Goal: Answer question/provide support: Share knowledge or assist other users

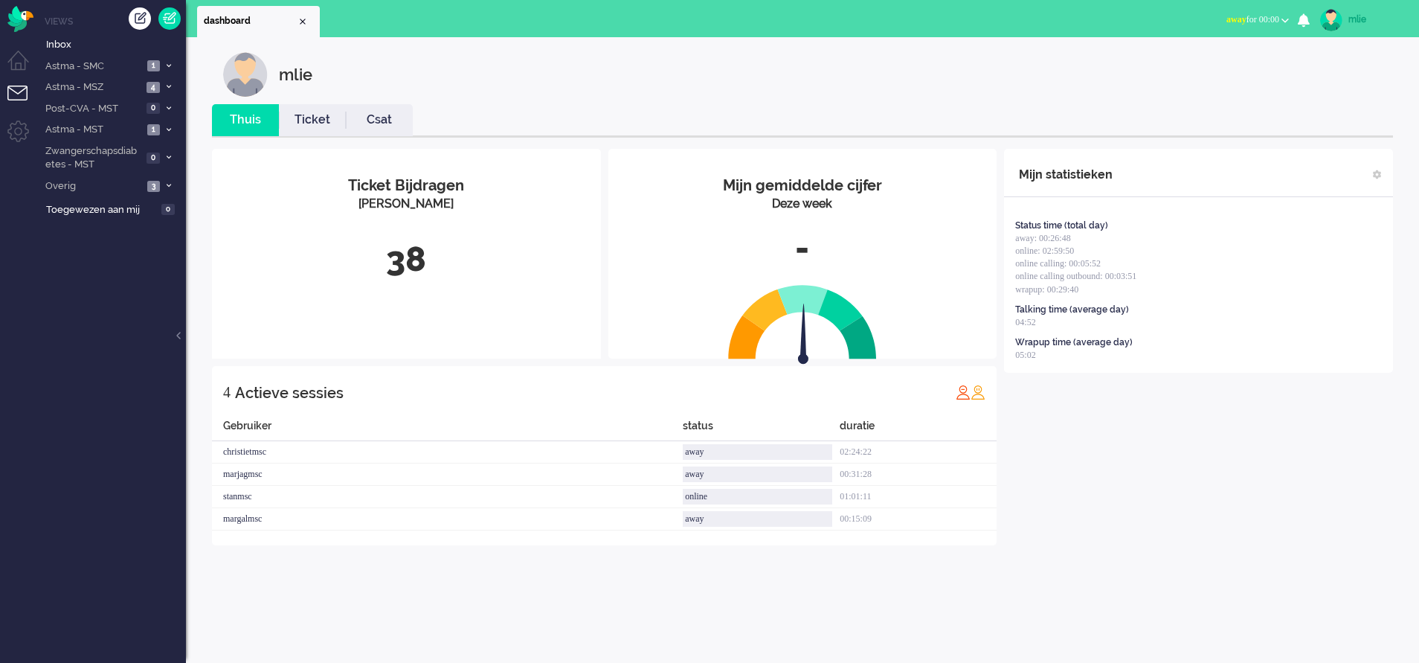
click at [1242, 25] on span "away for 00:00" at bounding box center [1253, 19] width 53 height 10
click at [1189, 71] on label "Online" at bounding box center [1228, 66] width 118 height 13
click at [318, 123] on link "Ticket" at bounding box center [312, 120] width 67 height 17
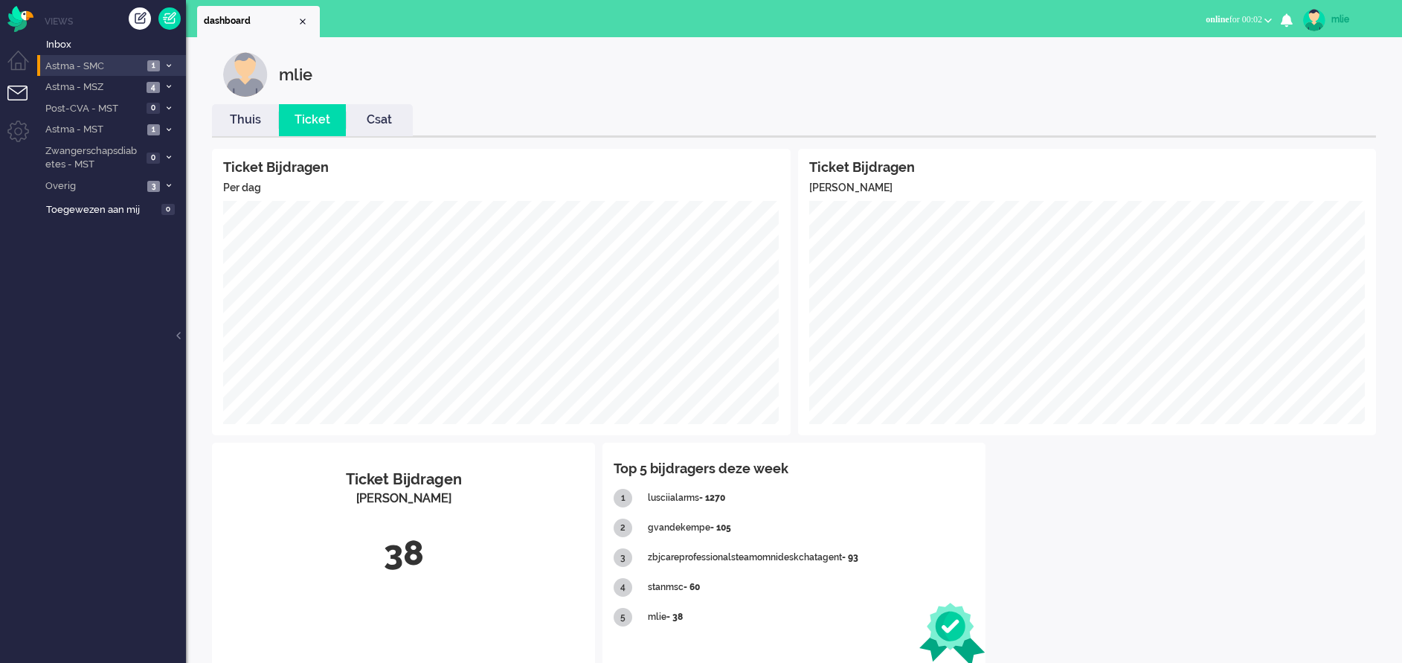
click at [167, 65] on icon at bounding box center [169, 65] width 4 height 5
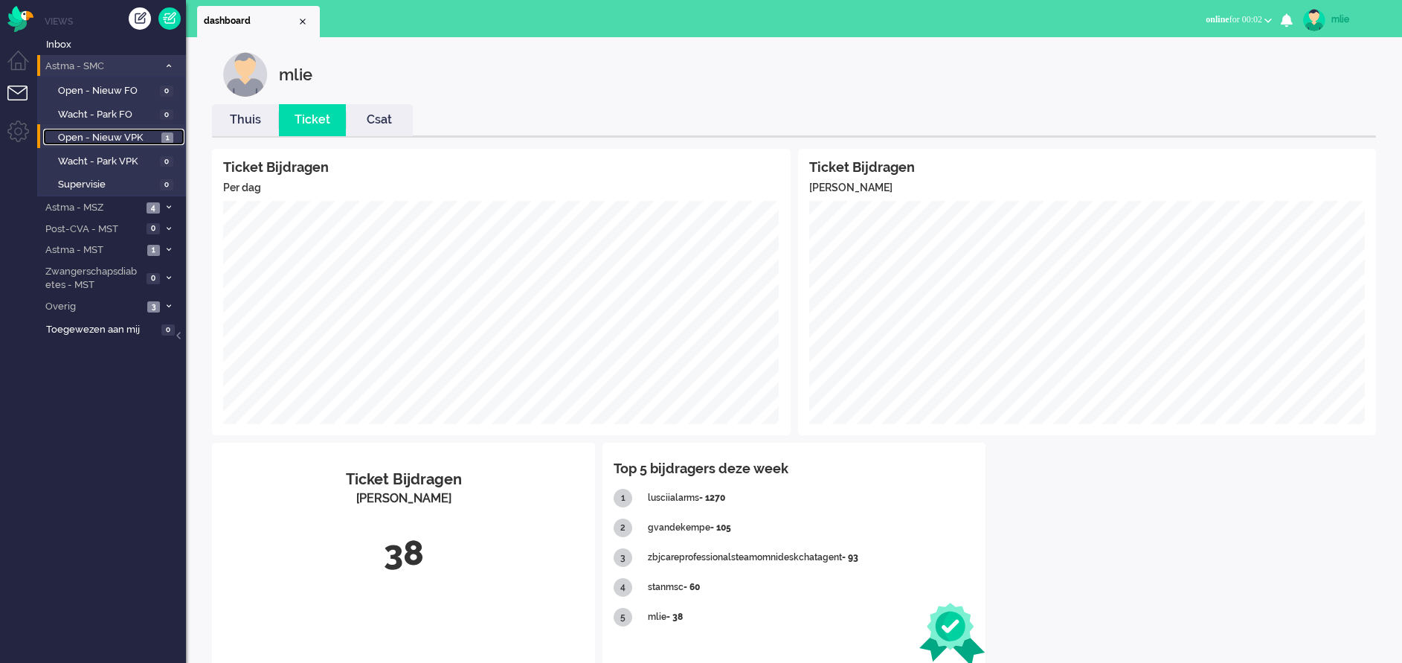
click at [144, 138] on span "Open - Nieuw VPK" at bounding box center [108, 138] width 100 height 14
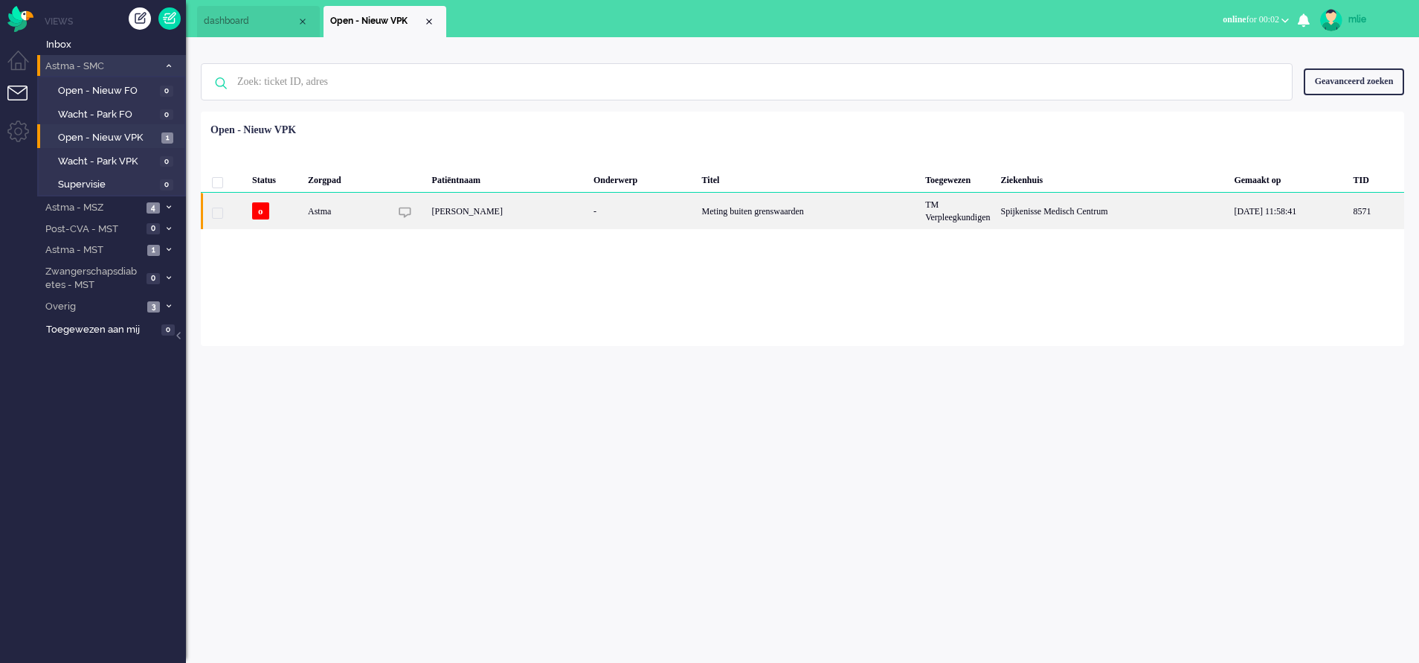
click at [697, 206] on div "Meting buiten grenswaarden" at bounding box center [809, 211] width 224 height 36
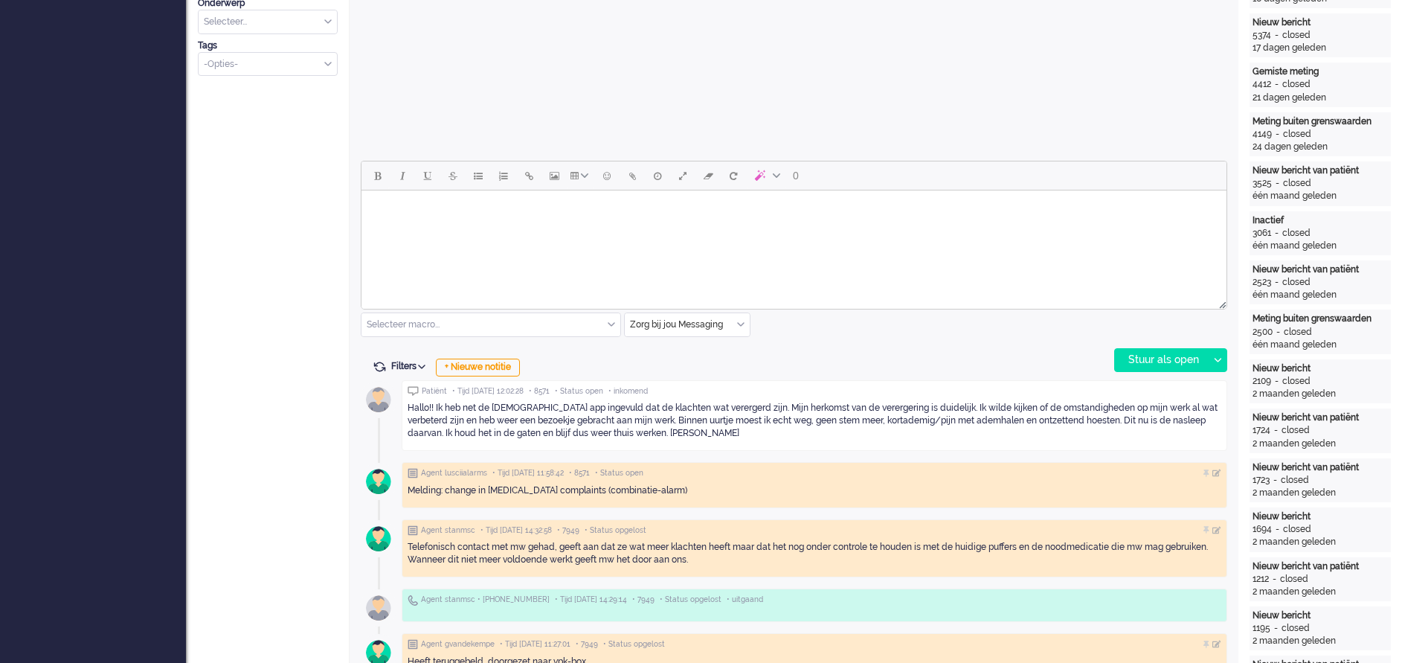
scroll to position [609, 0]
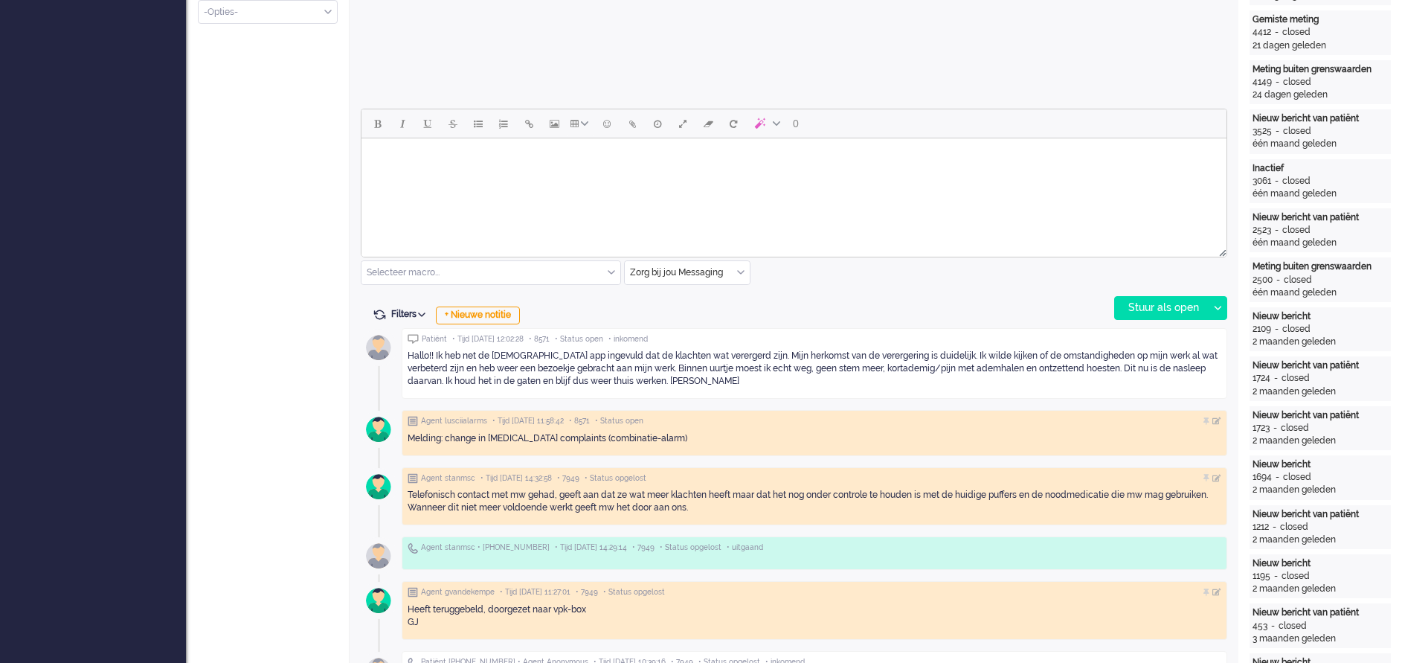
click at [477, 170] on html at bounding box center [794, 157] width 865 height 38
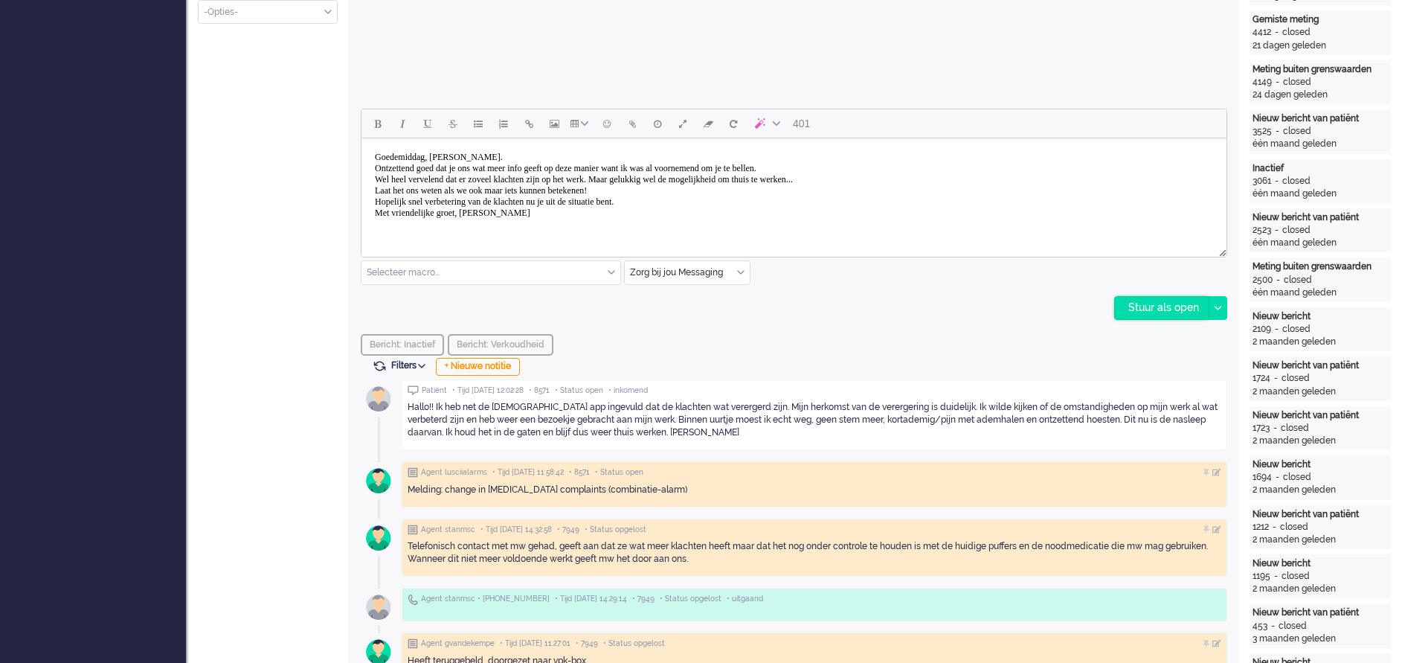
click at [1154, 310] on div "Stuur als open" at bounding box center [1161, 308] width 93 height 22
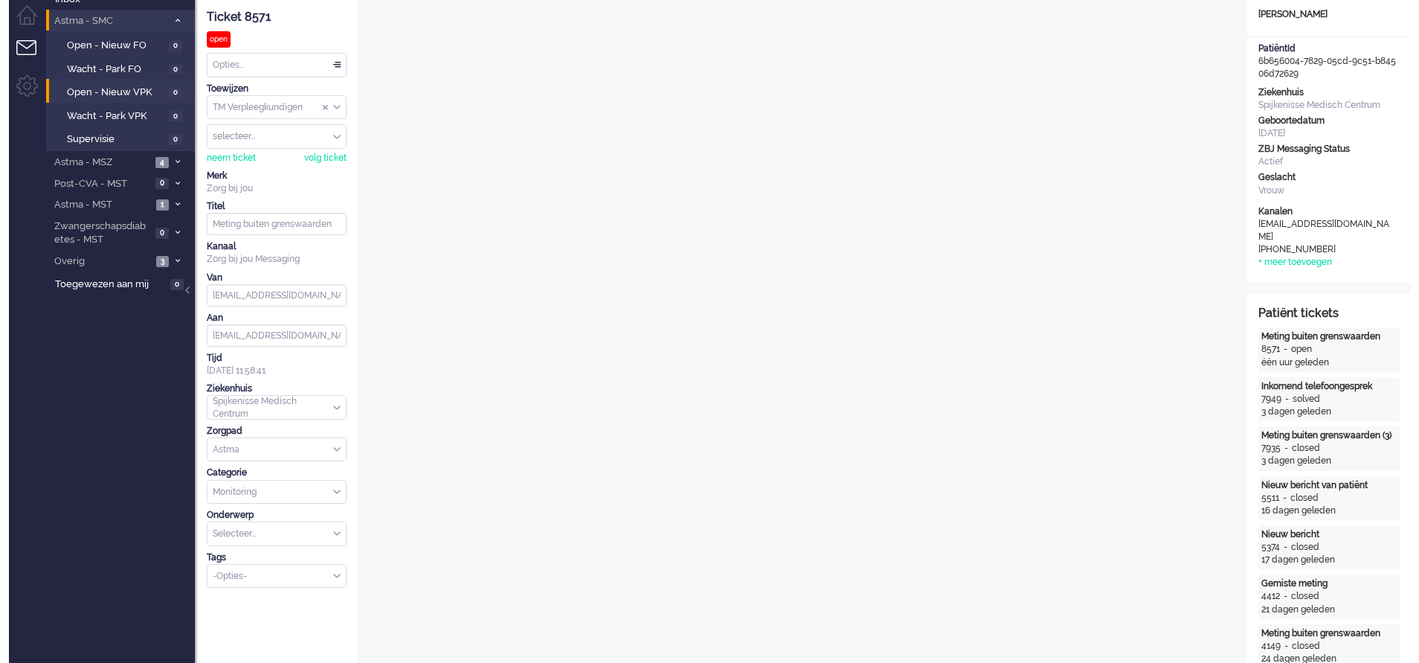
scroll to position [0, 0]
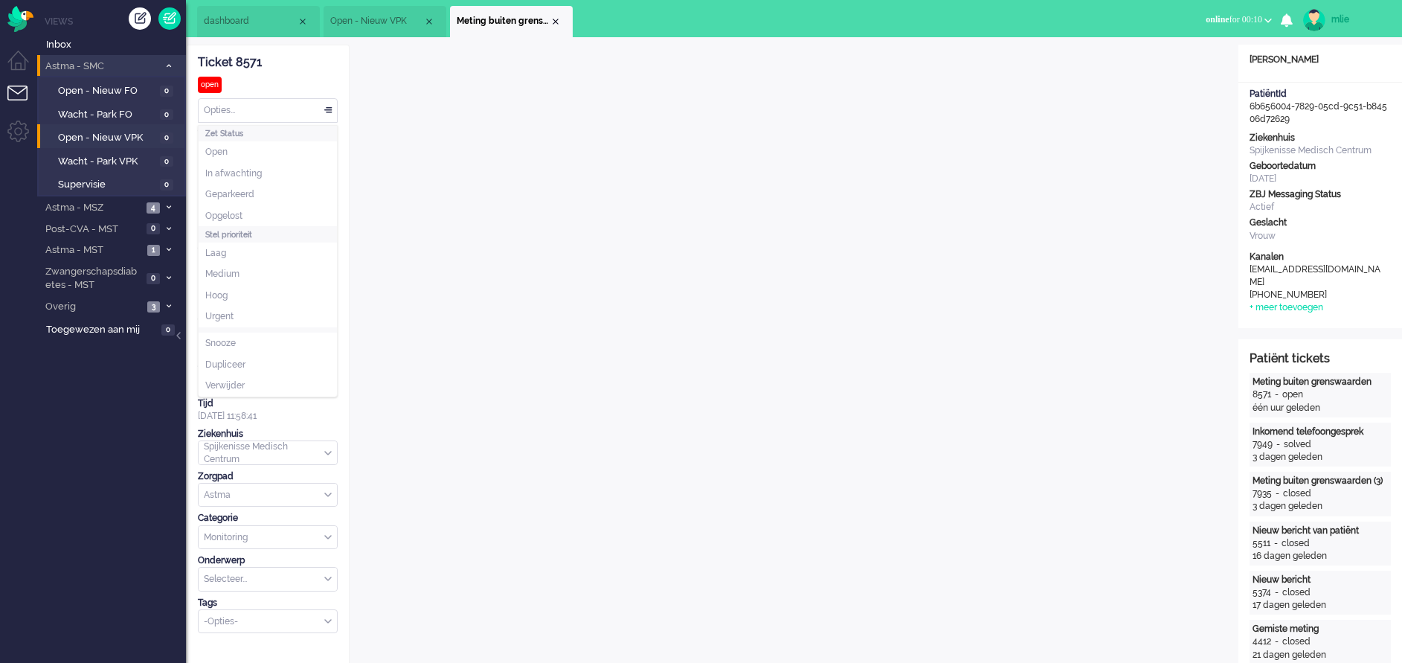
click at [330, 110] on div "Opties..." at bounding box center [268, 110] width 138 height 23
click at [235, 208] on li "Opgelost" at bounding box center [268, 216] width 138 height 22
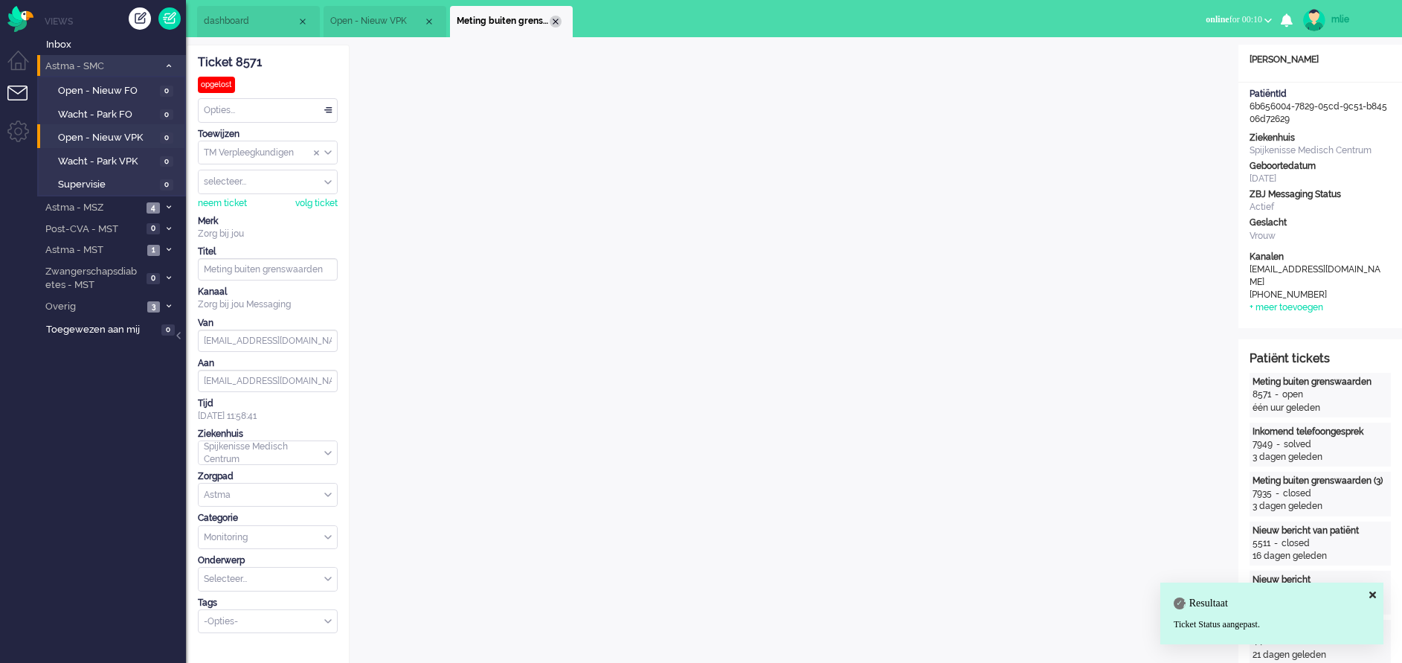
click at [554, 18] on div "Close tab" at bounding box center [556, 22] width 12 height 12
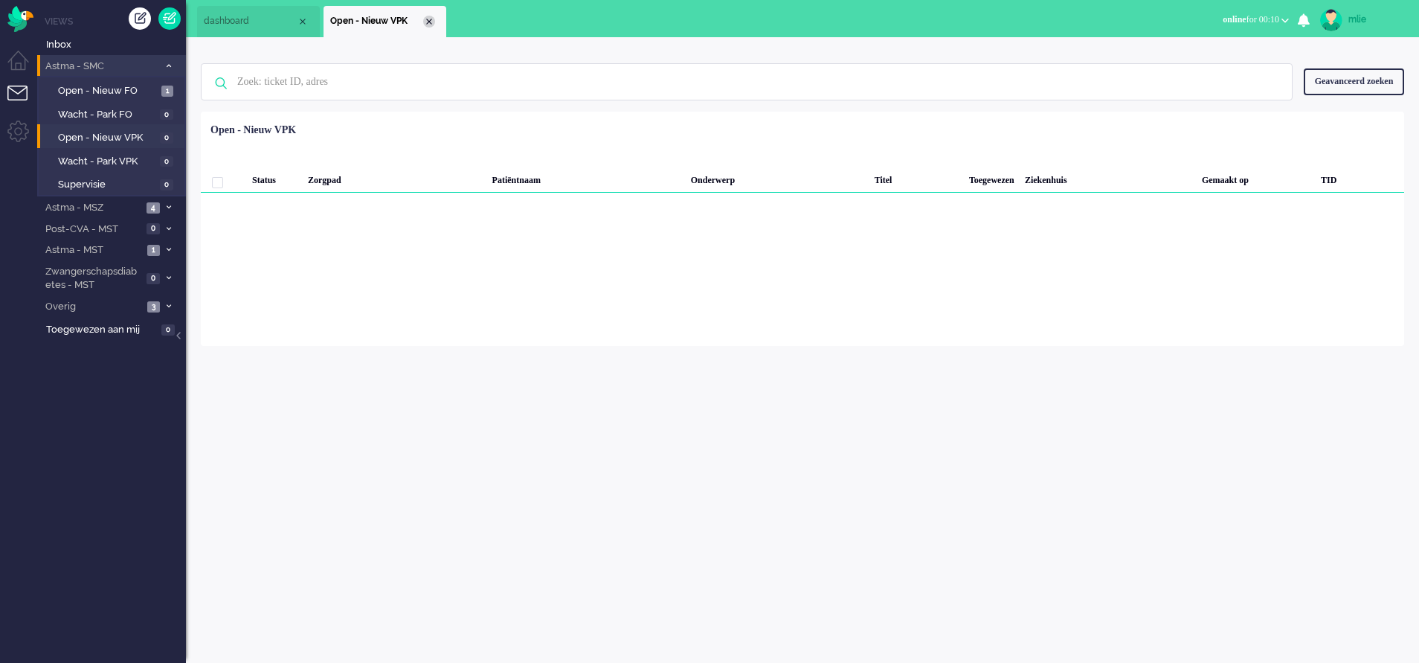
click at [425, 19] on div "Close tab" at bounding box center [429, 22] width 12 height 12
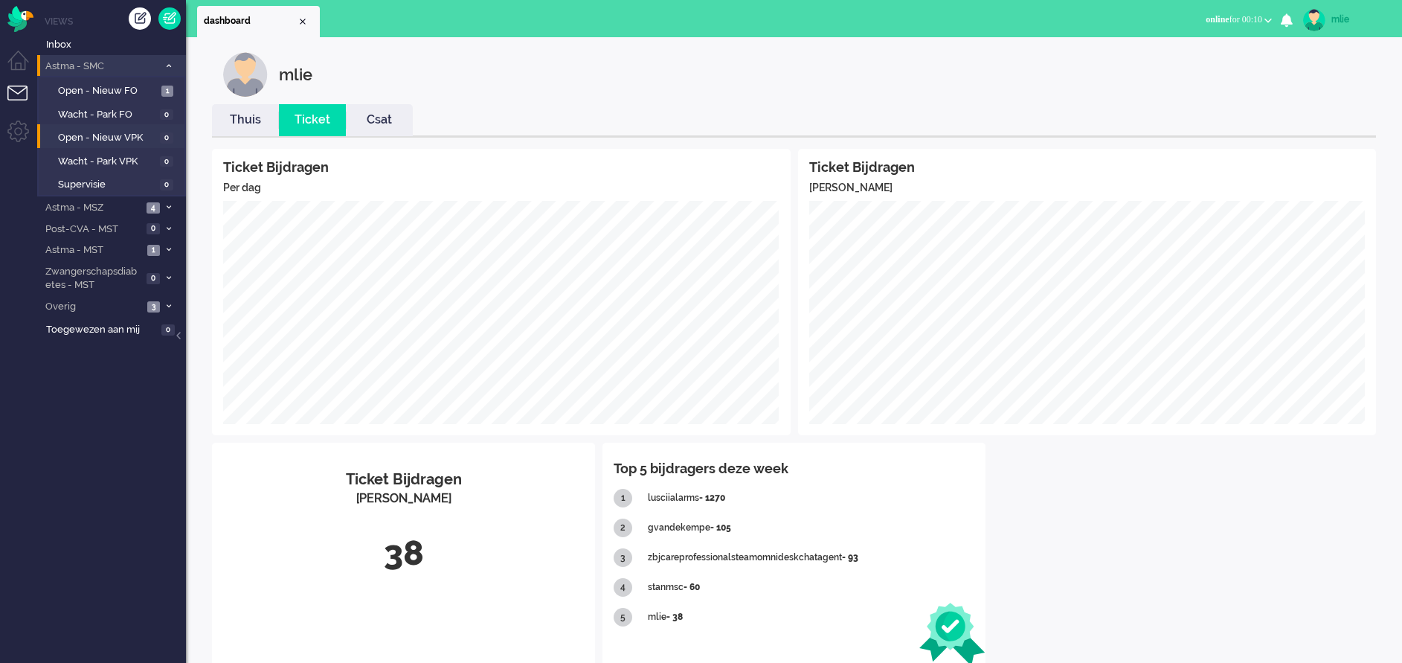
click at [247, 122] on link "Thuis" at bounding box center [245, 120] width 67 height 17
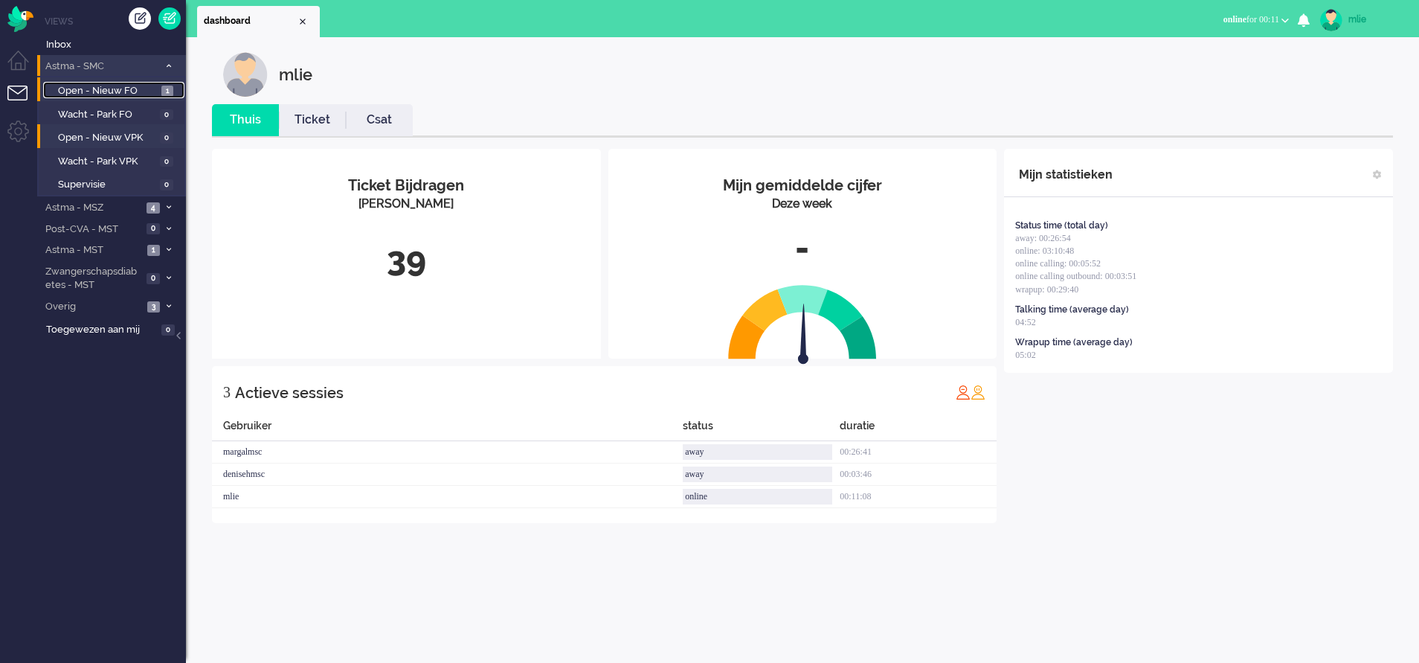
click at [112, 92] on span "Open - Nieuw FO" at bounding box center [108, 91] width 100 height 14
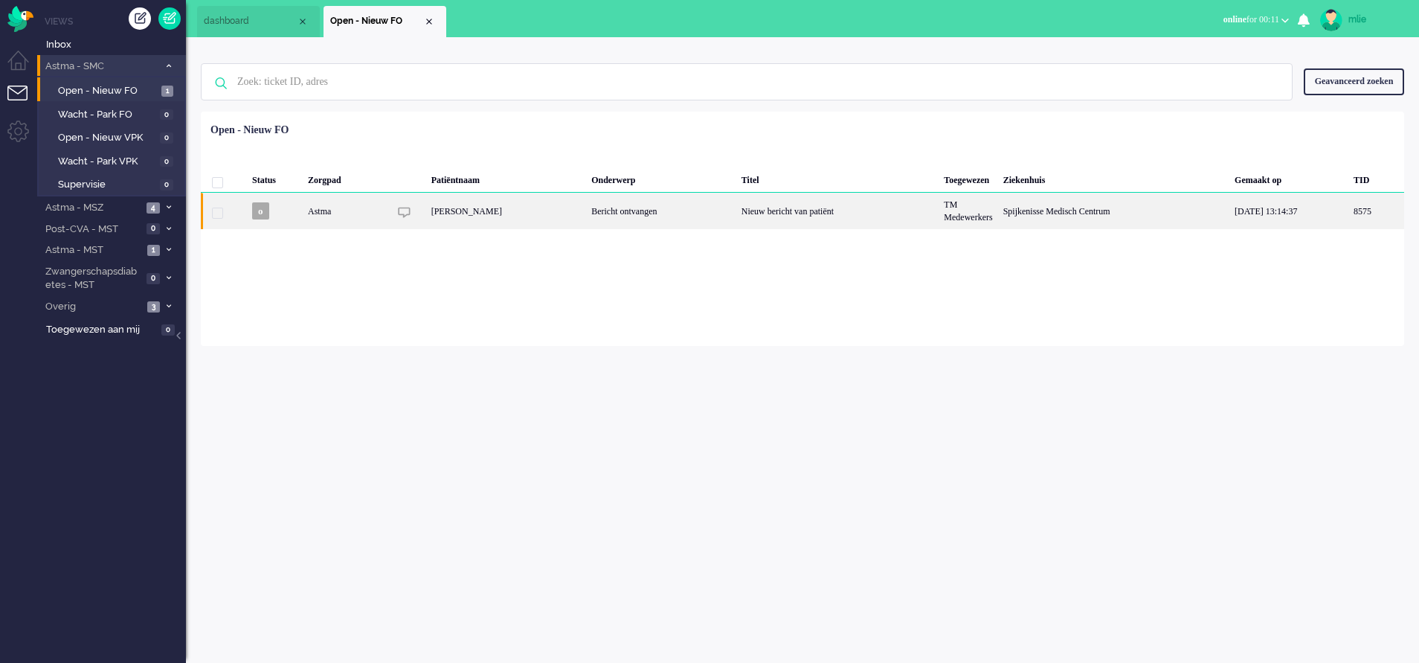
click at [762, 218] on div "Nieuw bericht van patiënt" at bounding box center [838, 211] width 203 height 36
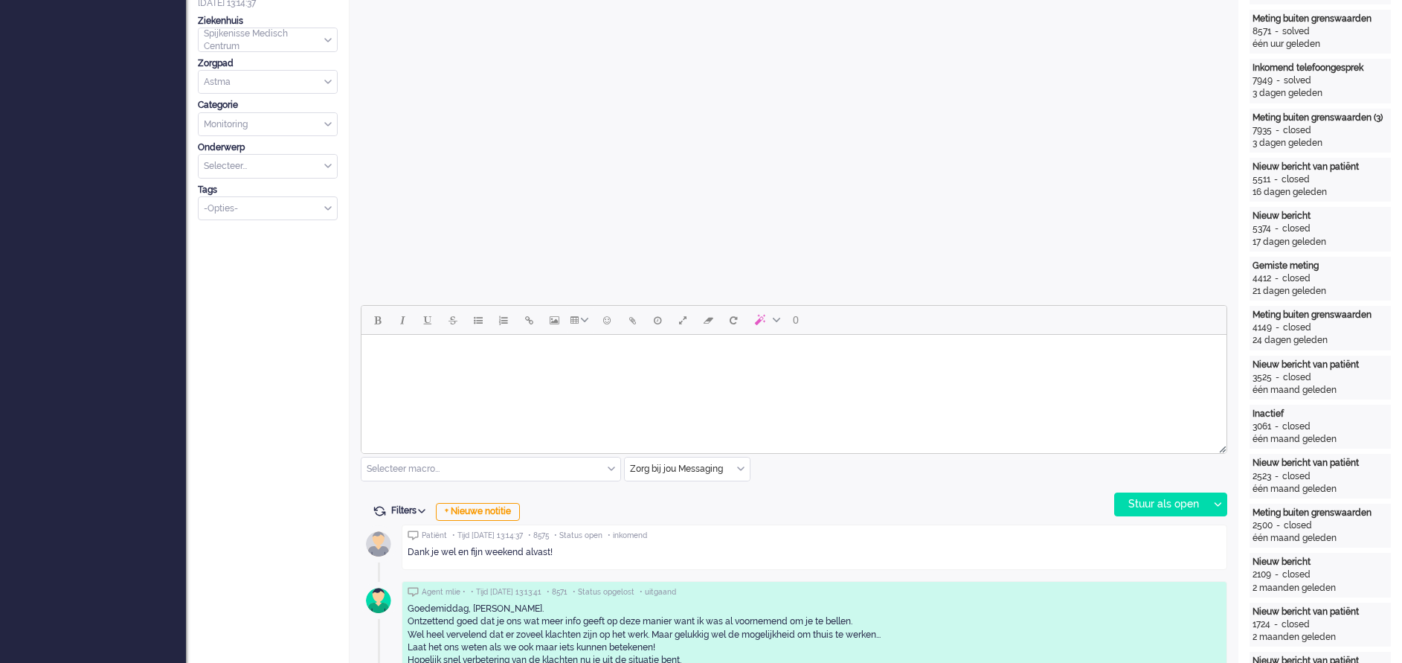
scroll to position [498, 0]
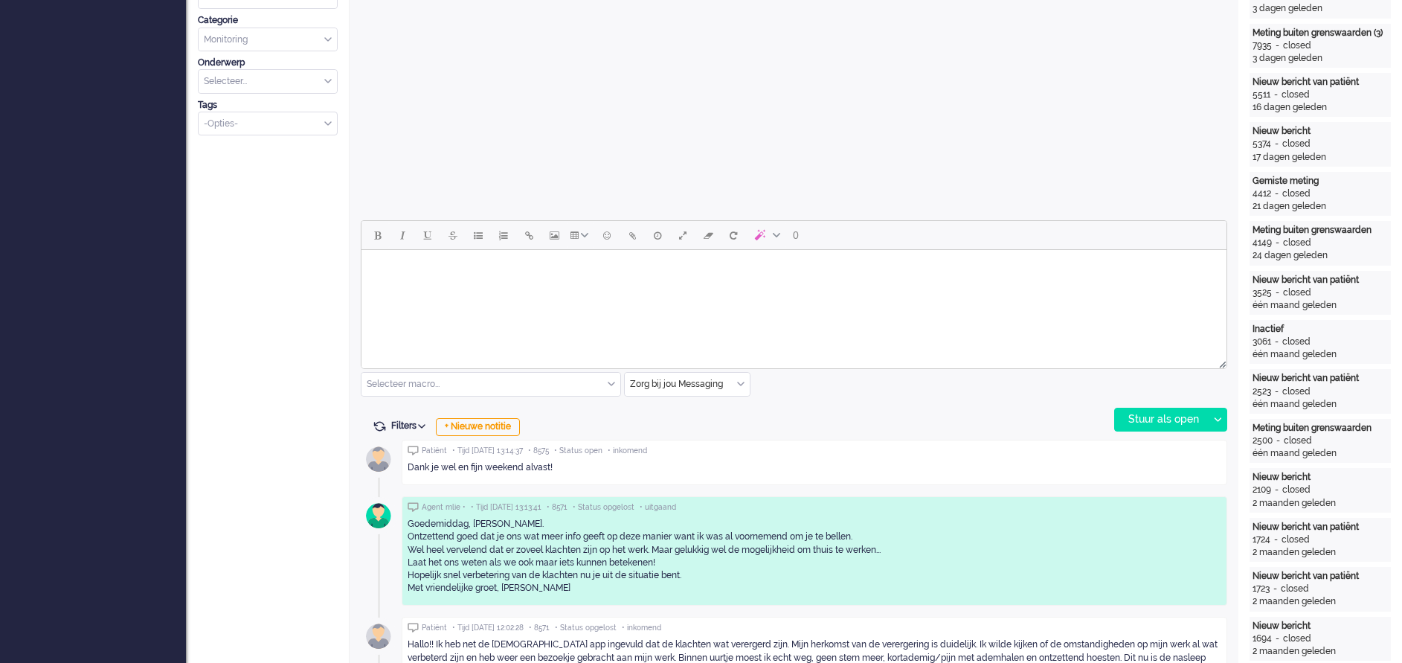
click at [470, 288] on html at bounding box center [794, 269] width 865 height 38
click at [1141, 425] on div "Stuur als open" at bounding box center [1161, 419] width 93 height 22
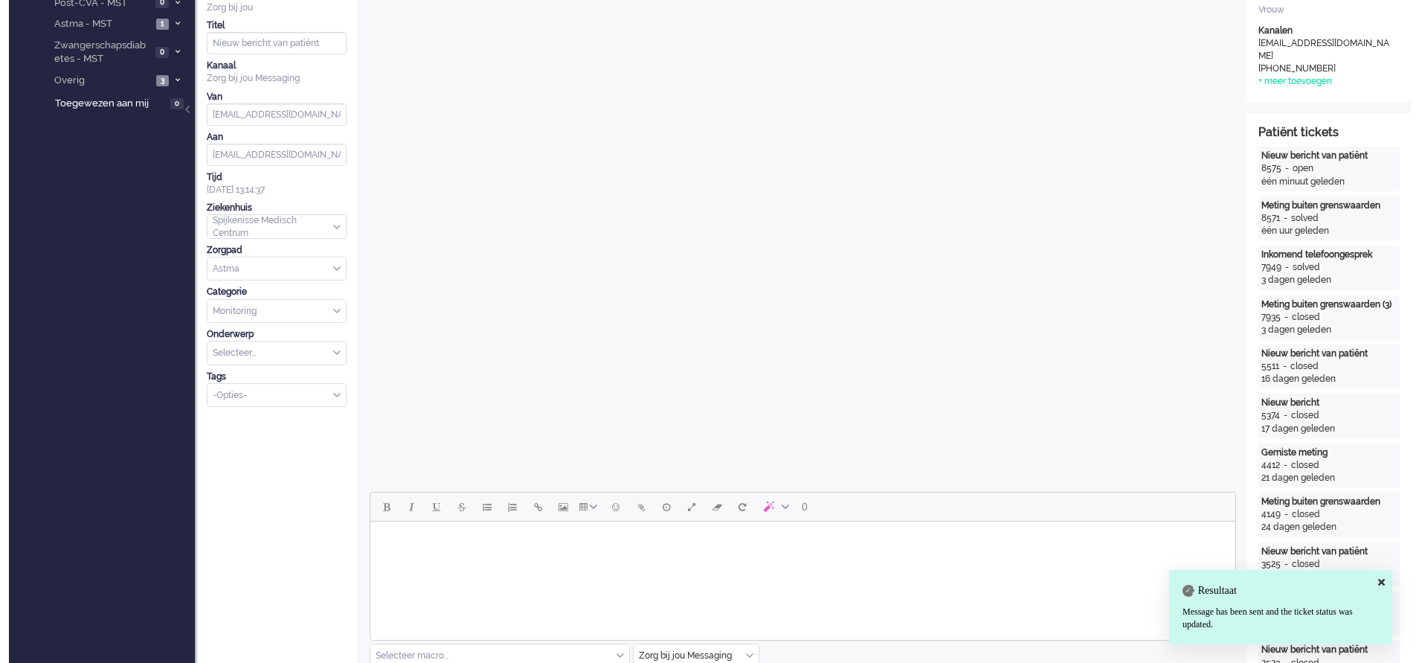
scroll to position [0, 0]
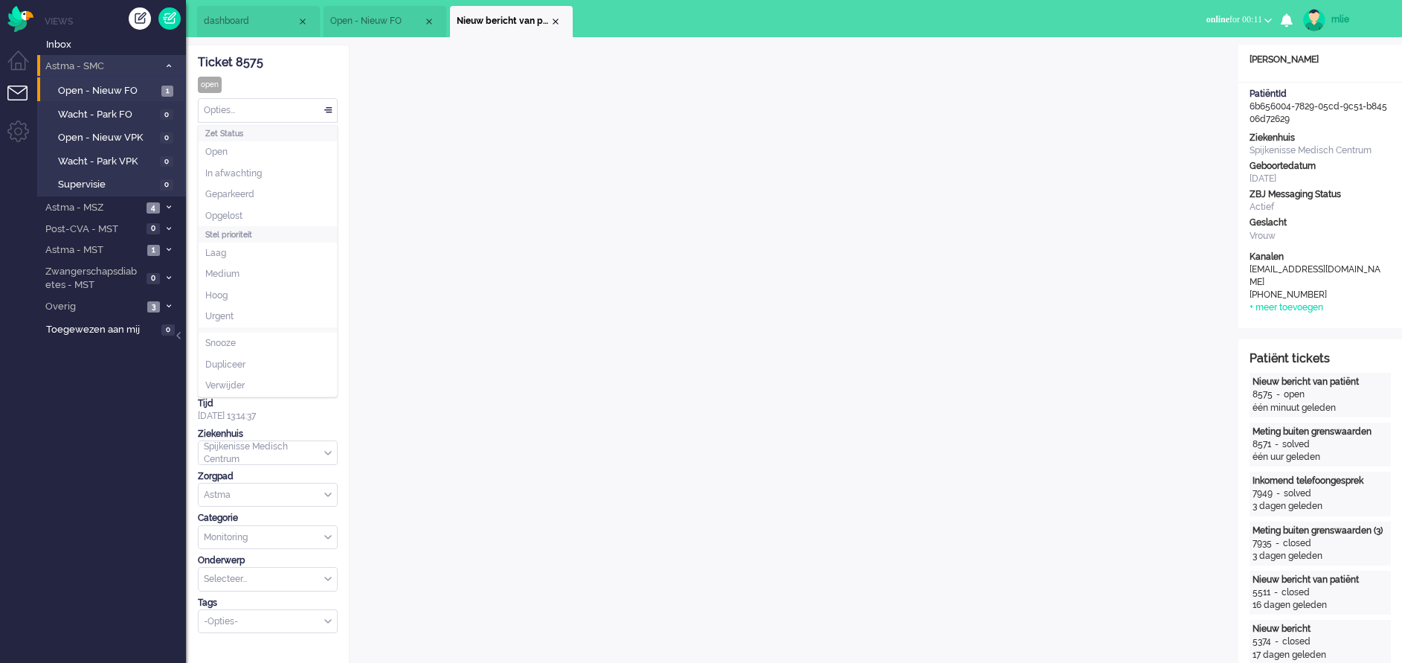
click at [326, 103] on div "Opties..." at bounding box center [268, 110] width 138 height 23
click at [244, 211] on li "Opgelost" at bounding box center [268, 216] width 138 height 22
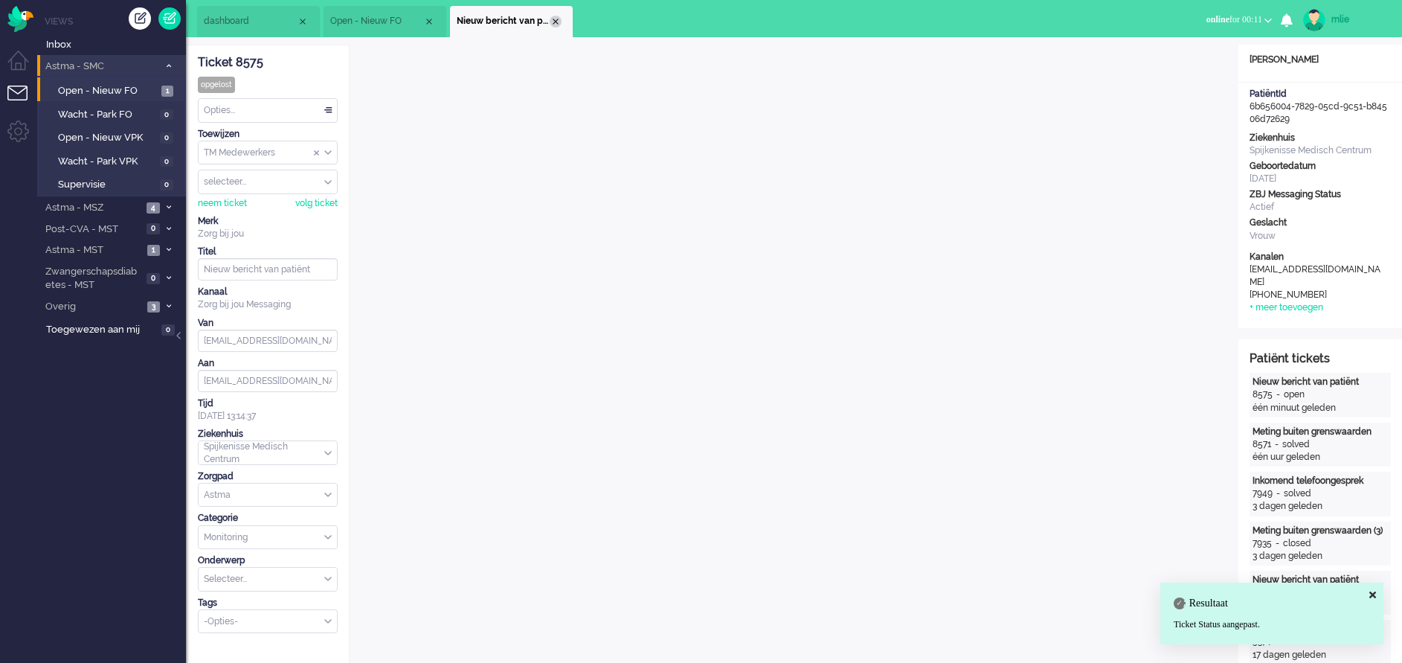
click at [555, 23] on div "Close tab" at bounding box center [556, 22] width 12 height 12
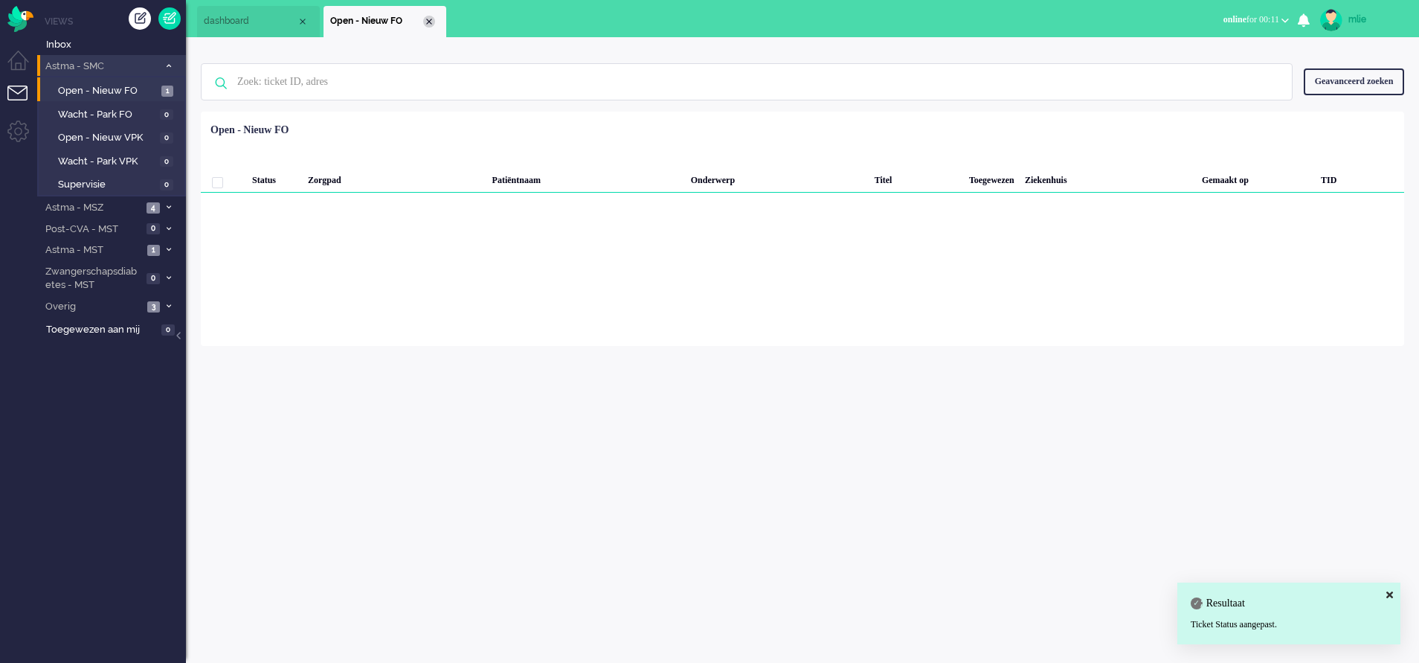
click at [427, 19] on div "Close tab" at bounding box center [429, 22] width 12 height 12
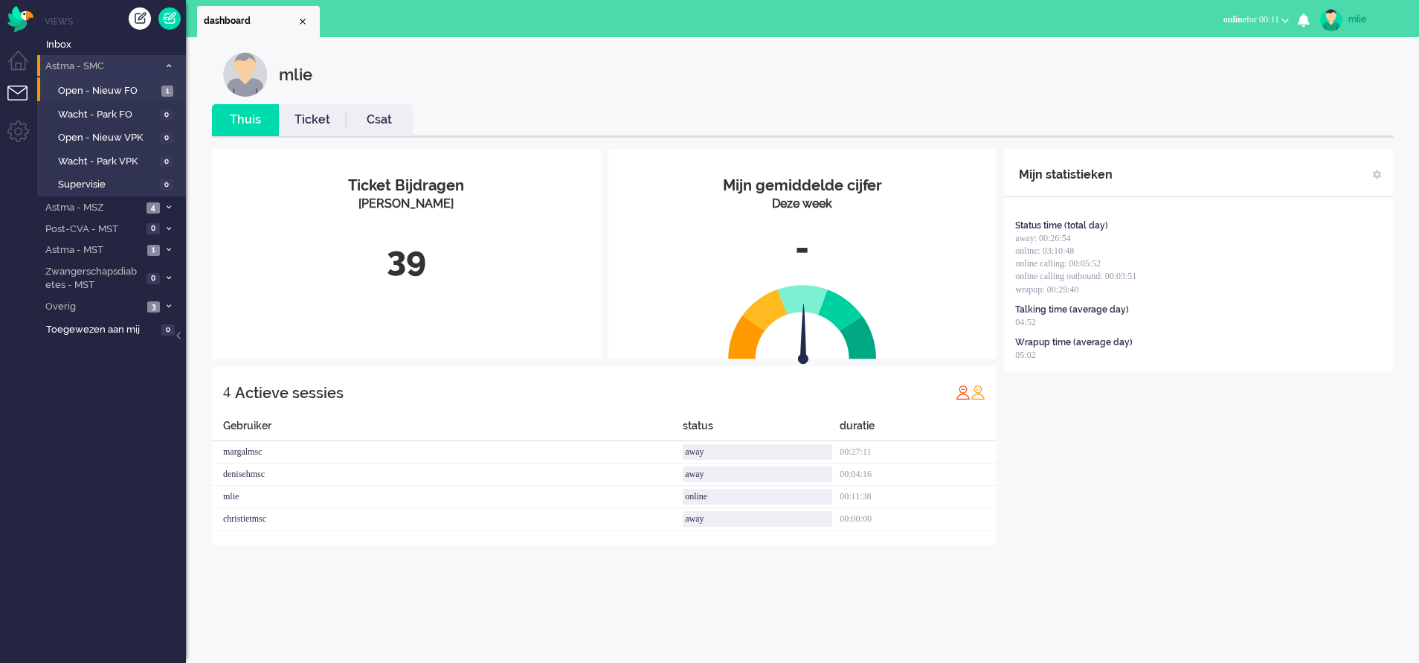
click at [315, 112] on link "Ticket" at bounding box center [312, 120] width 67 height 17
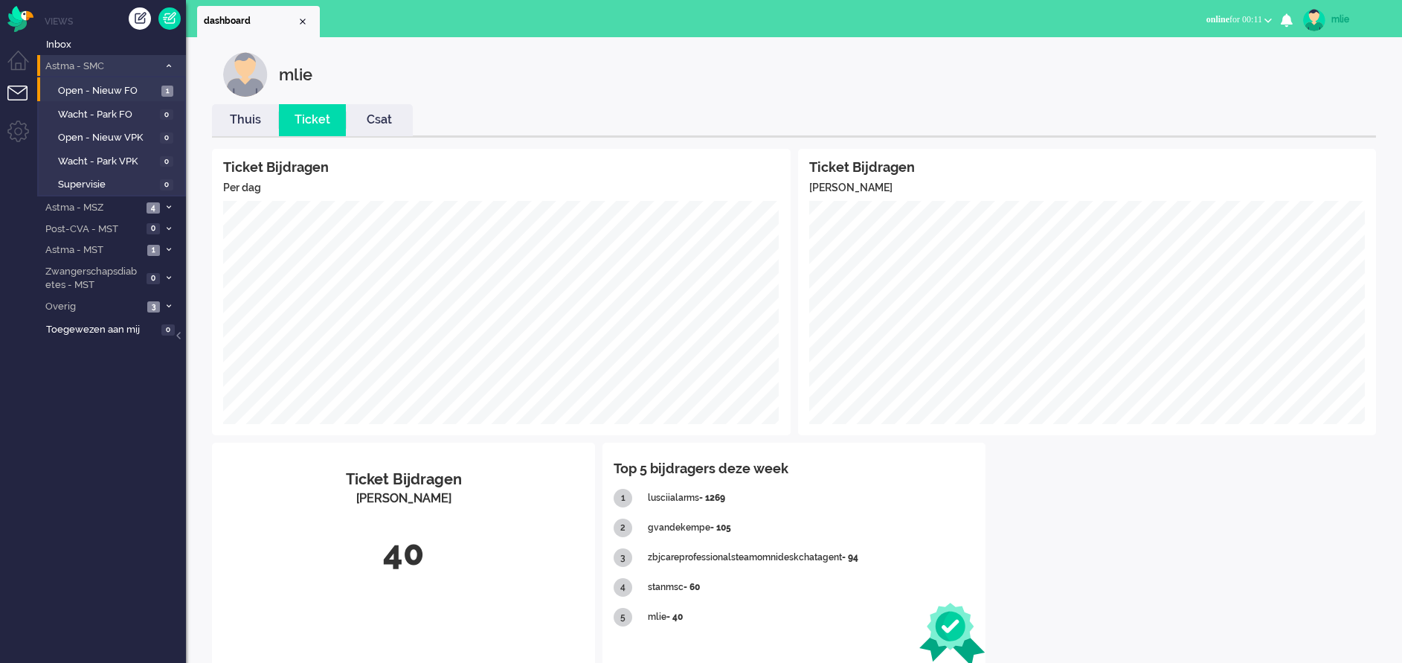
click at [245, 124] on link "Thuis" at bounding box center [245, 120] width 67 height 17
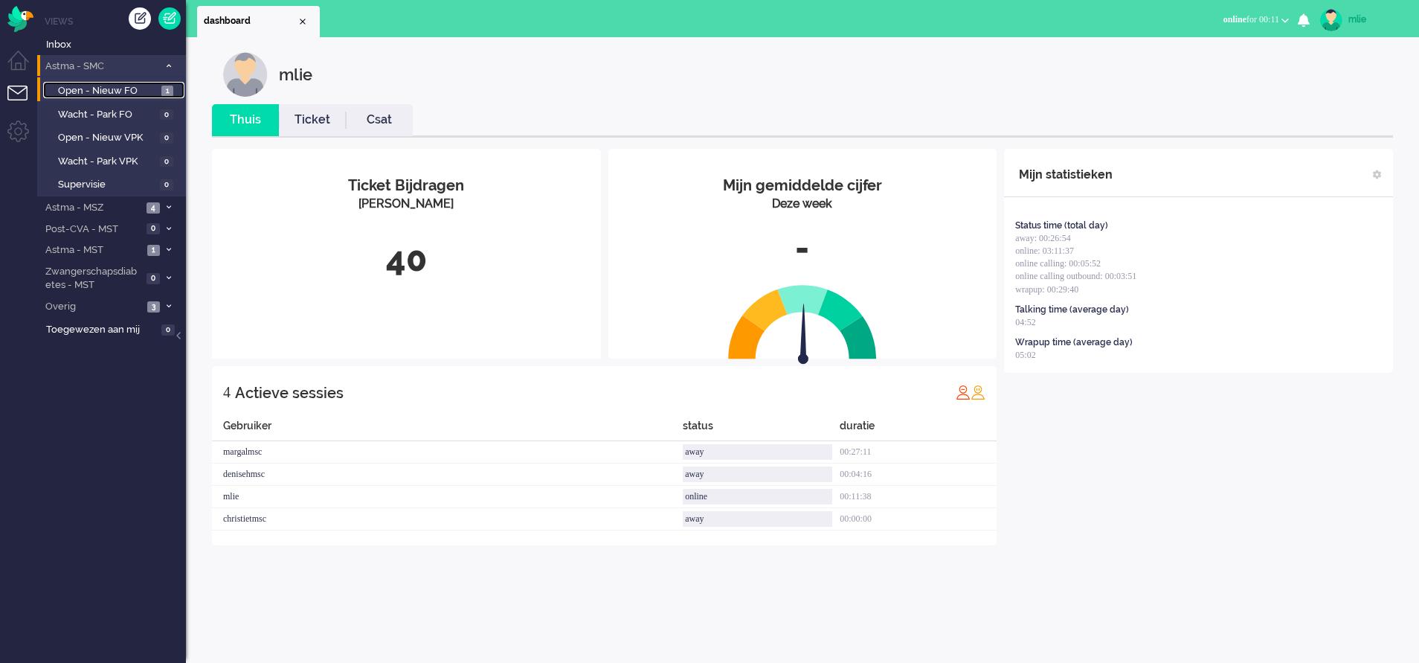
click at [122, 88] on span "Open - Nieuw FO" at bounding box center [108, 91] width 100 height 14
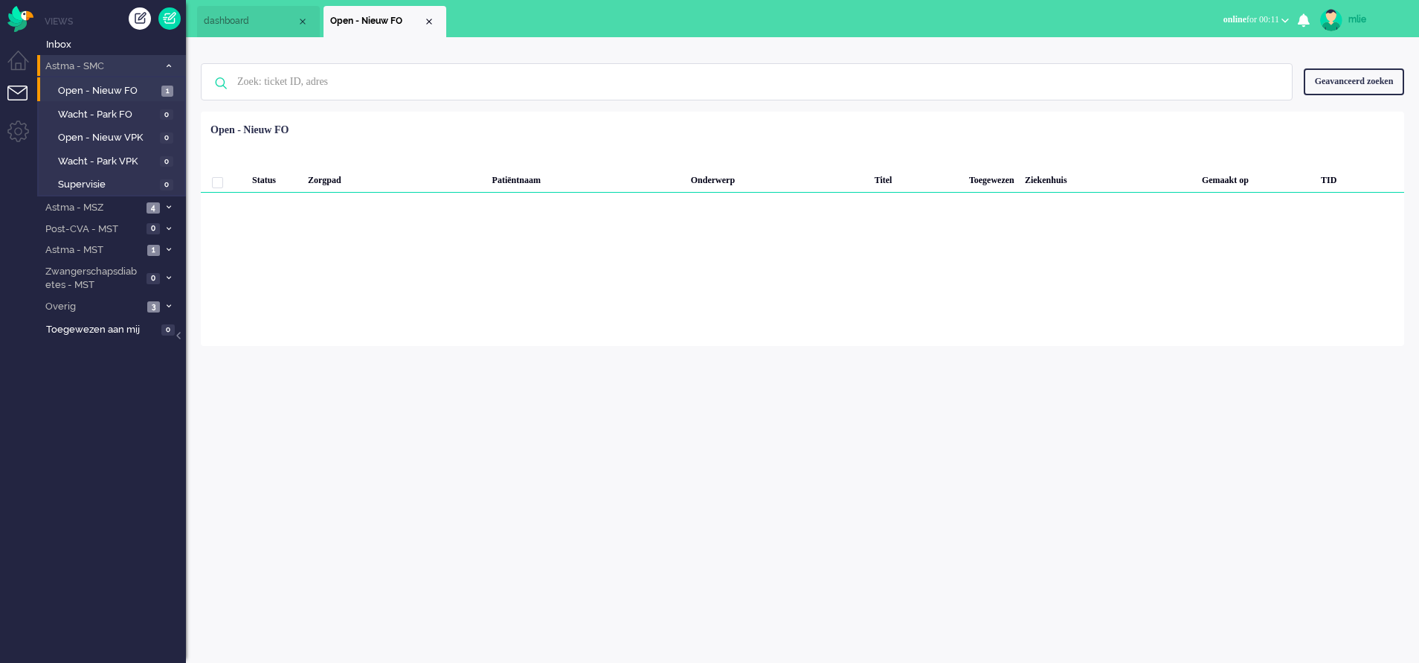
click at [168, 57] on li "Astma - SMC 1" at bounding box center [111, 66] width 149 height 22
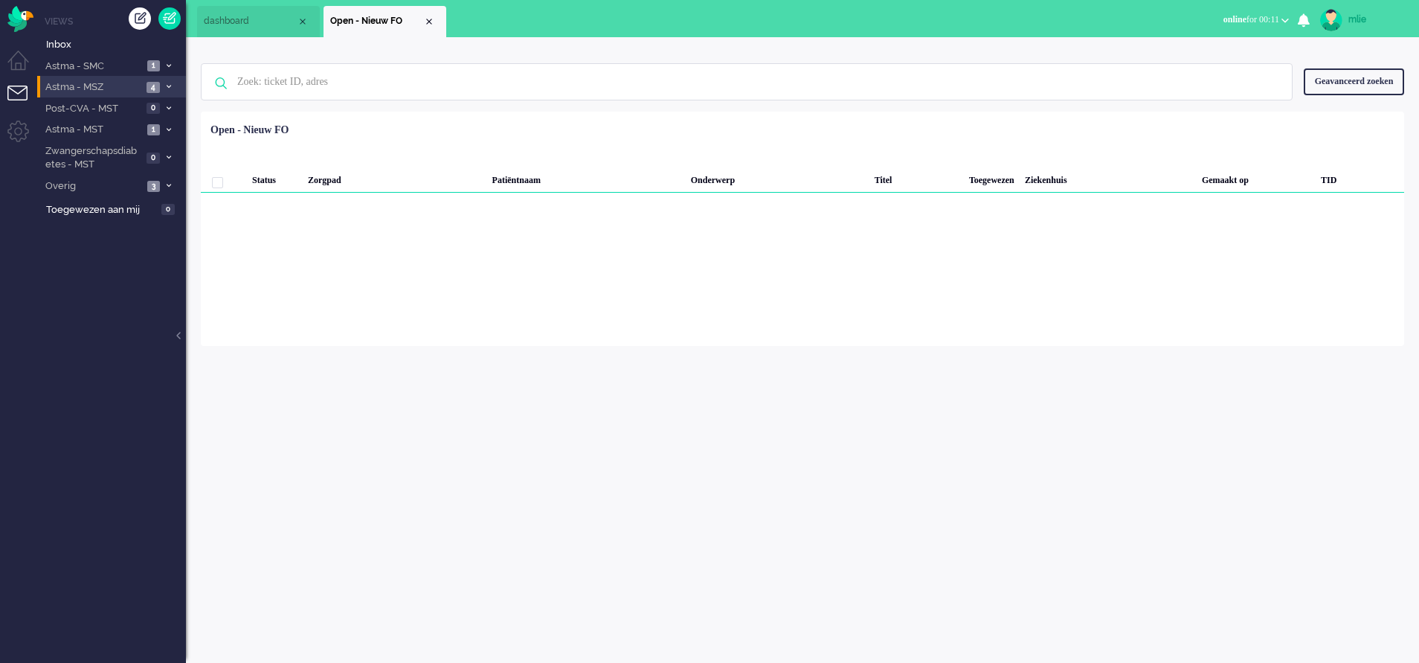
click at [167, 80] on li "Astma - MSZ 4" at bounding box center [111, 87] width 149 height 22
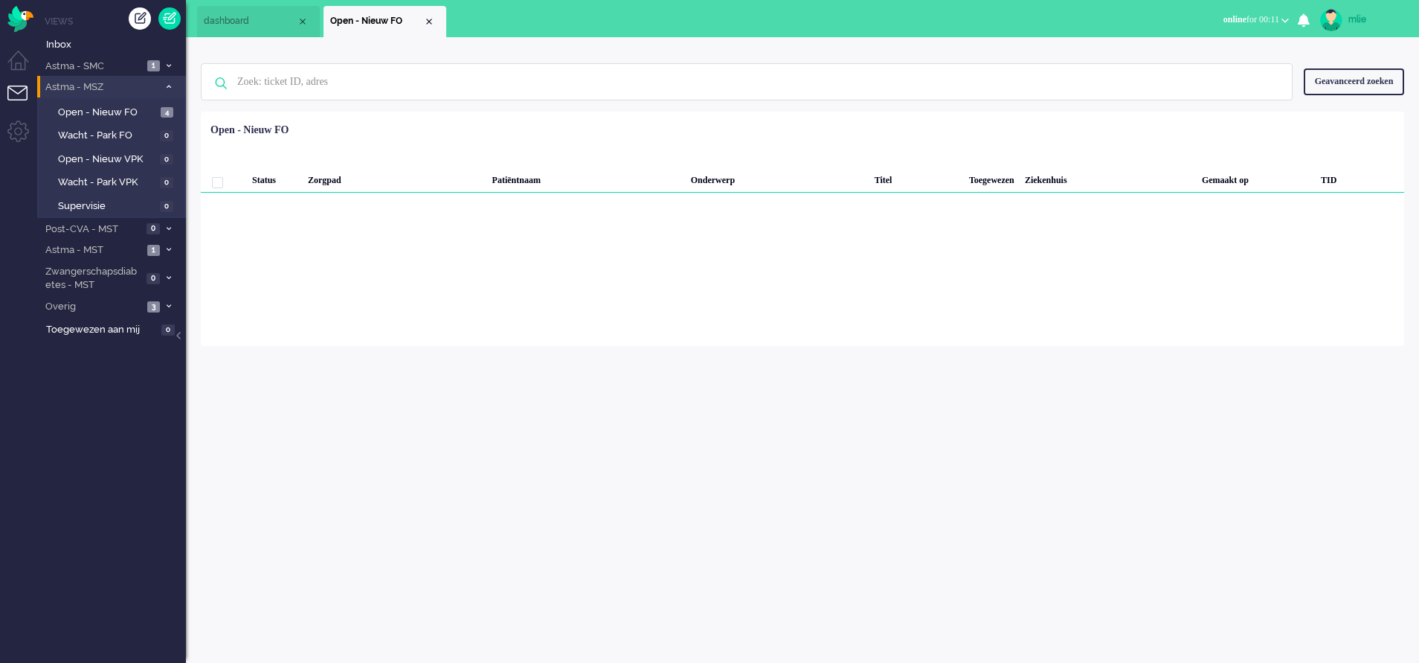
click at [167, 80] on li "Astma - MSZ 4" at bounding box center [111, 87] width 149 height 22
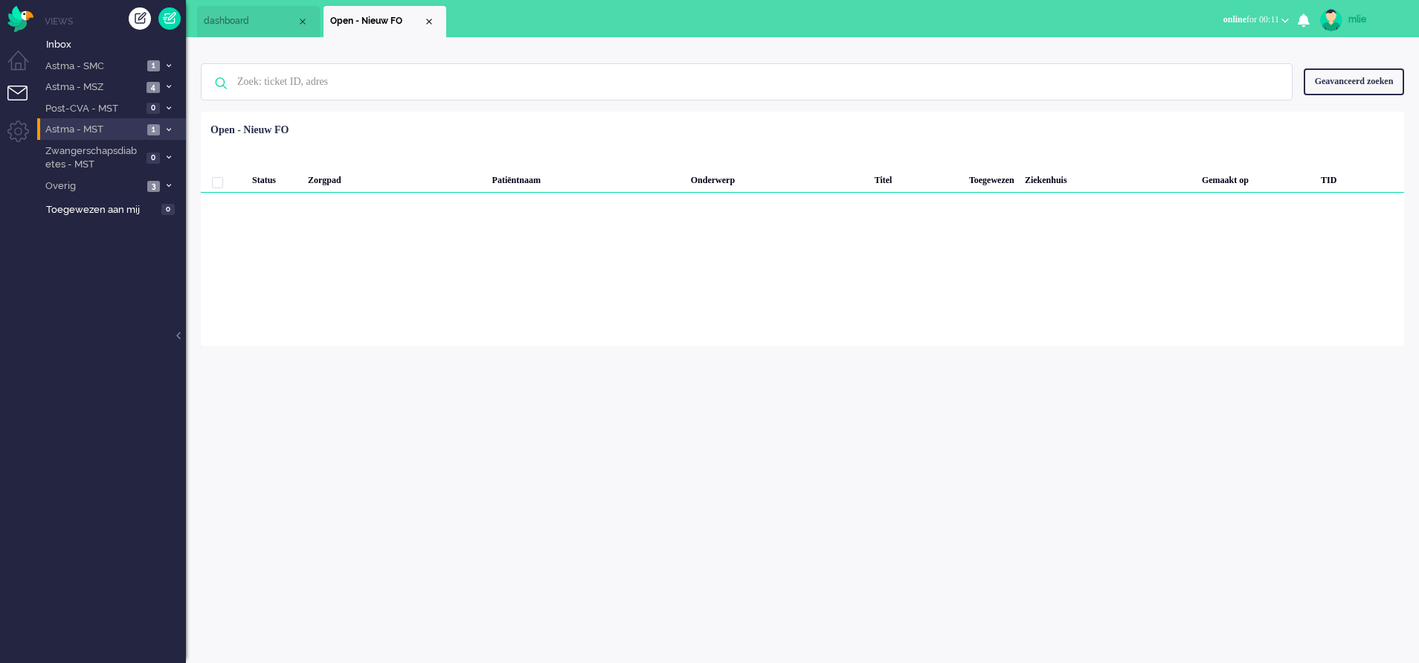
click at [164, 126] on span at bounding box center [168, 130] width 11 height 8
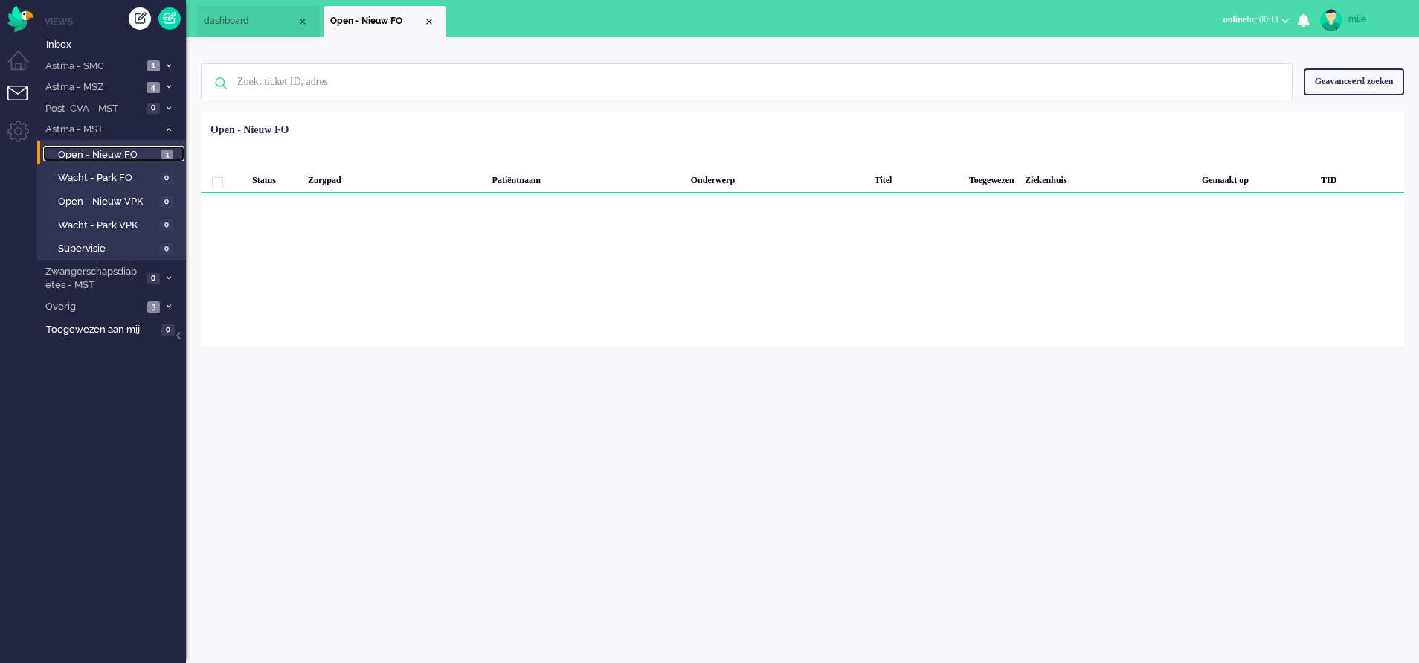
click at [99, 152] on span "Open - Nieuw FO" at bounding box center [108, 155] width 100 height 14
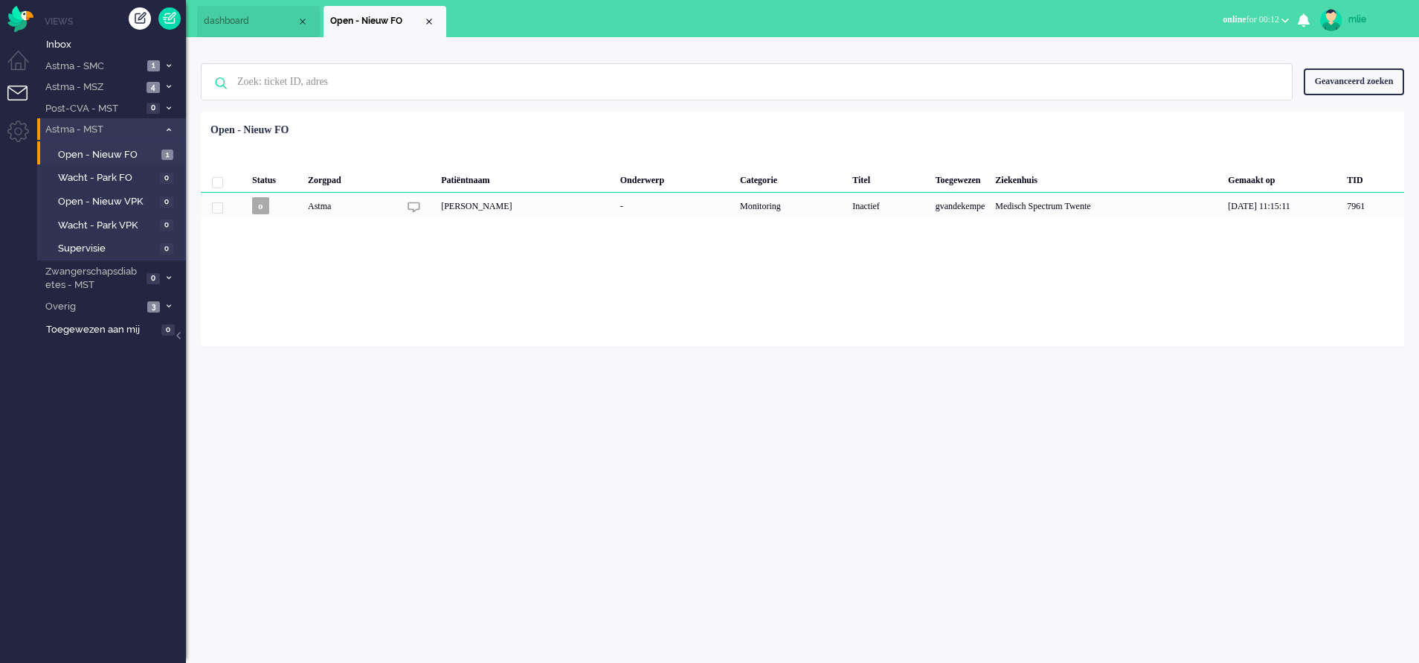
click at [170, 122] on li "Astma - MST 1" at bounding box center [111, 129] width 149 height 22
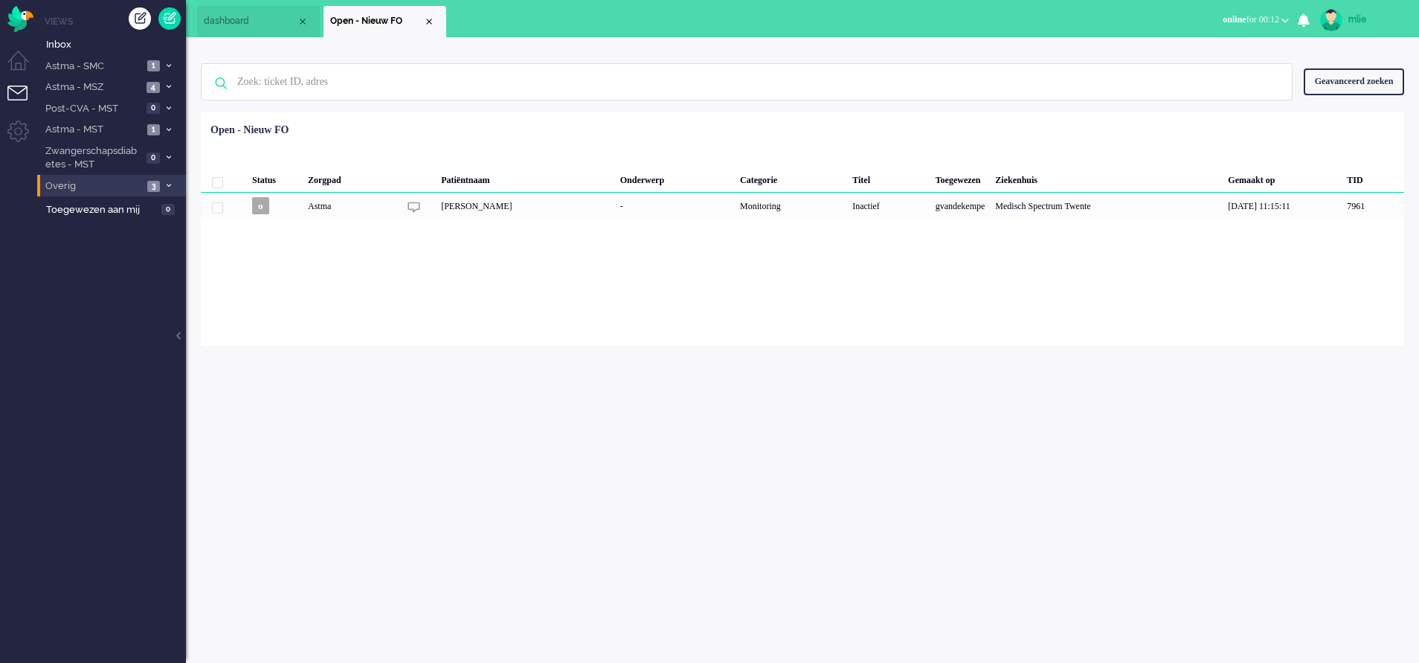
click at [172, 180] on li "Overig 3" at bounding box center [111, 186] width 149 height 22
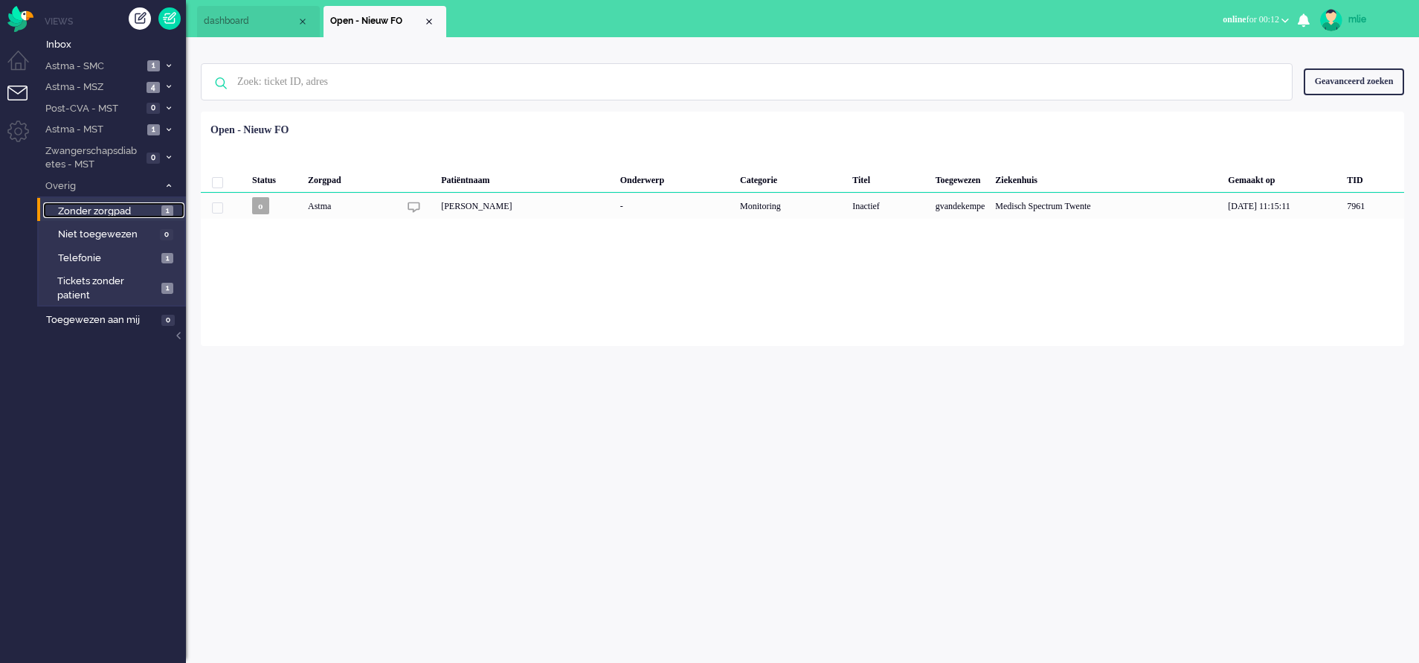
click at [115, 205] on span "Zonder zorgpad" at bounding box center [108, 212] width 100 height 14
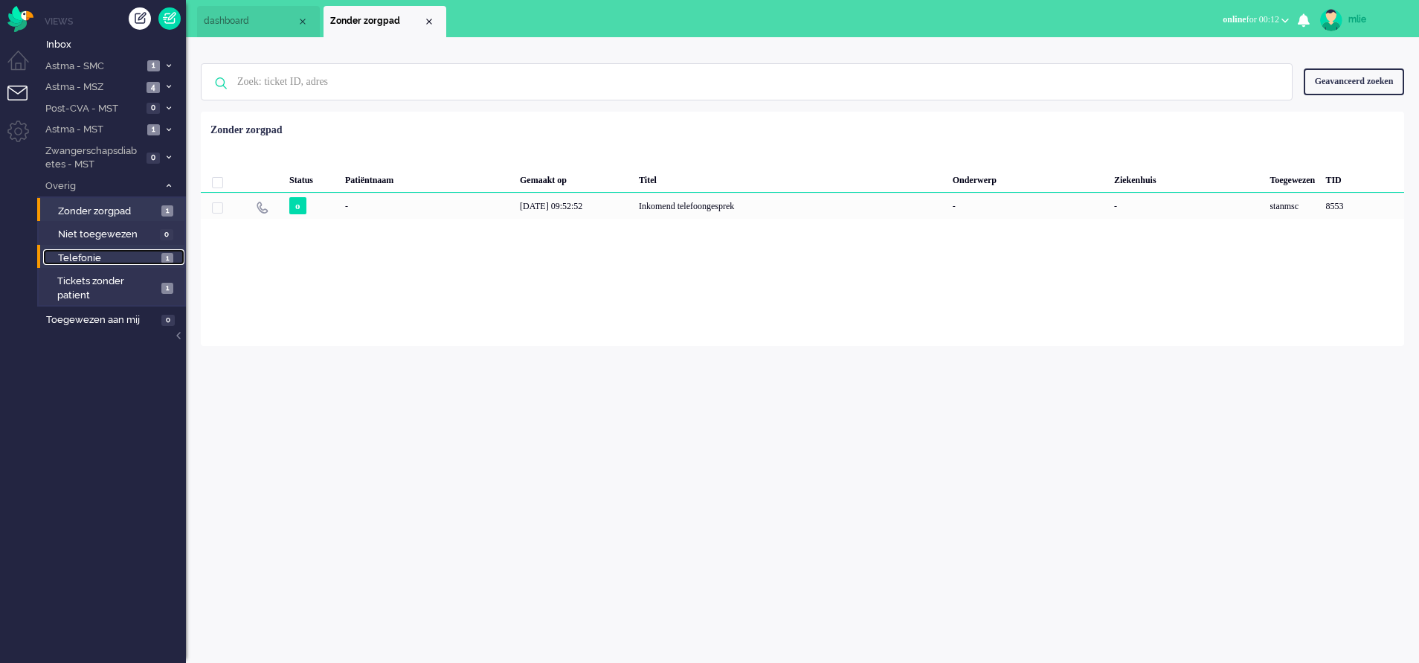
click at [97, 257] on span "Telefonie" at bounding box center [108, 258] width 100 height 14
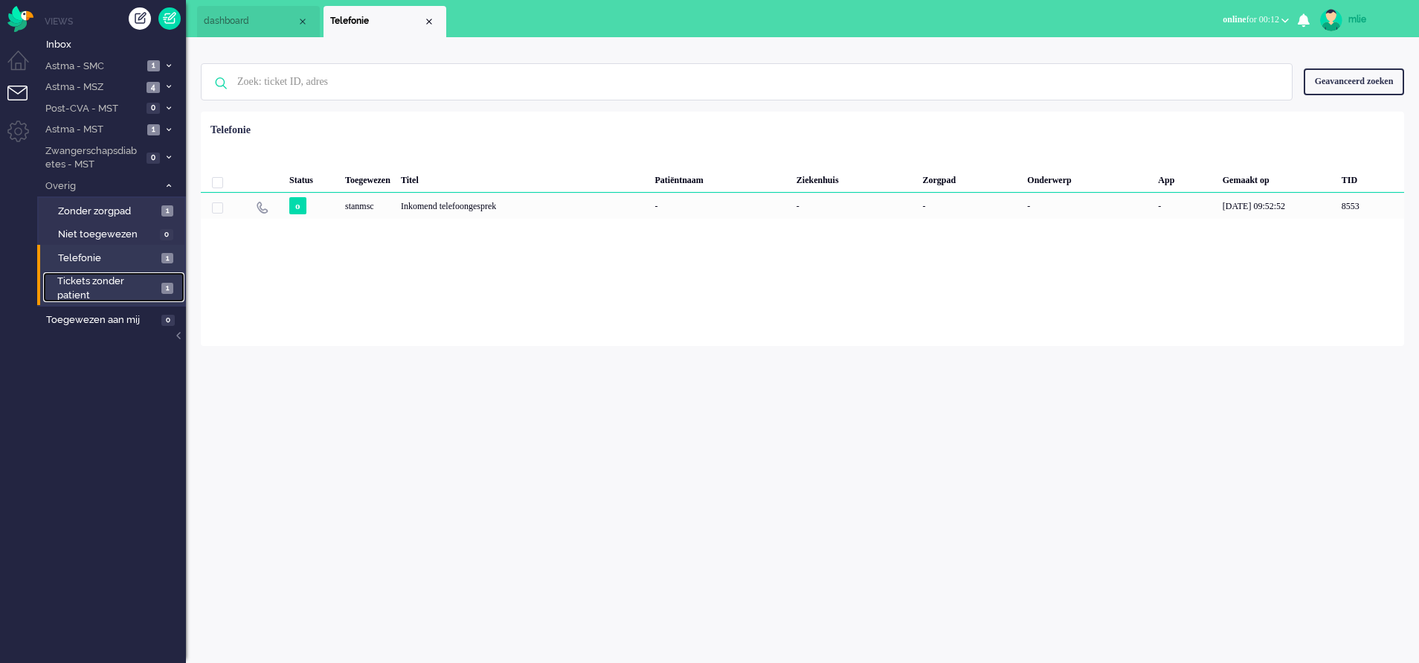
click at [71, 282] on span "Tickets zonder patient" at bounding box center [107, 289] width 100 height 28
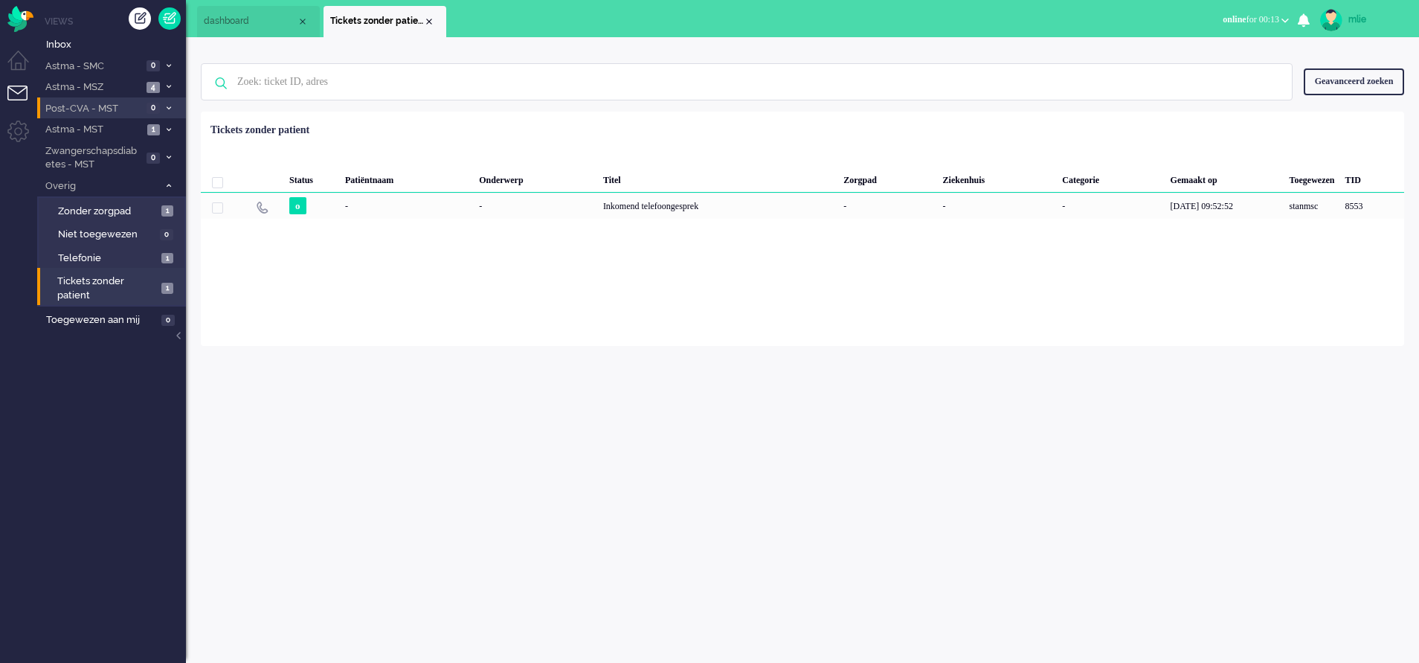
click at [173, 106] on span at bounding box center [168, 109] width 11 height 8
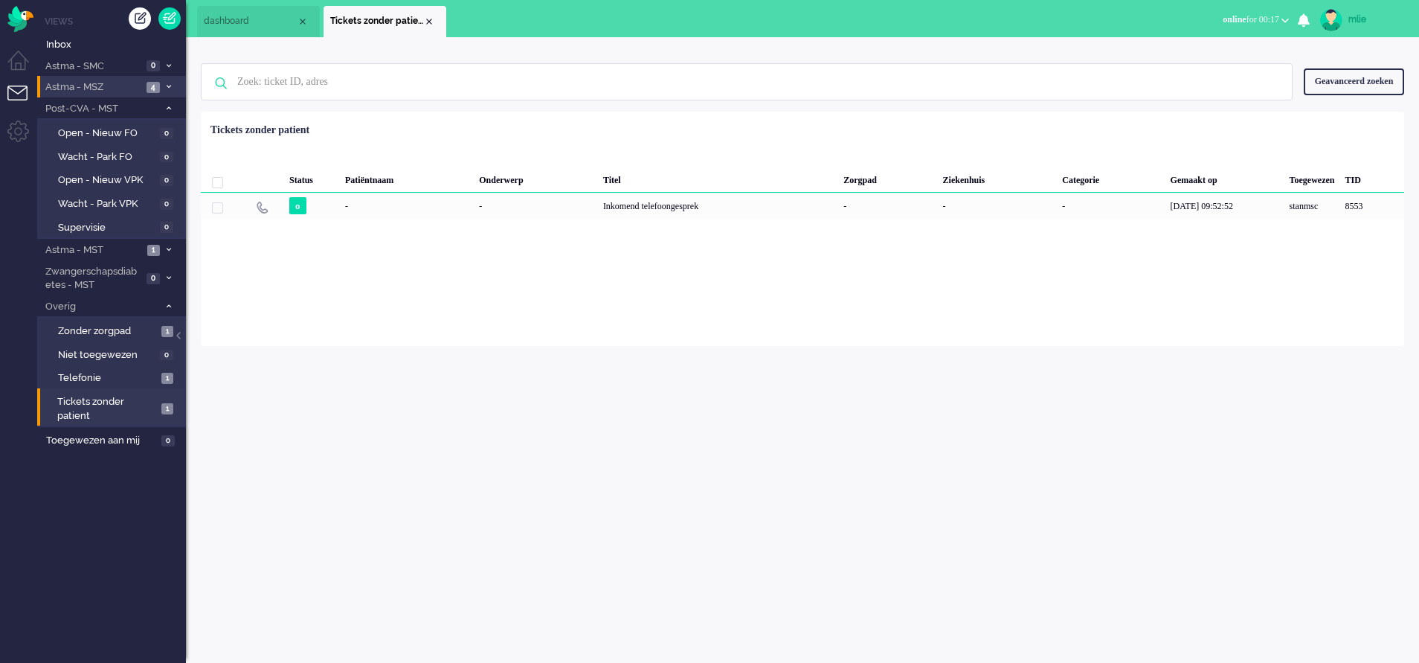
click at [80, 88] on span "Astma - MSZ" at bounding box center [92, 87] width 99 height 14
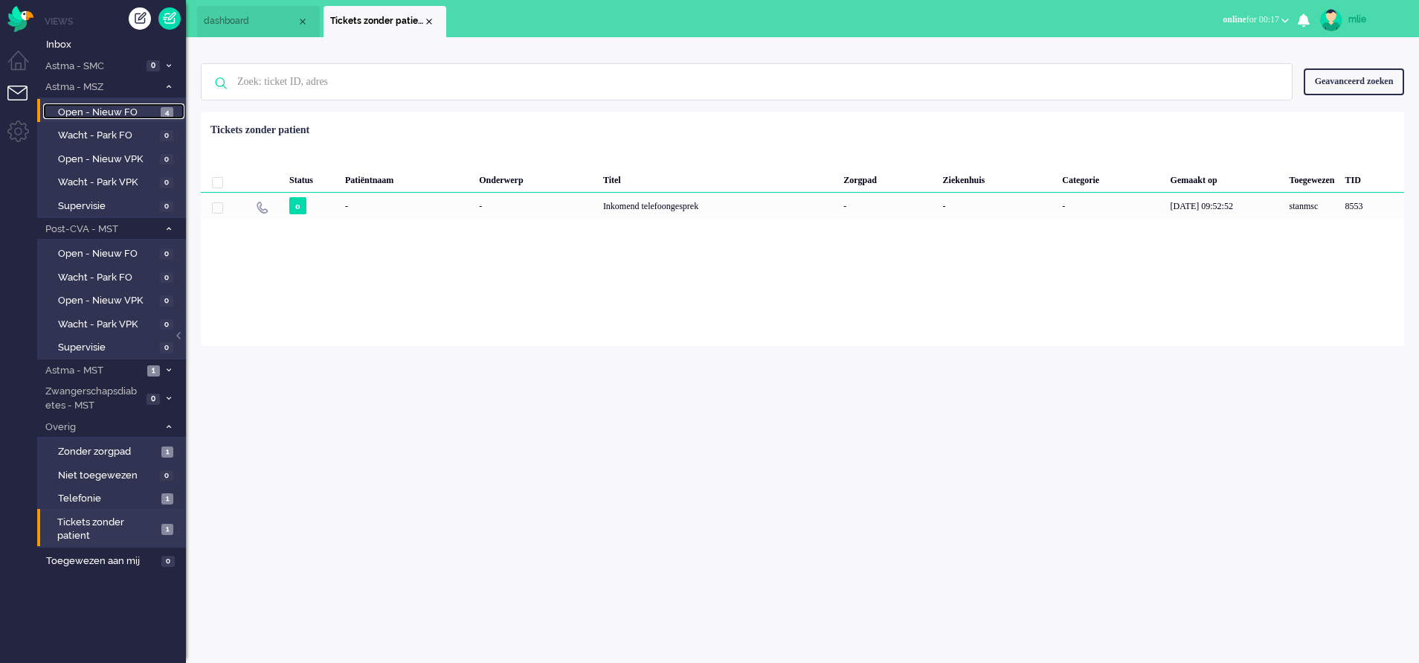
click at [81, 114] on span "Open - Nieuw FO" at bounding box center [107, 113] width 99 height 14
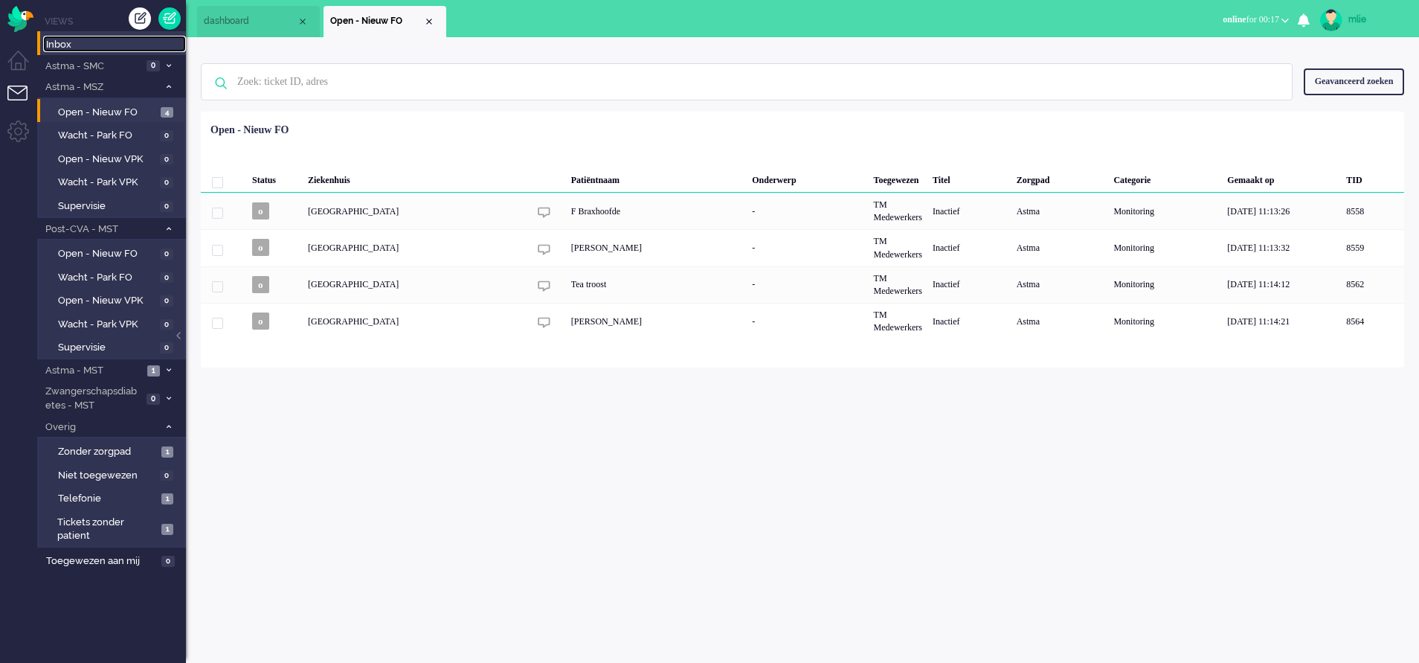
click at [73, 45] on span "Inbox" at bounding box center [116, 45] width 140 height 14
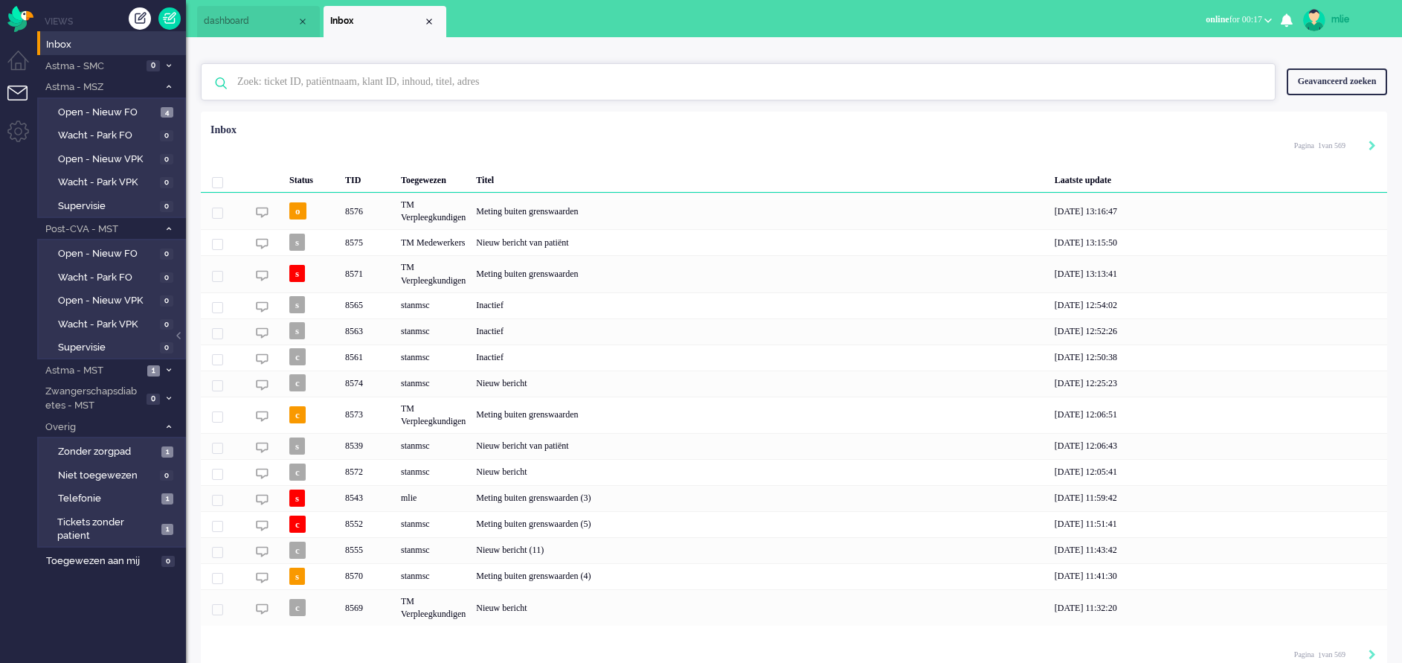
click at [296, 85] on input "text" at bounding box center [740, 82] width 1029 height 36
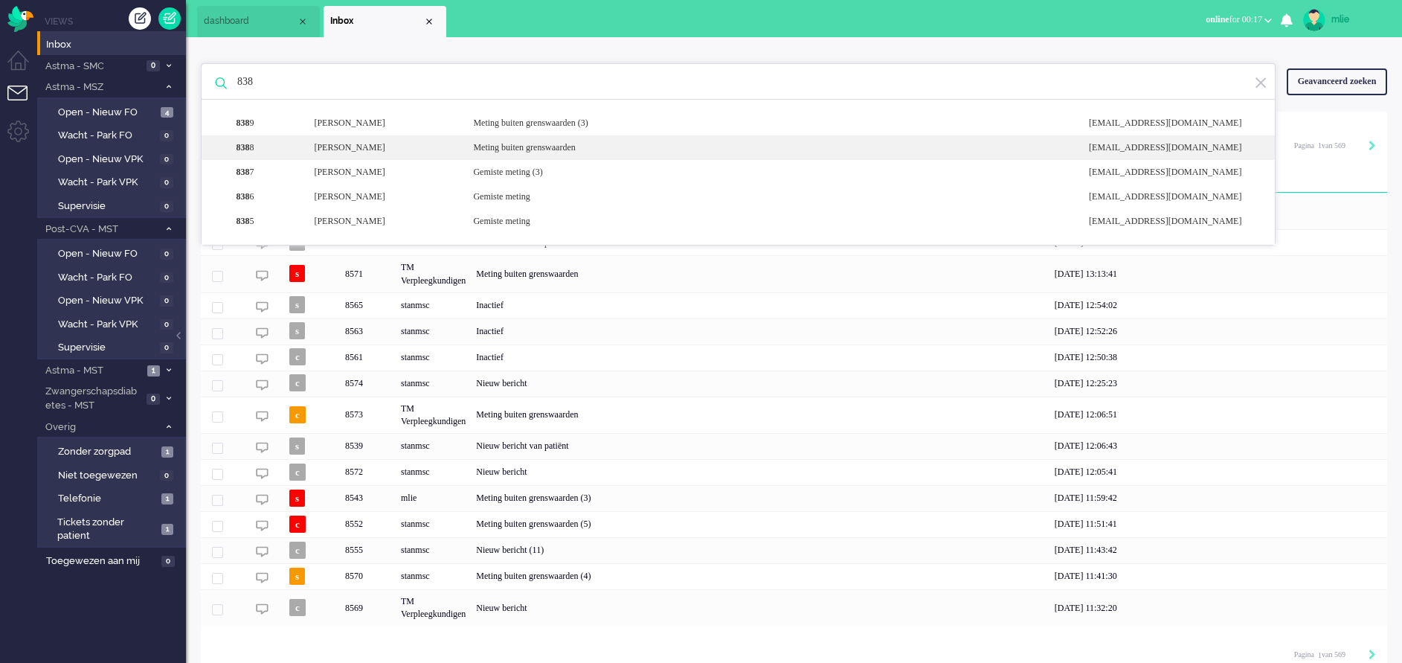
type input "838"
click at [534, 152] on div "Meting buiten grenswaarden" at bounding box center [770, 147] width 616 height 13
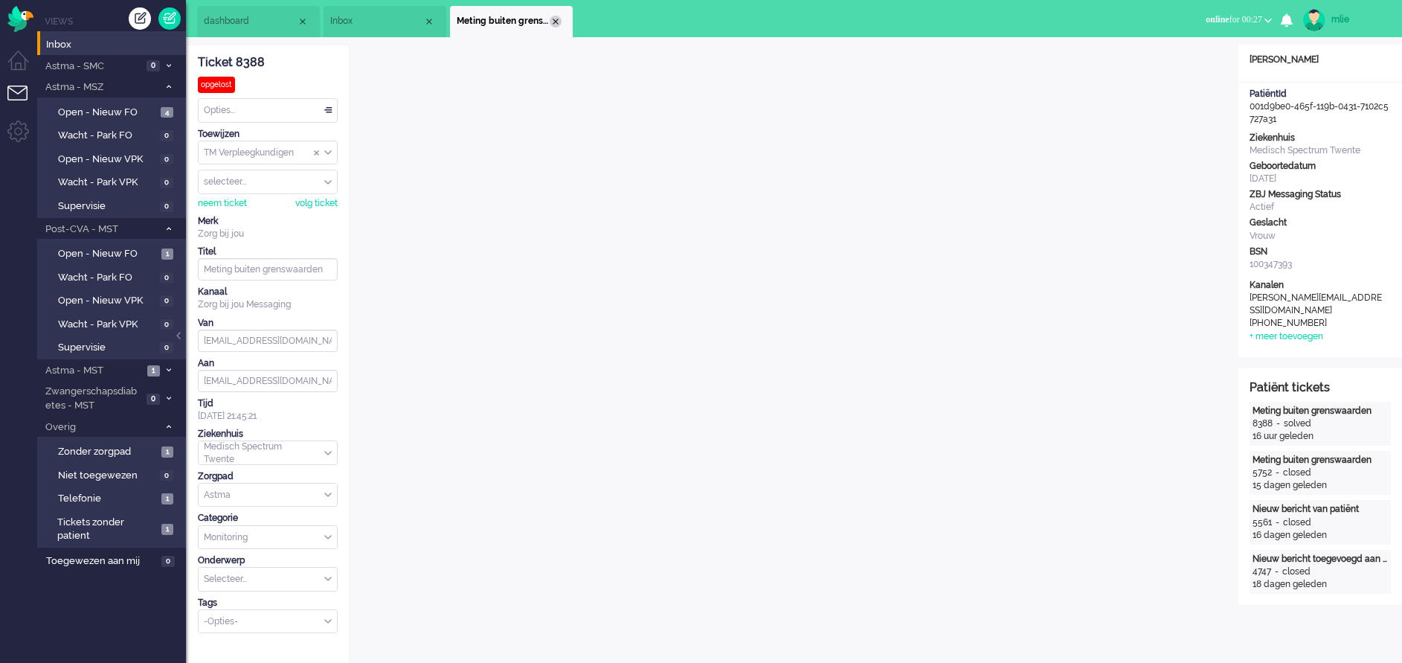
click at [556, 24] on div "Close tab" at bounding box center [556, 22] width 12 height 12
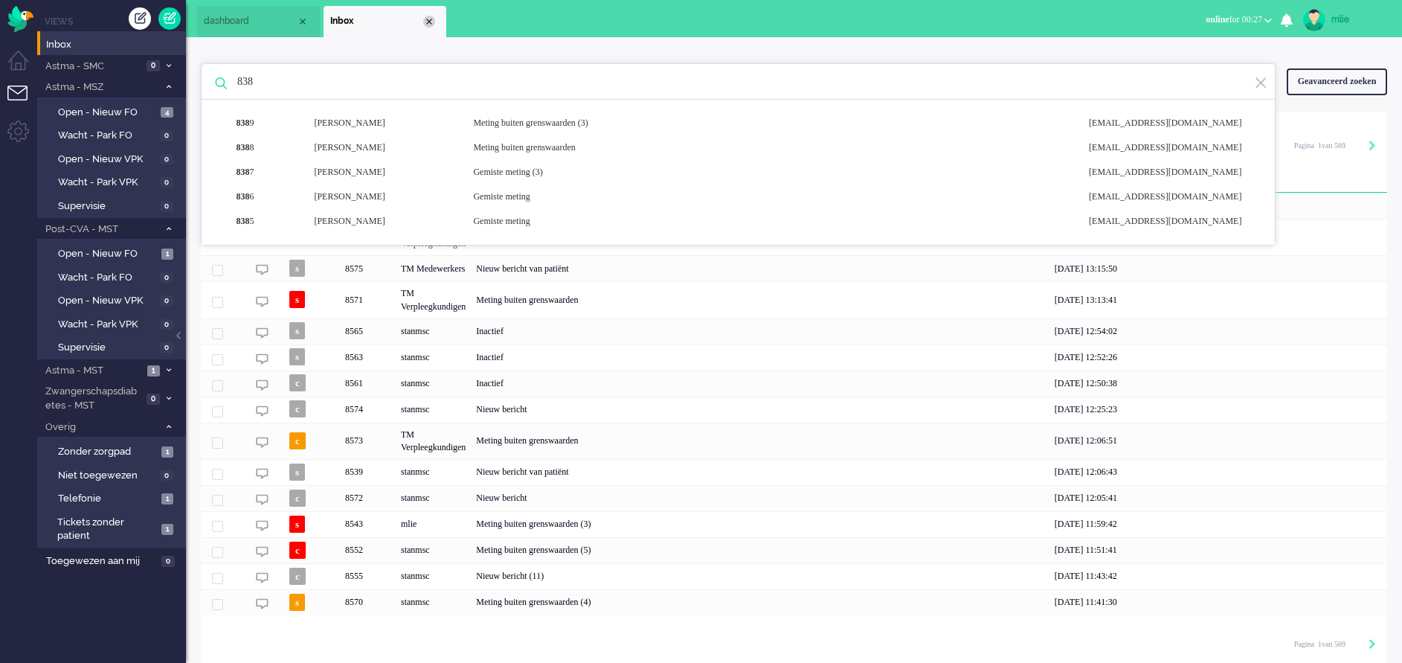
click at [427, 19] on div "Close tab" at bounding box center [429, 22] width 12 height 12
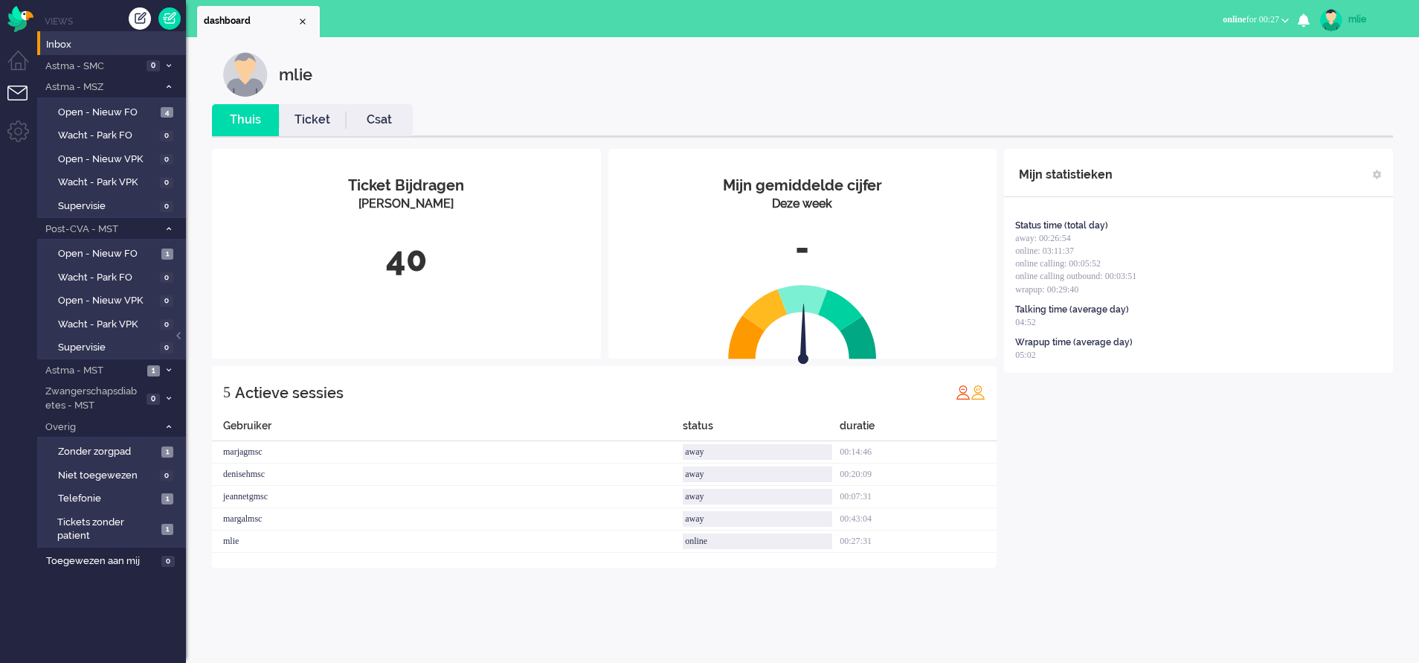
click at [305, 118] on link "Ticket" at bounding box center [312, 120] width 67 height 17
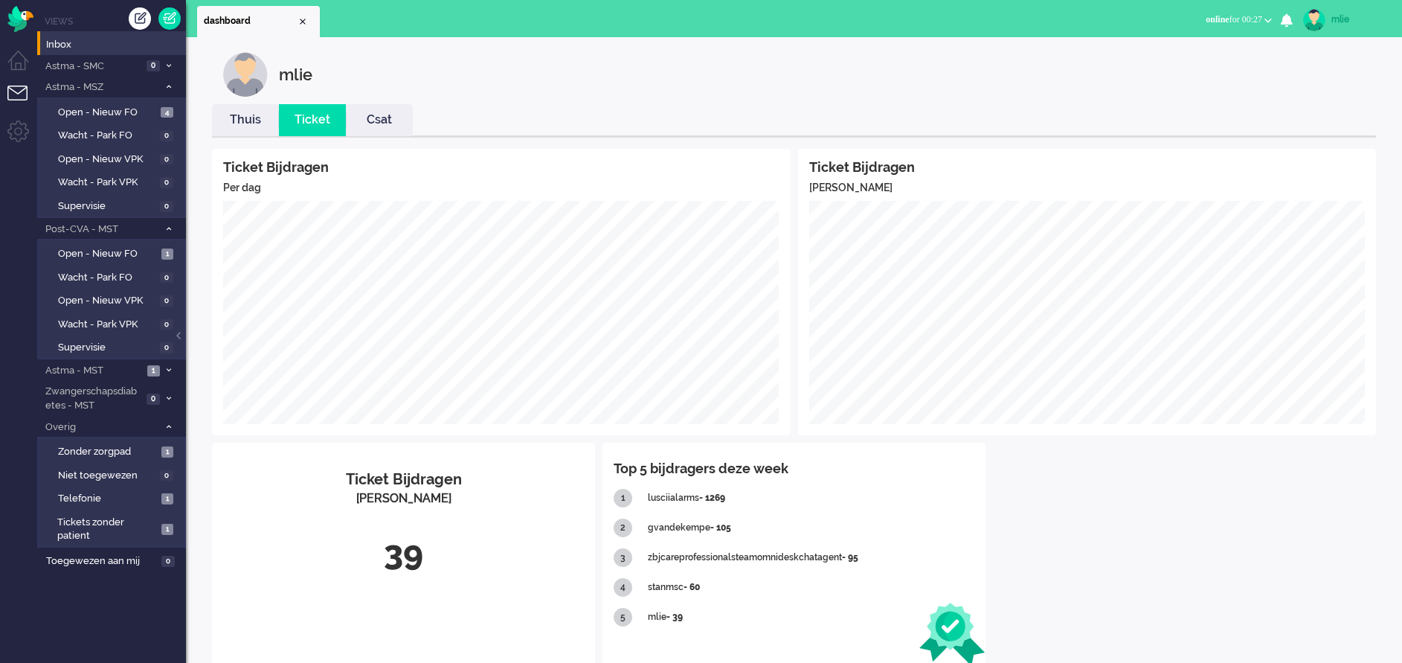
click at [240, 117] on link "Thuis" at bounding box center [245, 120] width 67 height 17
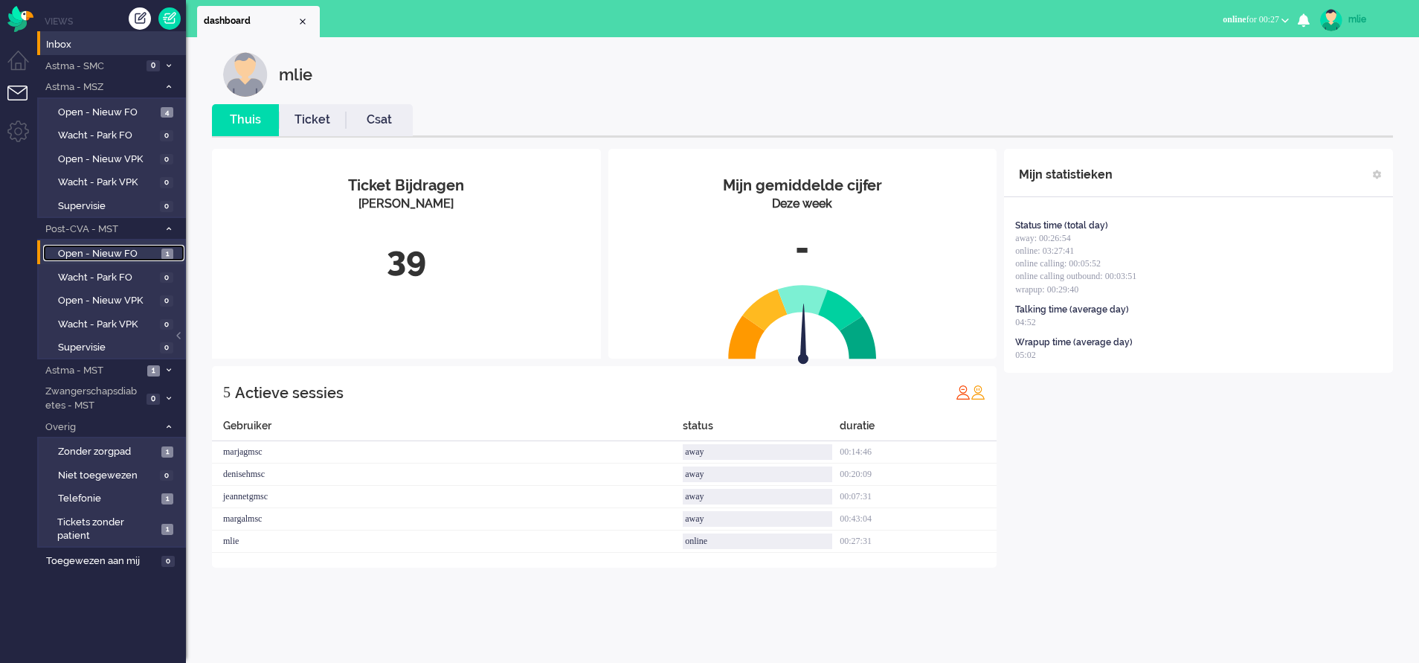
click at [93, 254] on span "Open - Nieuw FO" at bounding box center [108, 254] width 100 height 14
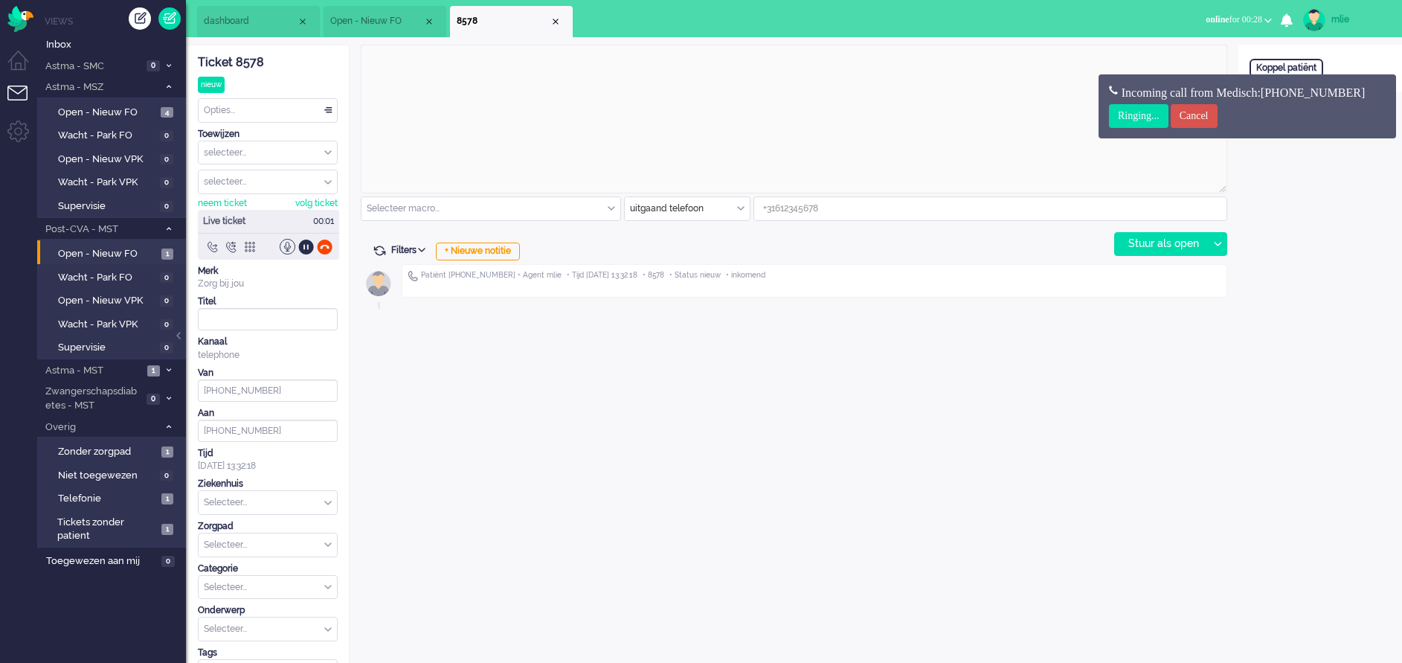
click at [772, 214] on input at bounding box center [990, 208] width 473 height 23
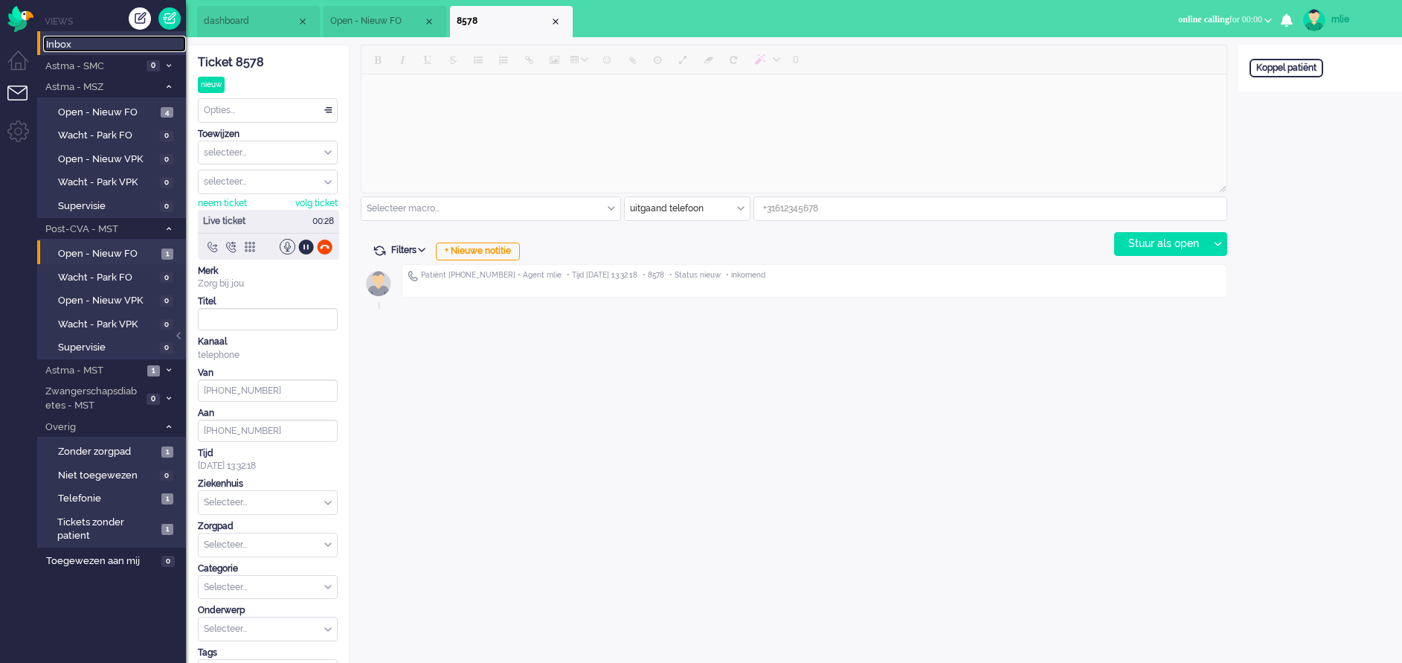
click at [70, 43] on span "Inbox" at bounding box center [116, 45] width 140 height 14
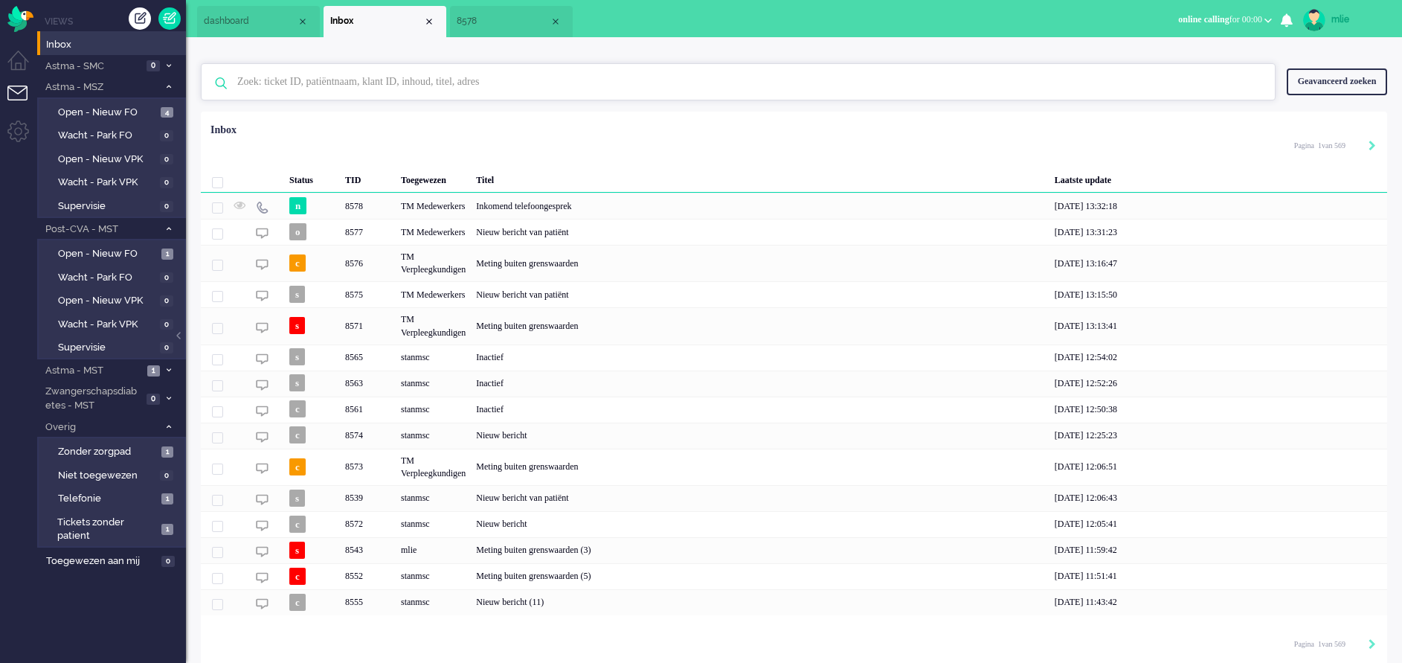
click at [265, 82] on input "text" at bounding box center [740, 82] width 1029 height 36
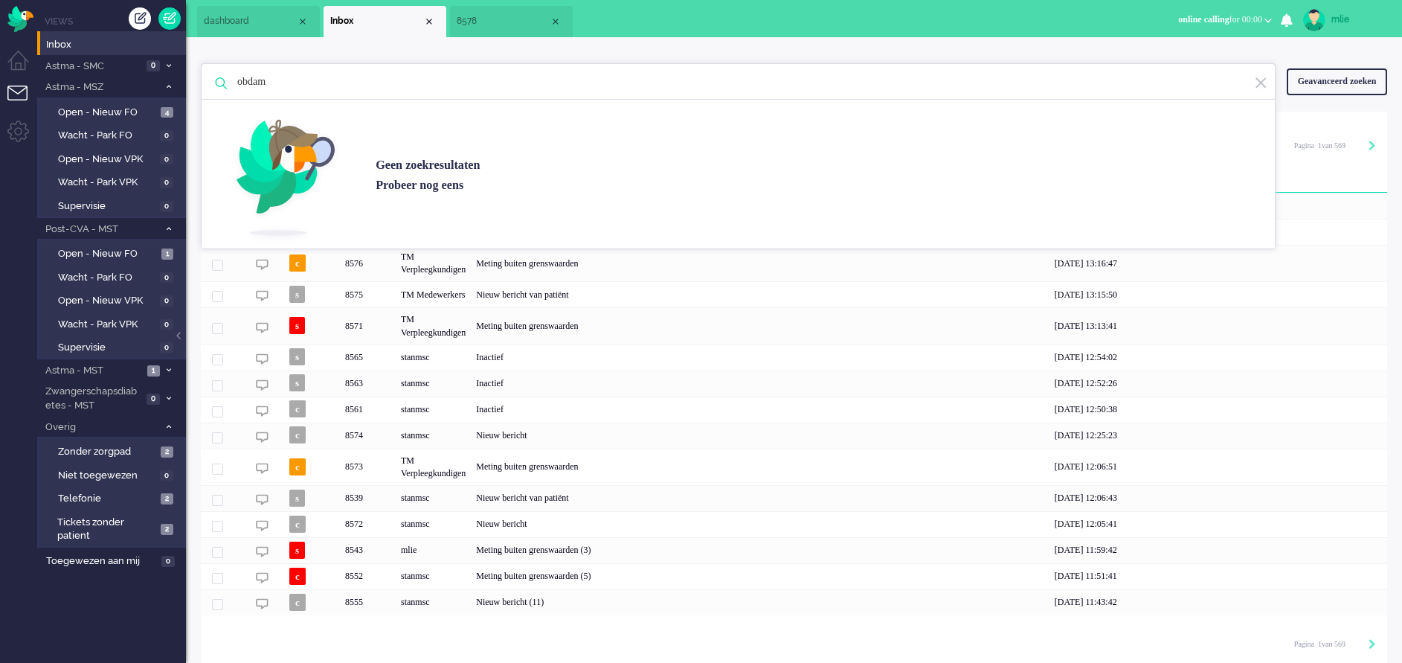
type input "obdam"
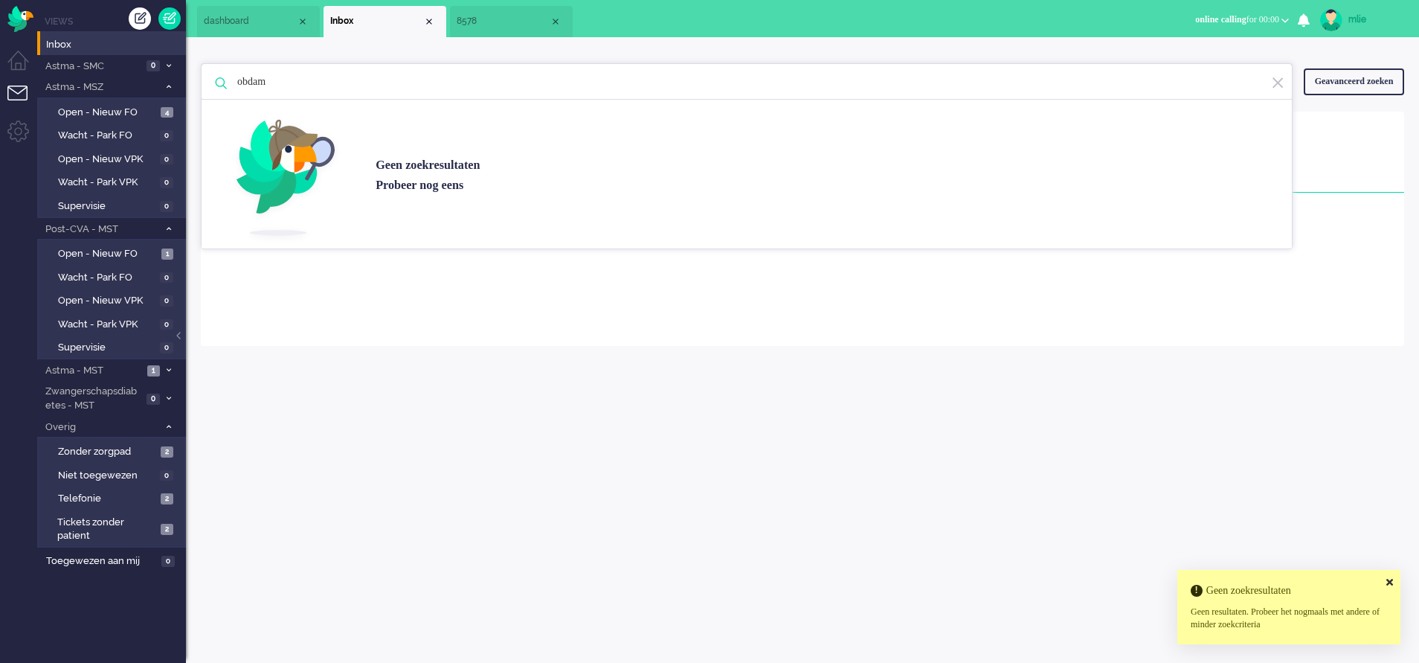
click at [435, 19] on li "Inbox" at bounding box center [385, 21] width 123 height 31
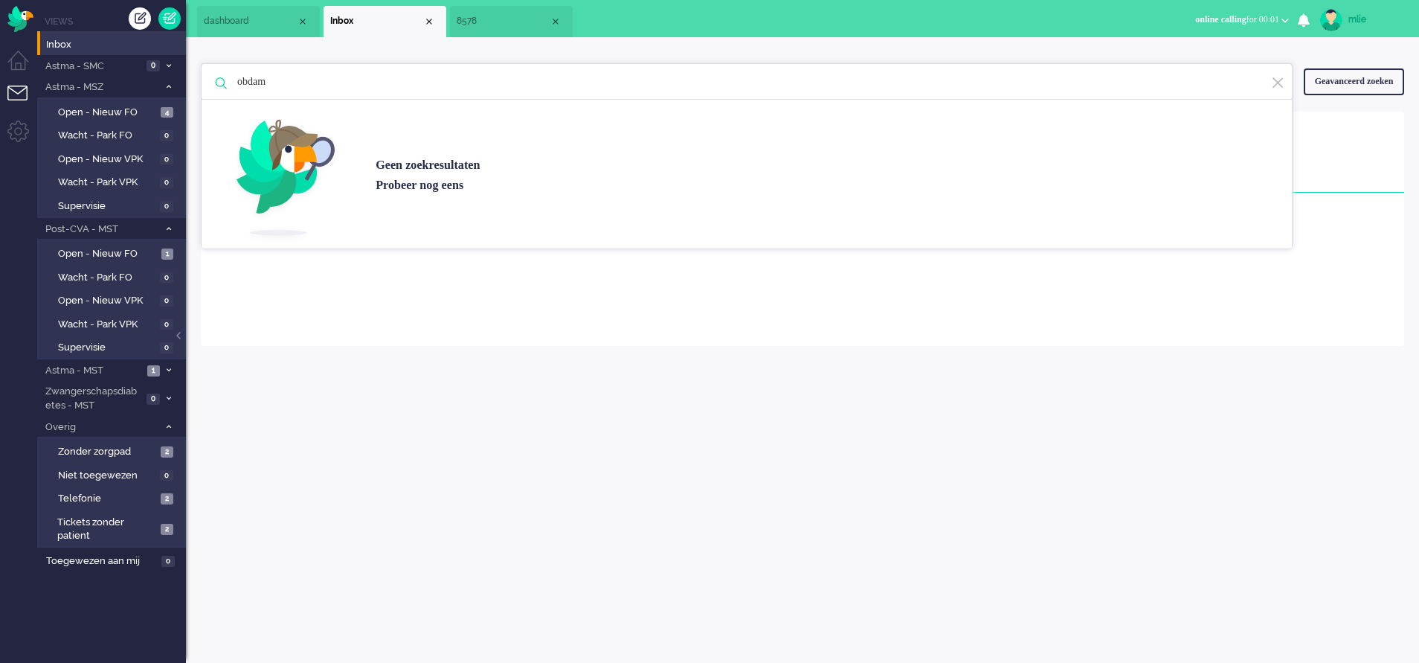
click at [435, 19] on li "Inbox" at bounding box center [385, 21] width 123 height 31
click at [425, 19] on div "Close tab" at bounding box center [429, 22] width 12 height 12
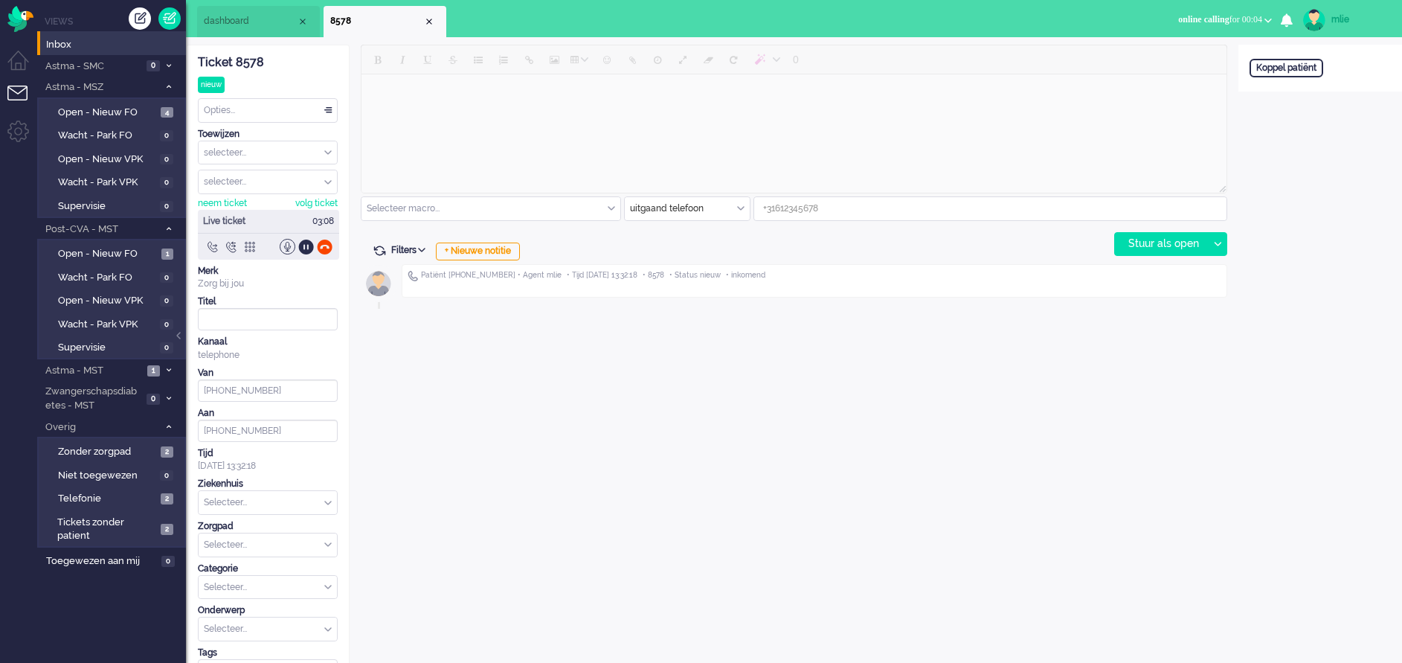
type input "[PHONE_NUMBER]"
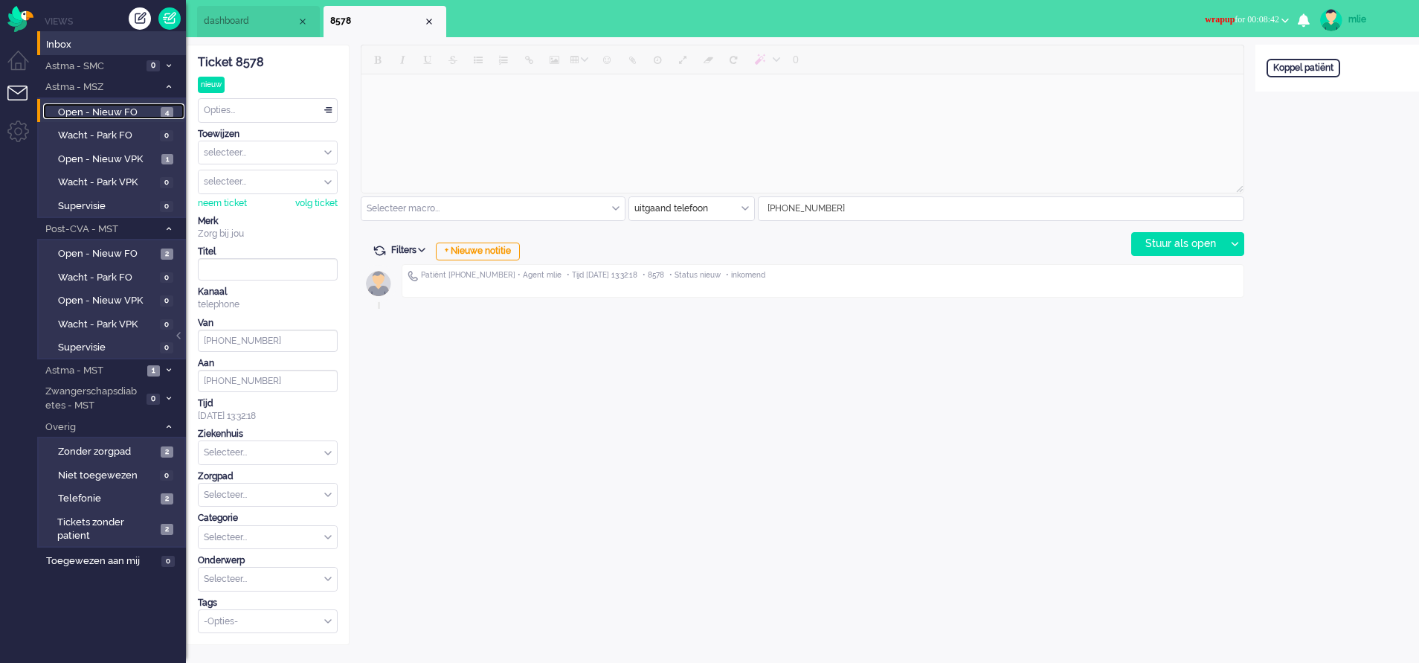
click at [85, 112] on span "Open - Nieuw FO" at bounding box center [107, 113] width 99 height 14
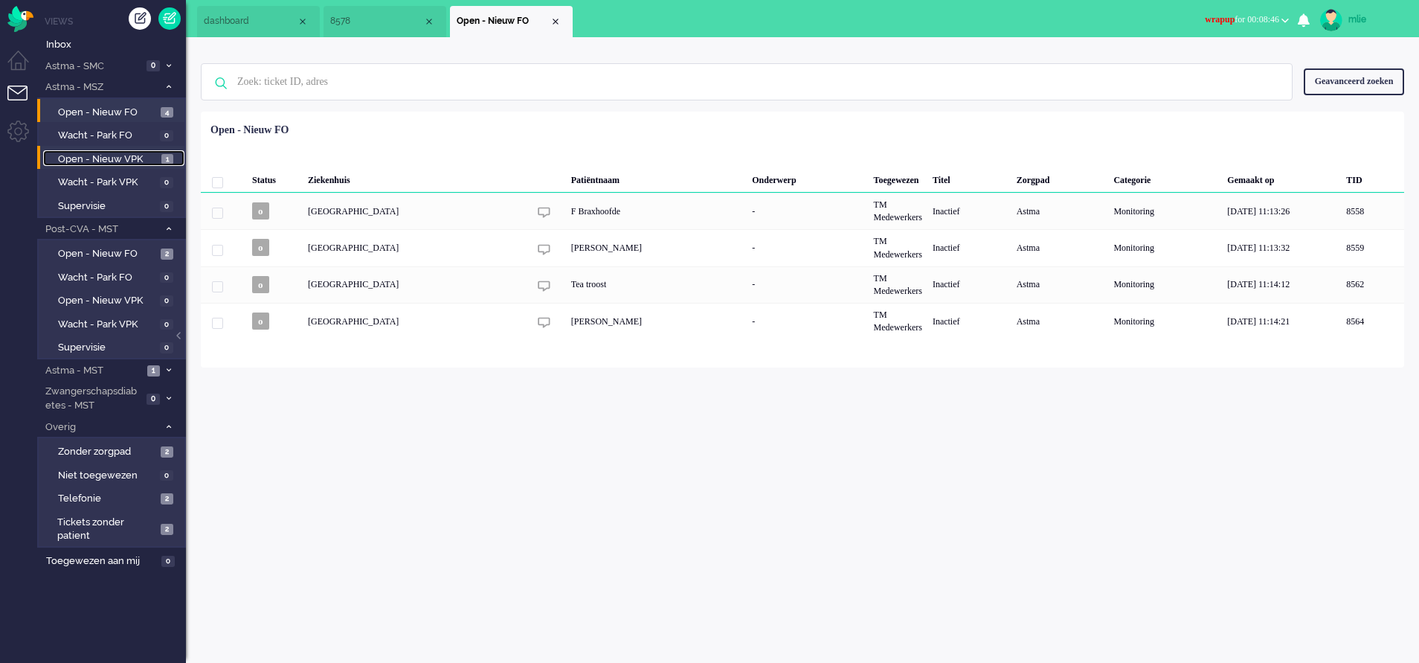
click at [72, 155] on span "Open - Nieuw VPK" at bounding box center [108, 160] width 100 height 14
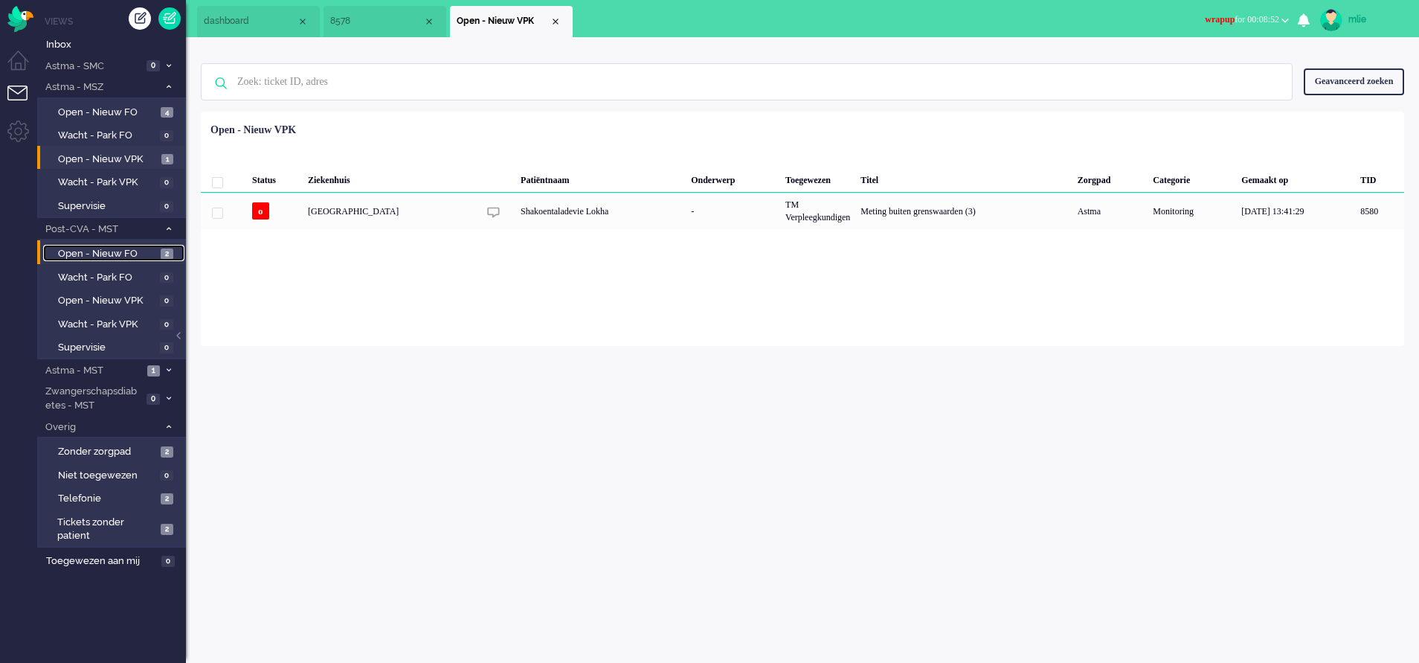
click at [107, 248] on span "Open - Nieuw FO" at bounding box center [107, 254] width 99 height 14
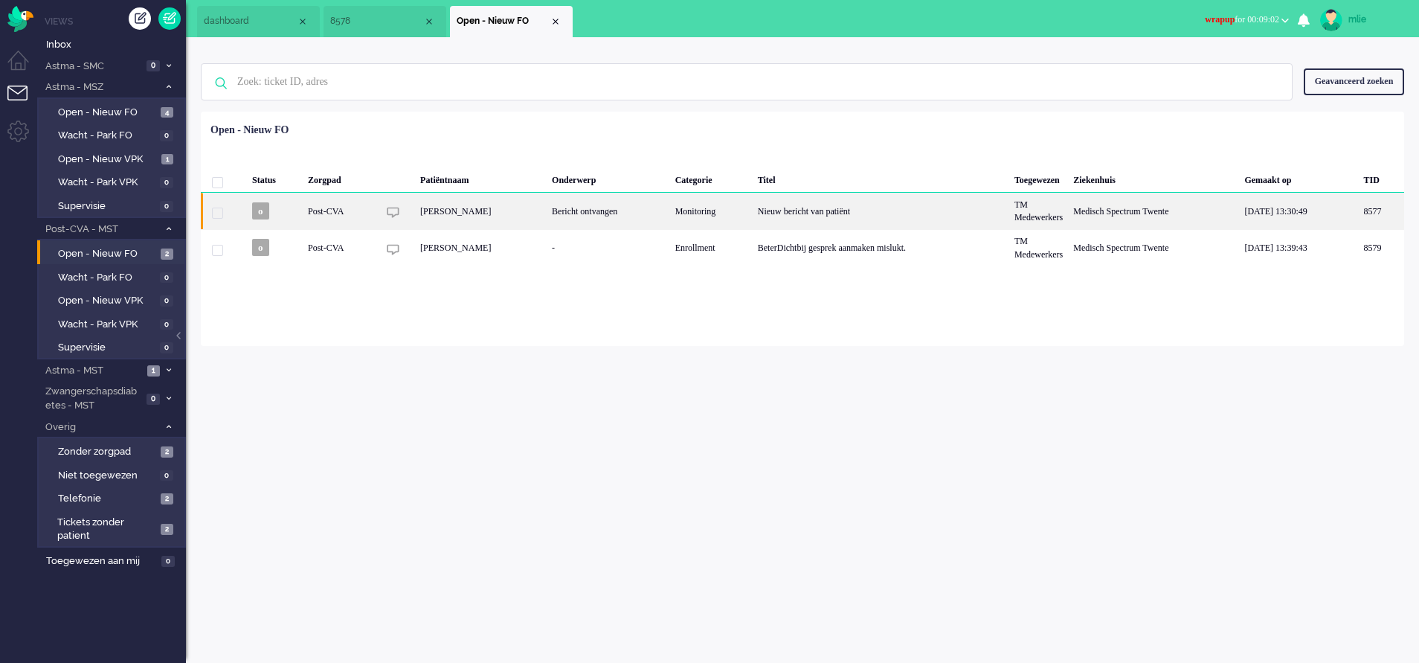
click at [838, 208] on div "Nieuw bericht van patiënt" at bounding box center [881, 211] width 257 height 36
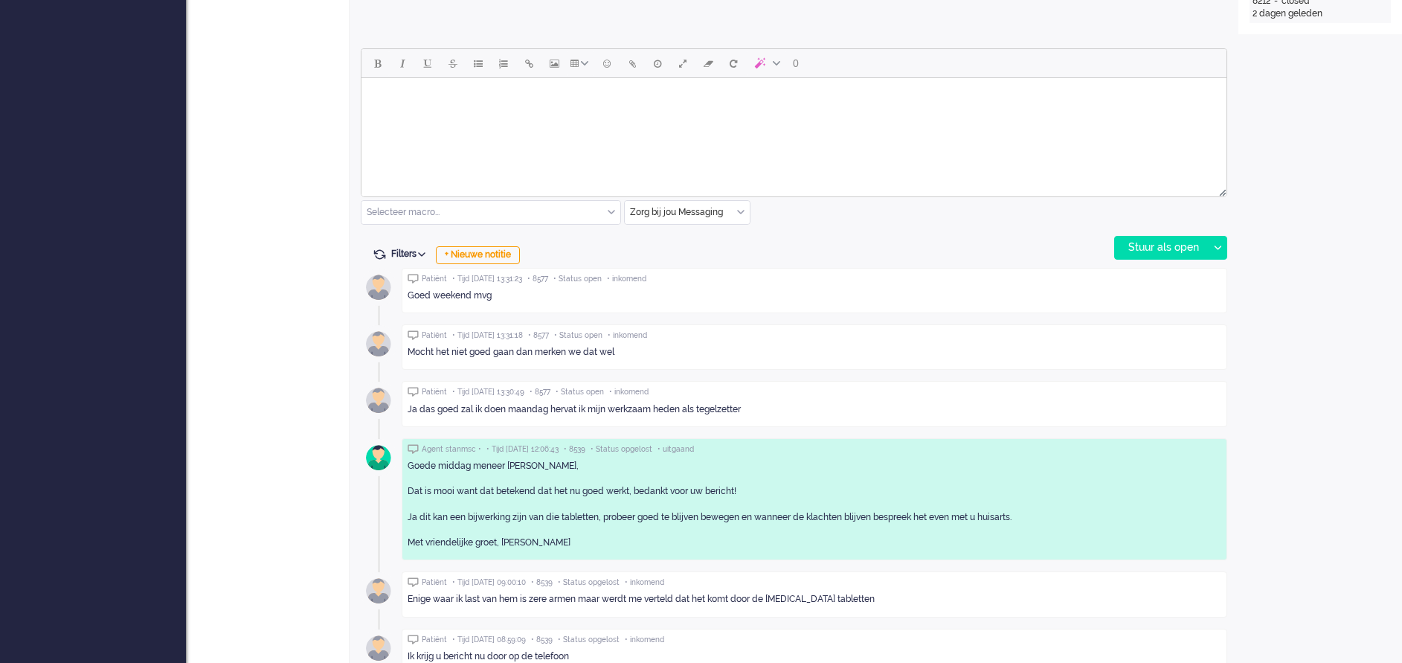
scroll to position [558, 0]
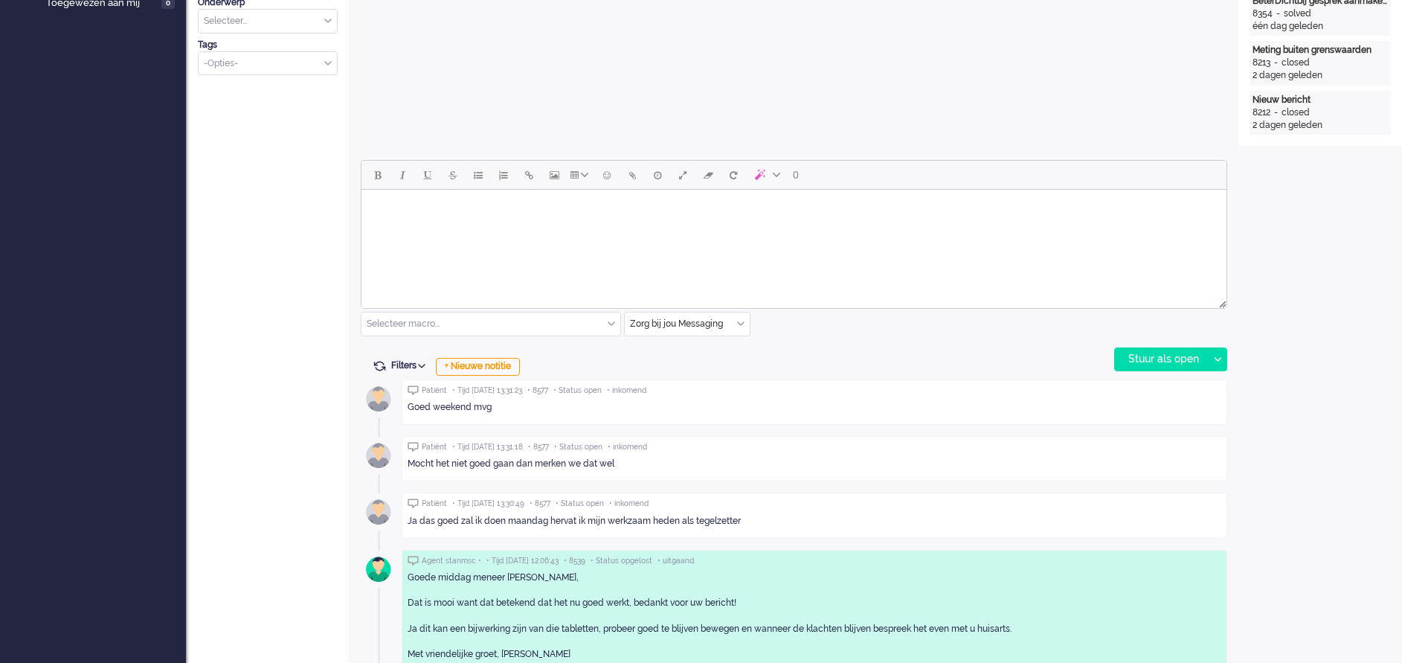
click at [448, 216] on body "Rich Text Area. Press ALT-0 for help." at bounding box center [794, 209] width 853 height 26
click at [1155, 352] on div "Stuur als open" at bounding box center [1161, 359] width 93 height 22
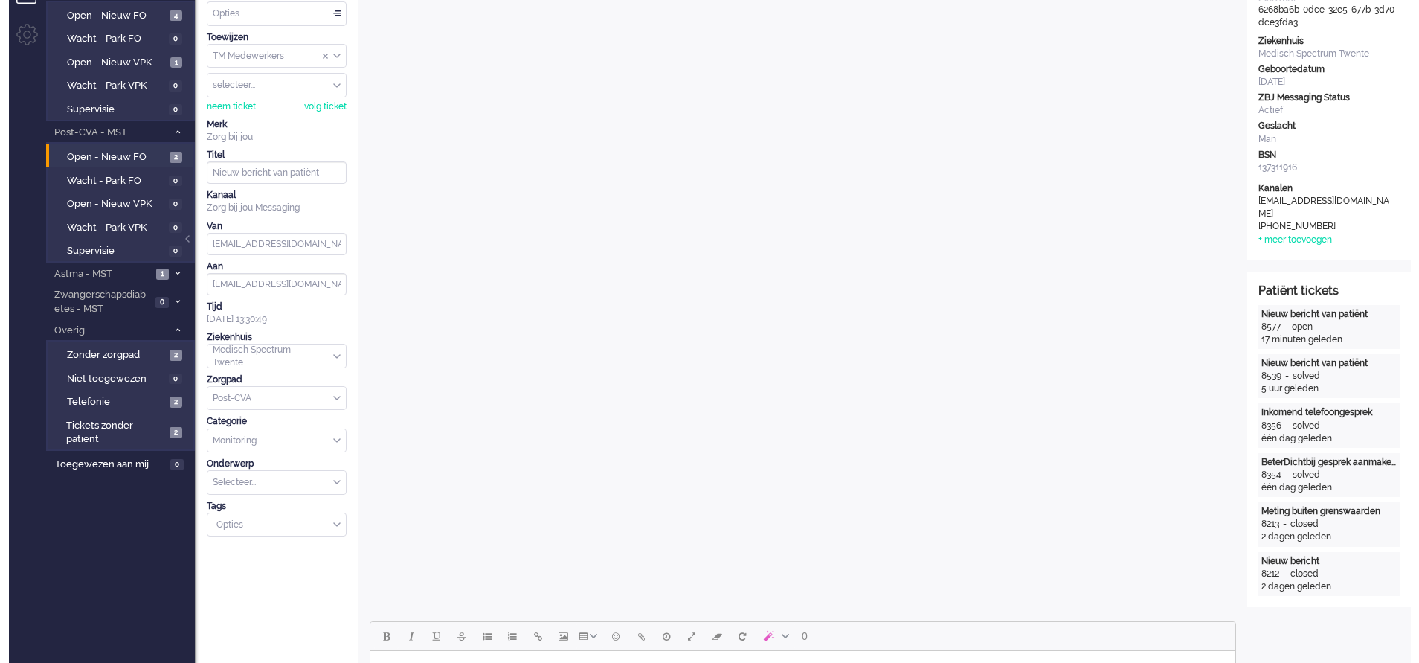
scroll to position [0, 0]
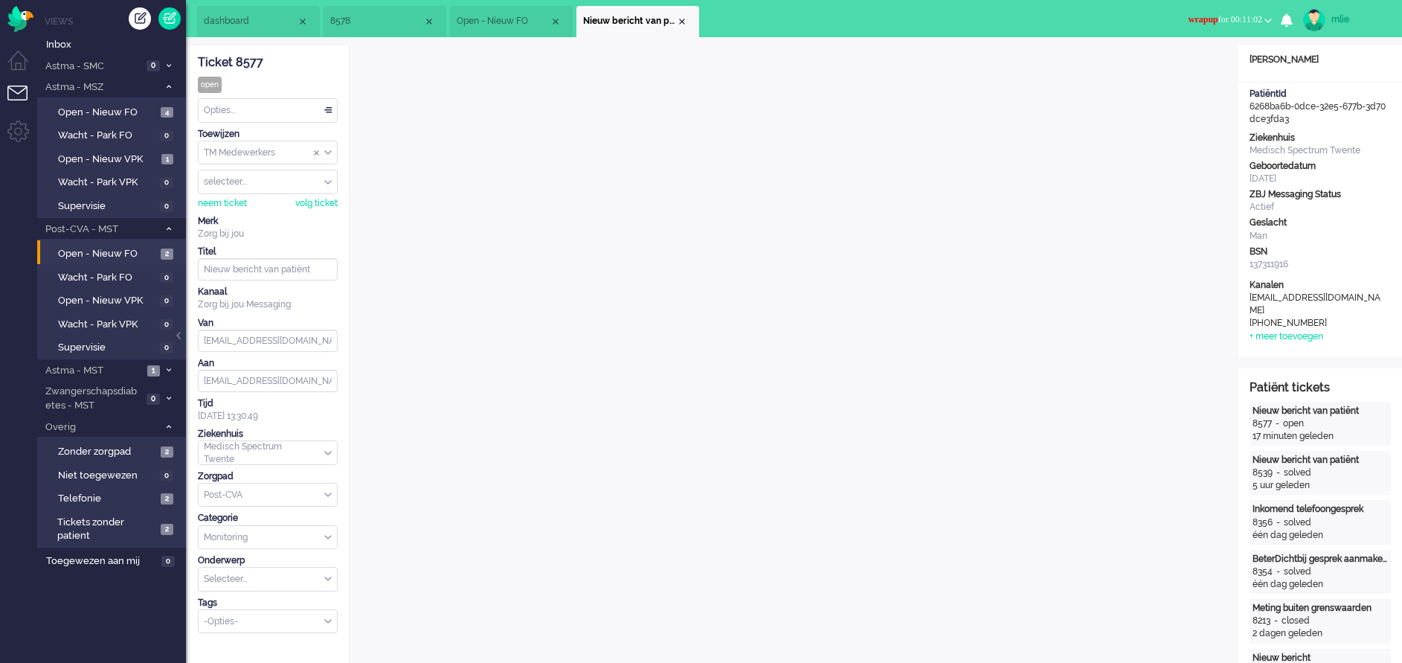
click at [1189, 16] on span "wrapup" at bounding box center [1204, 19] width 30 height 10
click at [1168, 70] on label "Online" at bounding box center [1211, 66] width 118 height 13
click at [327, 108] on div "Opties..." at bounding box center [268, 110] width 138 height 23
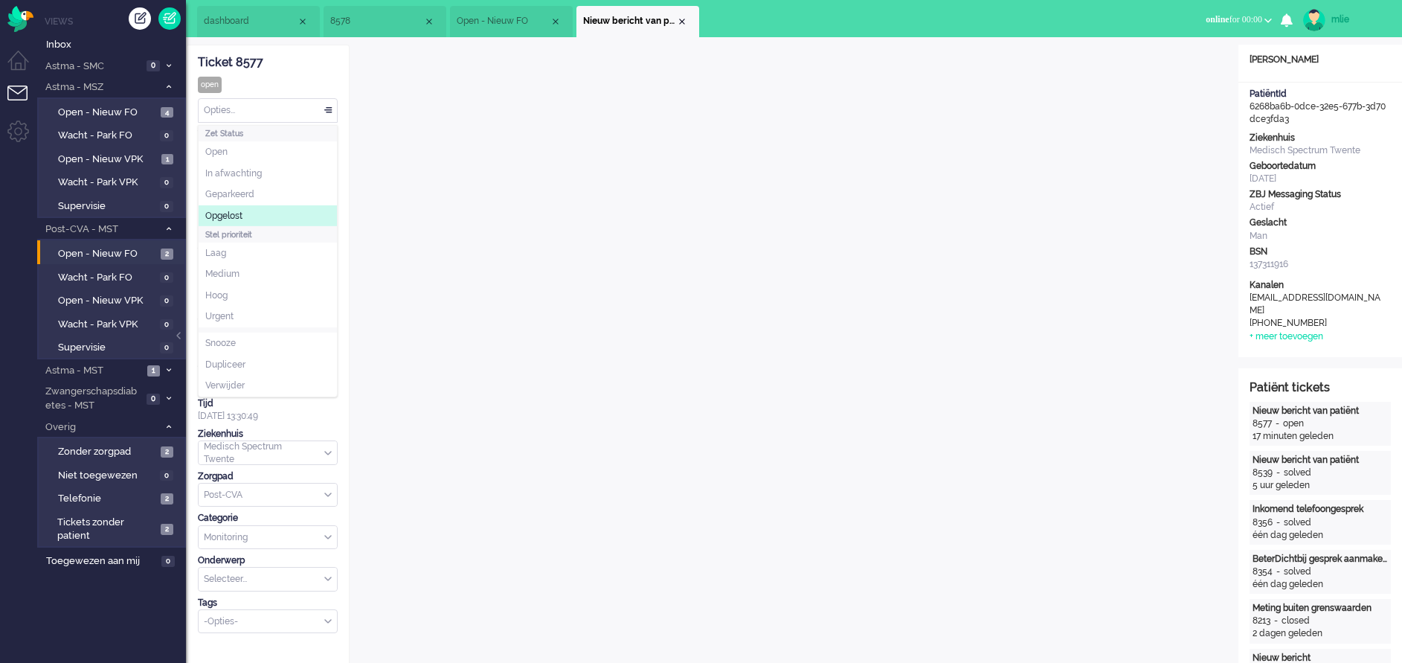
click at [240, 214] on span "Opgelost" at bounding box center [223, 216] width 37 height 13
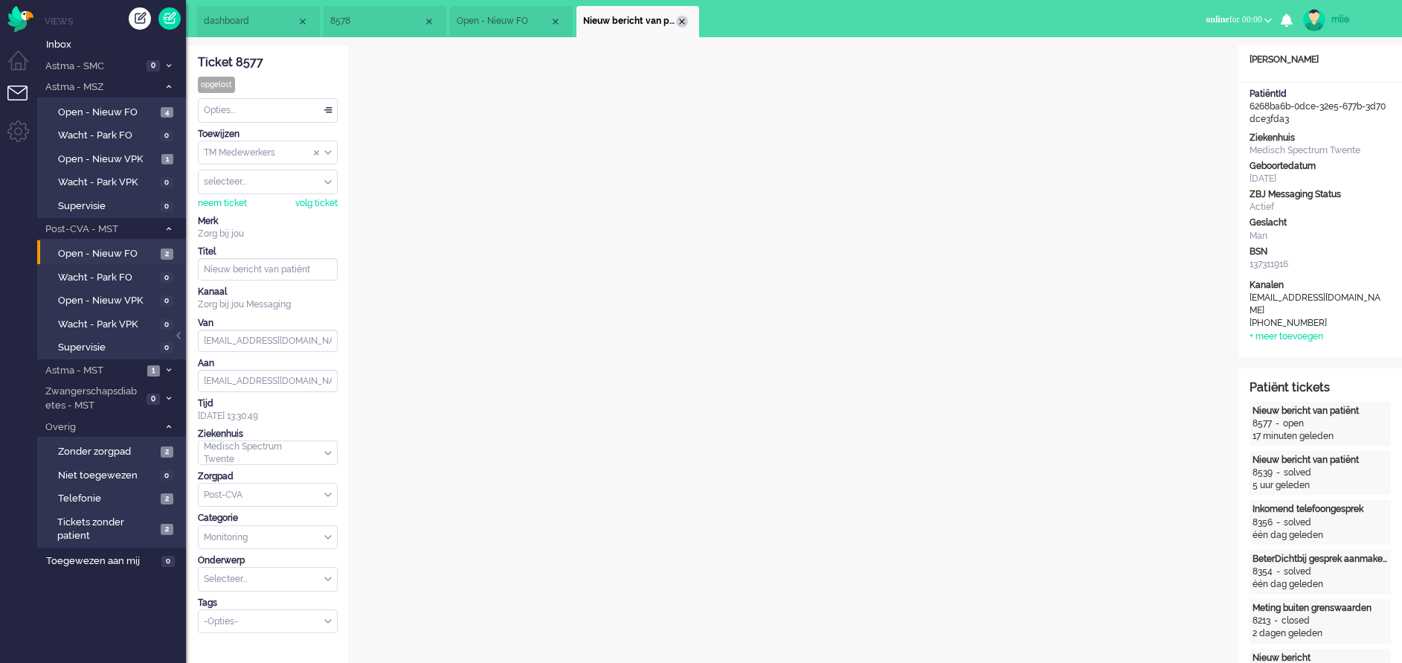
click at [681, 24] on div "Close tab" at bounding box center [682, 22] width 12 height 12
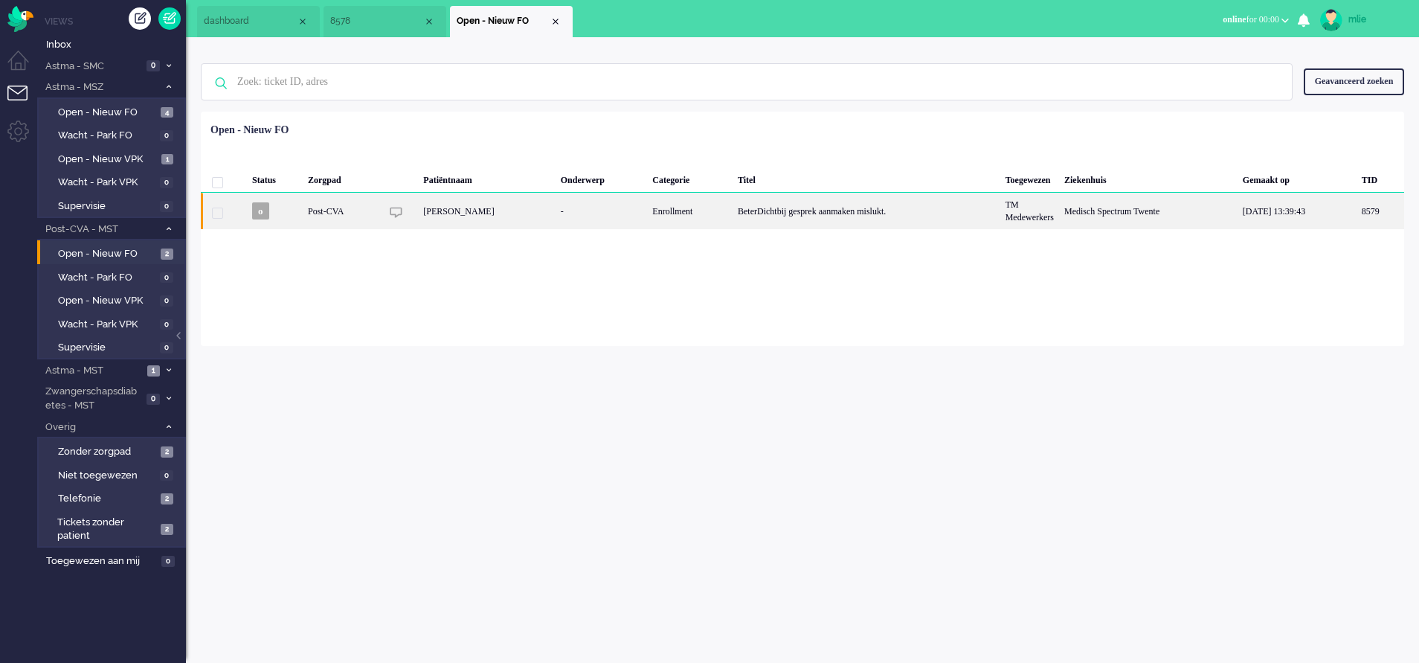
click at [769, 209] on div "BeterDichtbij gesprek aanmaken mislukt." at bounding box center [867, 211] width 268 height 36
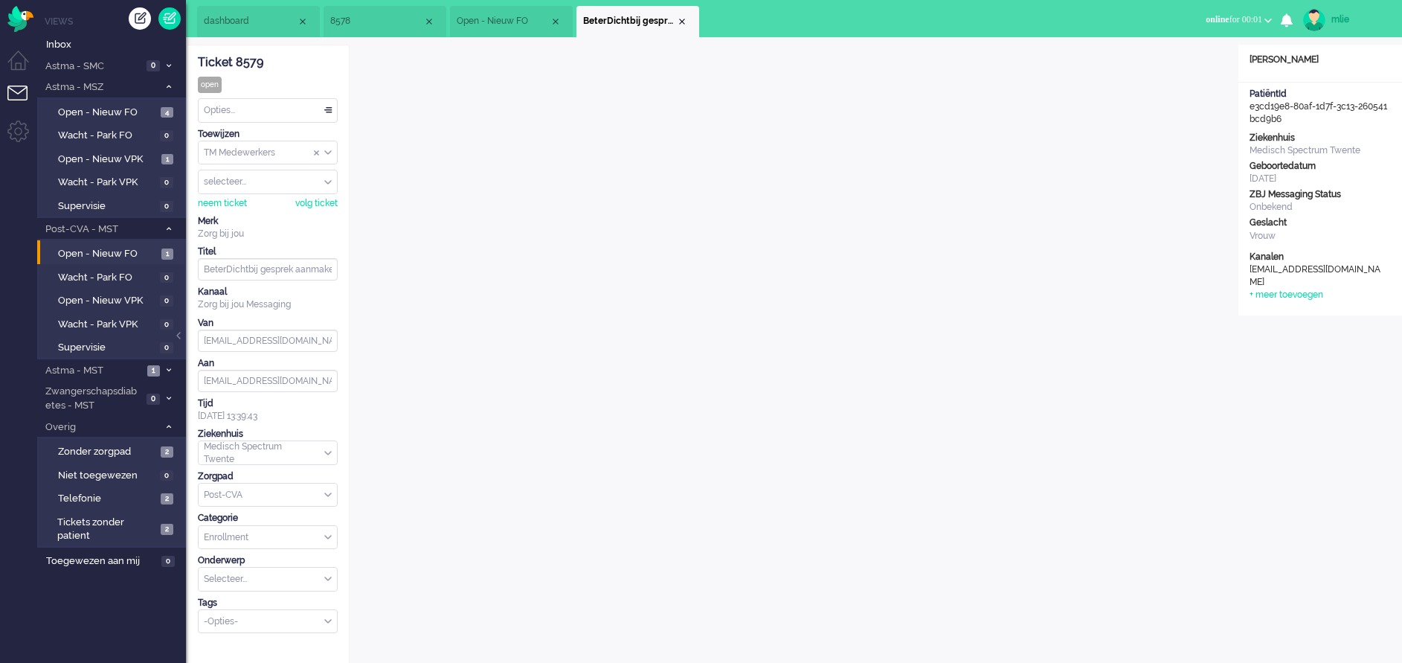
drag, startPoint x: 267, startPoint y: 63, endPoint x: 197, endPoint y: 62, distance: 69.9
click at [197, 62] on div "Ticket 8579 open Kijkend Opties... Zet Status Open In afwachting Geparkeerd Opg…" at bounding box center [268, 547] width 164 height 1004
drag, startPoint x: 197, startPoint y: 62, endPoint x: 205, endPoint y: 60, distance: 7.8
copy div "Ticket 8579"
click at [332, 108] on div "Opties..." at bounding box center [268, 110] width 138 height 23
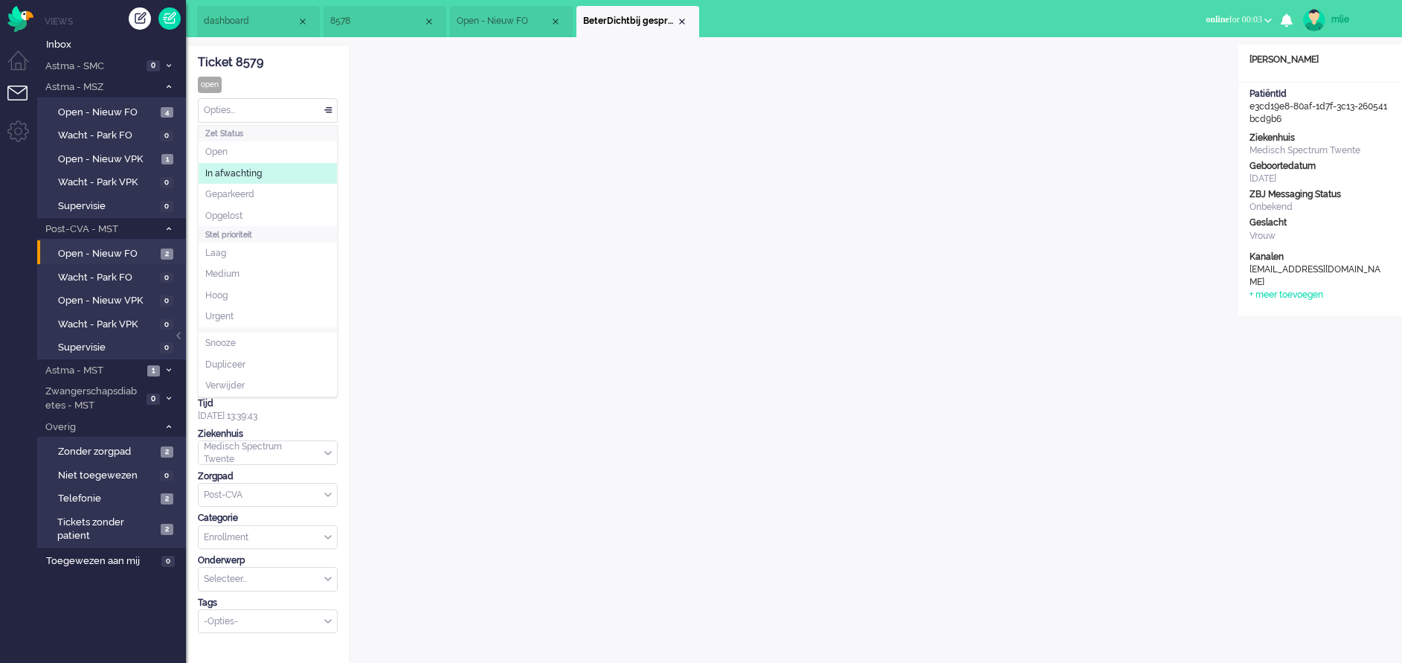
click at [253, 171] on span "In afwachting" at bounding box center [233, 173] width 57 height 13
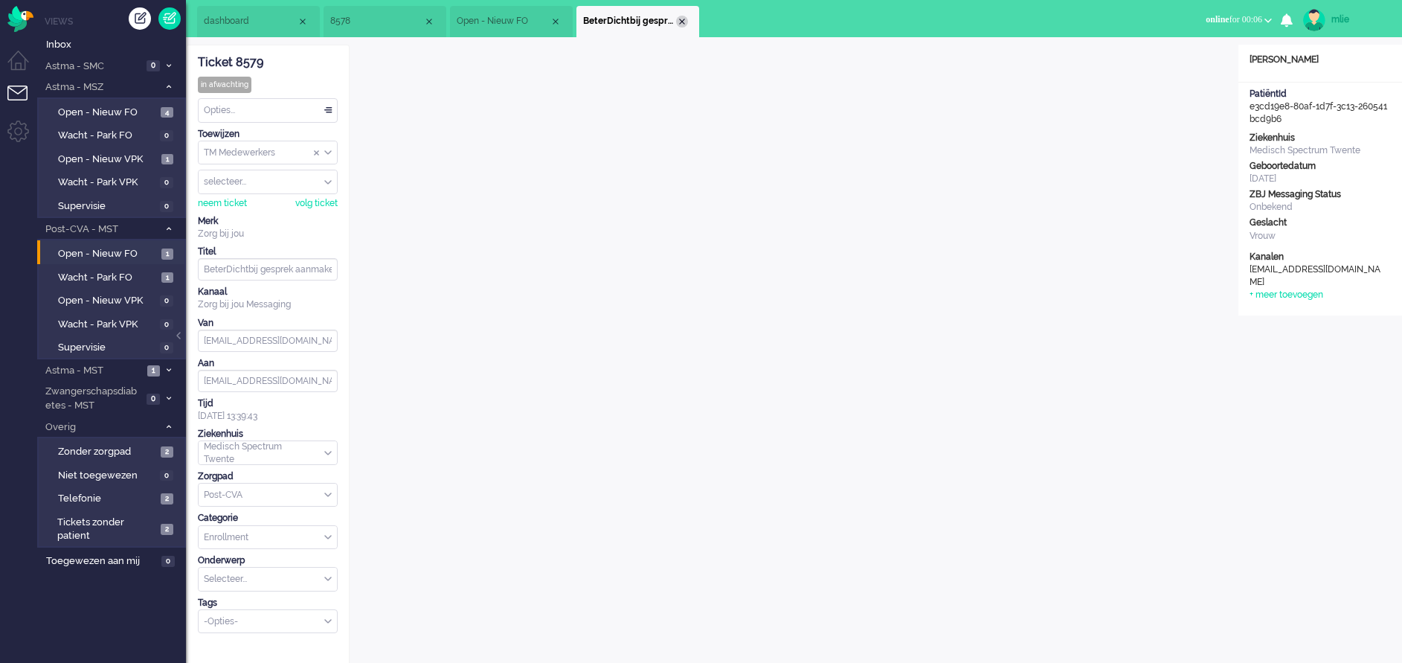
click at [681, 16] on div "Close tab" at bounding box center [682, 22] width 12 height 12
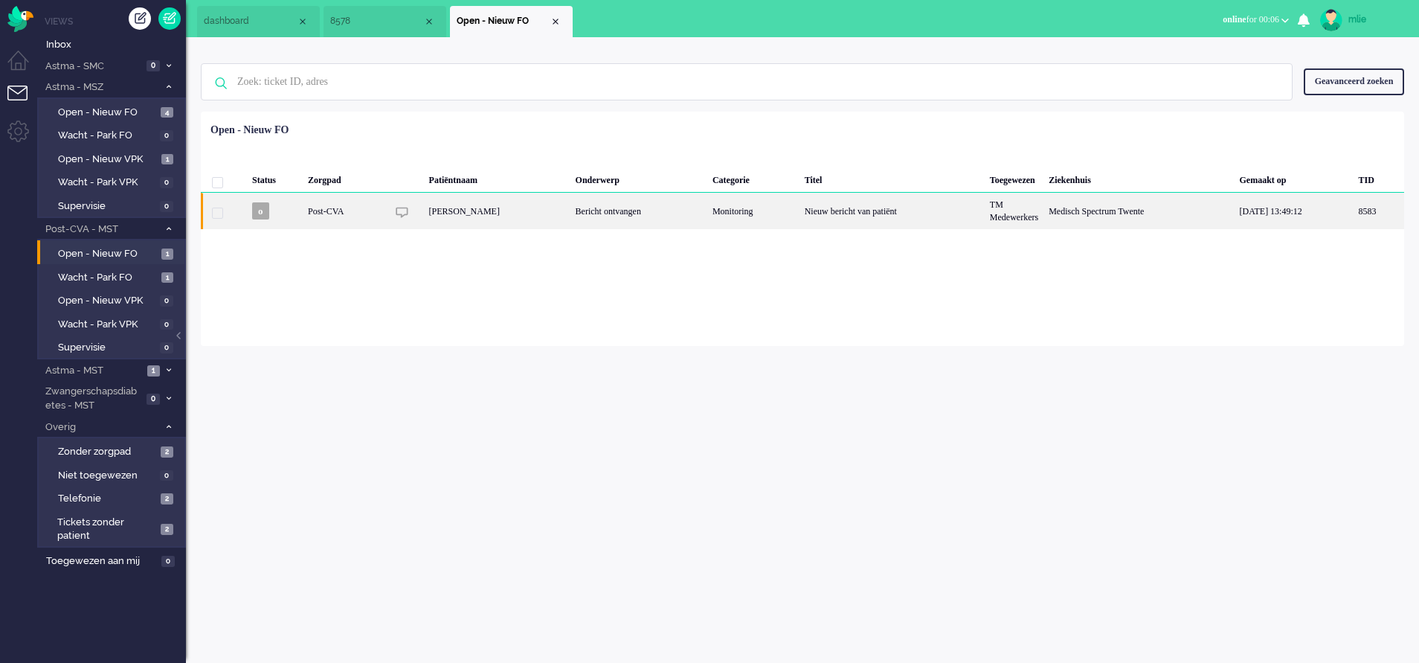
click at [739, 218] on div "Monitoring" at bounding box center [754, 211] width 92 height 36
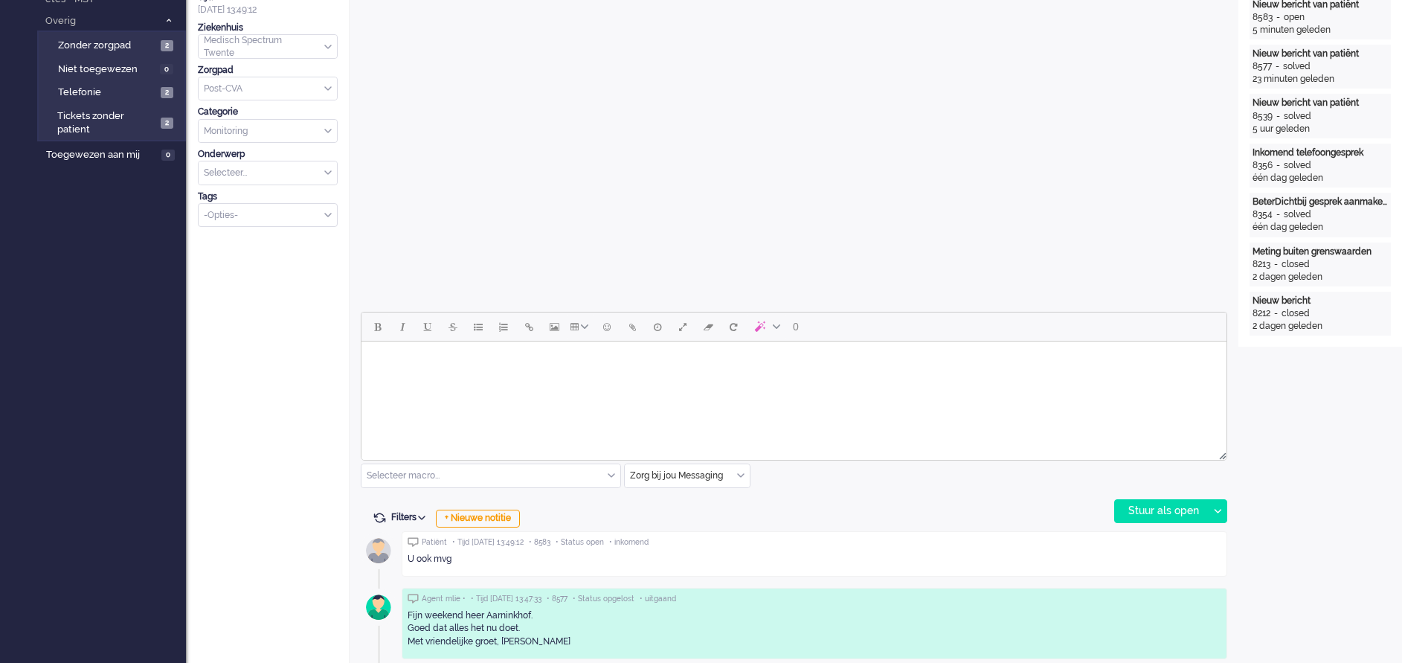
scroll to position [51, 0]
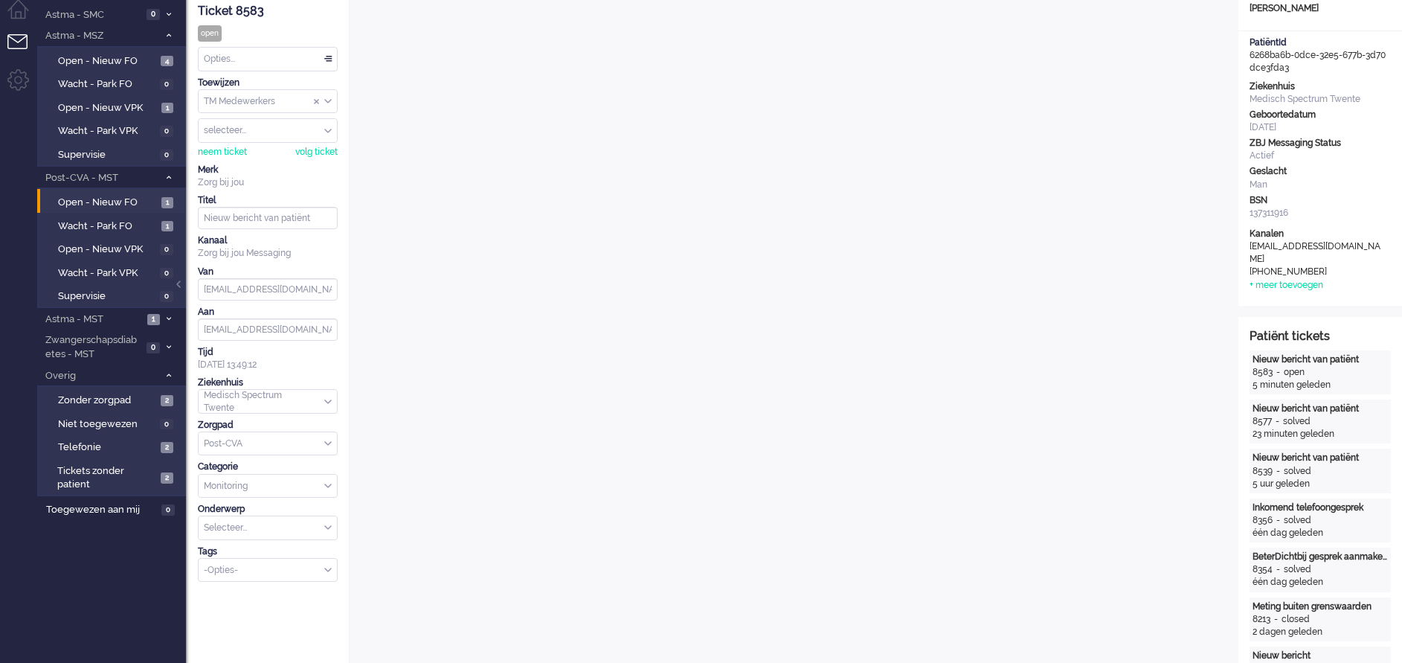
click at [327, 56] on div "Opties..." at bounding box center [268, 59] width 138 height 23
click at [258, 159] on li "Opgelost" at bounding box center [268, 165] width 138 height 22
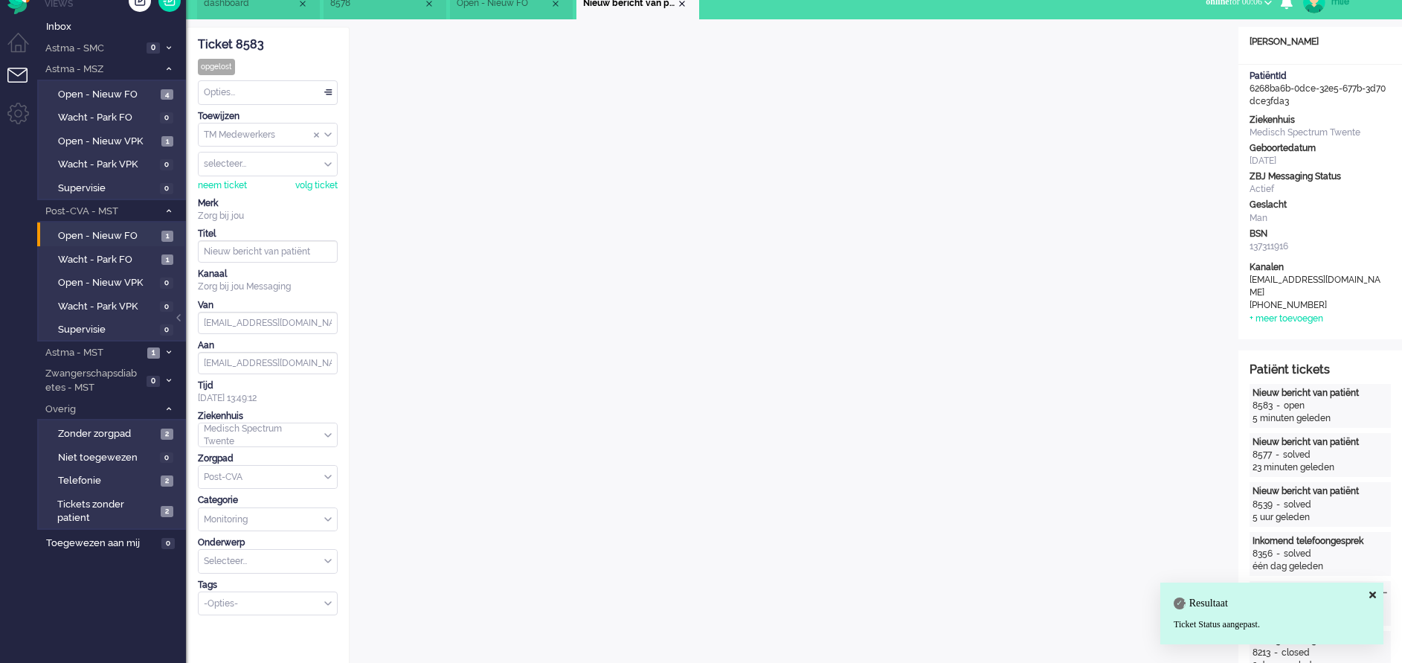
scroll to position [0, 0]
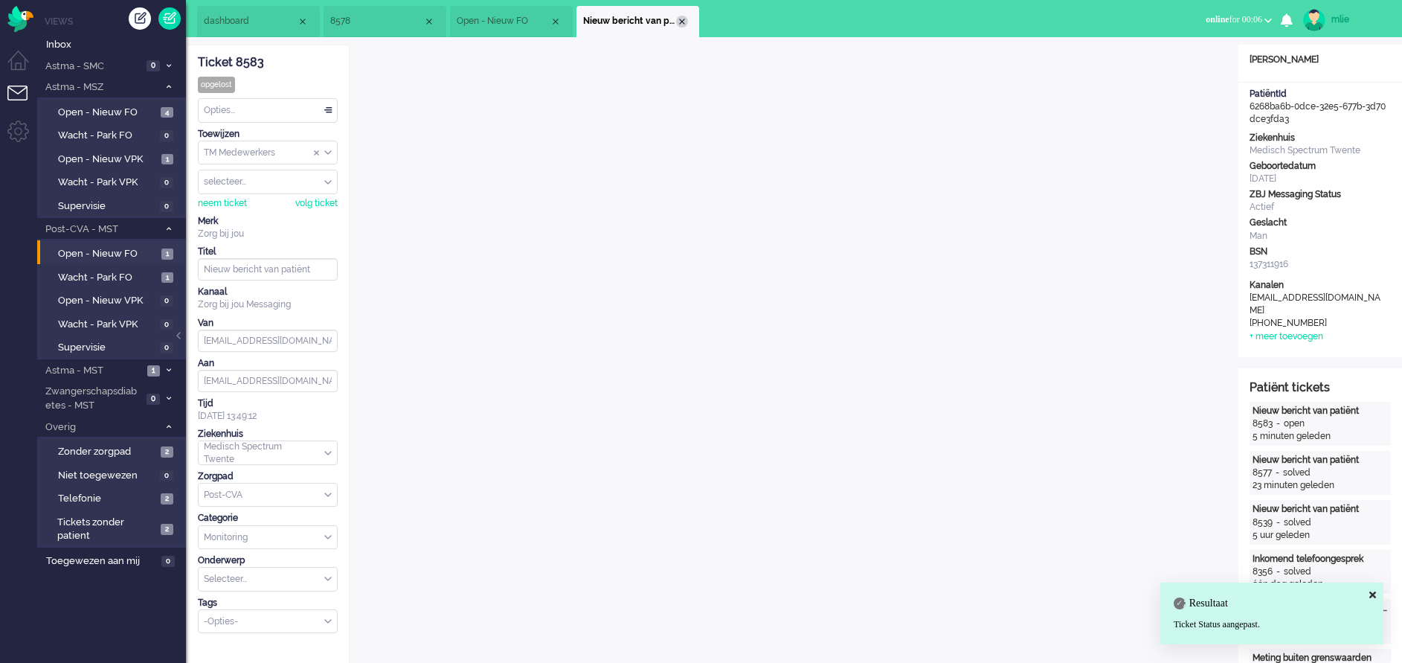
click at [681, 25] on div "Close tab" at bounding box center [682, 22] width 12 height 12
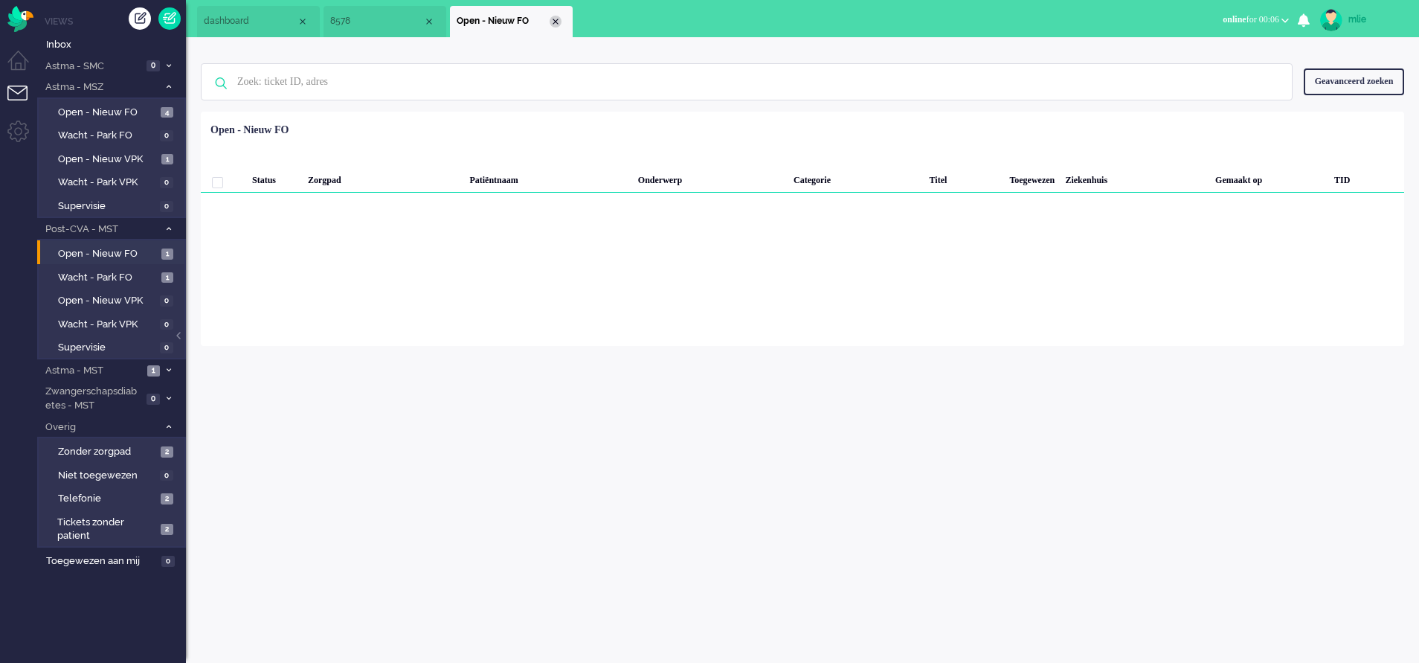
click at [556, 25] on div "Close tab" at bounding box center [556, 22] width 12 height 12
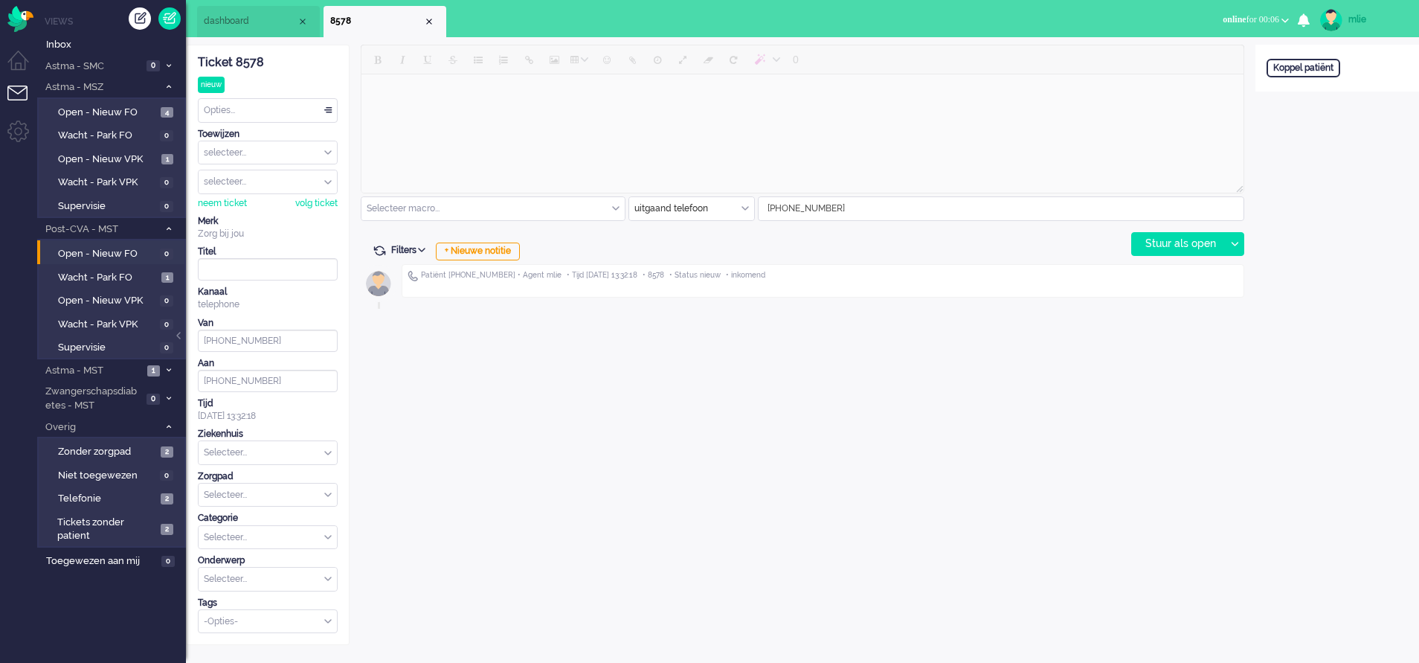
click at [327, 107] on div "Opties..." at bounding box center [268, 110] width 138 height 23
click at [249, 165] on li "In afwachting" at bounding box center [268, 174] width 138 height 22
click at [328, 451] on div "Selecteer..." at bounding box center [268, 452] width 138 height 23
click at [597, 465] on div "0 Selecteer macro... Bericht: Intake Notitie: Beleid na supervisie Notitie: Coa…" at bounding box center [803, 345] width 906 height 600
click at [431, 21] on div "Close tab" at bounding box center [429, 22] width 12 height 12
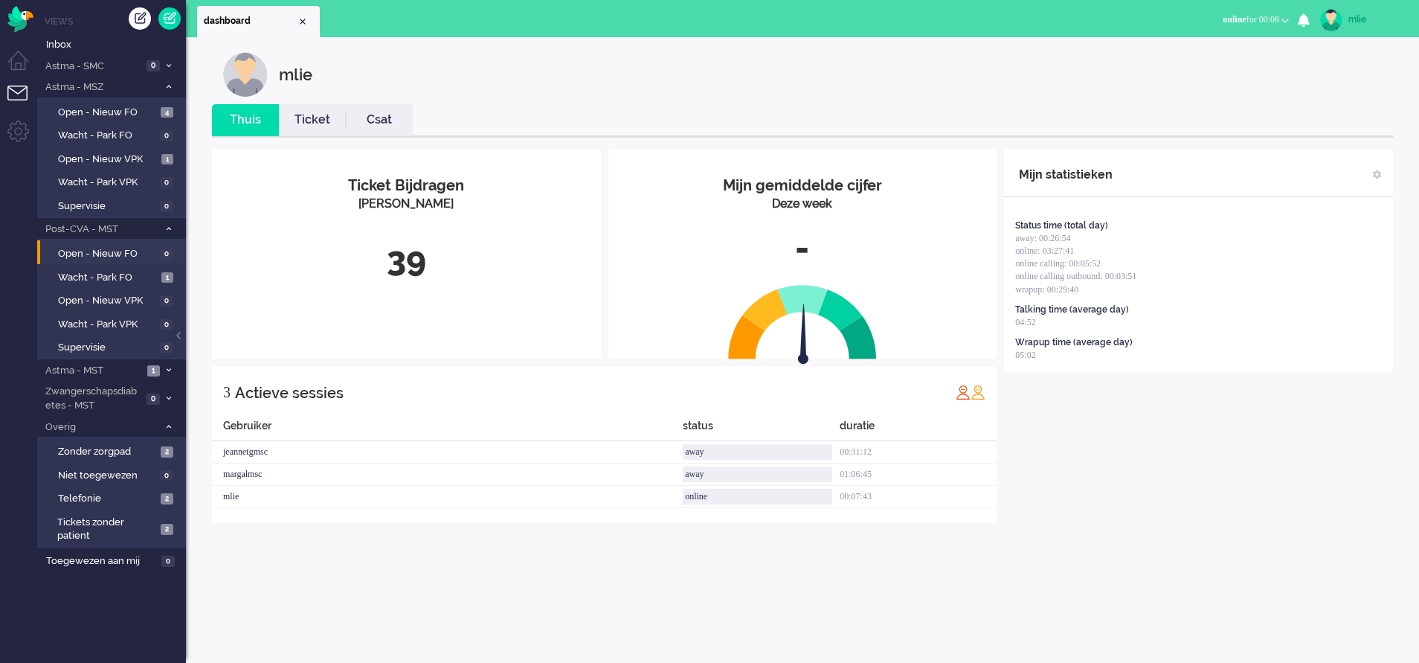
click at [309, 121] on link "Ticket" at bounding box center [312, 120] width 67 height 17
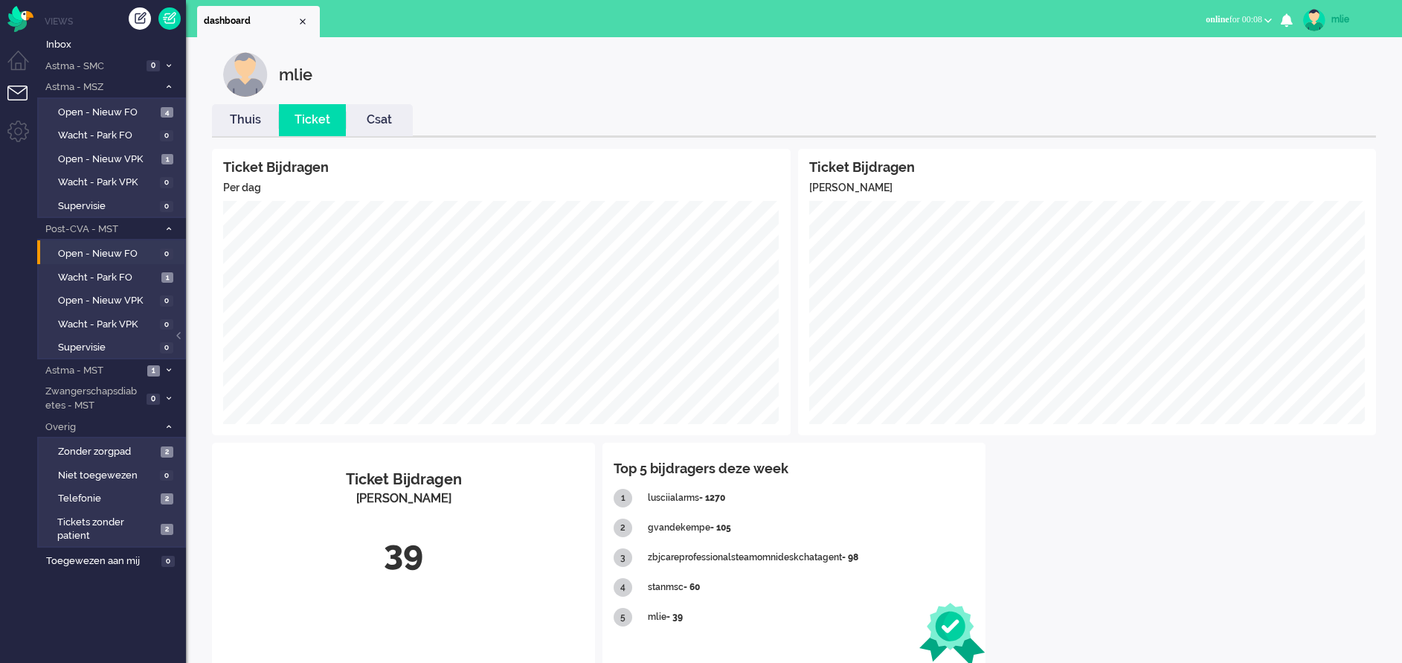
click at [244, 118] on link "Thuis" at bounding box center [245, 120] width 67 height 17
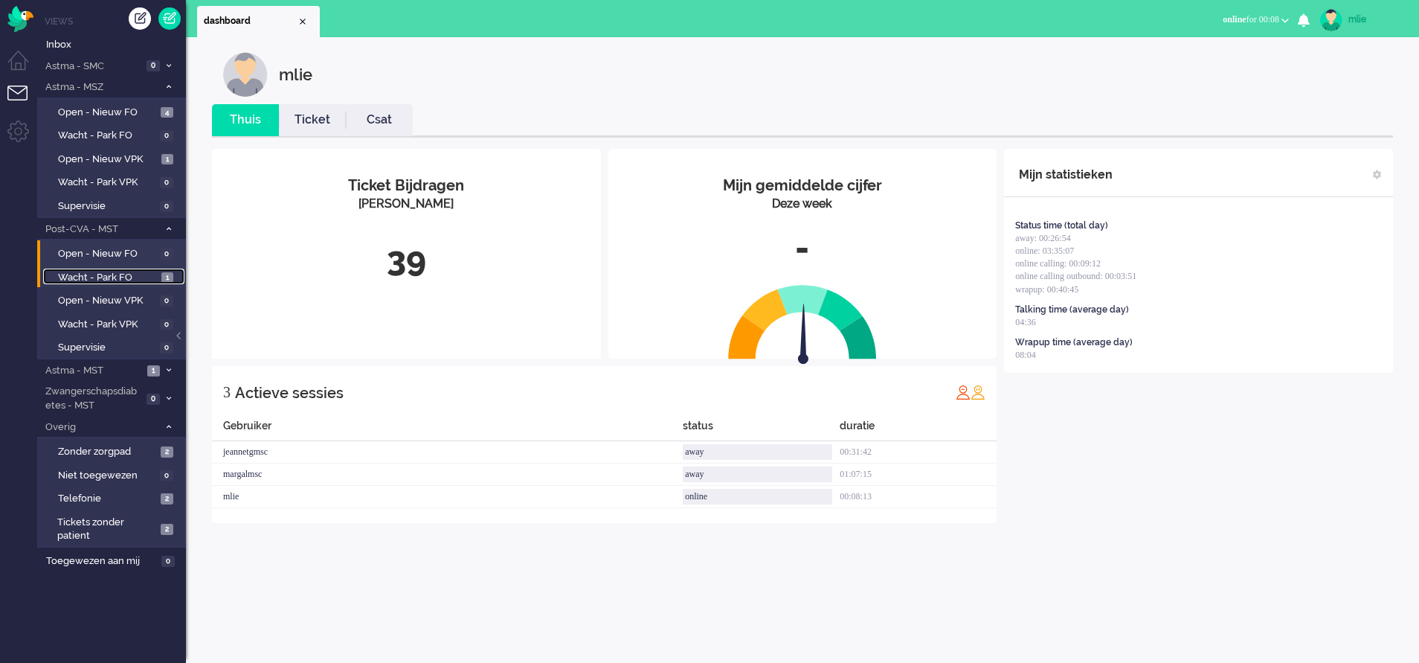
click at [94, 280] on span "Wacht - Park FO" at bounding box center [108, 278] width 100 height 14
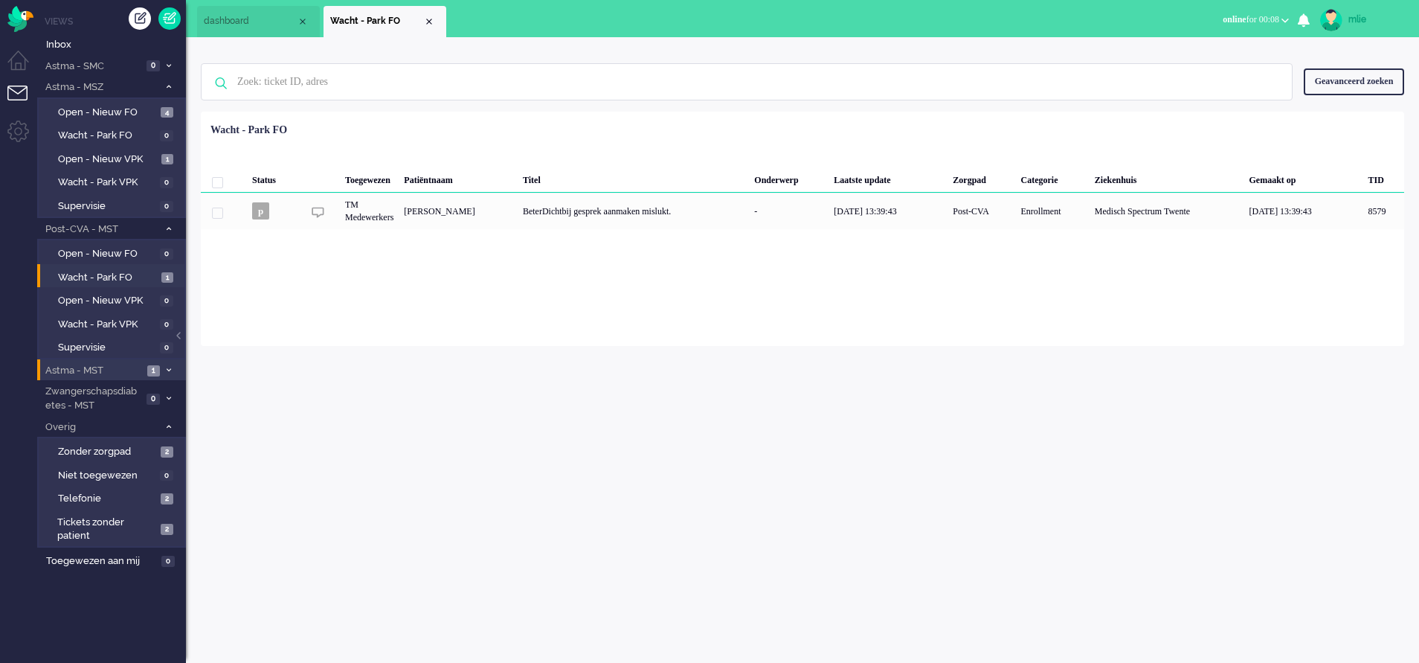
click at [70, 366] on span "Astma - MST" at bounding box center [93, 371] width 100 height 14
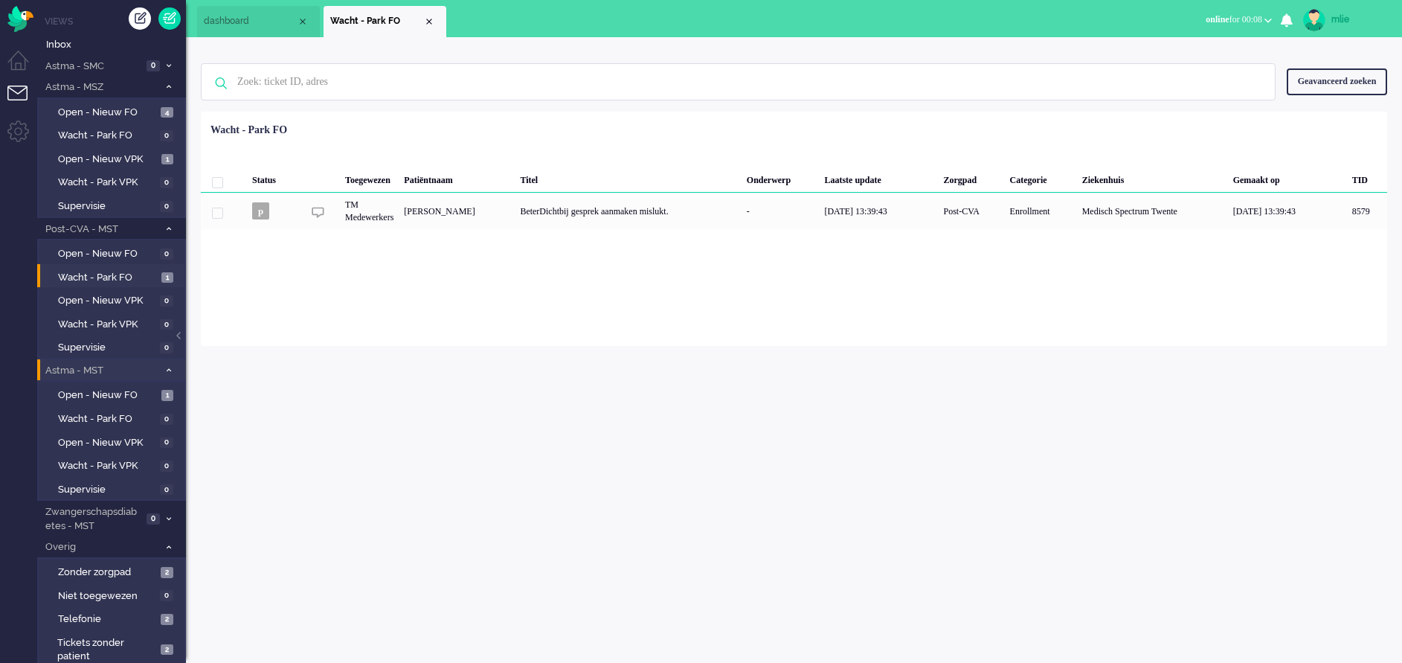
scroll to position [28, 0]
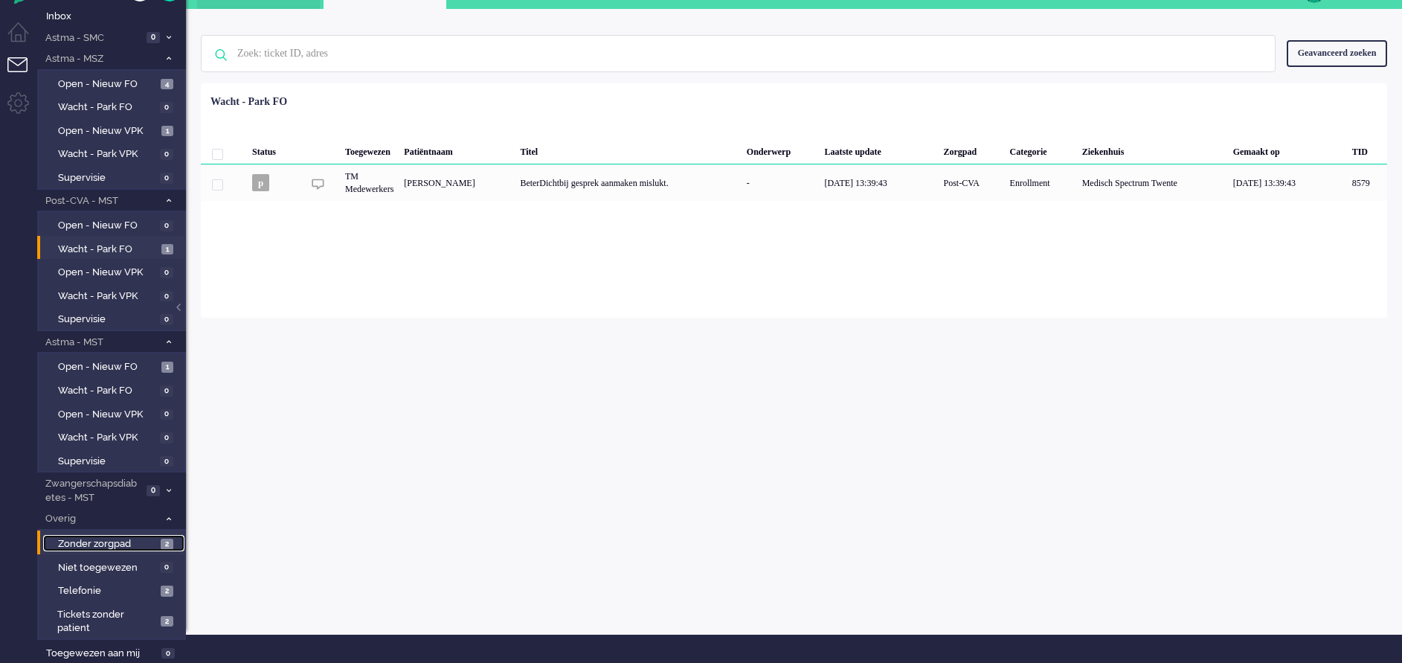
click at [107, 538] on span "Zonder zorgpad" at bounding box center [107, 544] width 99 height 14
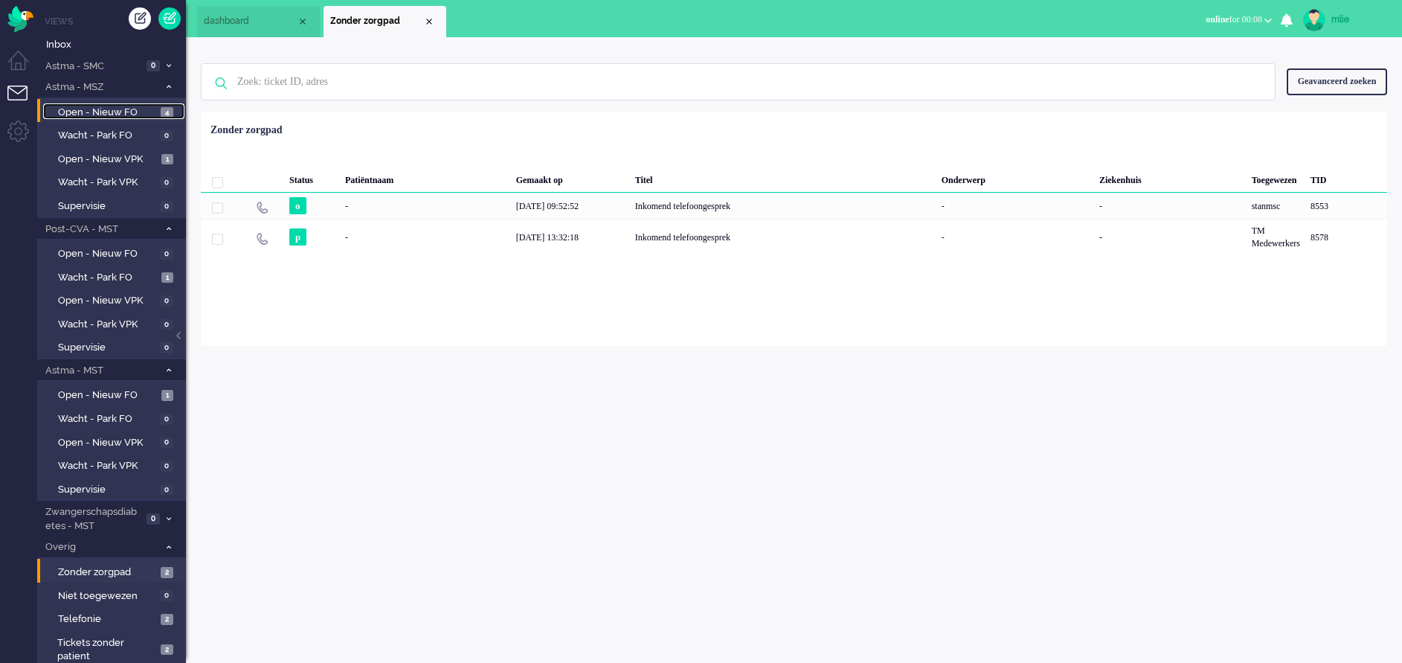
click at [114, 109] on span "Open - Nieuw FO" at bounding box center [107, 113] width 99 height 14
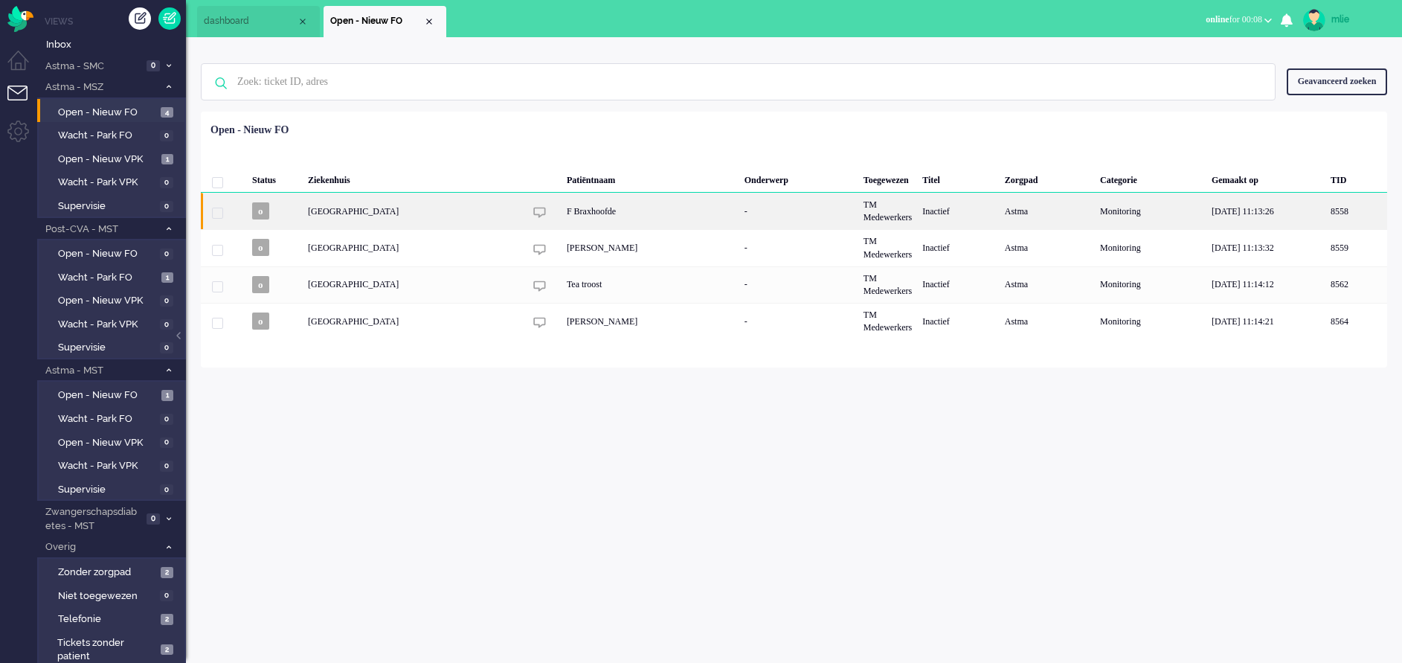
click at [878, 211] on div "TM Medewerkers" at bounding box center [888, 211] width 59 height 36
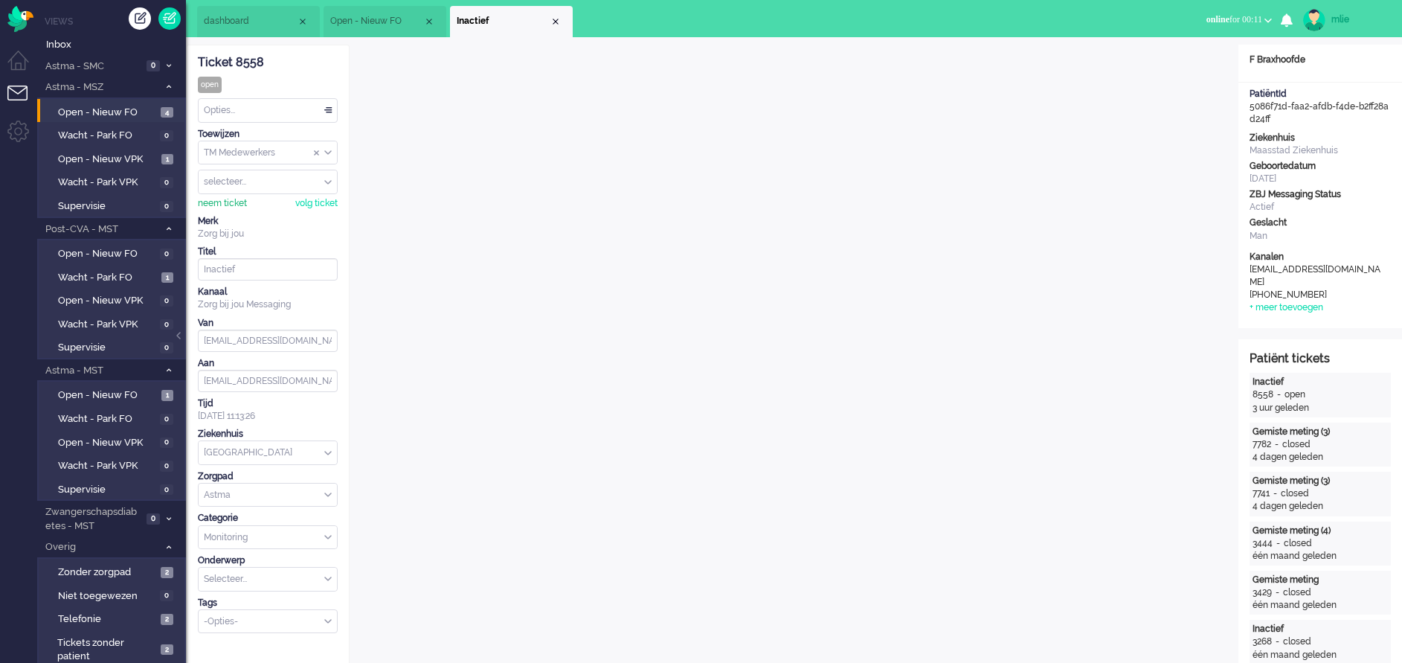
click at [226, 205] on div "neem ticket" at bounding box center [222, 203] width 49 height 13
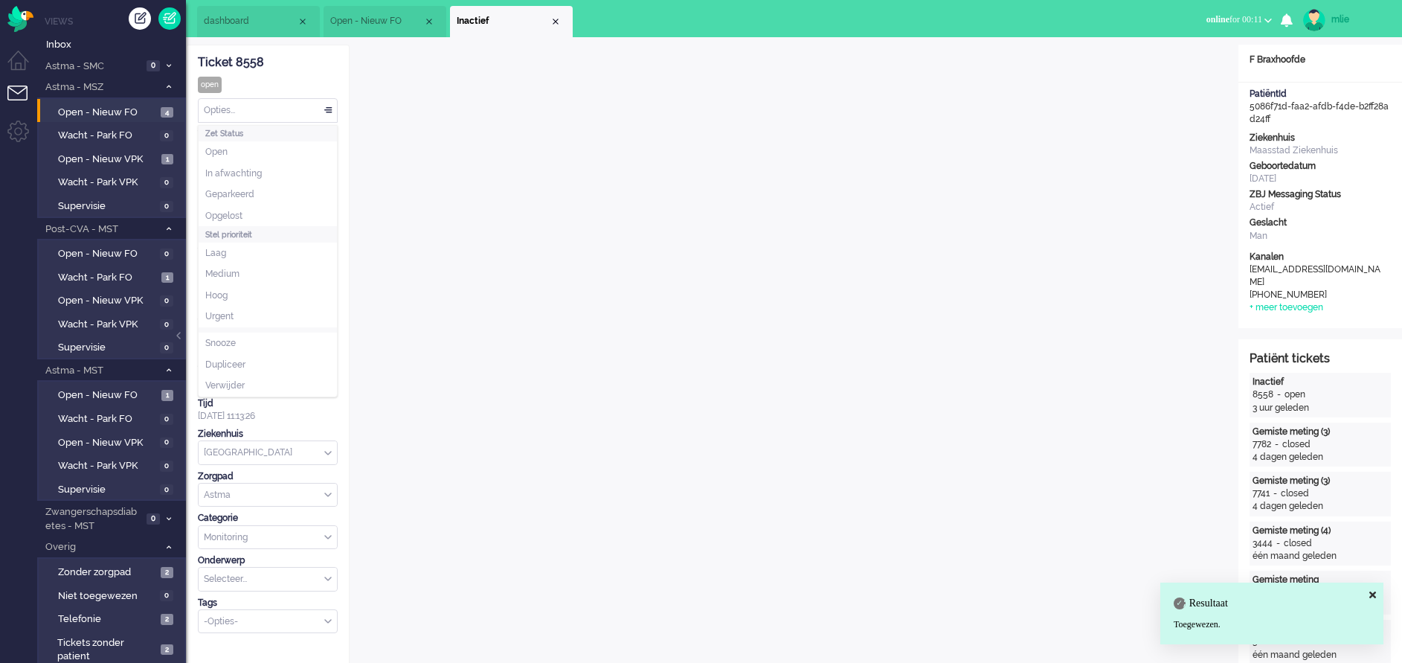
click at [327, 104] on div "Opties..." at bounding box center [268, 110] width 138 height 23
click at [240, 170] on span "In afwachting" at bounding box center [233, 173] width 57 height 13
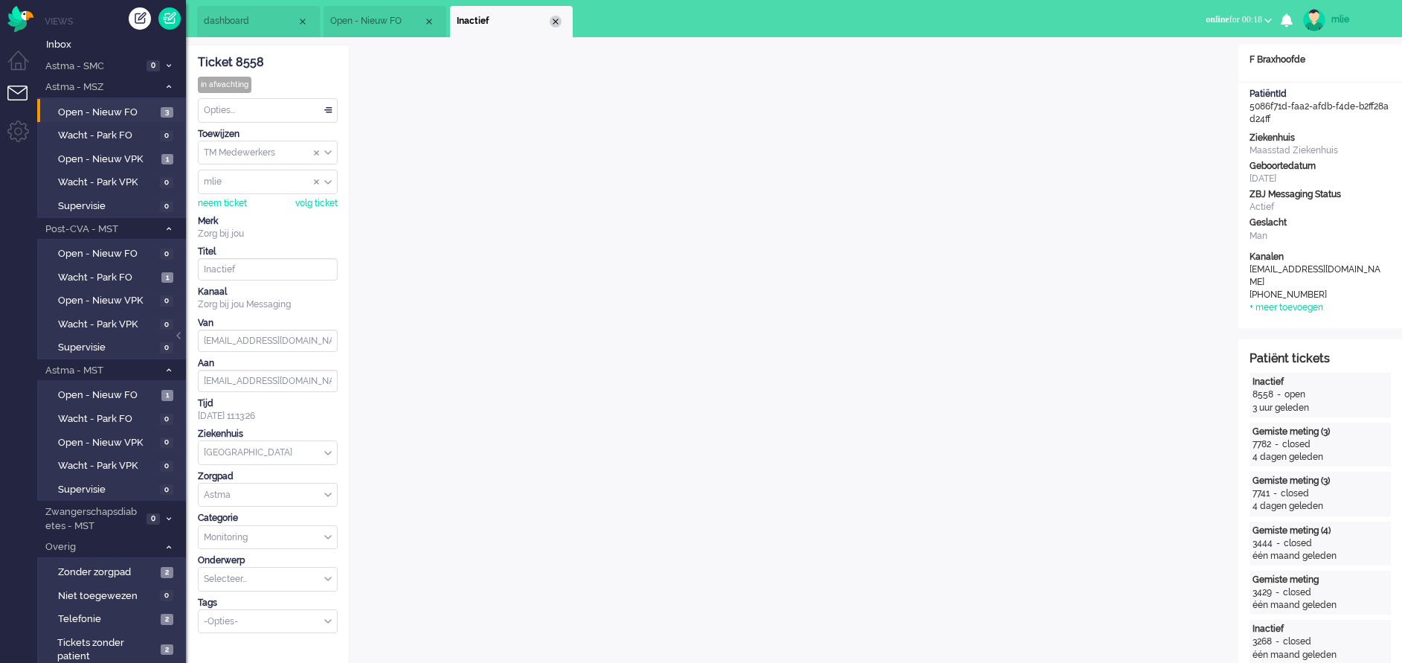
click at [557, 25] on div "Close tab" at bounding box center [556, 22] width 12 height 12
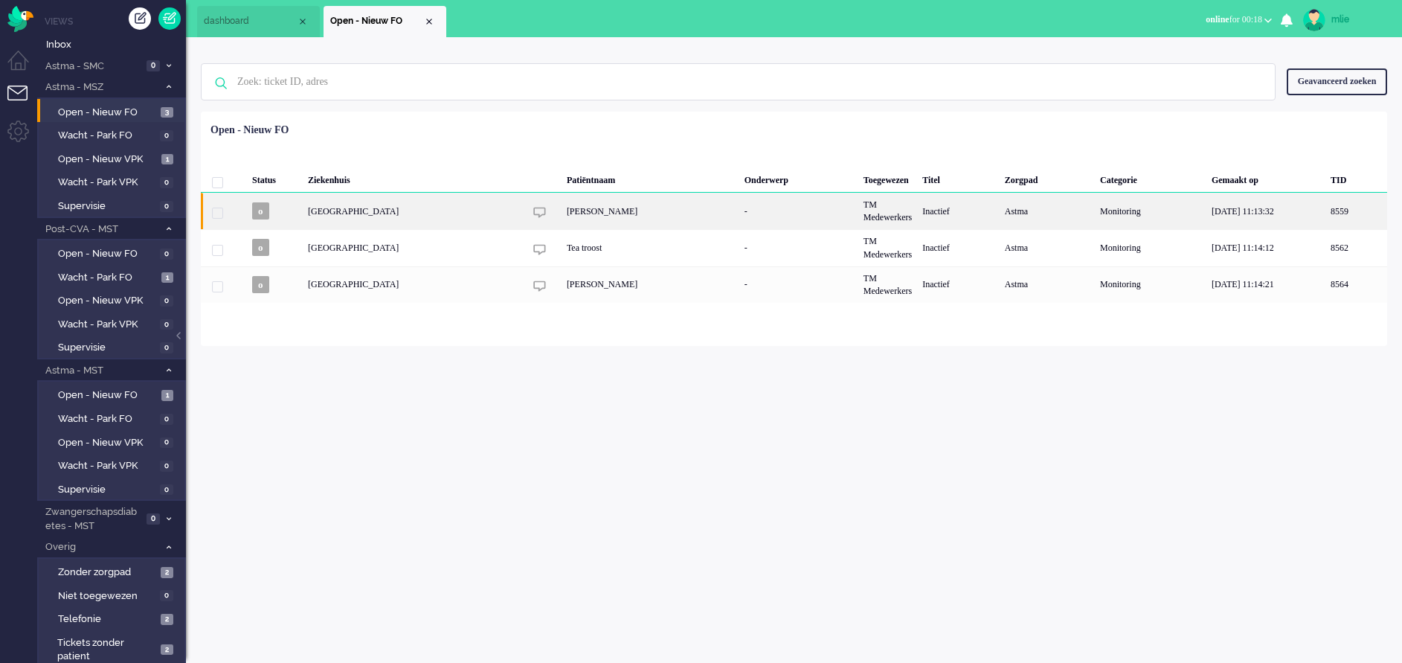
click at [822, 214] on div "-" at bounding box center [798, 211] width 119 height 36
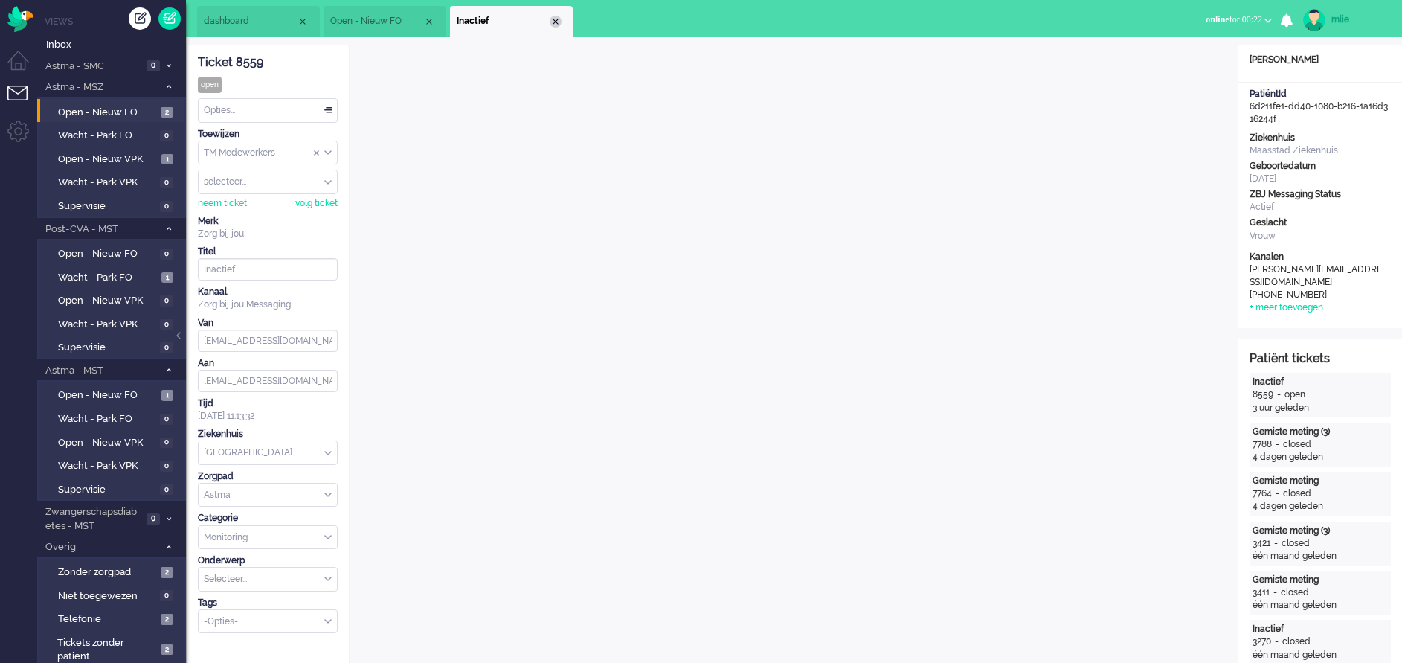
click at [559, 23] on div "Close tab" at bounding box center [556, 22] width 12 height 12
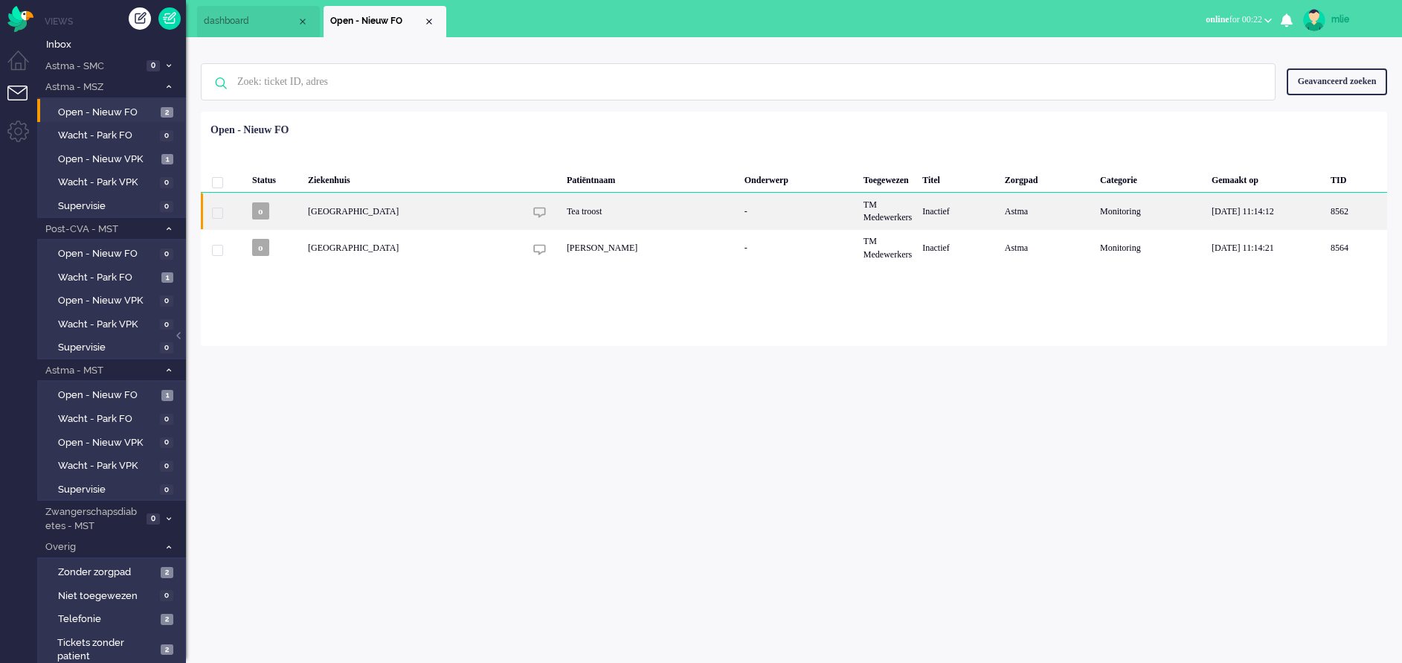
click at [859, 220] on div "TM Medewerkers" at bounding box center [888, 211] width 59 height 36
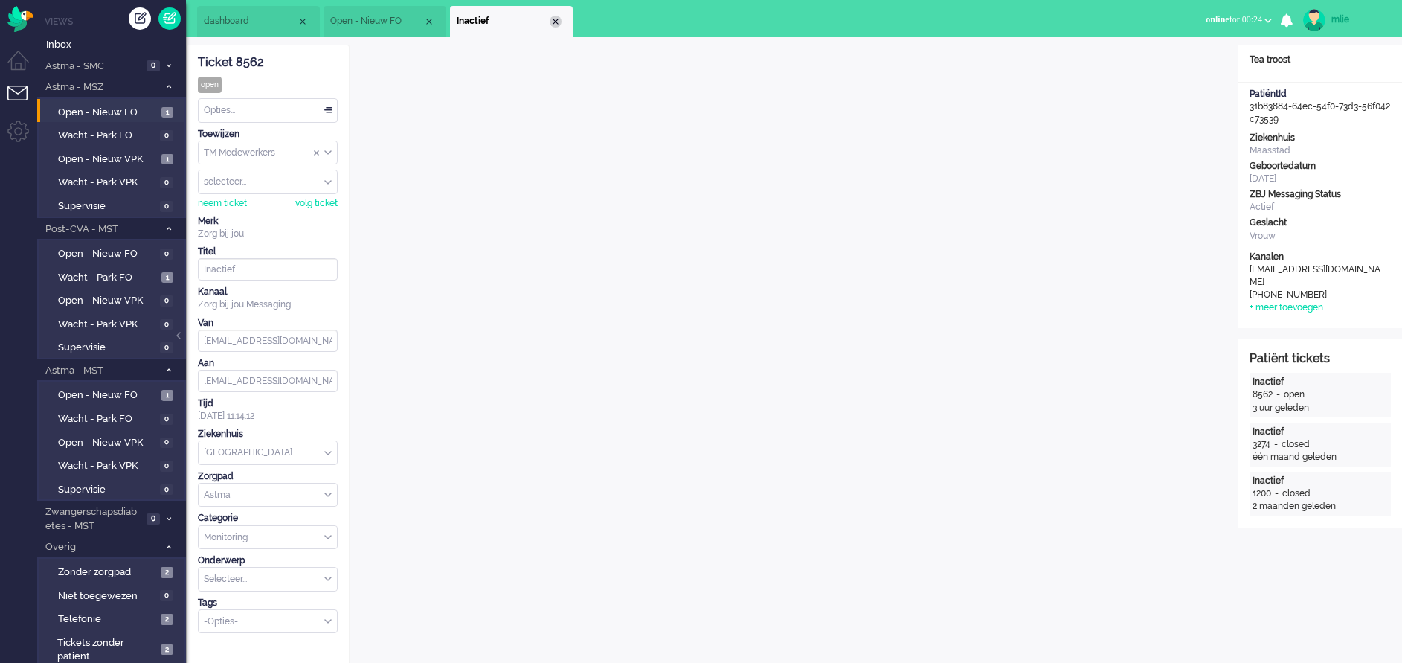
click at [559, 22] on div "Close tab" at bounding box center [556, 22] width 12 height 12
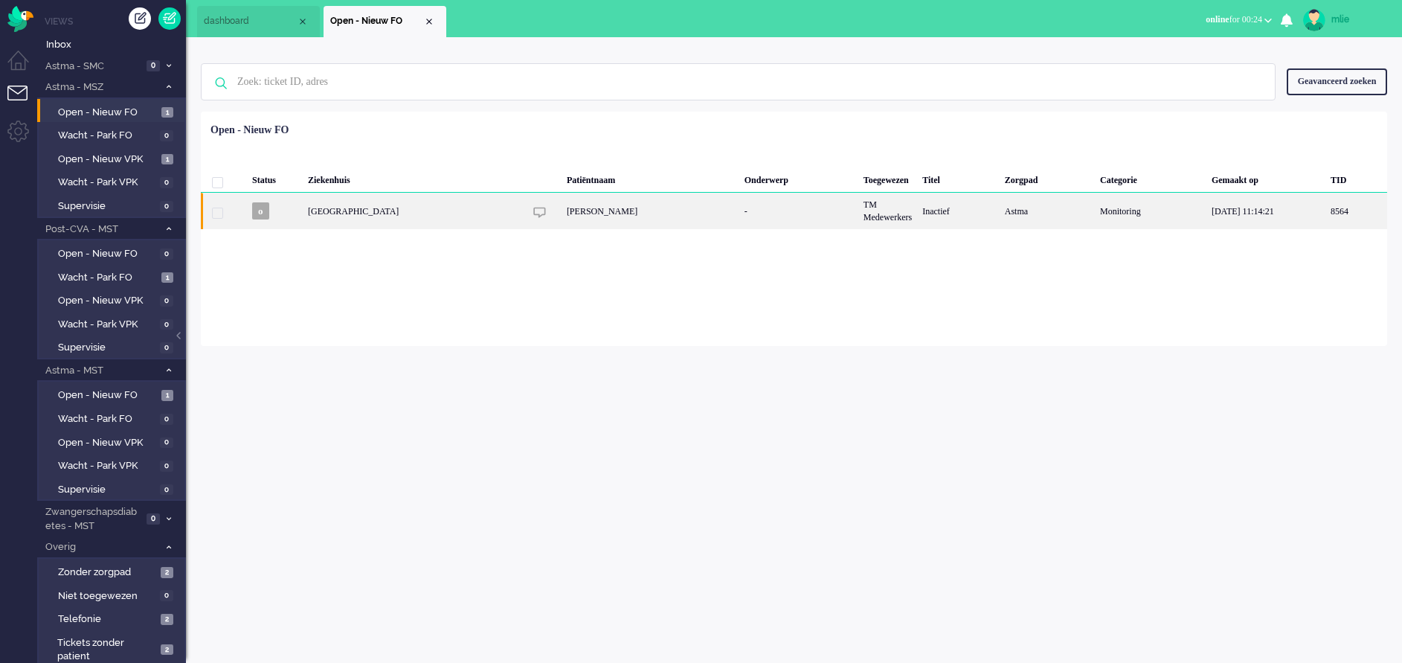
click at [859, 219] on div "TM Medewerkers" at bounding box center [888, 211] width 59 height 36
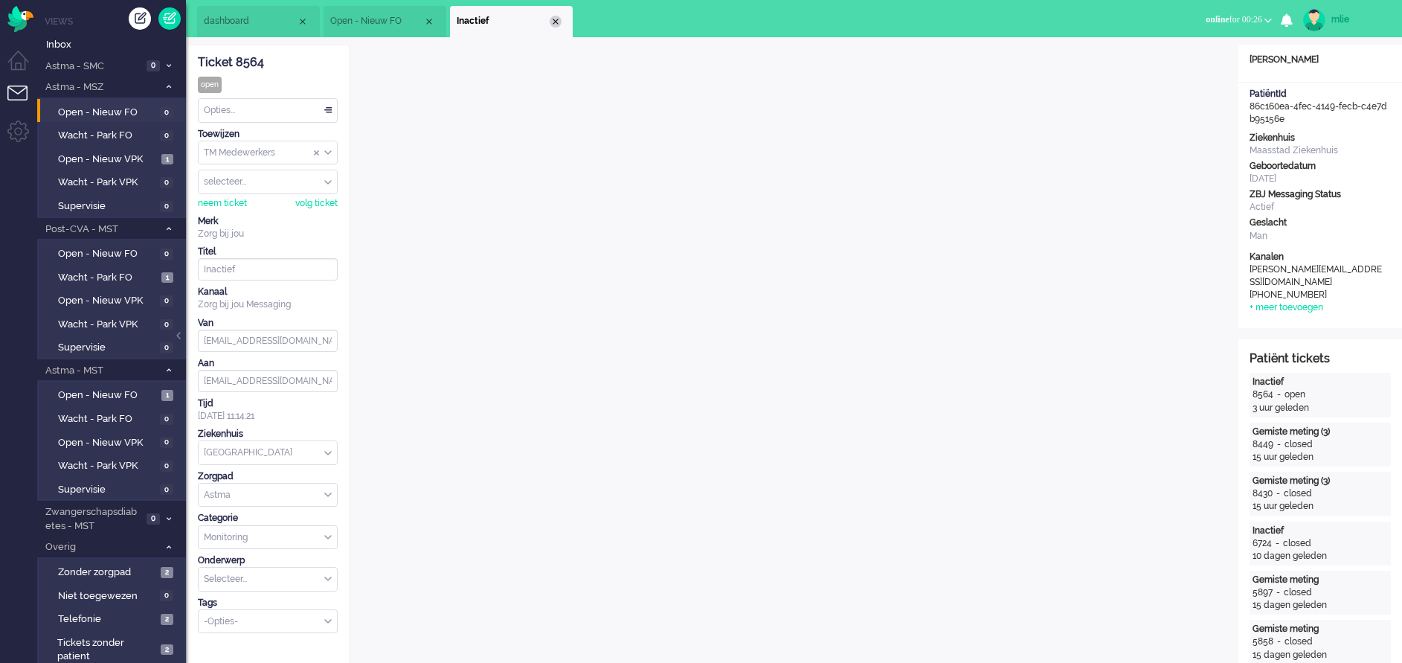
click at [557, 25] on div "Close tab" at bounding box center [556, 22] width 12 height 12
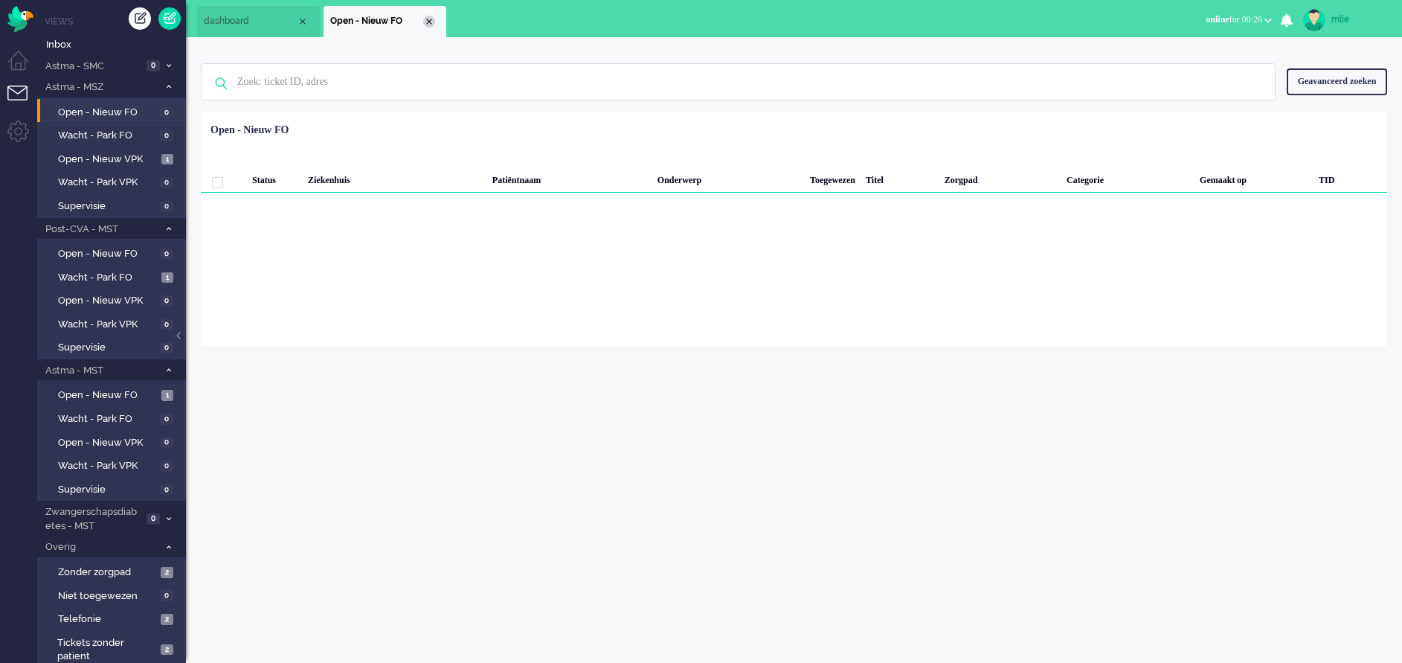
click at [426, 17] on div "Close tab" at bounding box center [429, 22] width 12 height 12
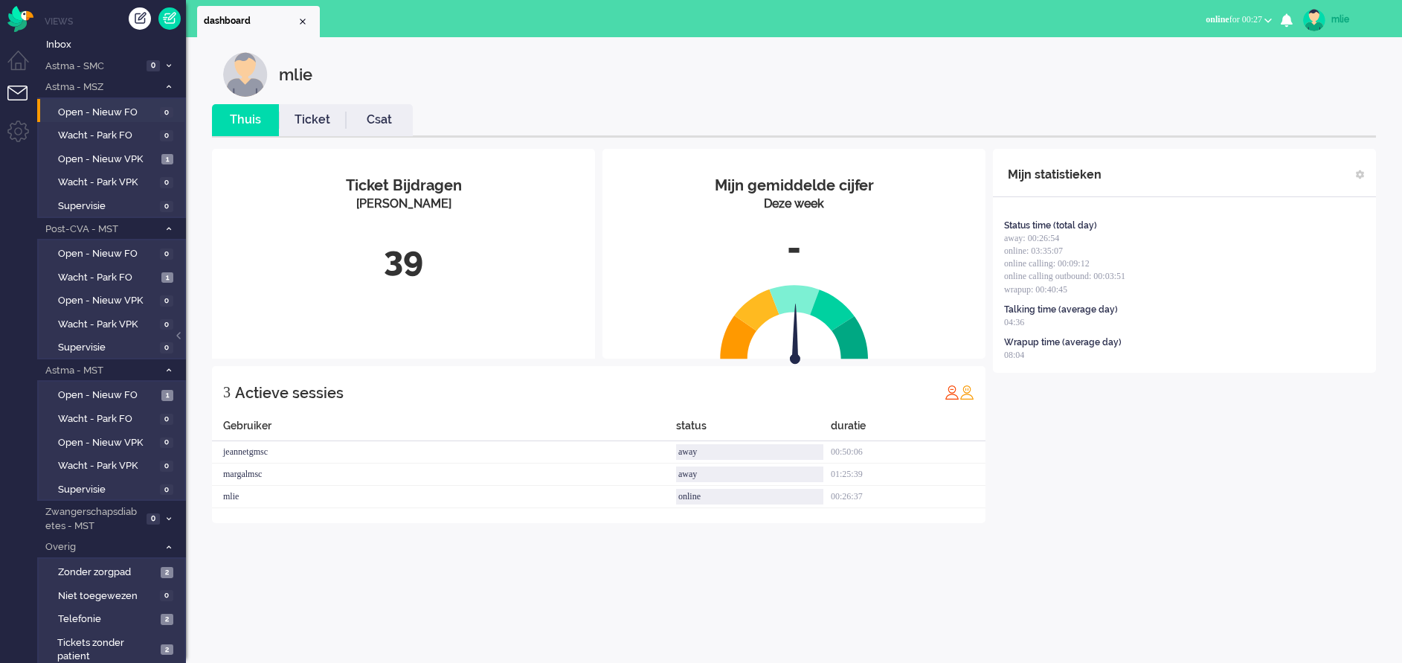
click at [304, 121] on link "Ticket" at bounding box center [312, 120] width 67 height 17
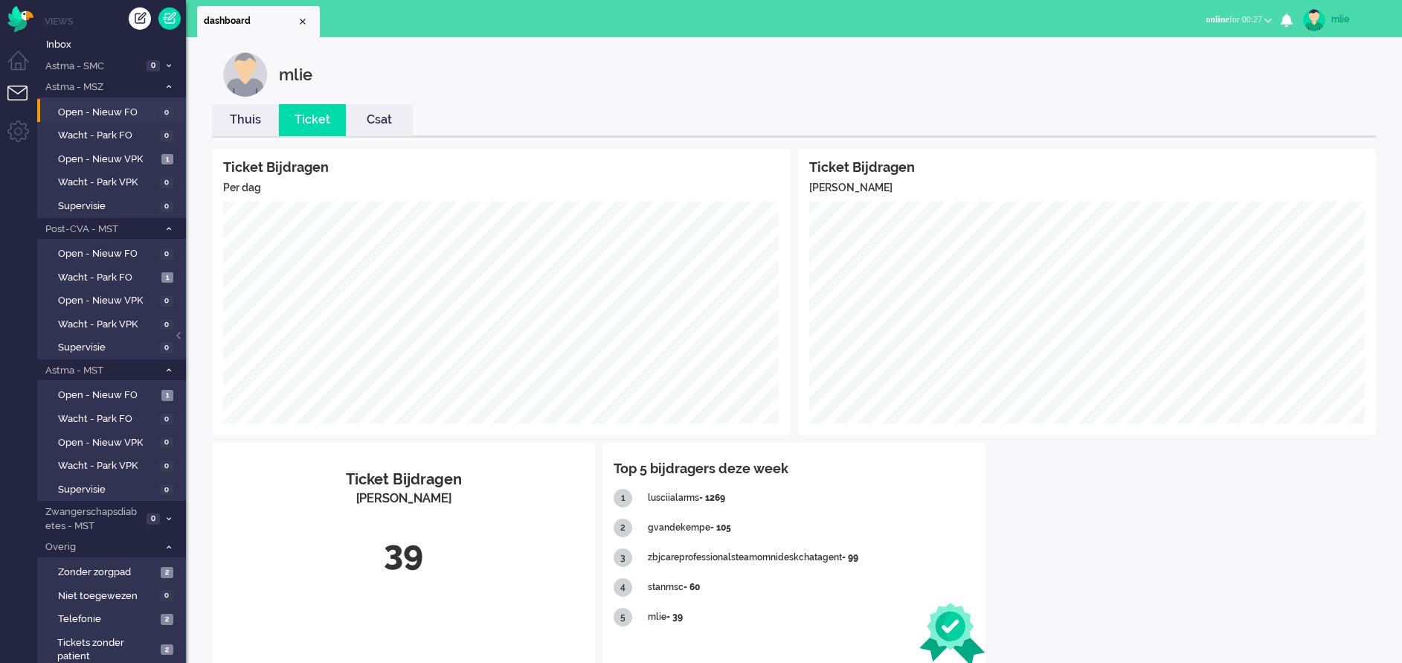
click at [248, 118] on link "Thuis" at bounding box center [245, 120] width 67 height 17
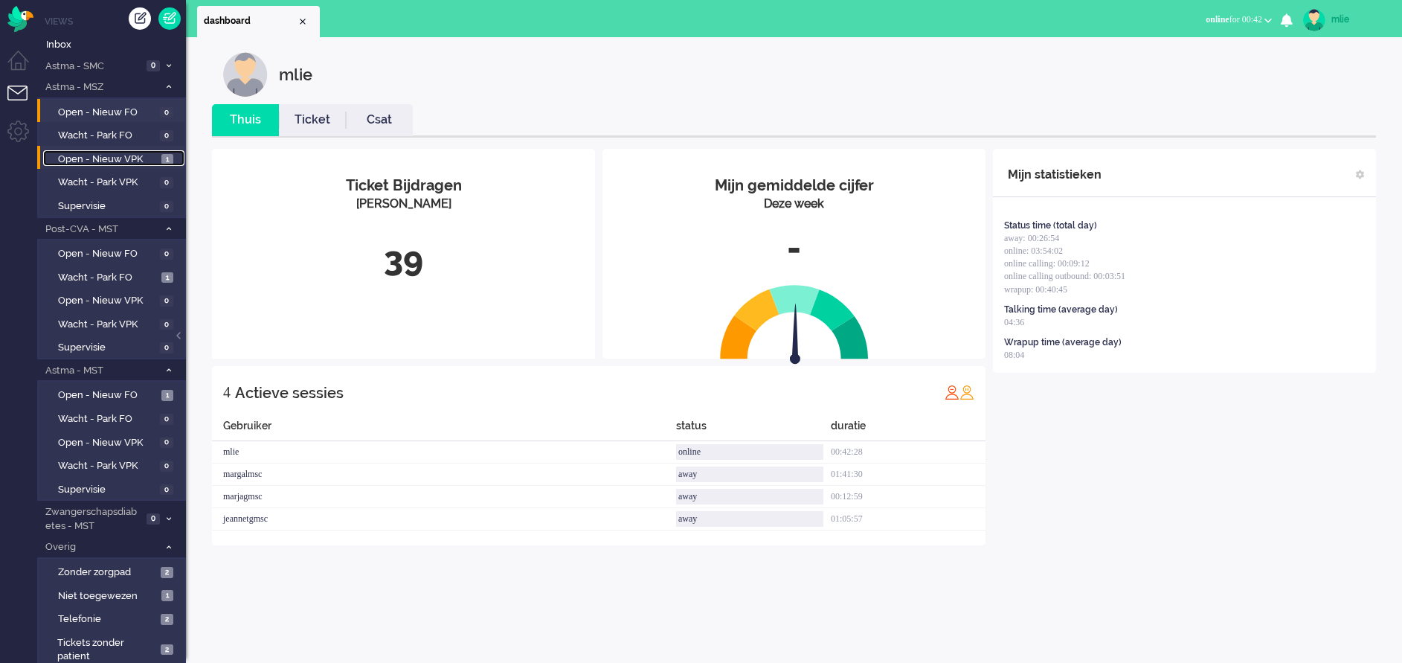
click at [89, 153] on span "Open - Nieuw VPK" at bounding box center [108, 160] width 100 height 14
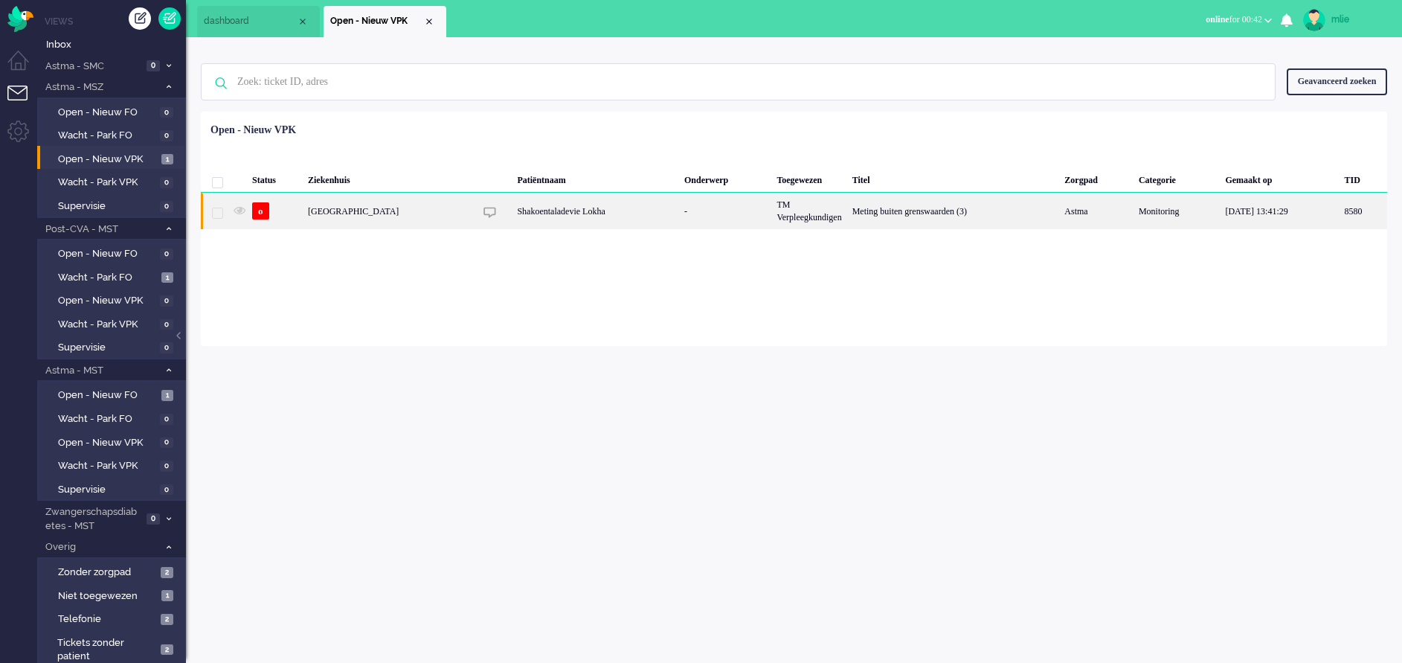
click at [863, 208] on div "Meting buiten grenswaarden (3)" at bounding box center [953, 211] width 213 height 36
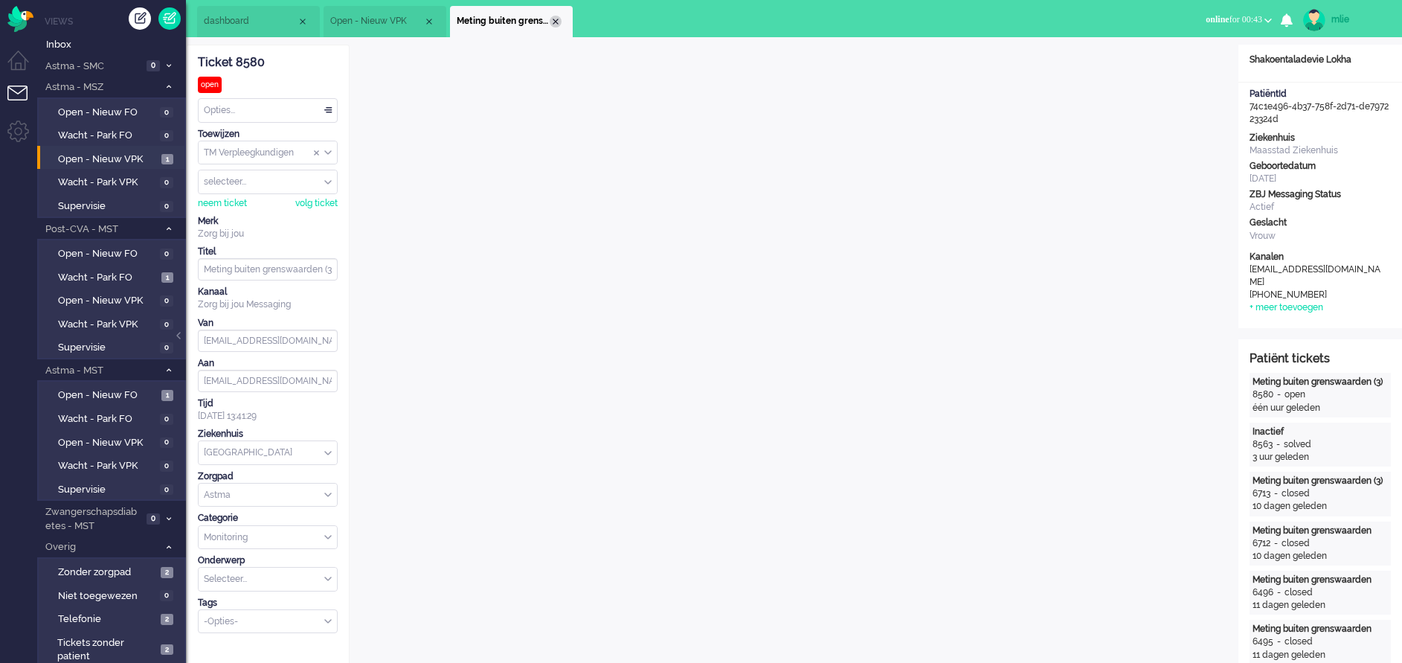
click at [551, 22] on div "Close tab" at bounding box center [556, 22] width 12 height 12
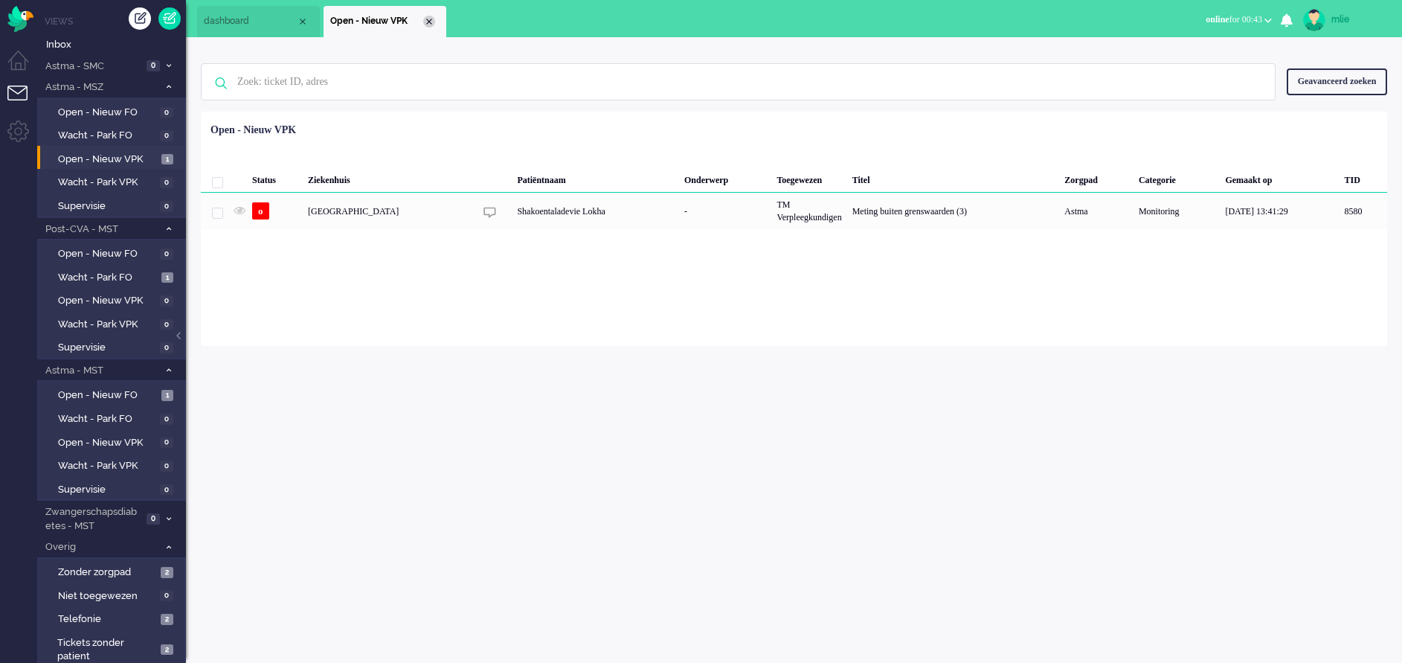
click at [430, 20] on div "Close tab" at bounding box center [429, 22] width 12 height 12
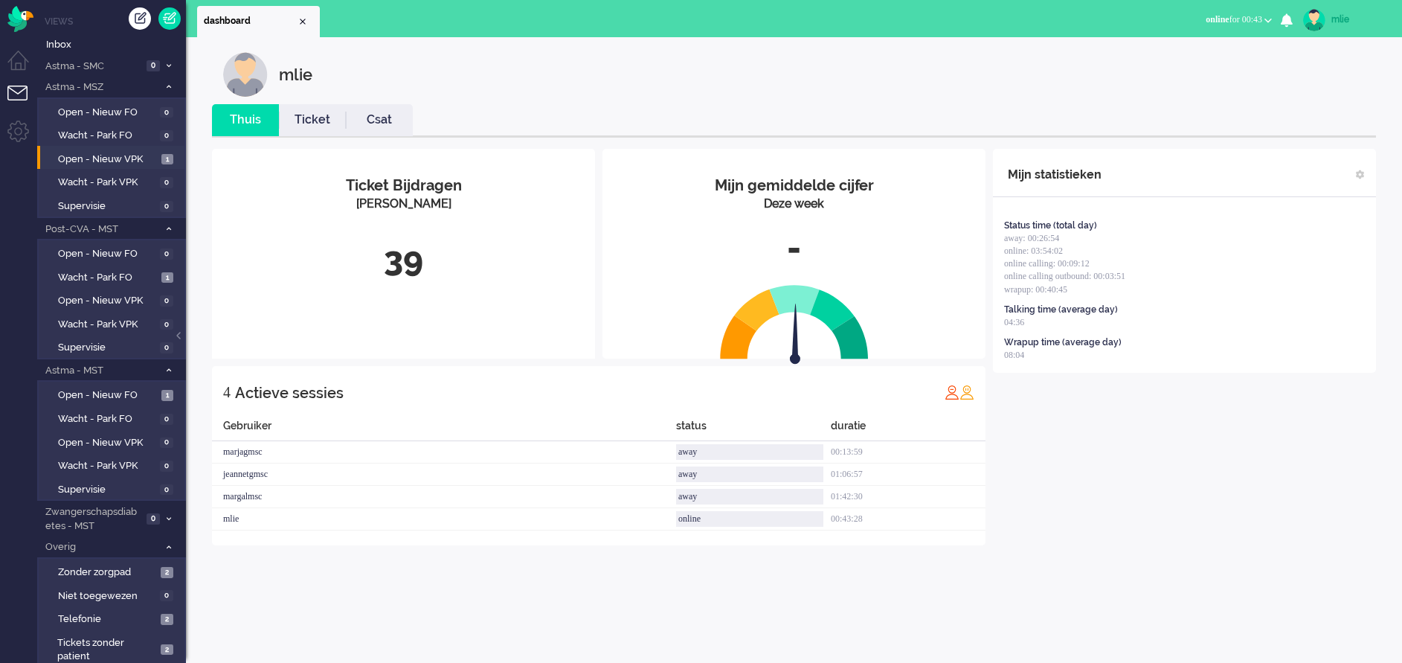
click at [308, 121] on link "Ticket" at bounding box center [312, 120] width 67 height 17
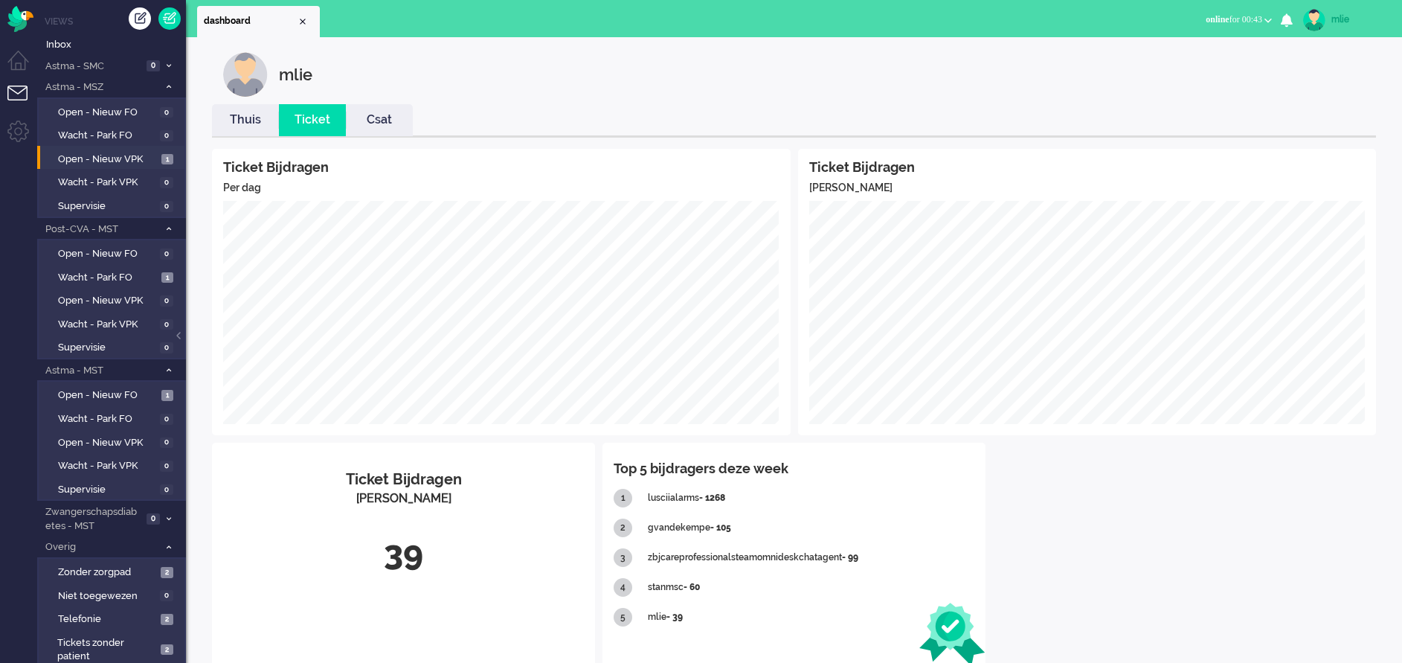
click at [242, 122] on link "Thuis" at bounding box center [245, 120] width 67 height 17
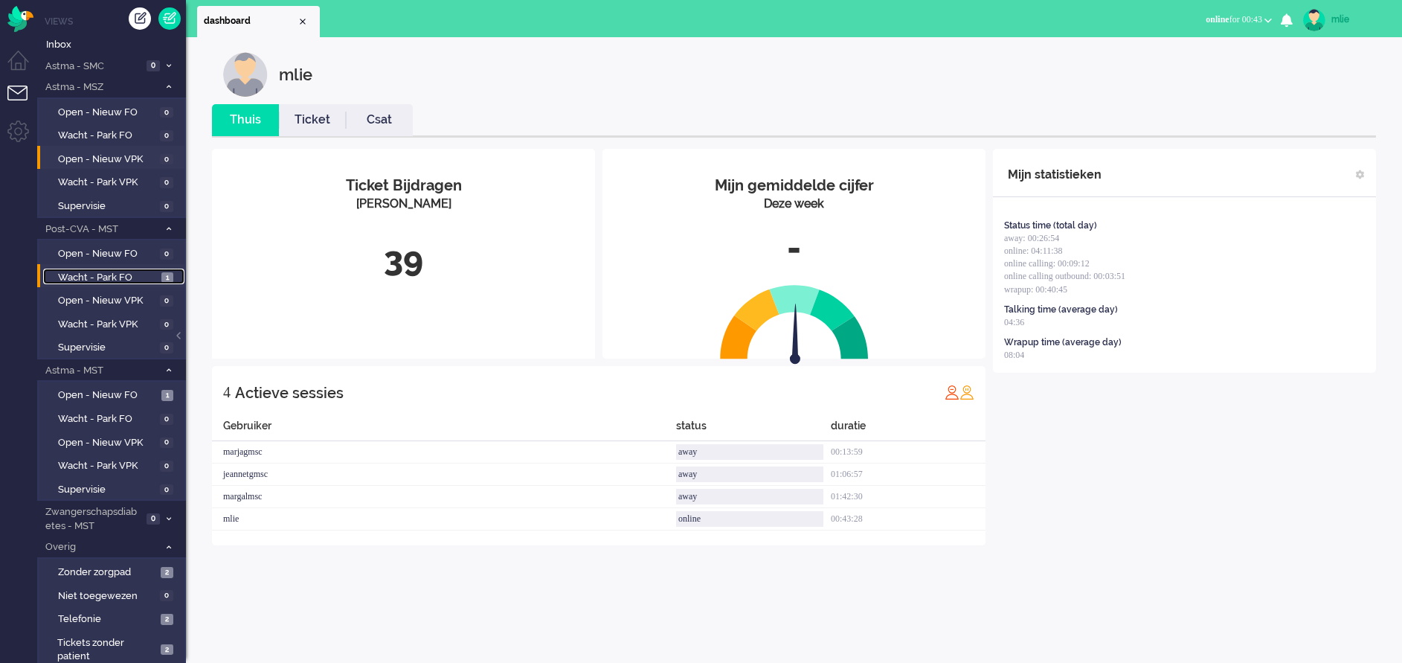
click at [80, 272] on span "Wacht - Park FO" at bounding box center [108, 278] width 100 height 14
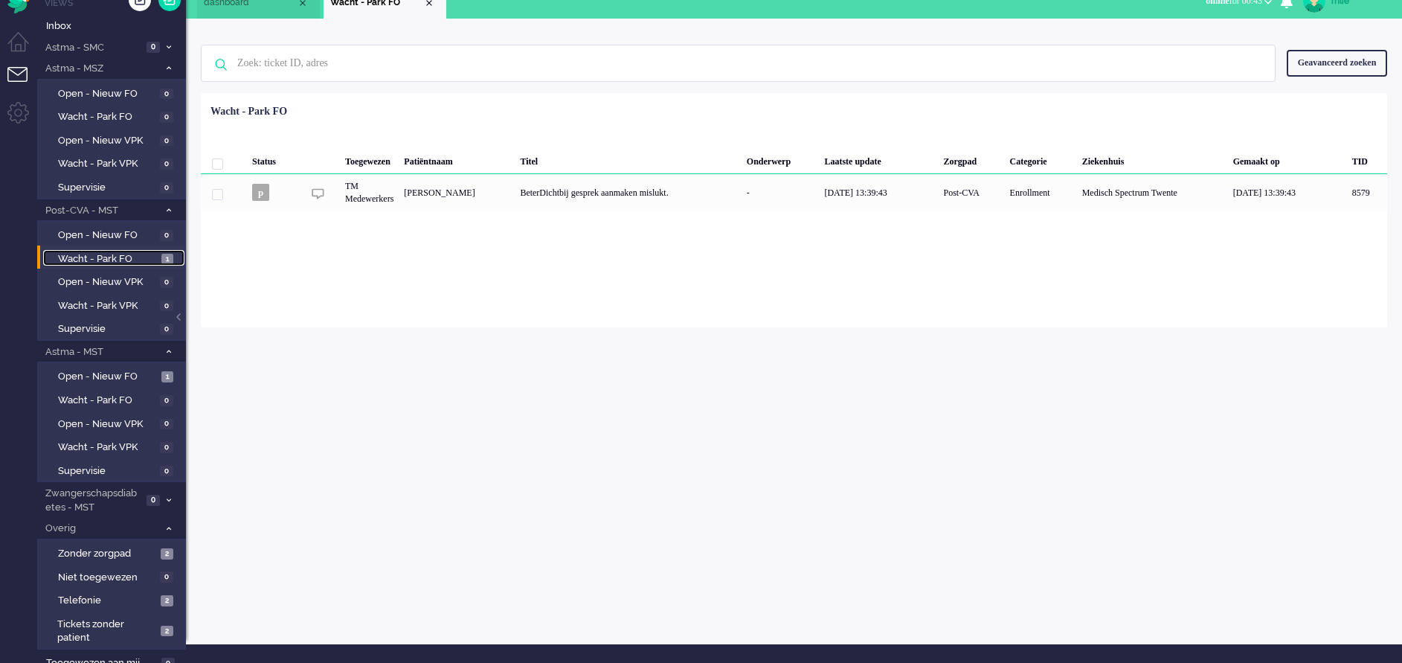
scroll to position [28, 0]
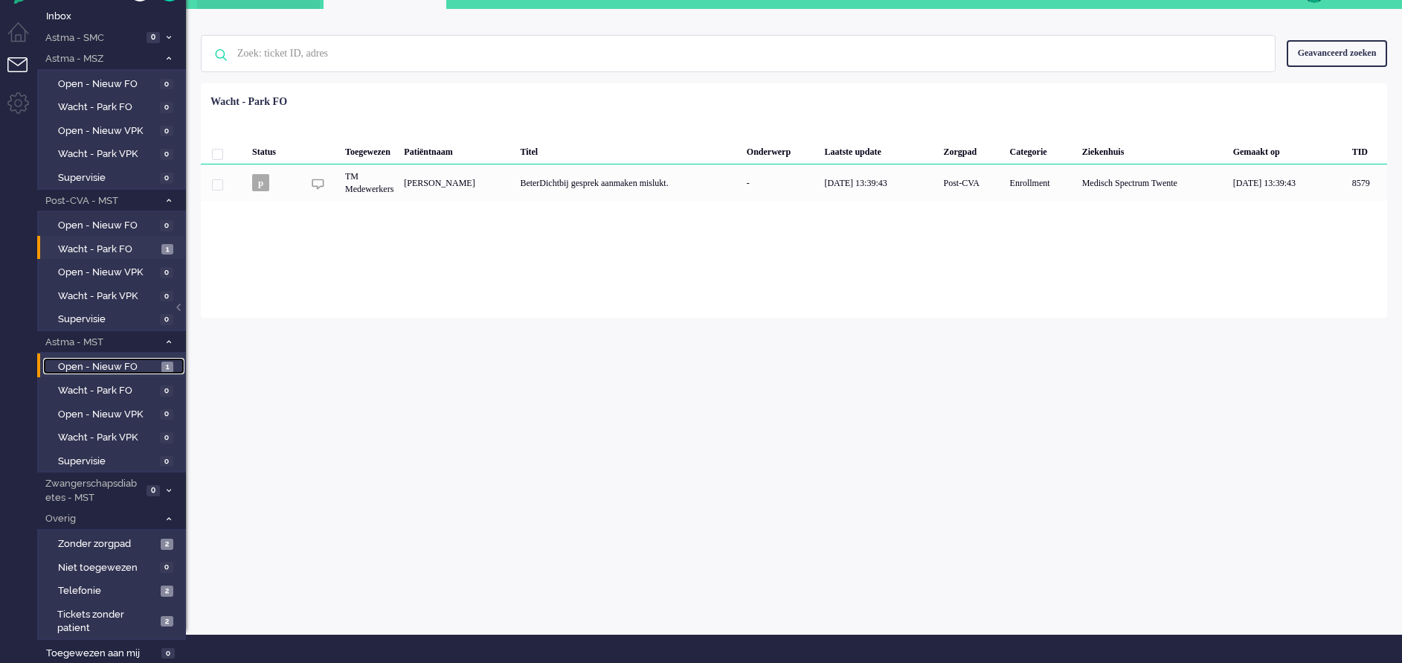
click at [82, 364] on span "Open - Nieuw FO" at bounding box center [108, 367] width 100 height 14
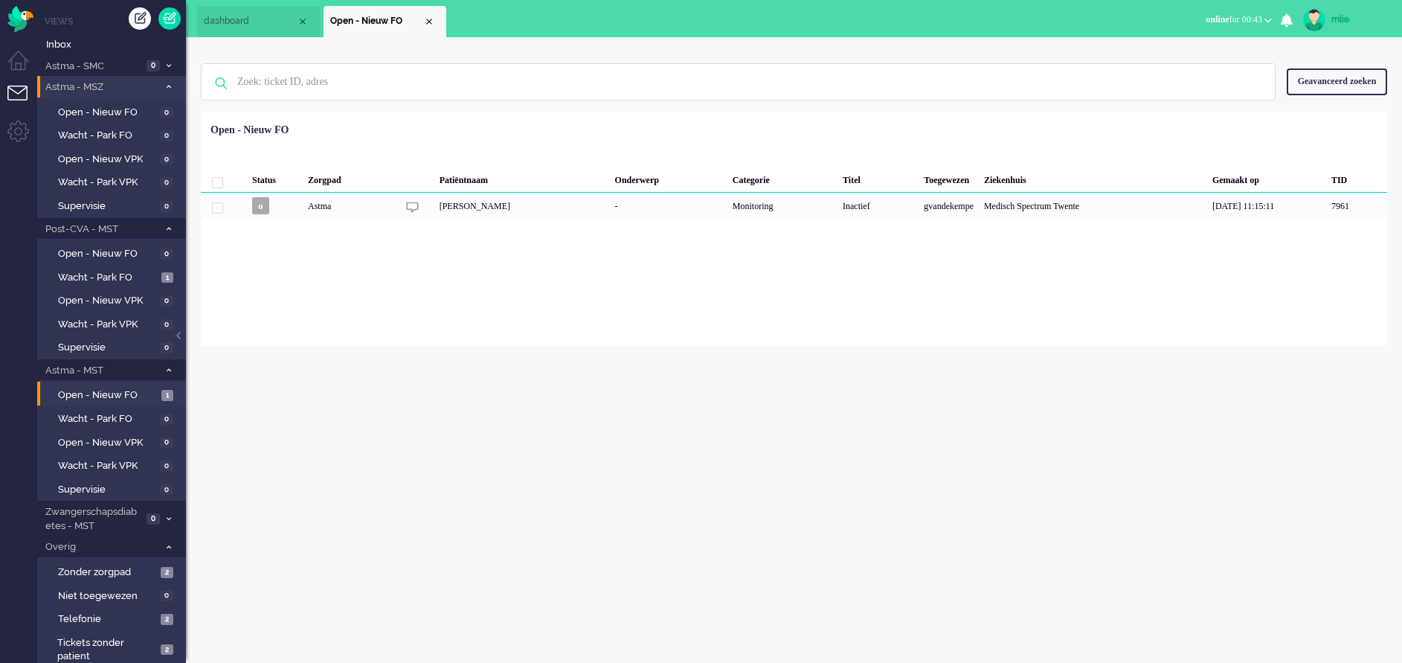
click at [171, 86] on span at bounding box center [168, 87] width 11 height 8
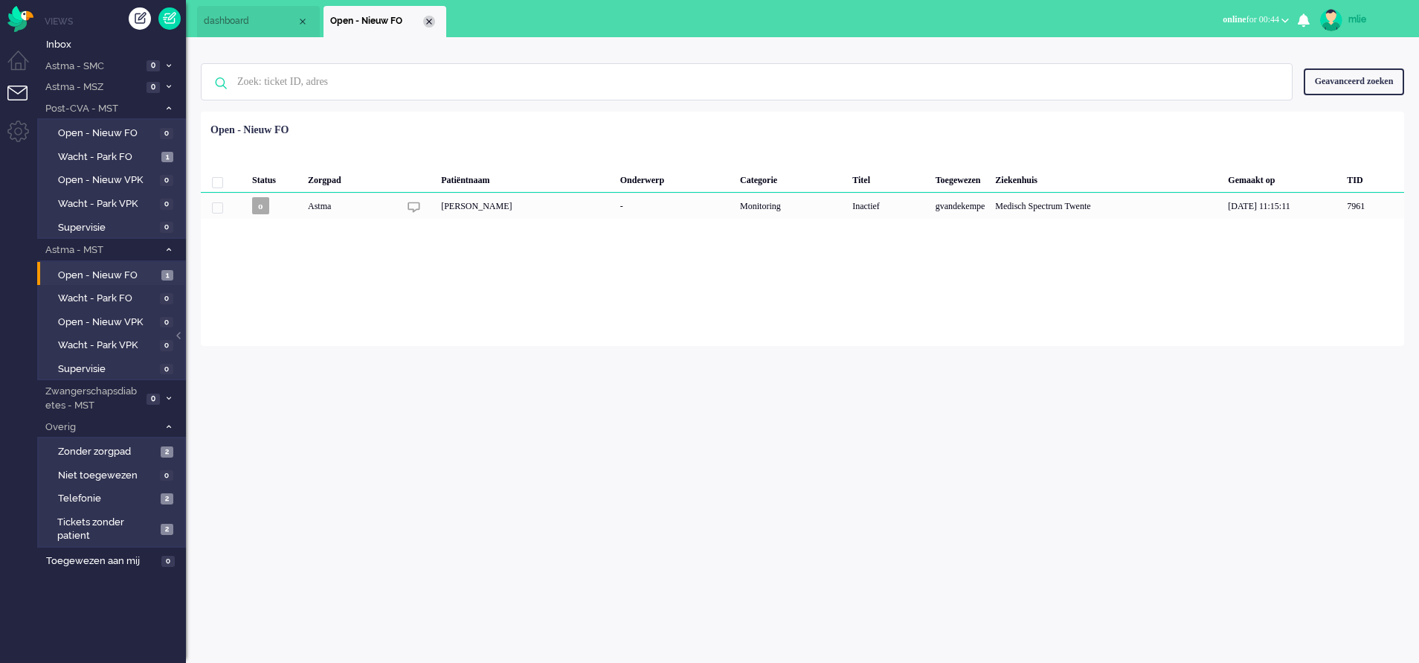
click at [431, 20] on div "Close tab" at bounding box center [429, 22] width 12 height 12
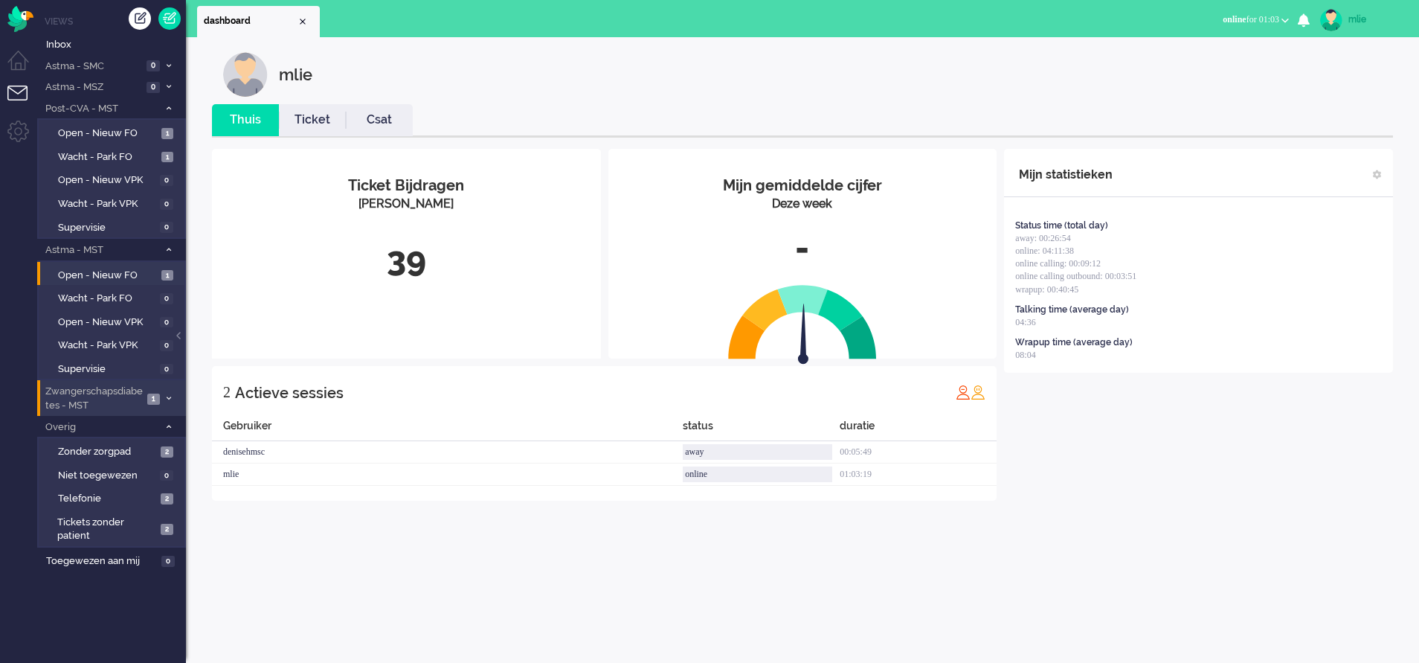
click at [158, 399] on span "1" at bounding box center [153, 399] width 13 height 11
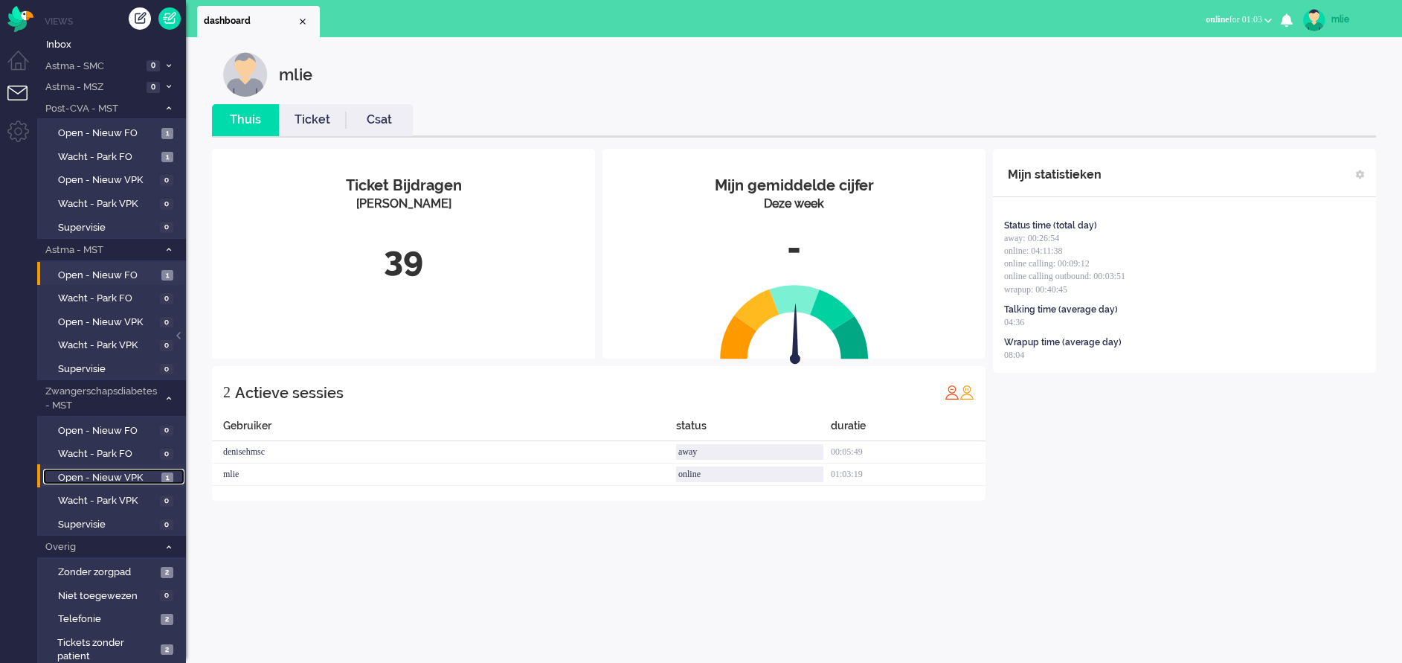
click at [109, 474] on span "Open - Nieuw VPK" at bounding box center [108, 478] width 100 height 14
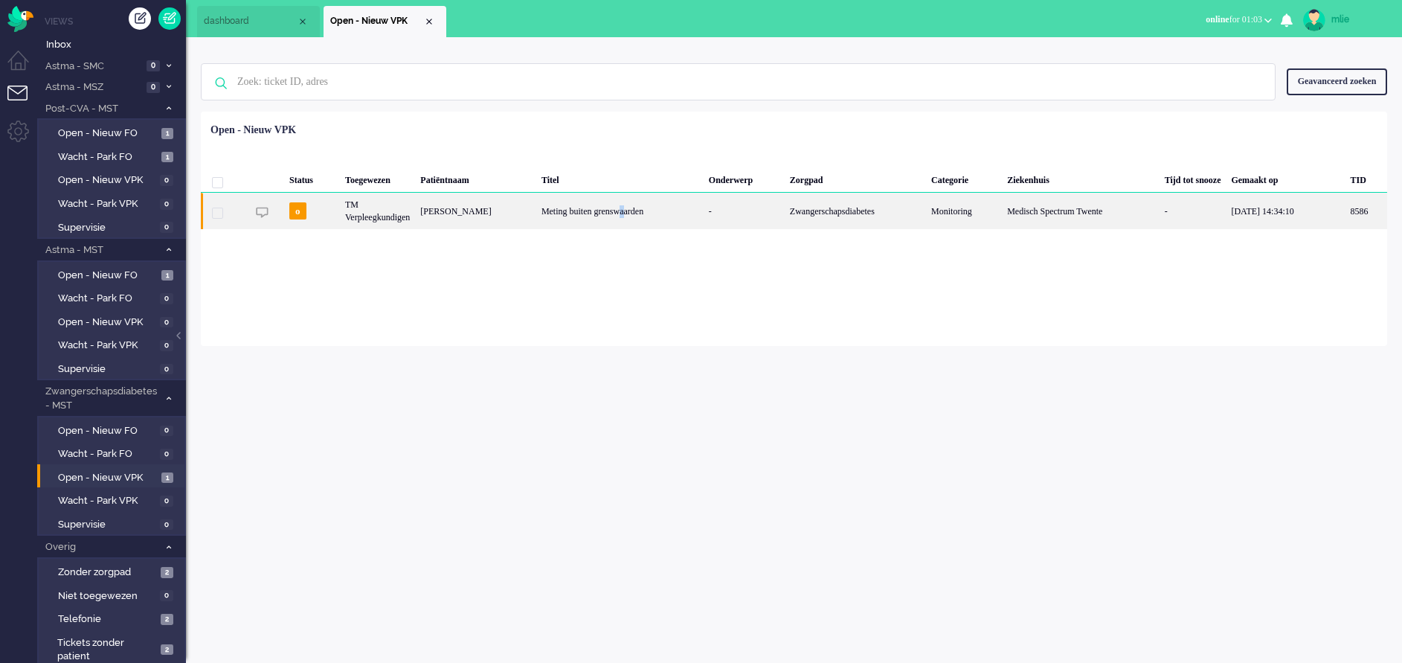
drag, startPoint x: 629, startPoint y: 216, endPoint x: 635, endPoint y: 209, distance: 8.5
click at [635, 209] on div "Meting buiten grenswaarden" at bounding box center [619, 211] width 167 height 36
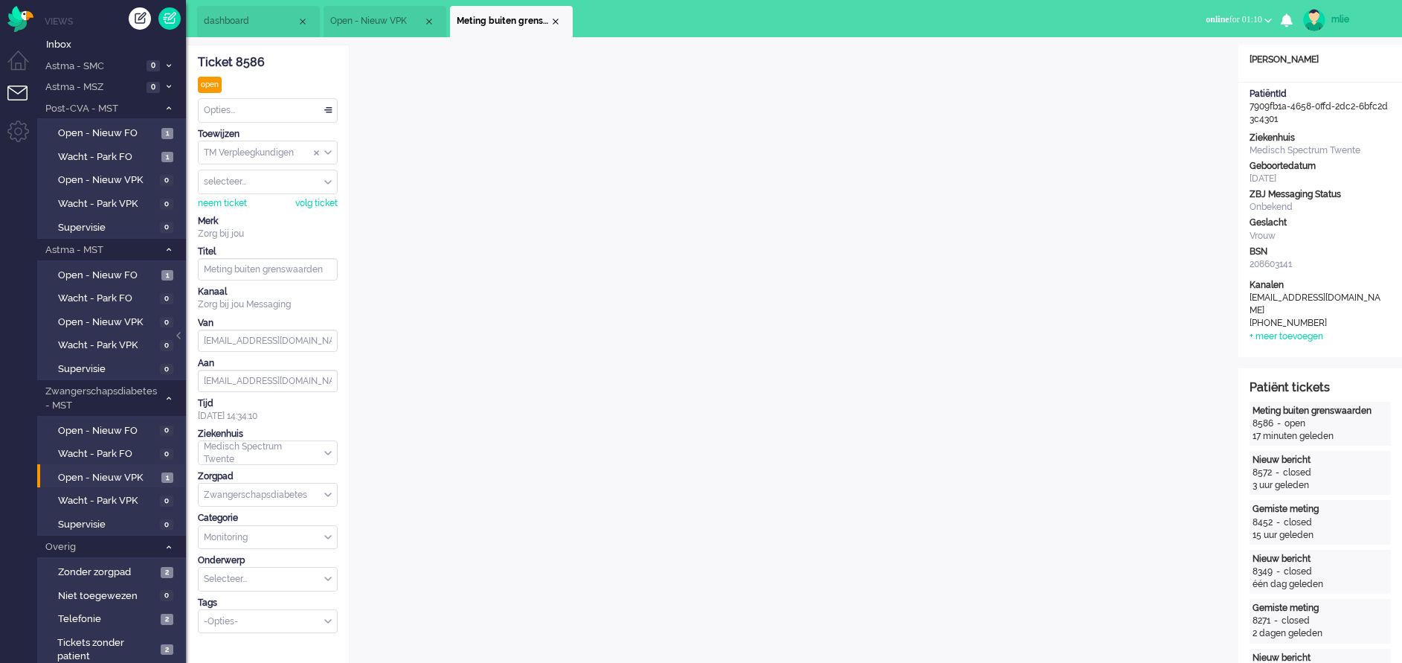
click at [330, 107] on div "Opties..." at bounding box center [268, 110] width 138 height 23
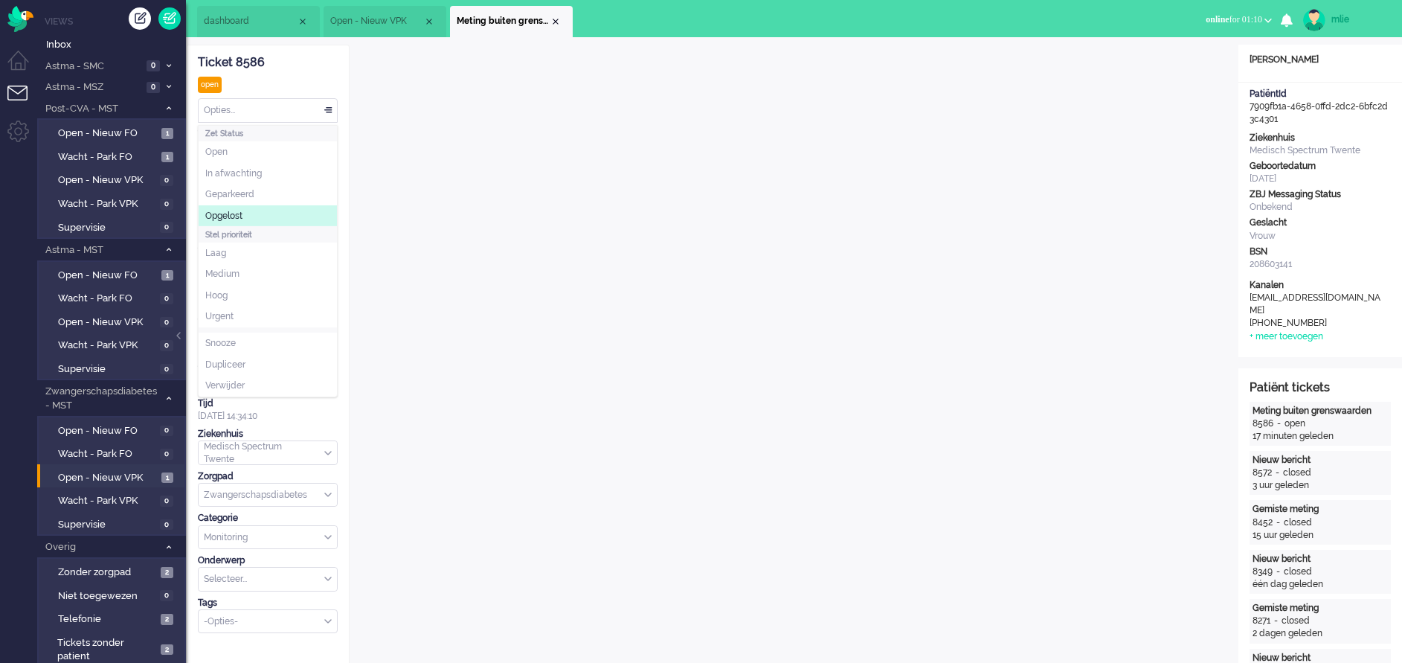
click at [225, 210] on span "Opgelost" at bounding box center [223, 216] width 37 height 13
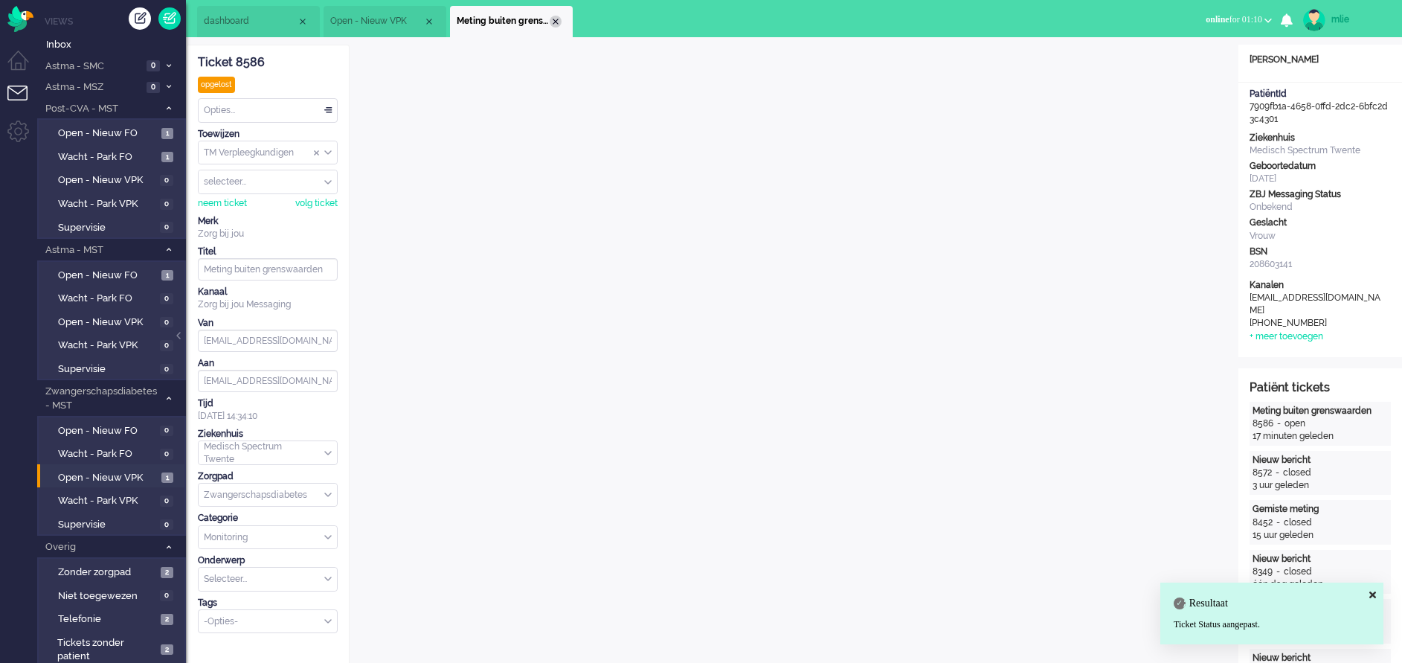
click at [554, 19] on div "Close tab" at bounding box center [556, 22] width 12 height 12
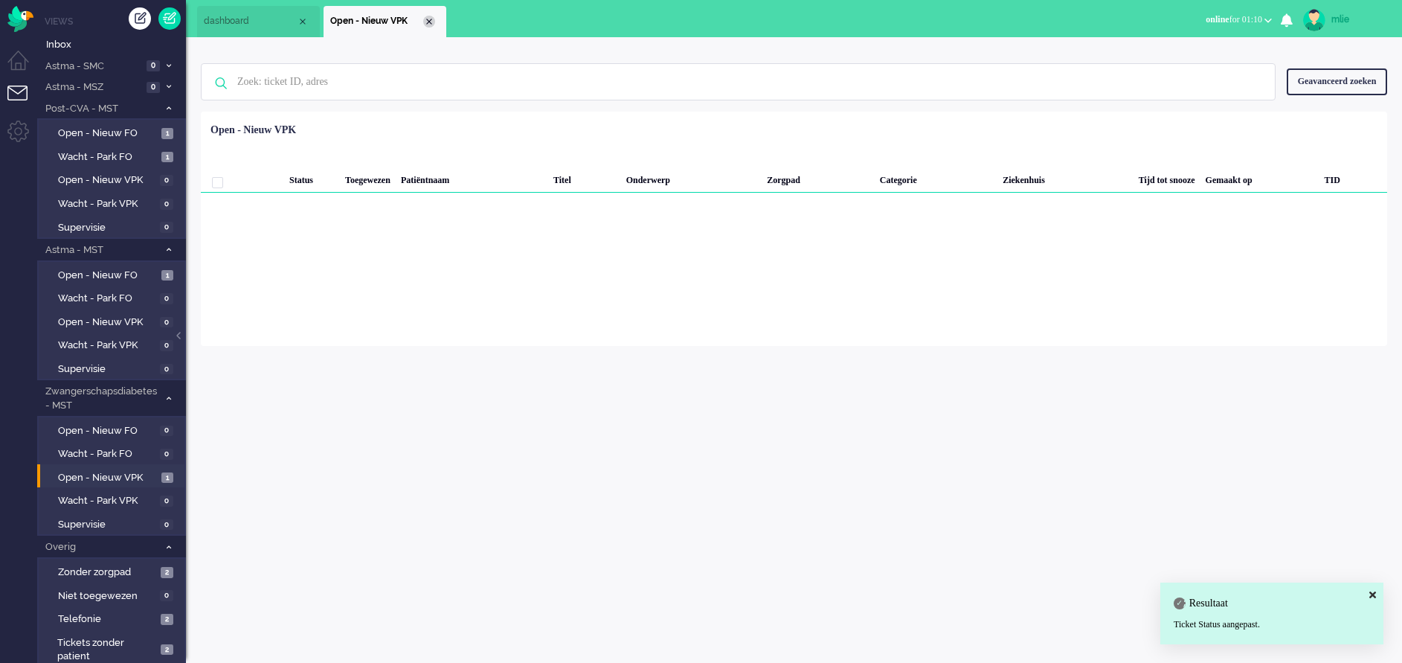
click at [431, 17] on div "Close tab" at bounding box center [429, 22] width 12 height 12
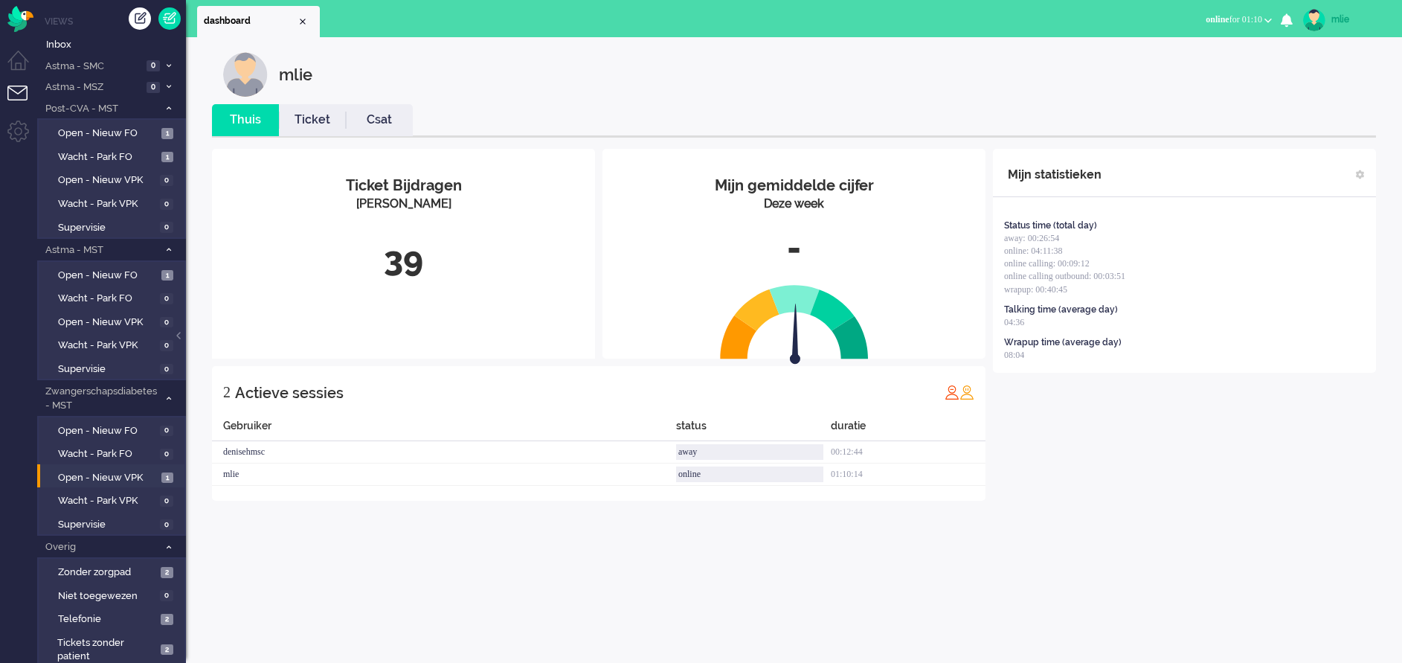
click at [320, 124] on link "Ticket" at bounding box center [312, 120] width 67 height 17
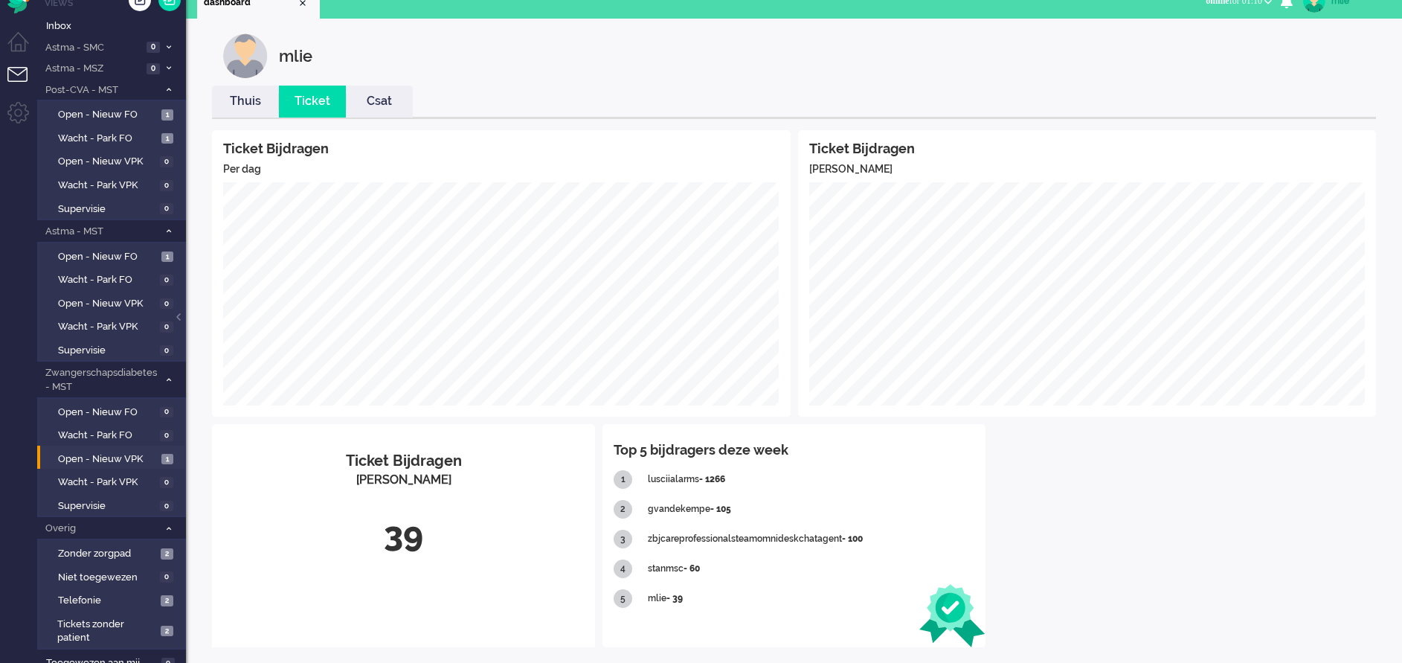
scroll to position [29, 0]
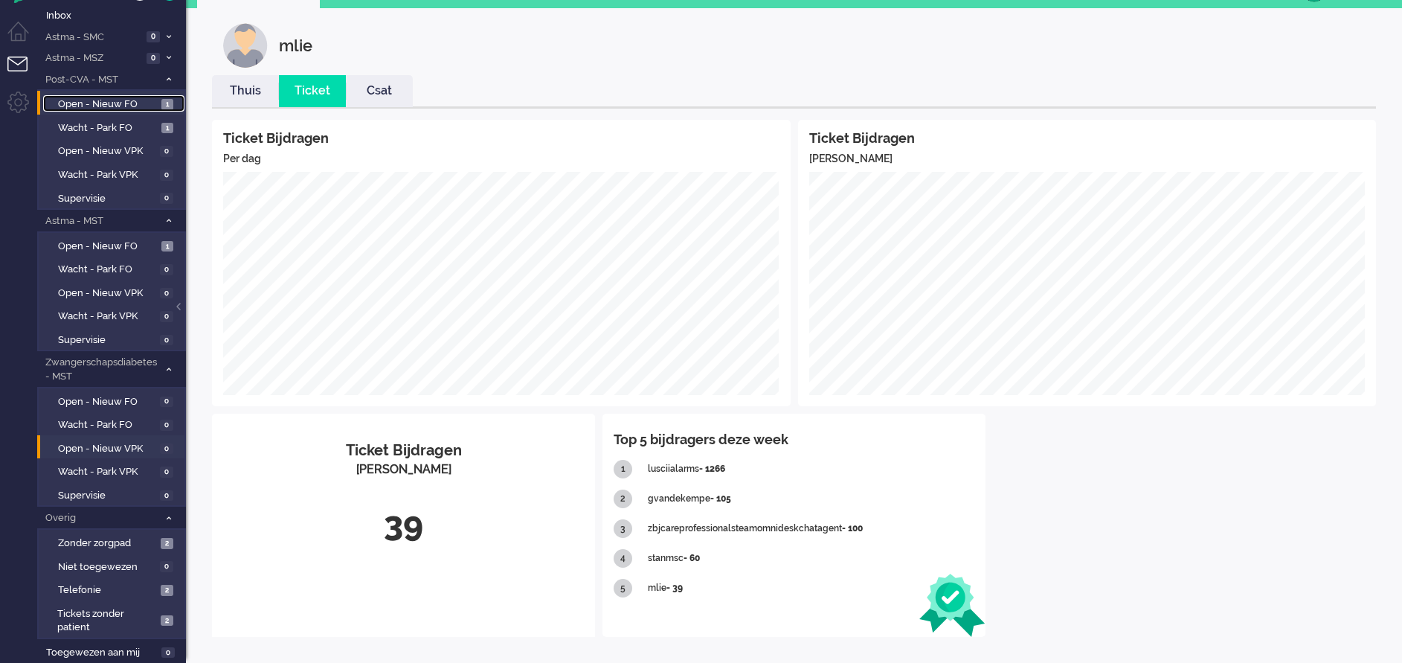
click at [115, 98] on span "Open - Nieuw FO" at bounding box center [108, 104] width 100 height 14
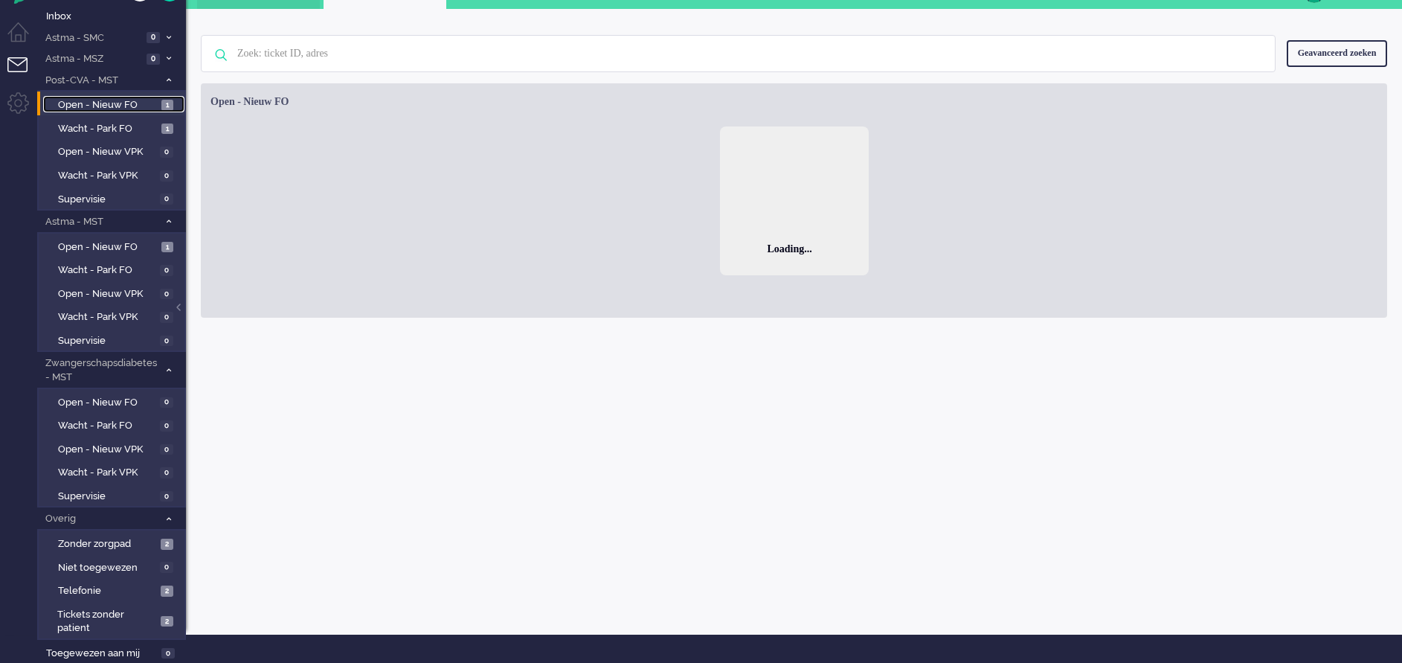
scroll to position [28, 0]
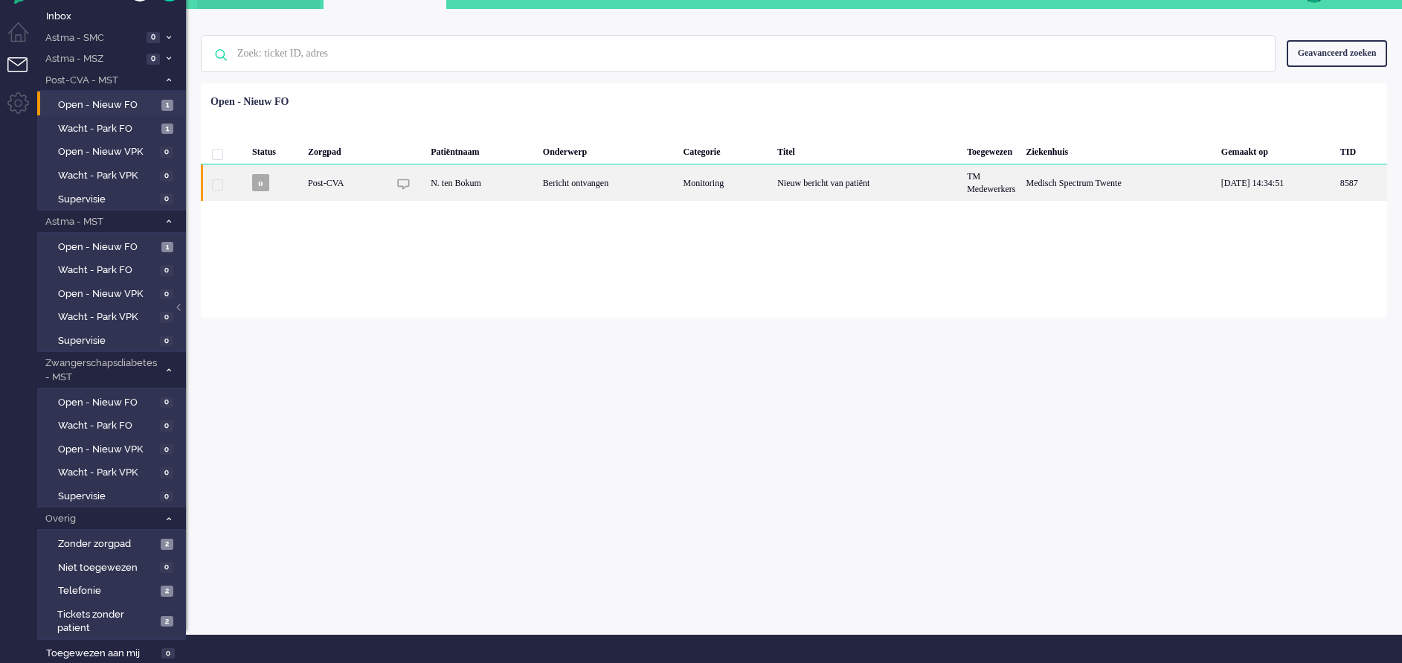
click at [738, 182] on div "Monitoring" at bounding box center [725, 182] width 94 height 36
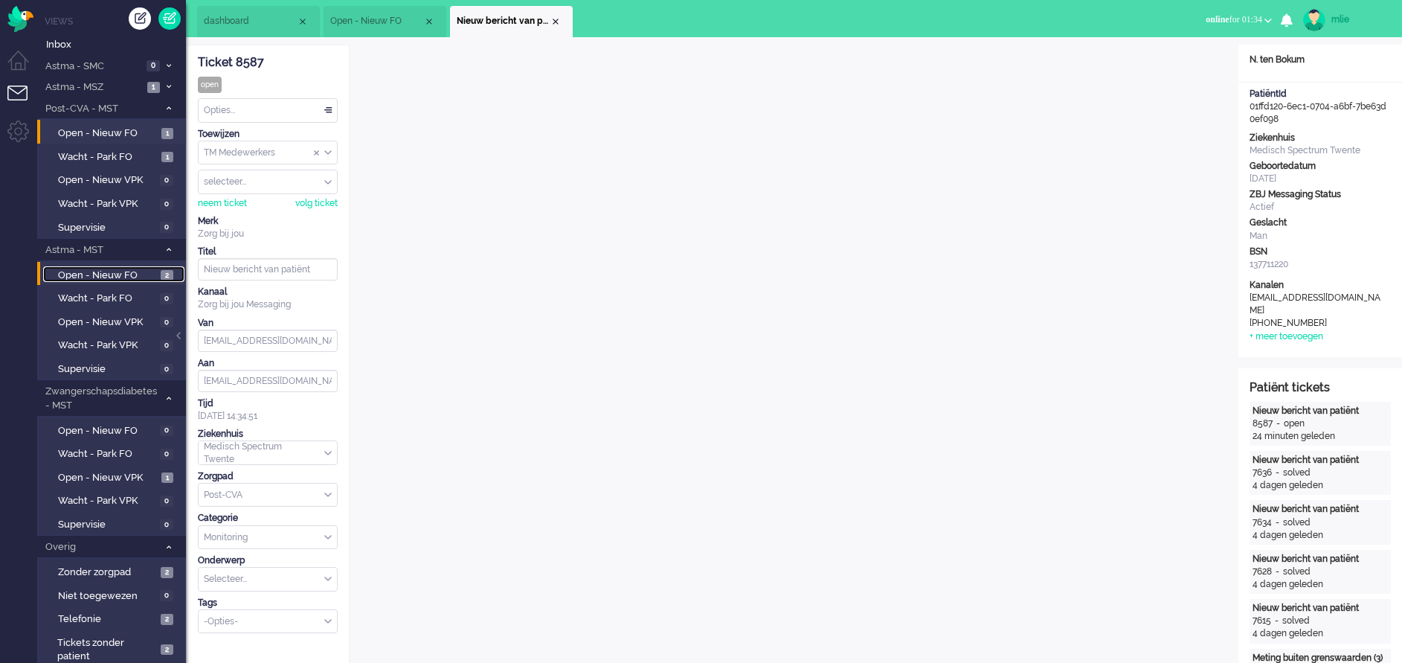
click at [99, 275] on span "Open - Nieuw FO" at bounding box center [107, 276] width 99 height 14
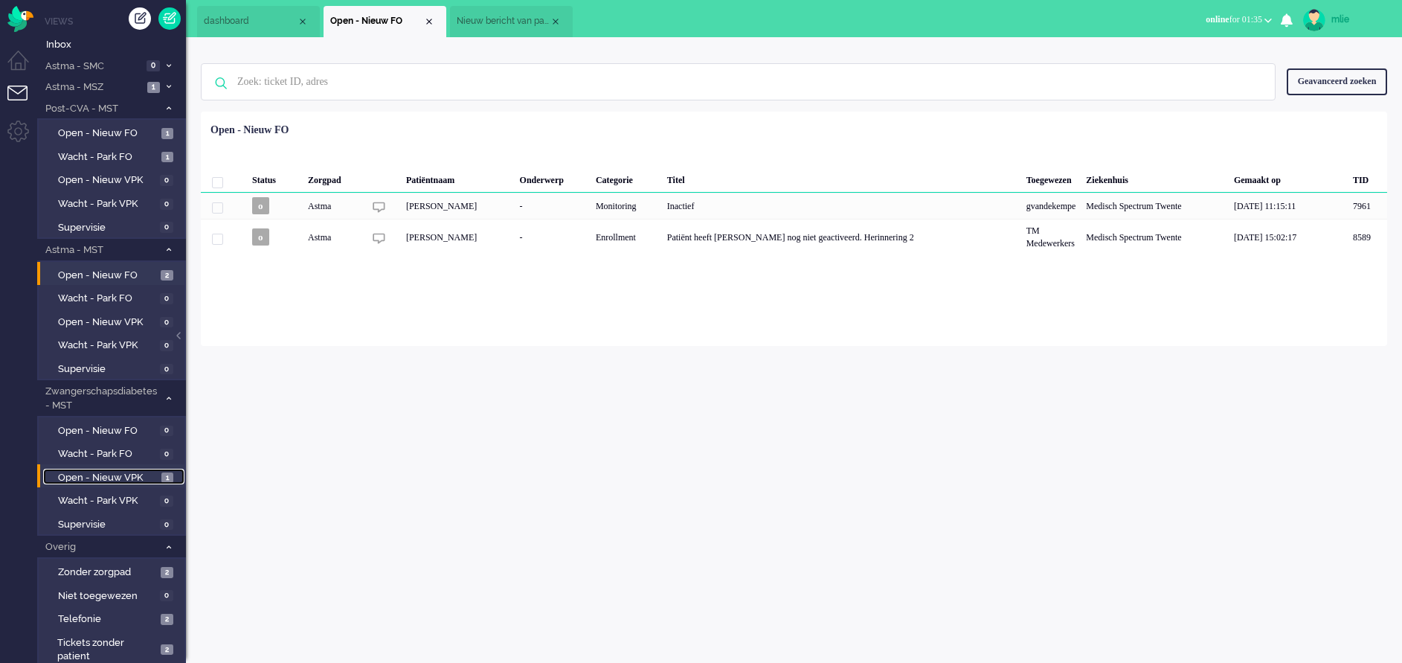
click at [85, 475] on span "Open - Nieuw VPK" at bounding box center [108, 478] width 100 height 14
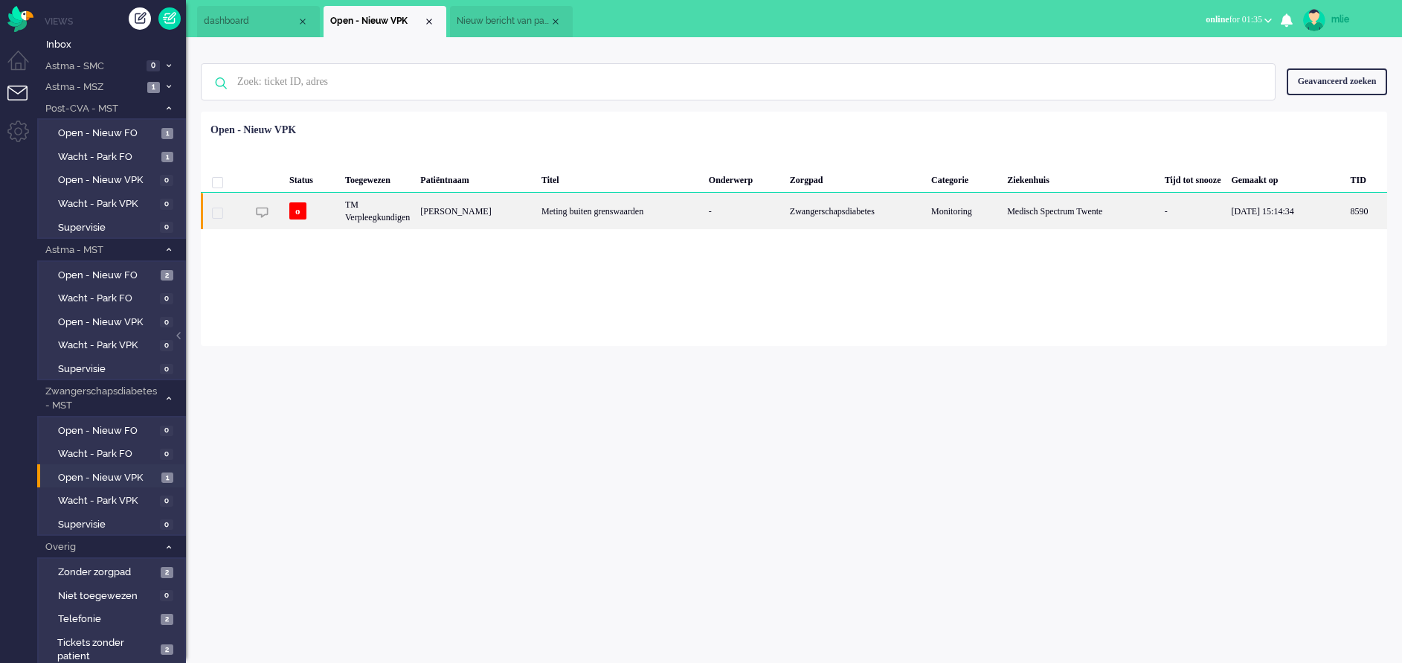
click at [790, 198] on div "Zwangerschapsdiabetes" at bounding box center [855, 211] width 141 height 36
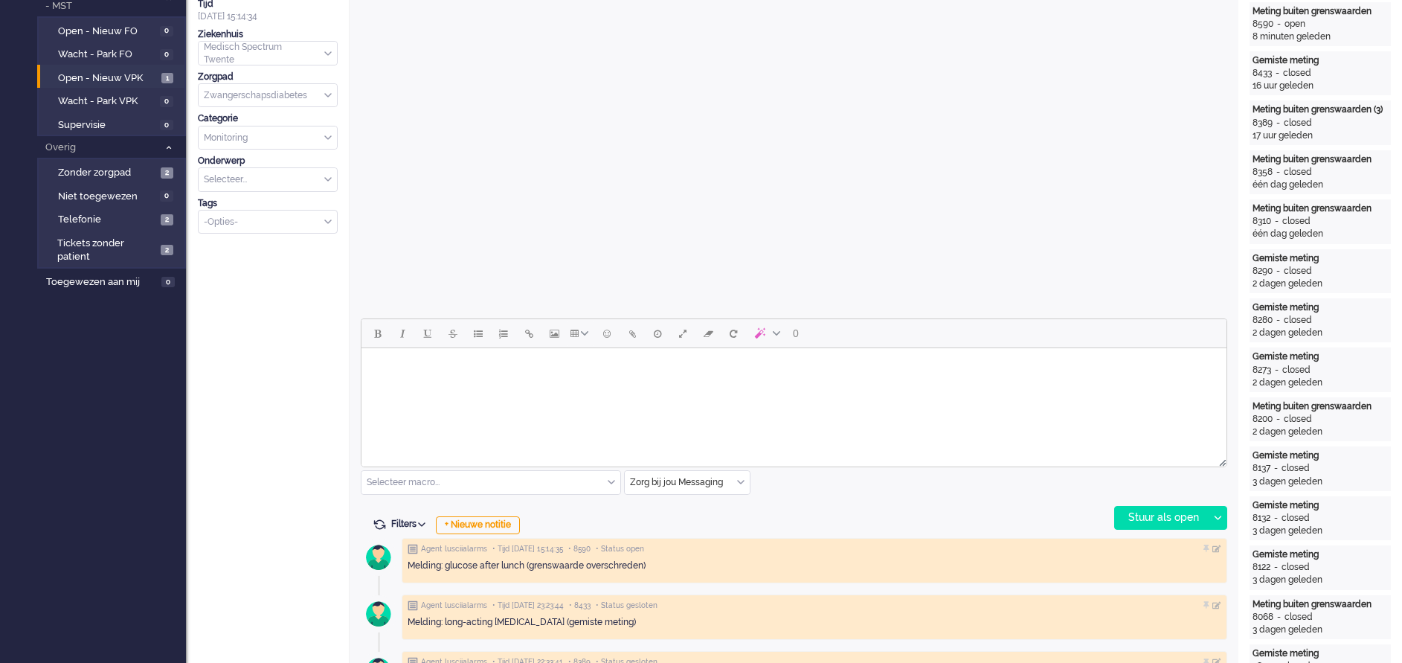
scroll to position [446, 0]
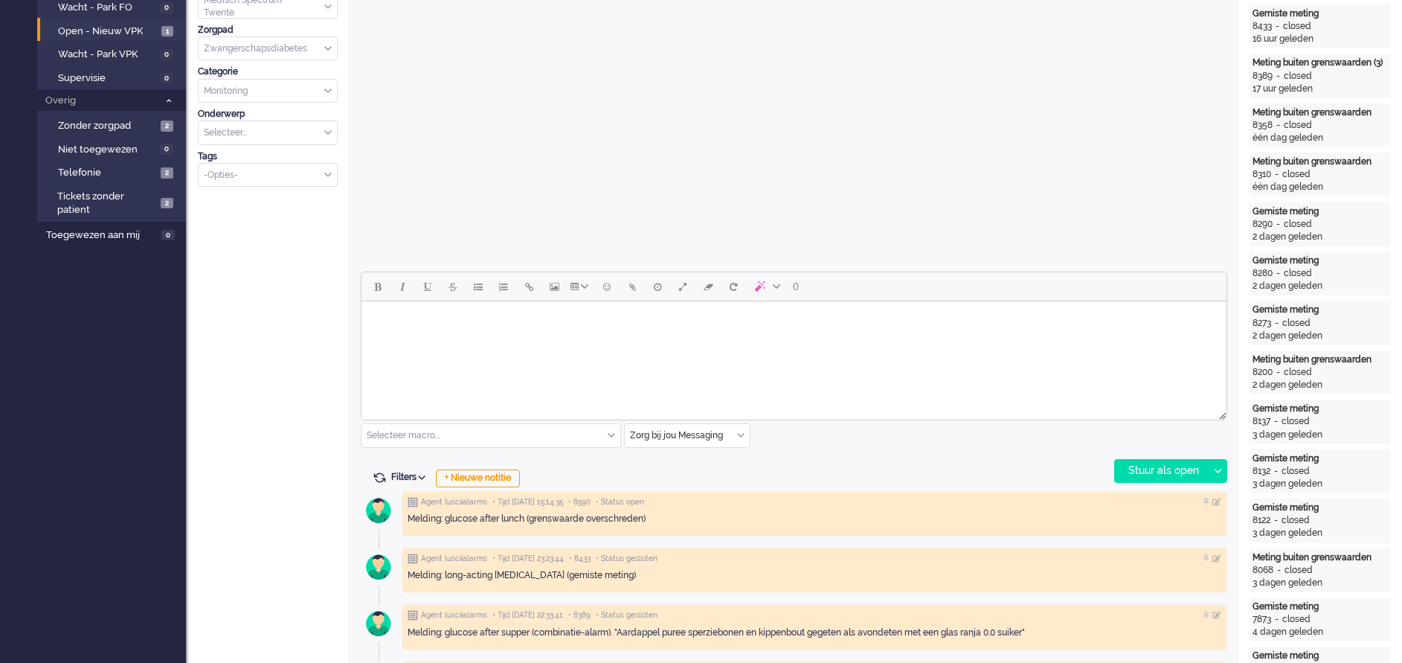
click at [739, 434] on div "Zorg bij jou Messaging" at bounding box center [687, 435] width 125 height 23
click at [680, 472] on li "uitgaand telefoon" at bounding box center [687, 480] width 125 height 22
click at [1149, 471] on div "Stuur als open" at bounding box center [1161, 471] width 93 height 22
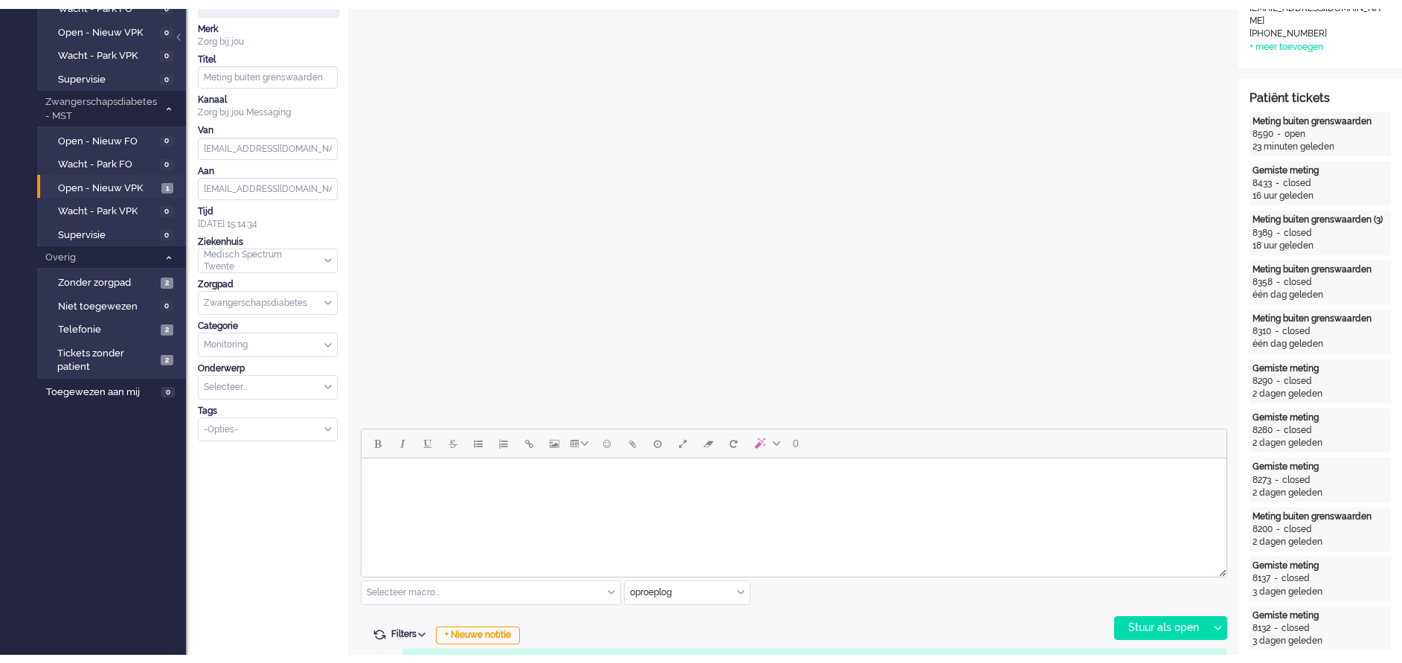
scroll to position [335, 0]
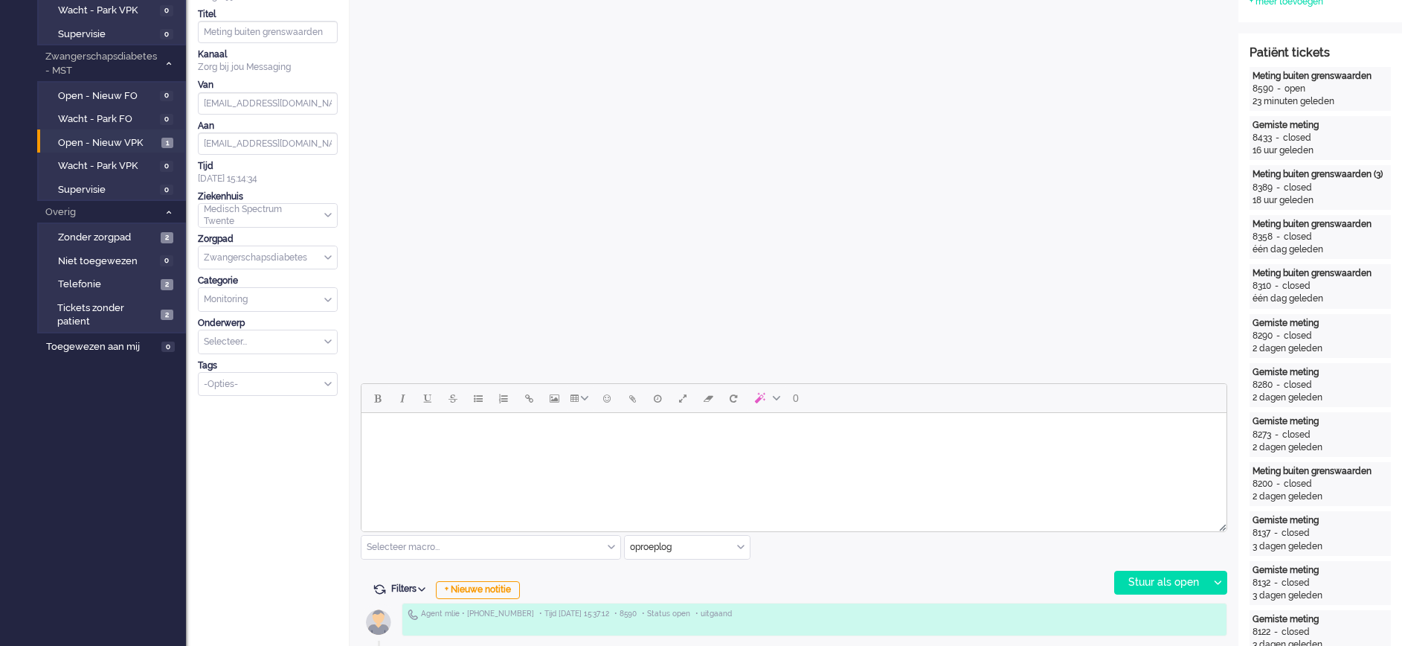
click at [432, 448] on html at bounding box center [794, 432] width 865 height 38
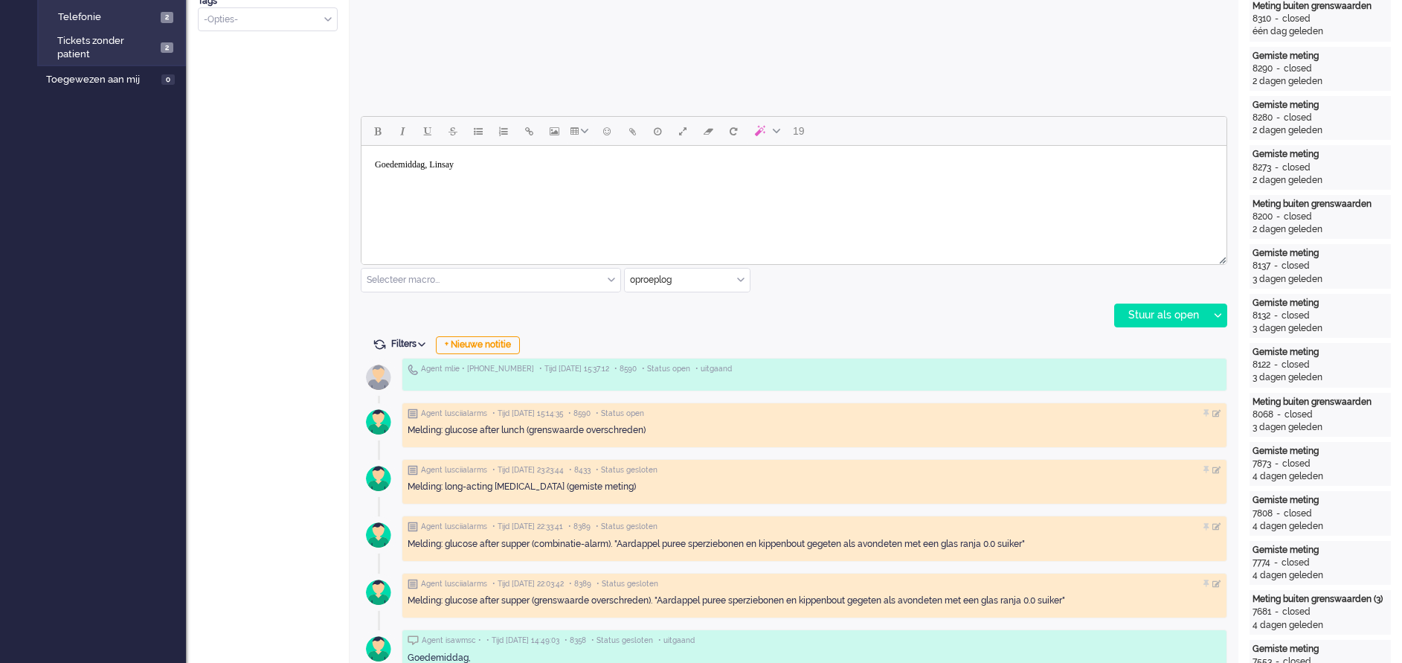
scroll to position [670, 0]
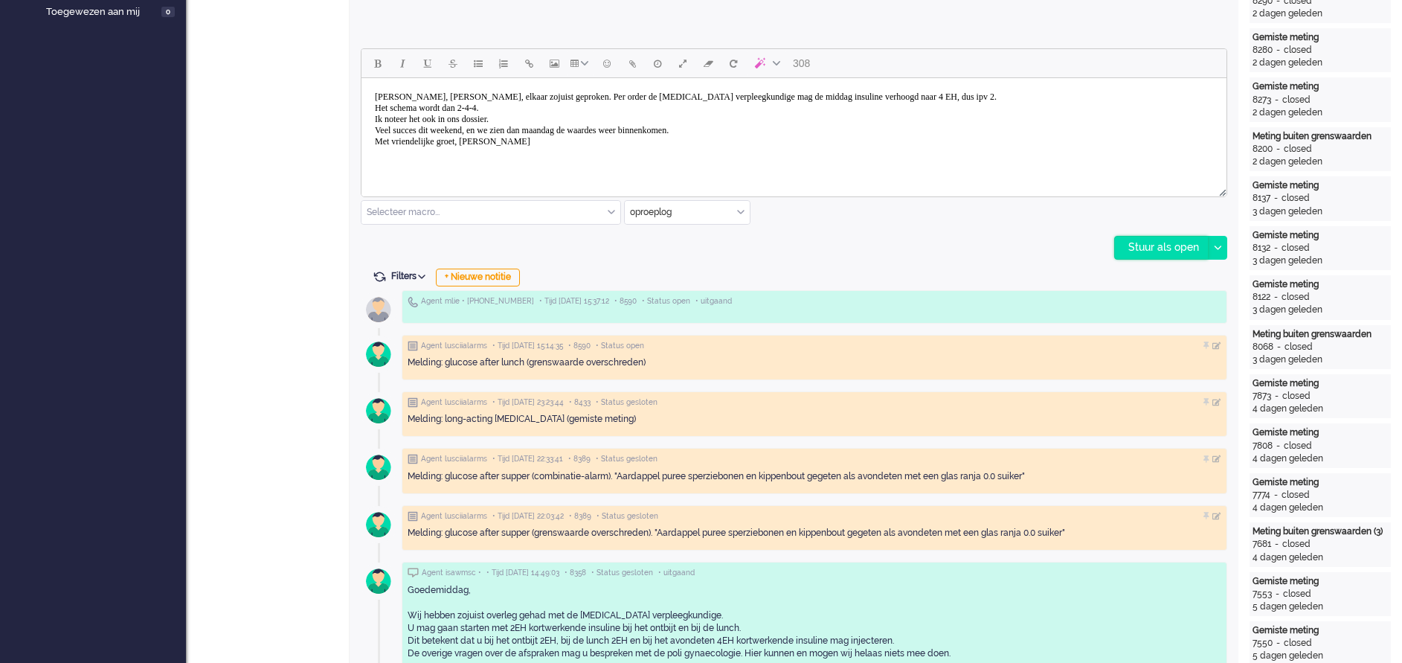
click at [1145, 248] on div "Stuur als open" at bounding box center [1161, 248] width 93 height 22
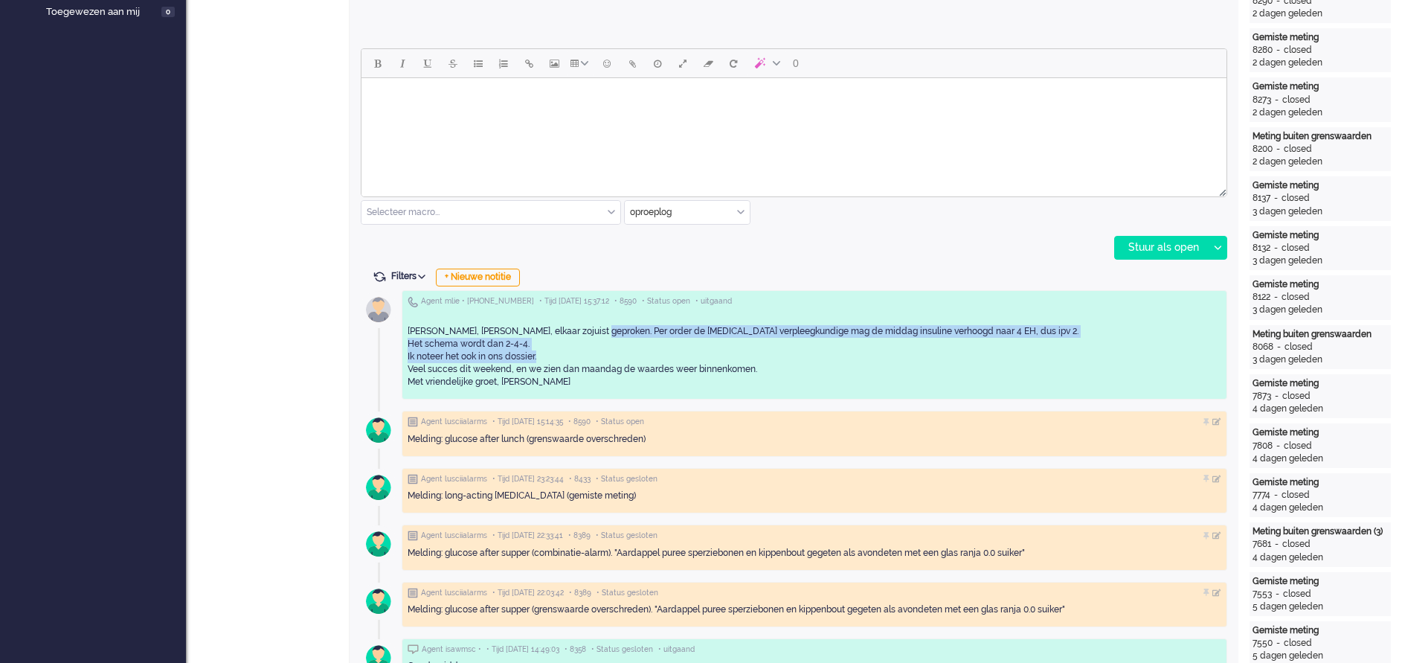
drag, startPoint x: 600, startPoint y: 328, endPoint x: 644, endPoint y: 356, distance: 51.6
click at [644, 356] on div "[PERSON_NAME], [PERSON_NAME], elkaar zojuist geproken. Per order de [MEDICAL_DA…" at bounding box center [815, 350] width 814 height 77
drag, startPoint x: 644, startPoint y: 356, endPoint x: 482, endPoint y: 344, distance: 161.9
copy div "Per order de [MEDICAL_DATA] verpleegkundige mag de middag insuline verhoogd naa…"
click at [1329, 325] on div "Gemiste meting 8122 - closed 3 dagen geleden" at bounding box center [1320, 347] width 141 height 44
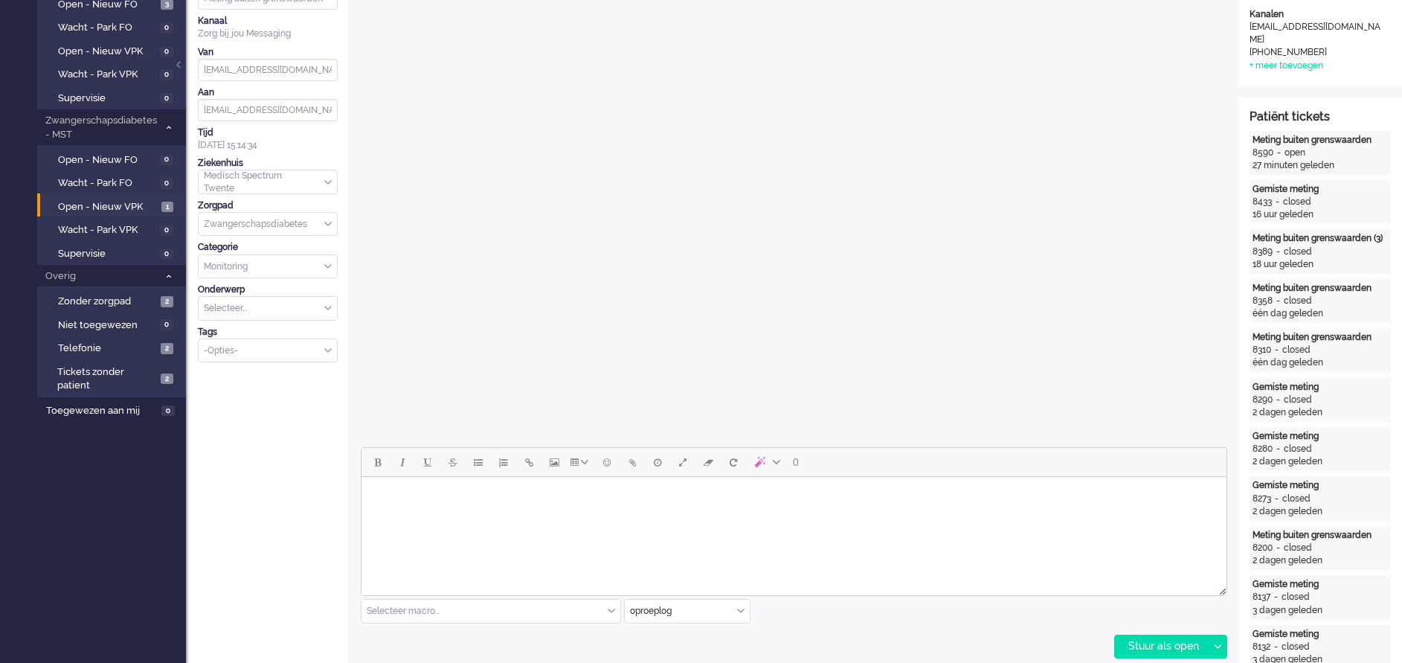
scroll to position [0, 0]
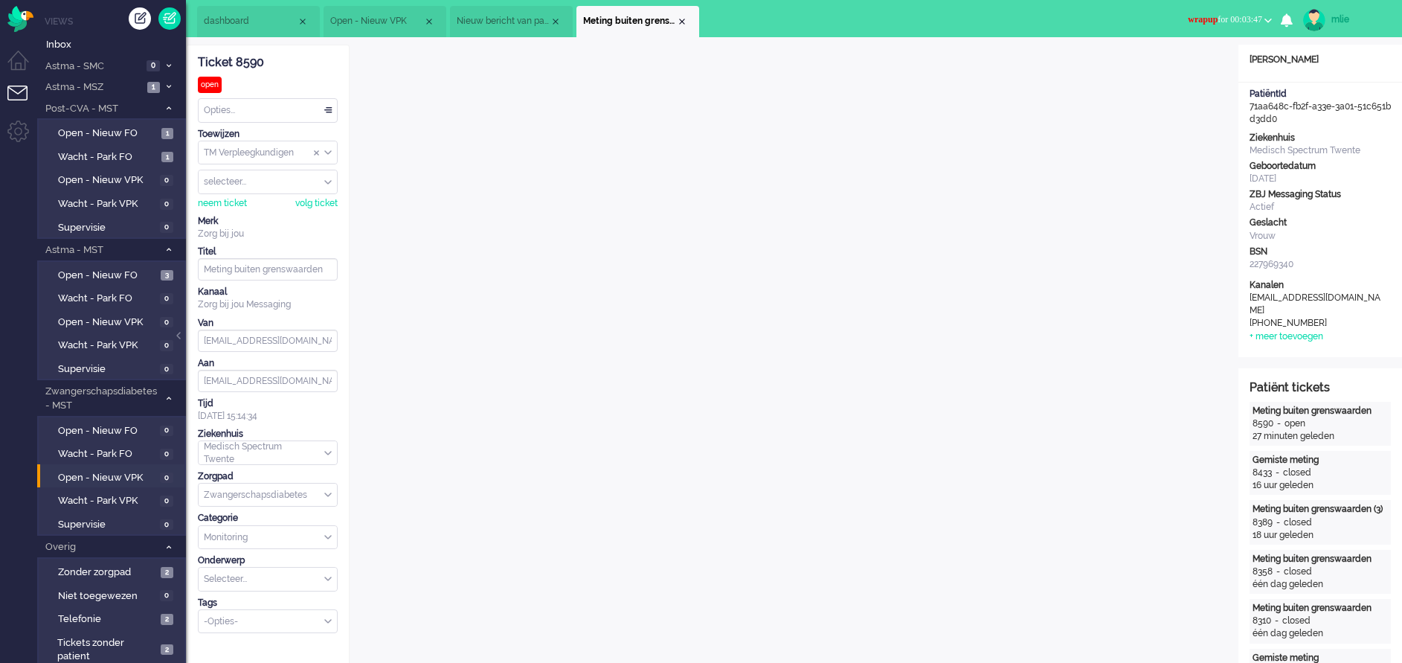
click at [1207, 17] on span "wrapup for 00:03:47" at bounding box center [1225, 19] width 74 height 10
click at [1178, 65] on label "Online" at bounding box center [1211, 66] width 118 height 13
click at [326, 106] on div "Opties..." at bounding box center [268, 110] width 138 height 23
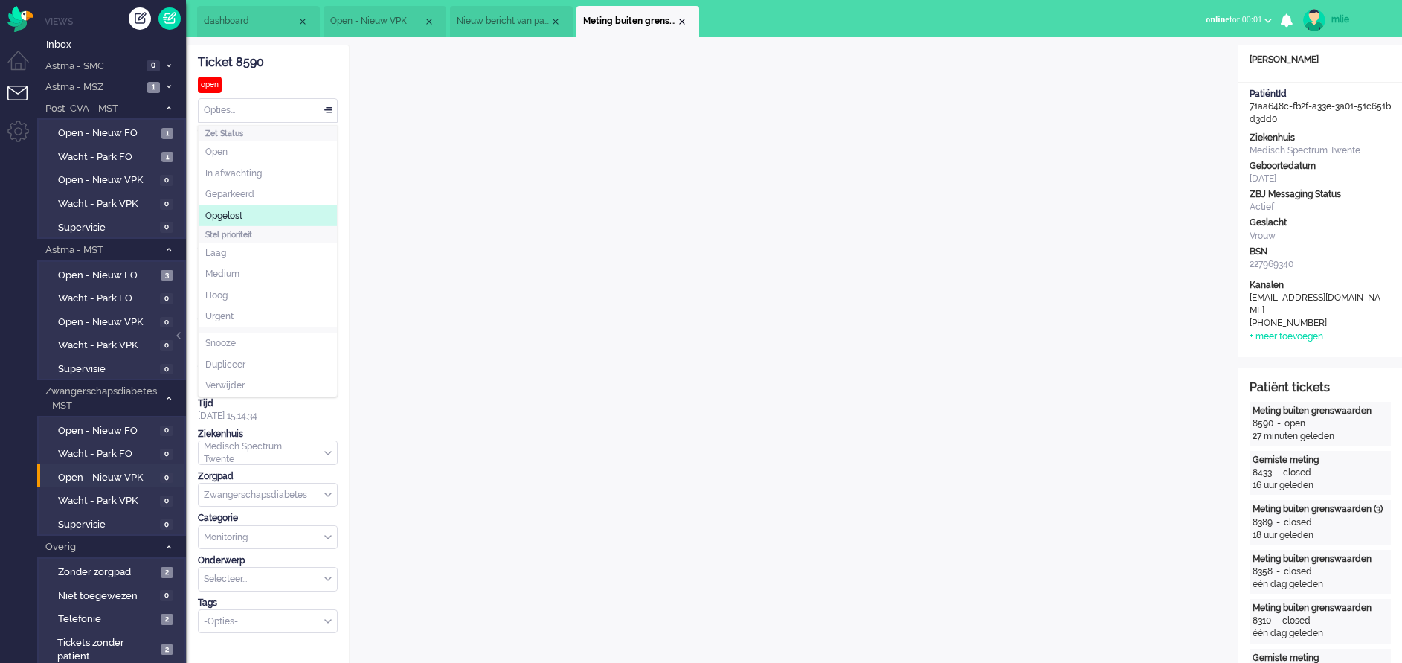
click at [236, 218] on span "Opgelost" at bounding box center [223, 216] width 37 height 13
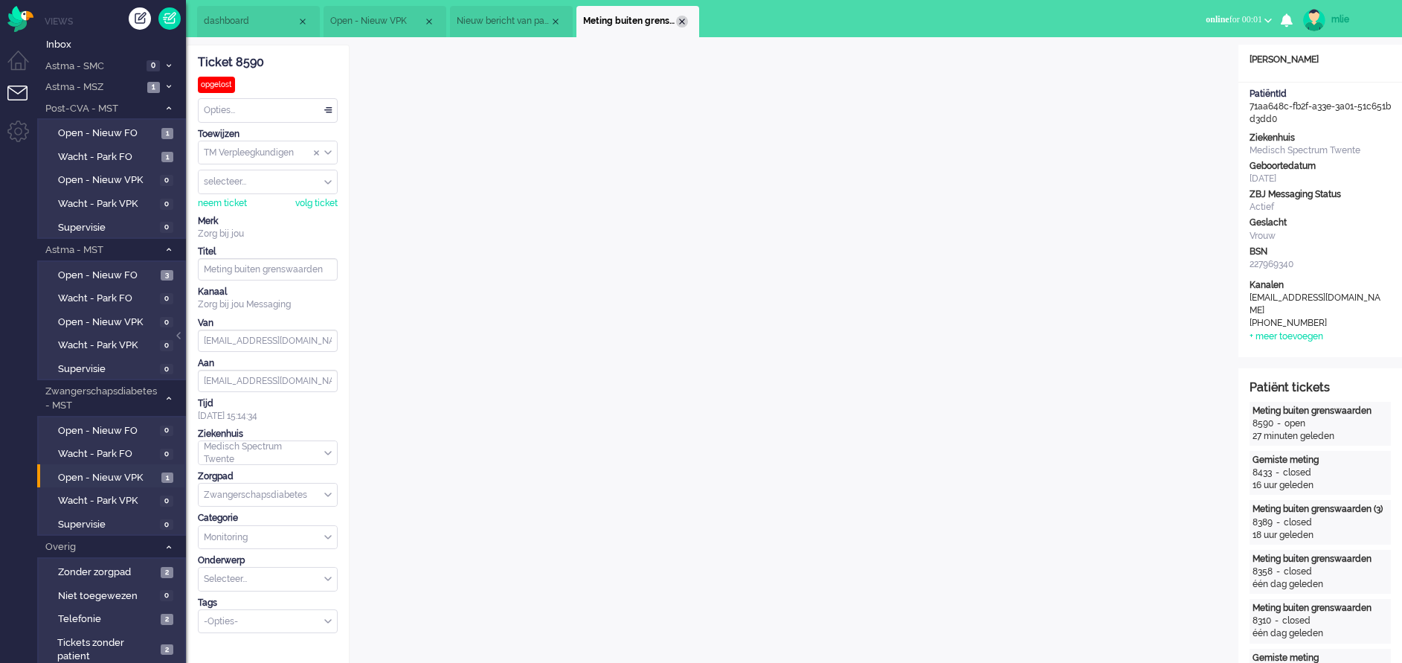
click at [684, 24] on div "Close tab" at bounding box center [682, 22] width 12 height 12
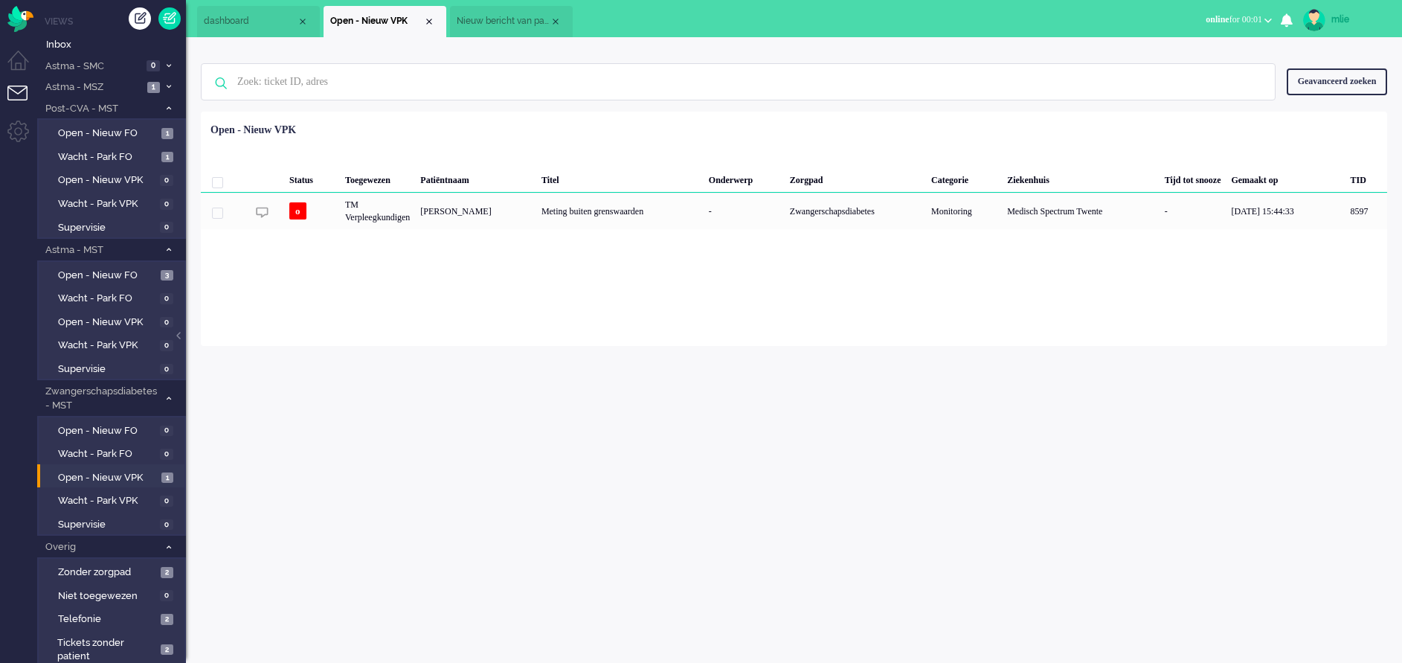
click at [498, 18] on span "Nieuw bericht van patiënt" at bounding box center [503, 21] width 93 height 13
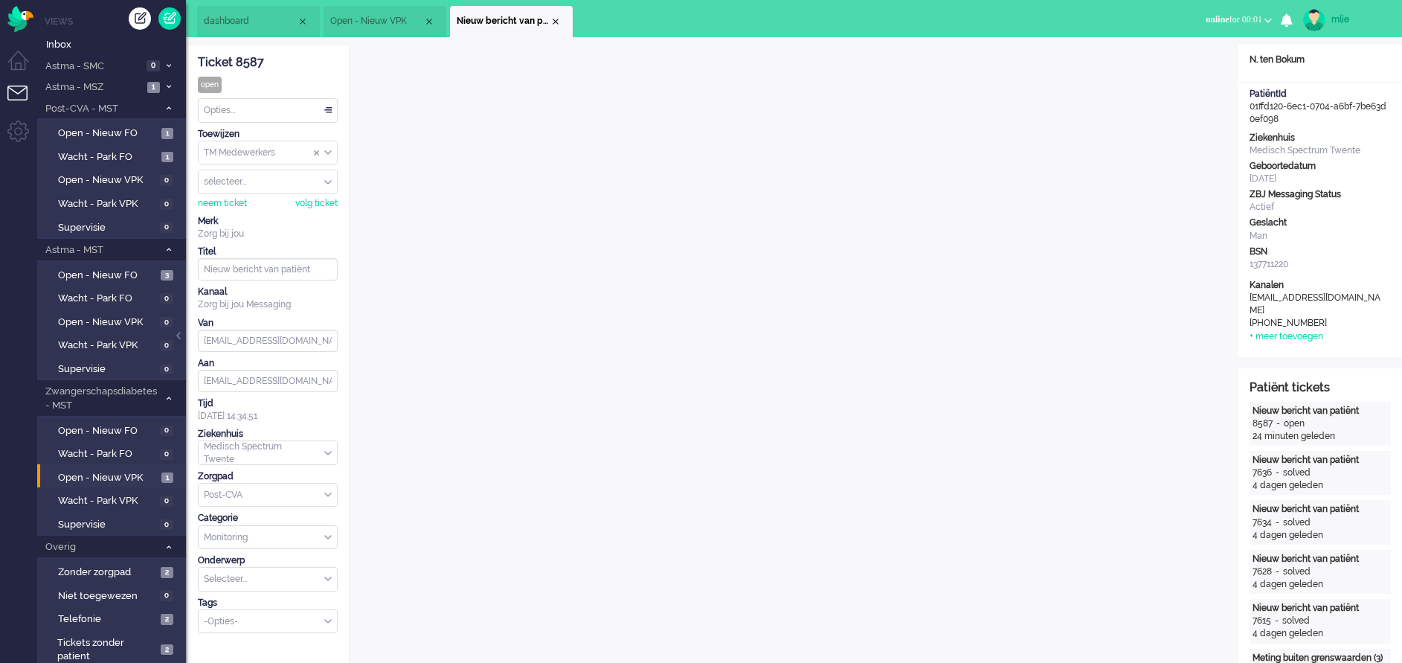
click at [555, 7] on ul "dashboard Open - Nieuw VPK Nieuw bericht van patiënt" at bounding box center [649, 18] width 904 height 37
click at [559, 19] on div "Close tab" at bounding box center [556, 22] width 12 height 12
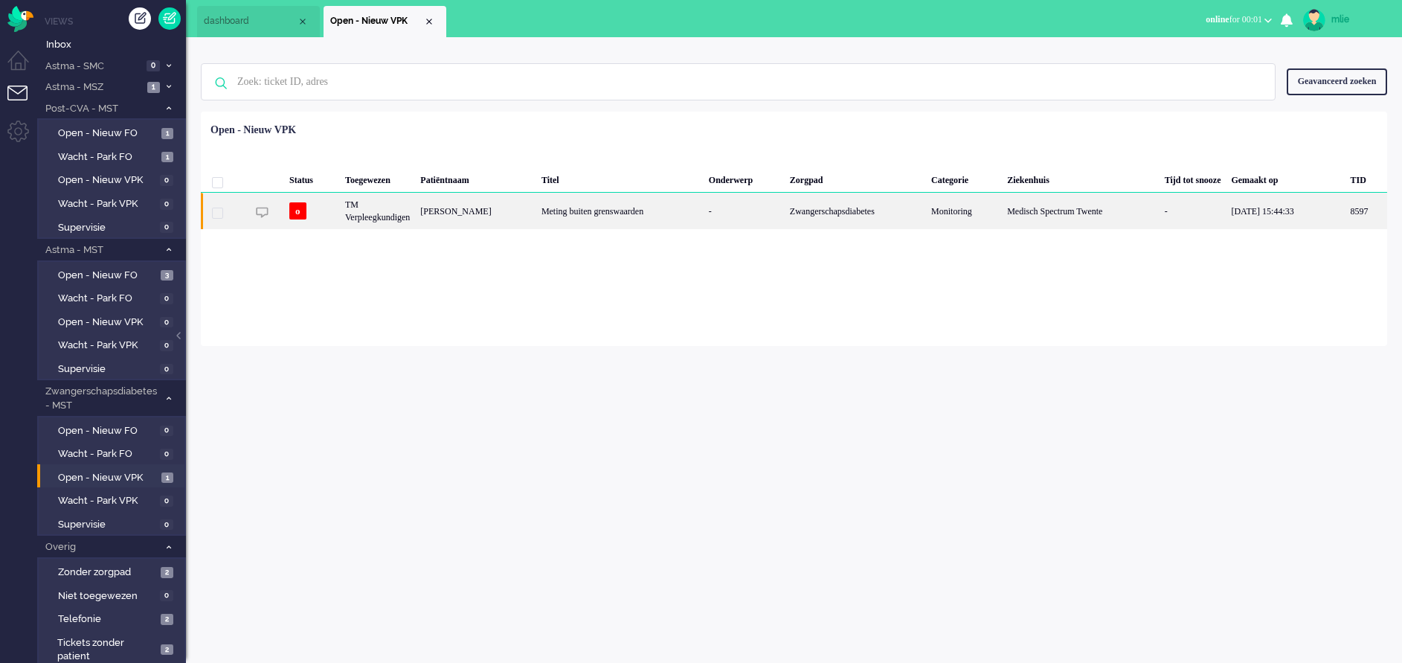
click at [543, 201] on div "Meting buiten grenswaarden" at bounding box center [619, 211] width 167 height 36
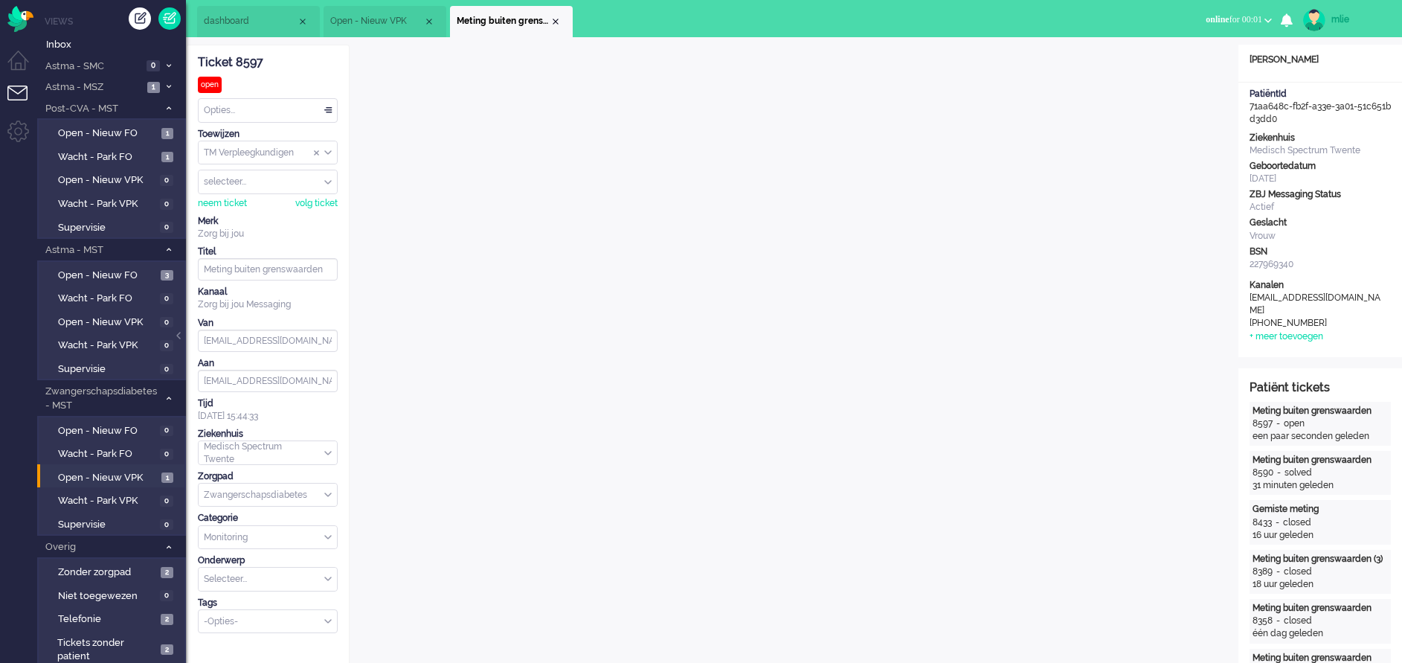
click at [328, 111] on div "Opties..." at bounding box center [268, 110] width 138 height 23
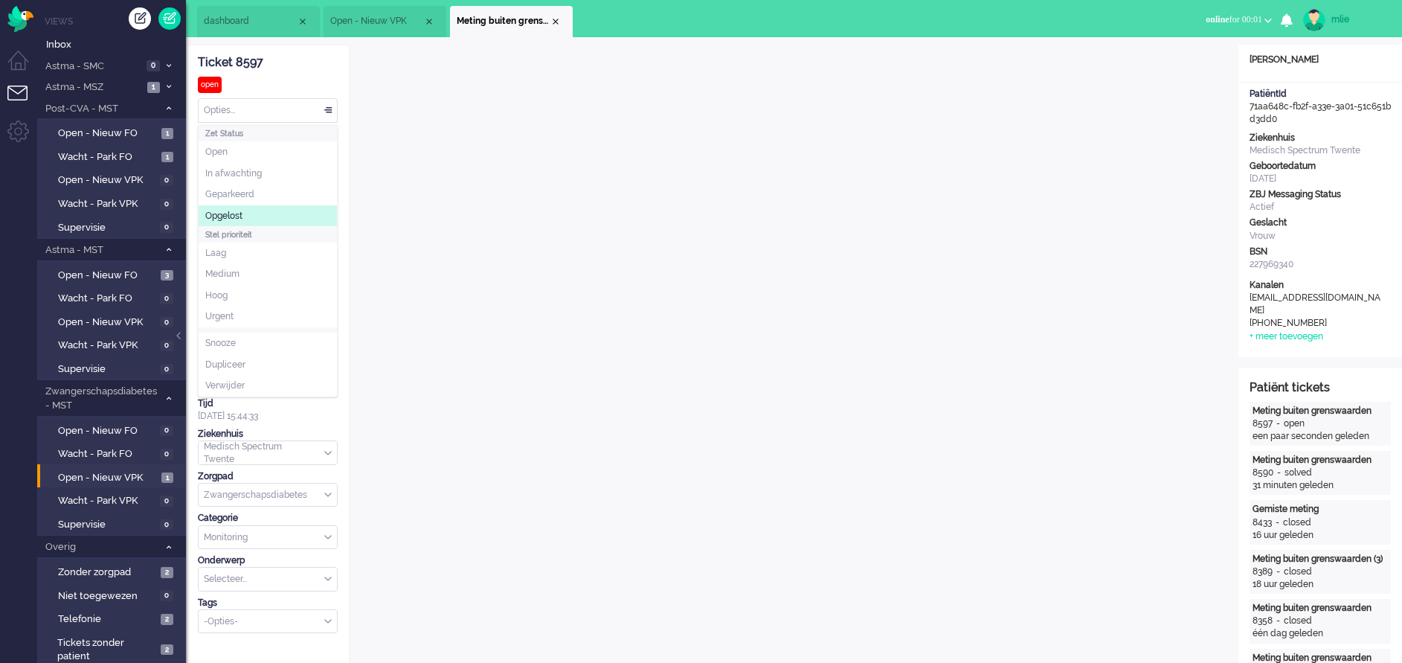
click at [243, 219] on span "Opgelost" at bounding box center [223, 216] width 37 height 13
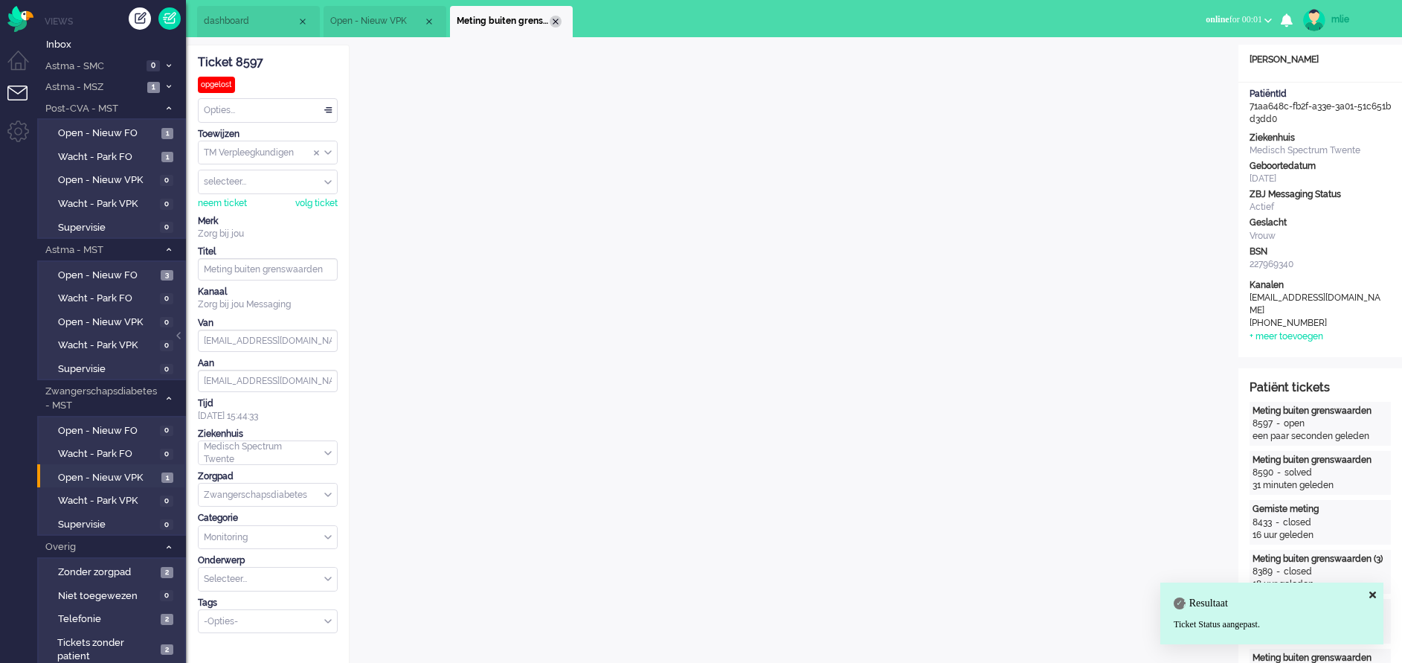
click at [556, 21] on div "Close tab" at bounding box center [556, 22] width 12 height 12
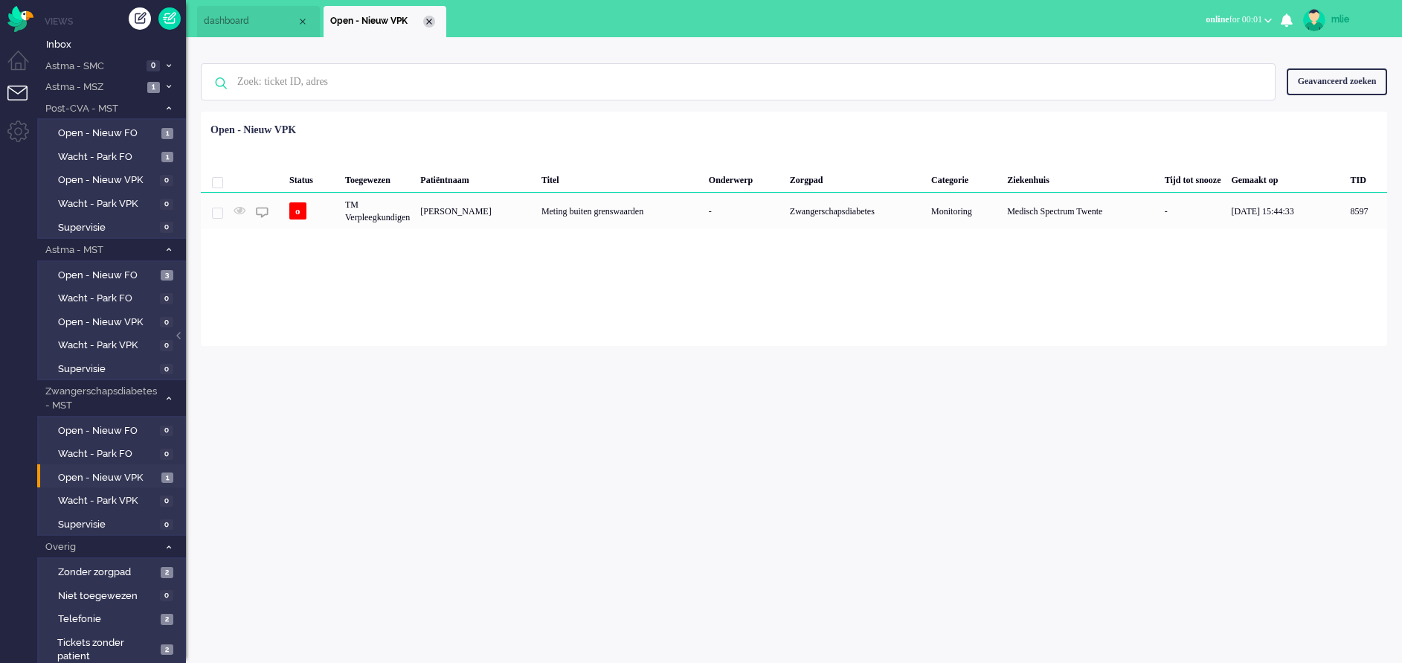
click at [429, 24] on div "Close tab" at bounding box center [429, 22] width 12 height 12
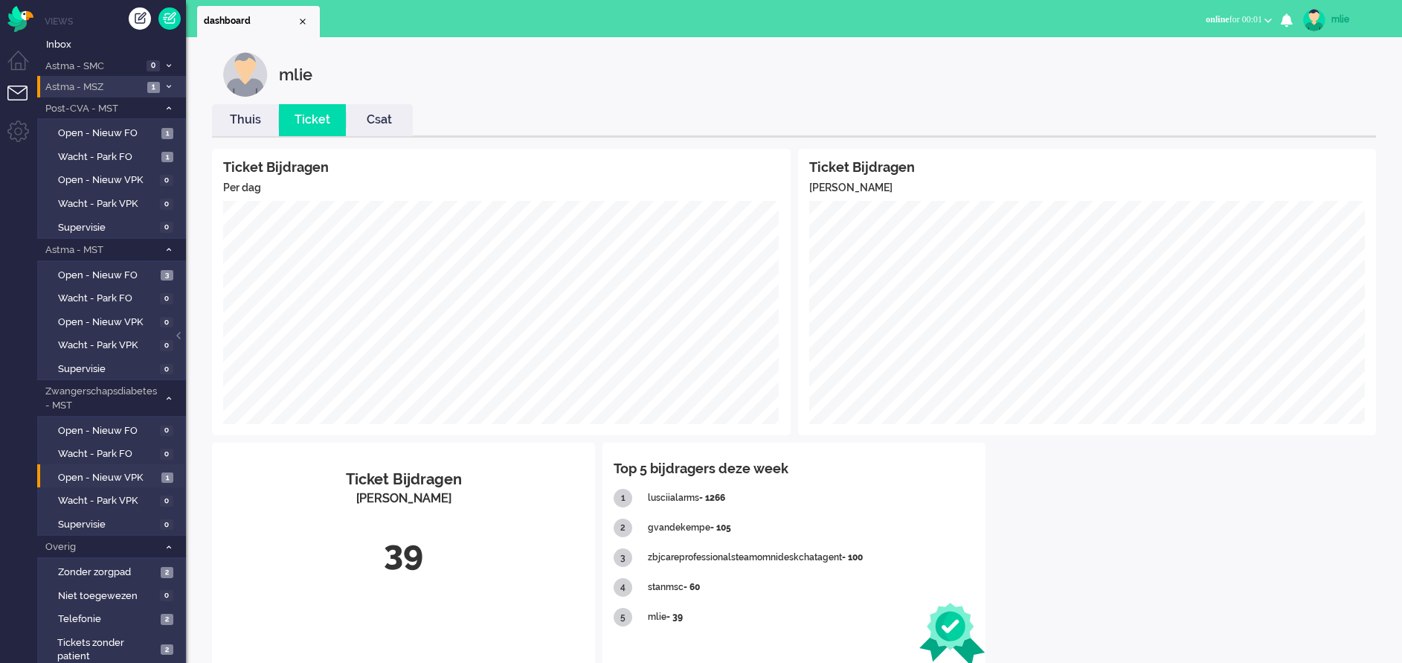
click at [142, 81] on span "Astma - MSZ" at bounding box center [93, 87] width 100 height 14
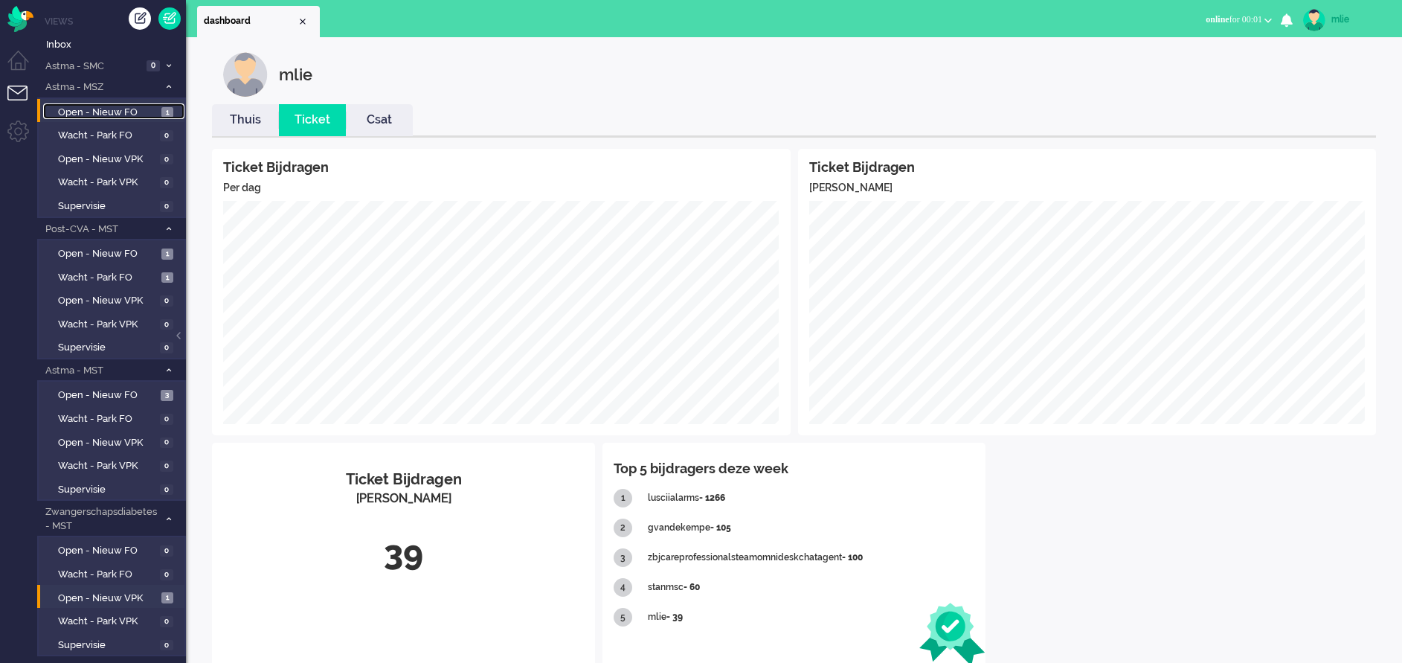
click at [106, 106] on span "Open - Nieuw FO" at bounding box center [108, 113] width 100 height 14
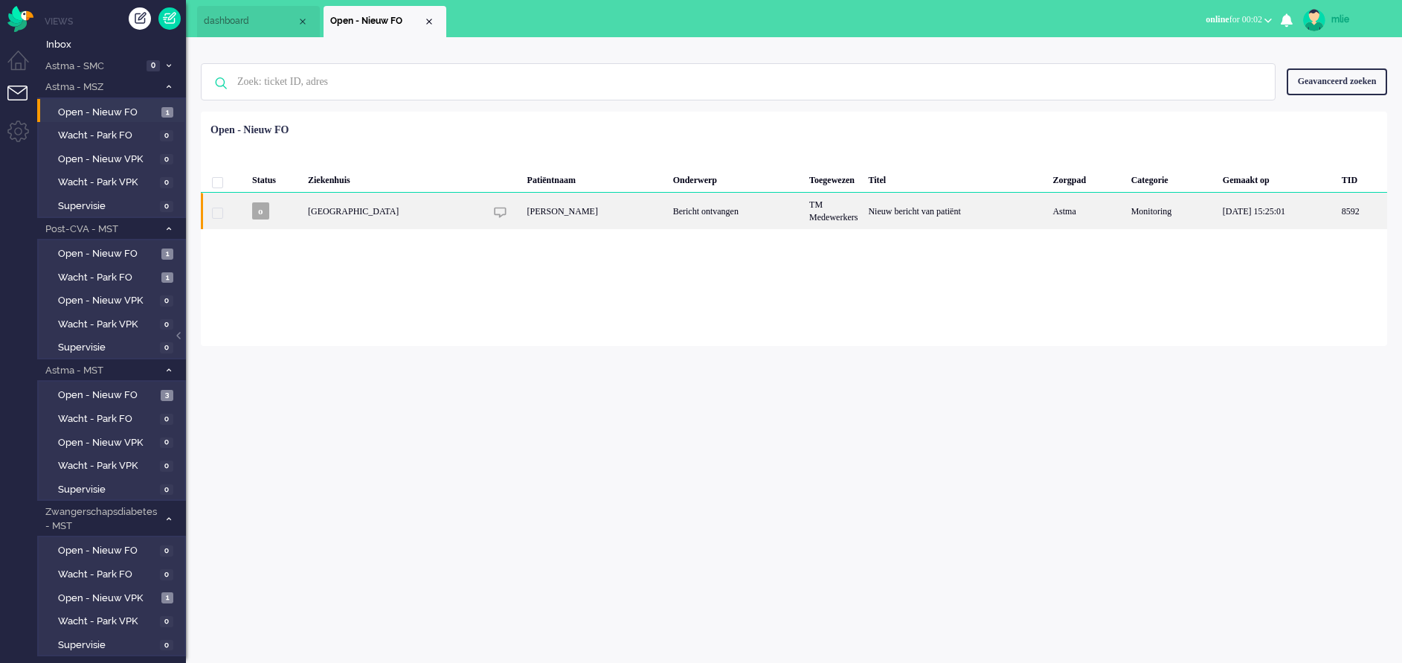
click at [785, 202] on div "Bericht ontvangen" at bounding box center [736, 211] width 136 height 36
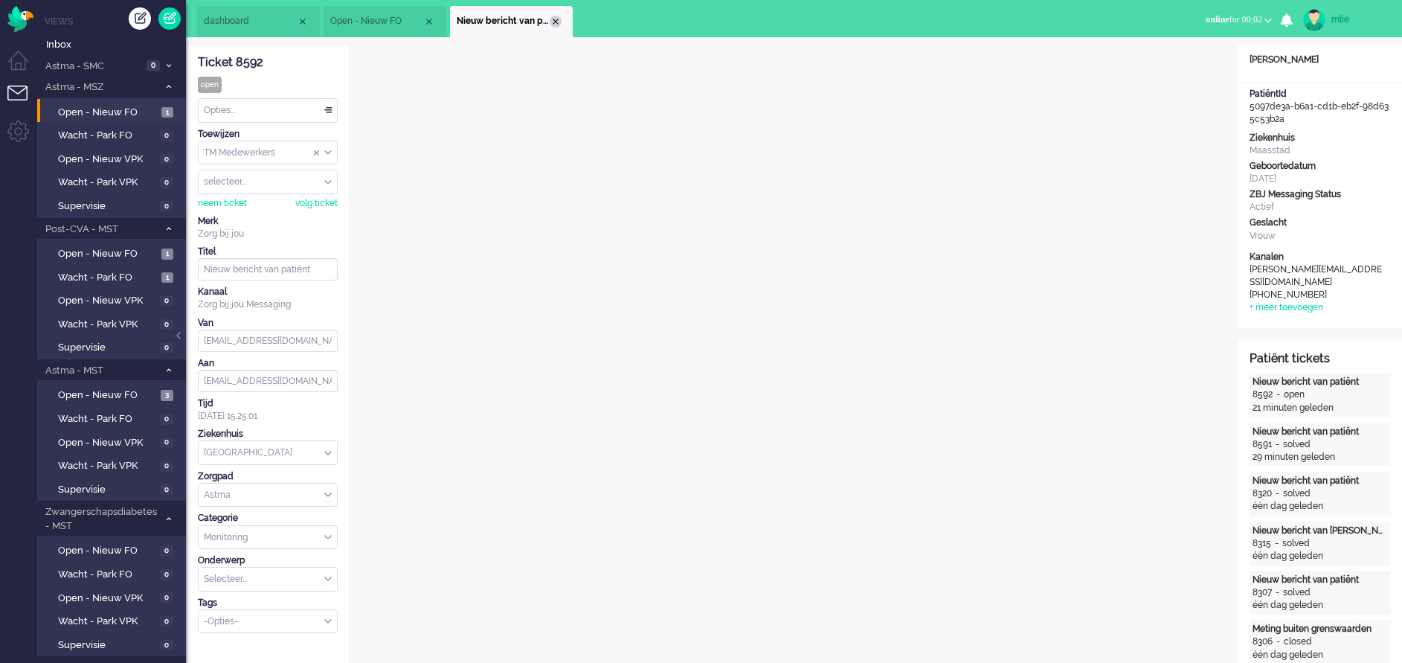
click at [559, 20] on div "Close tab" at bounding box center [556, 22] width 12 height 12
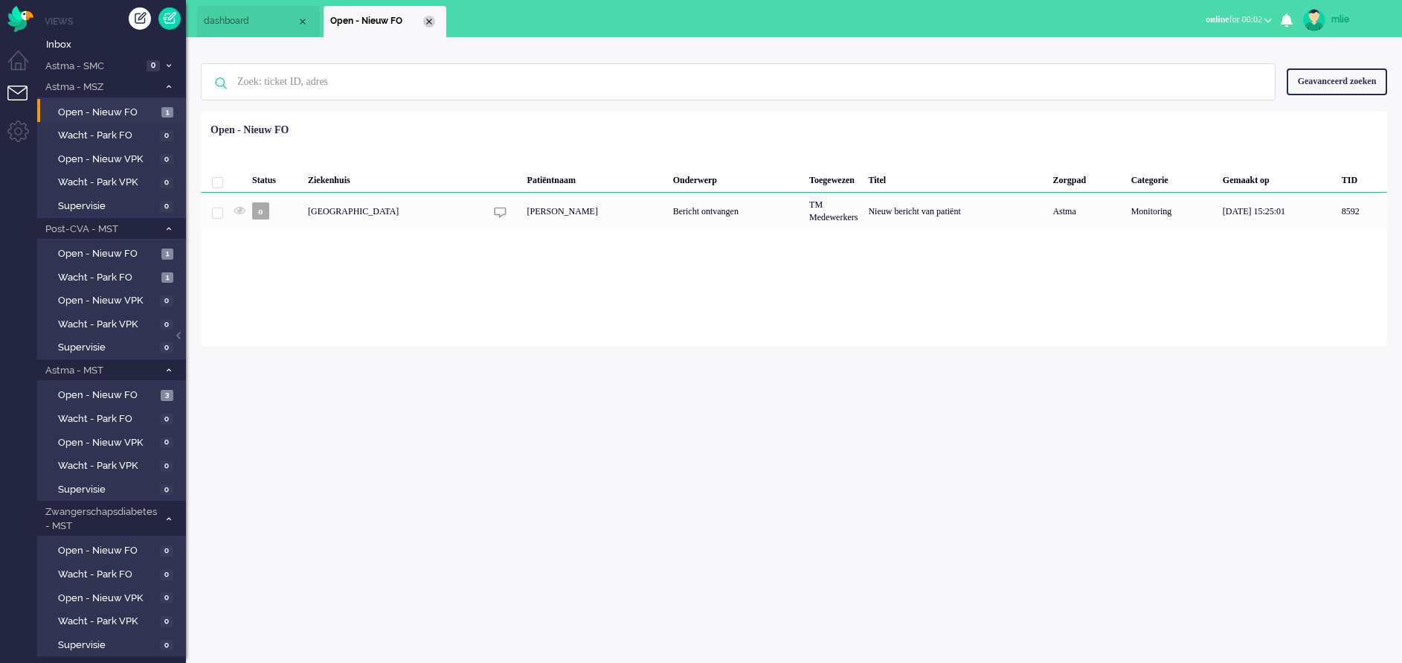
click at [429, 18] on div "Close tab" at bounding box center [429, 22] width 12 height 12
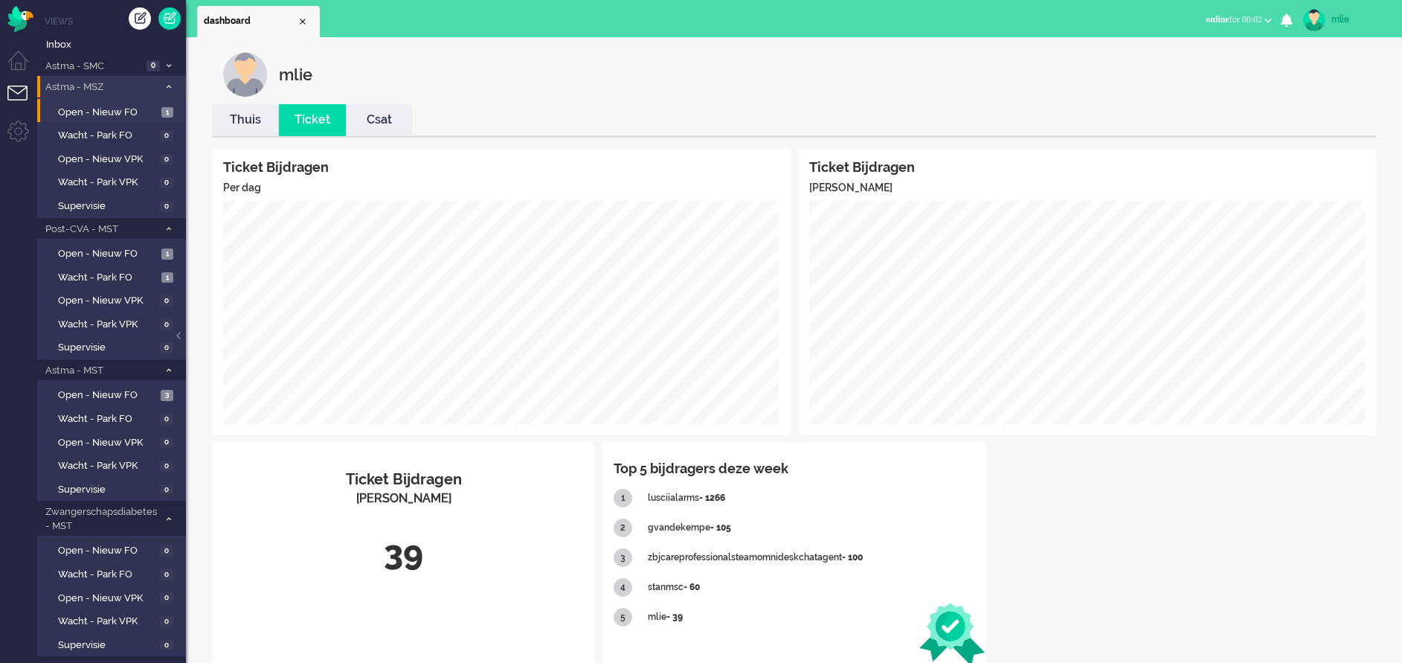
click at [168, 92] on li "Astma - MSZ 1" at bounding box center [111, 87] width 149 height 22
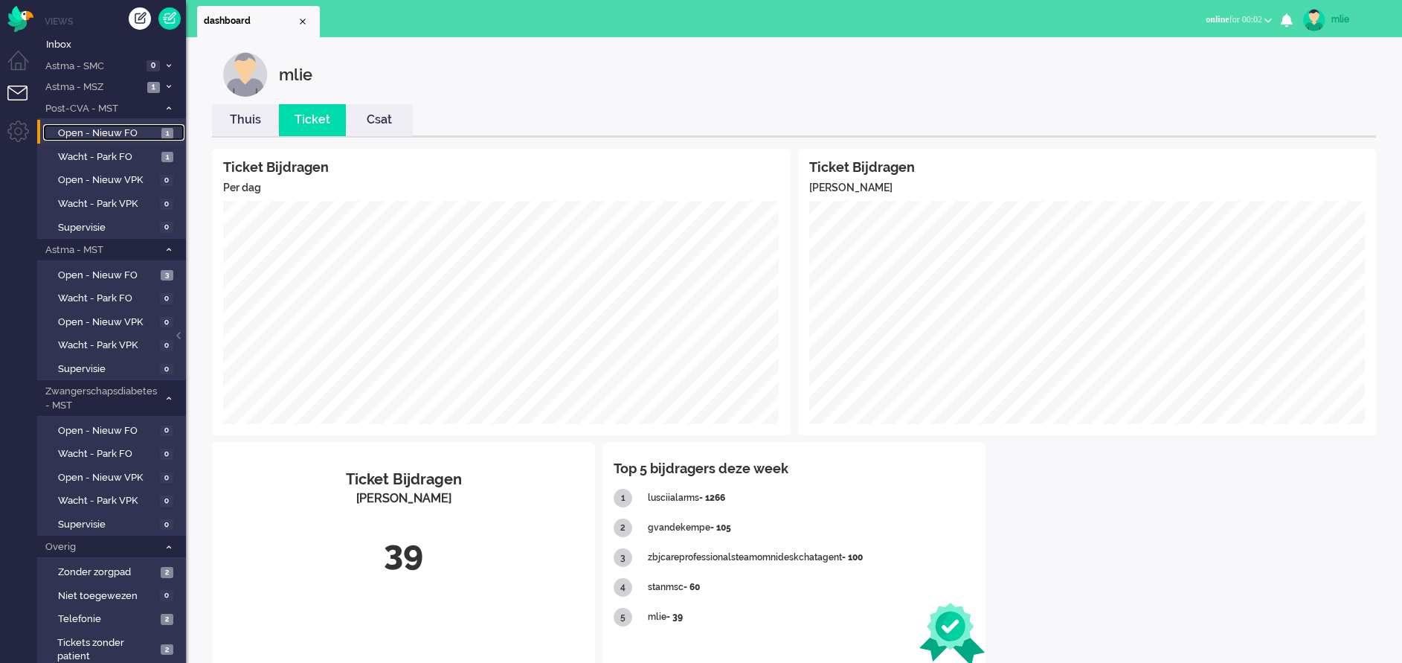
click at [99, 129] on span "Open - Nieuw FO" at bounding box center [108, 133] width 100 height 14
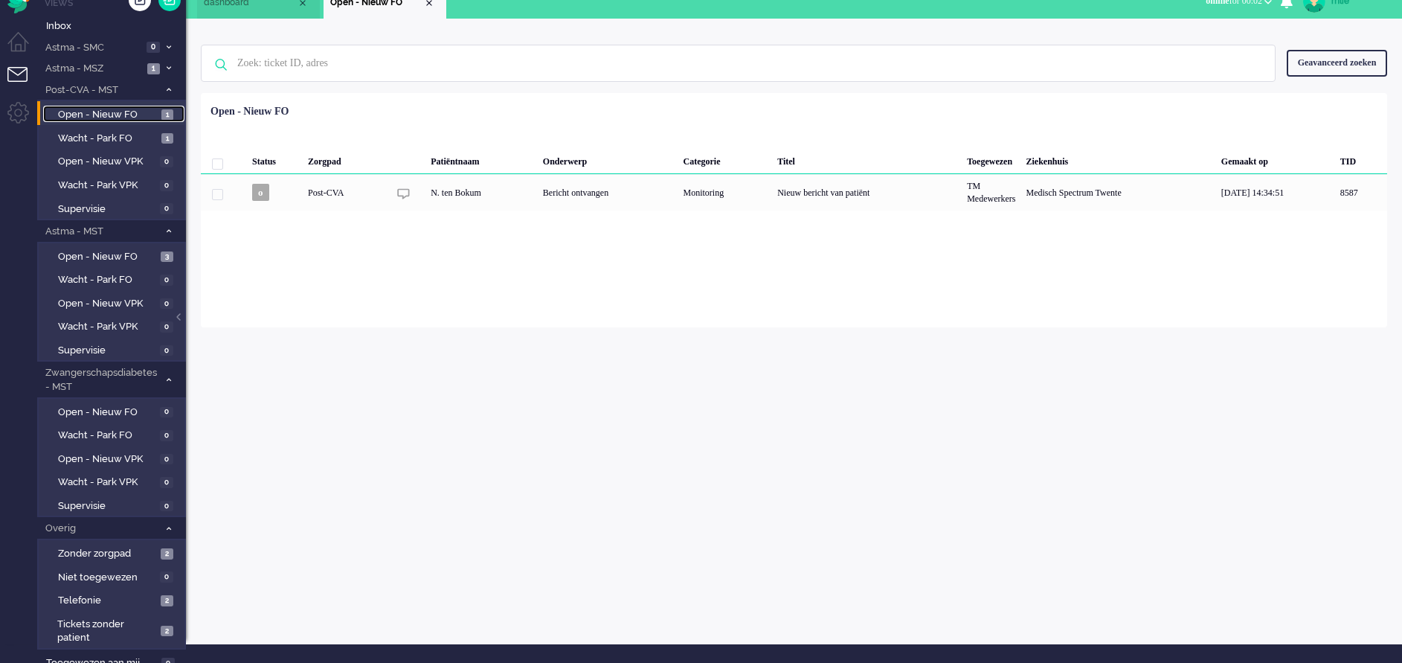
scroll to position [28, 0]
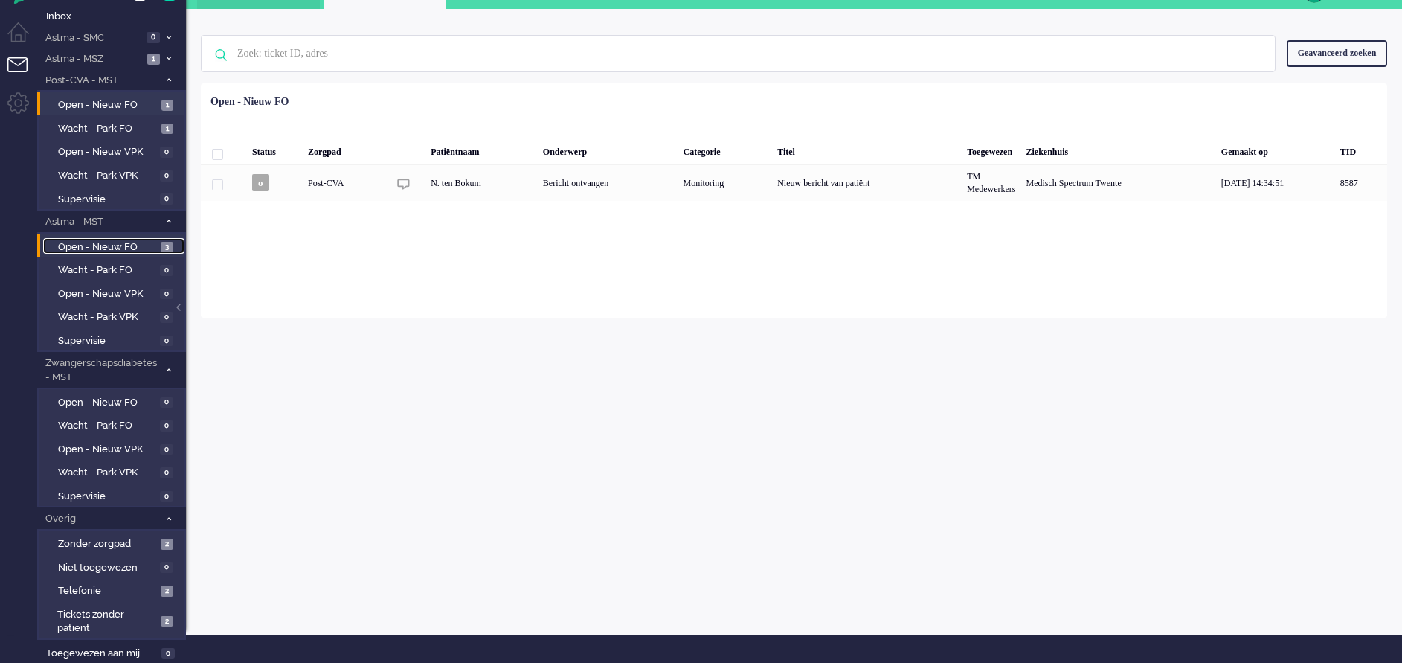
click at [102, 247] on span "Open - Nieuw FO" at bounding box center [107, 247] width 99 height 14
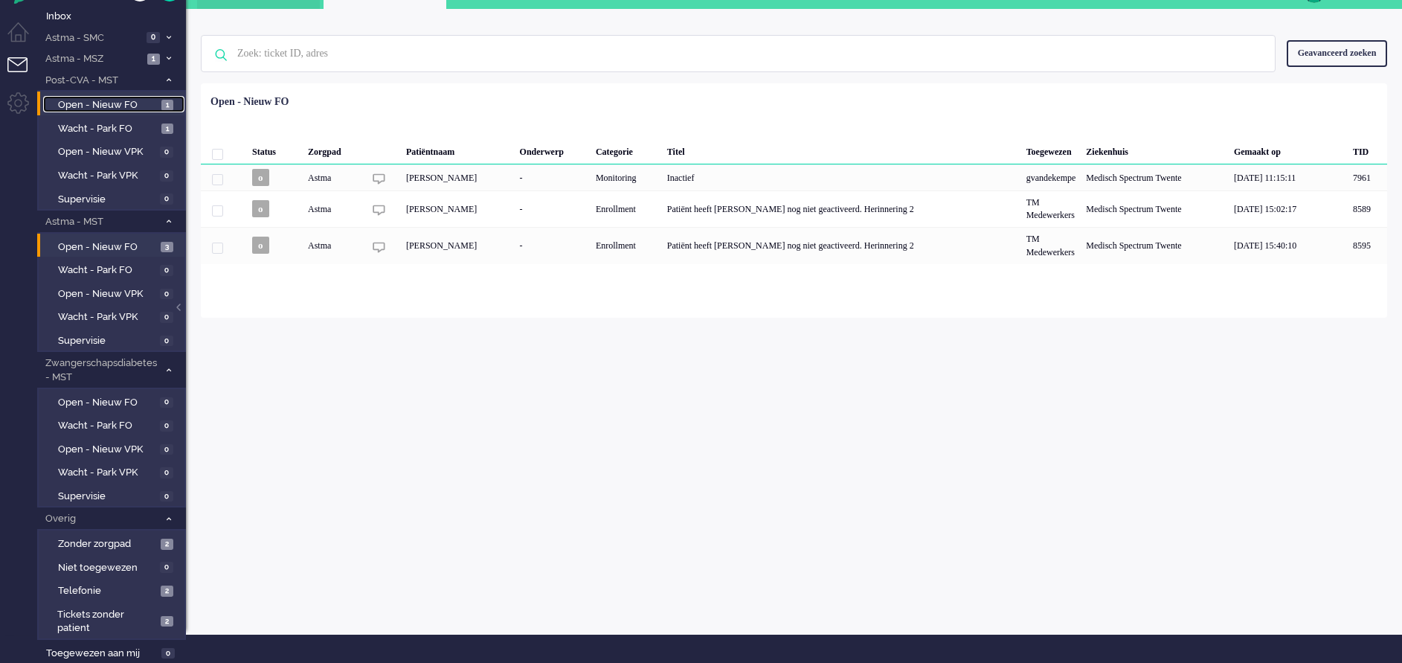
click at [105, 105] on span "Open - Nieuw FO" at bounding box center [108, 105] width 100 height 14
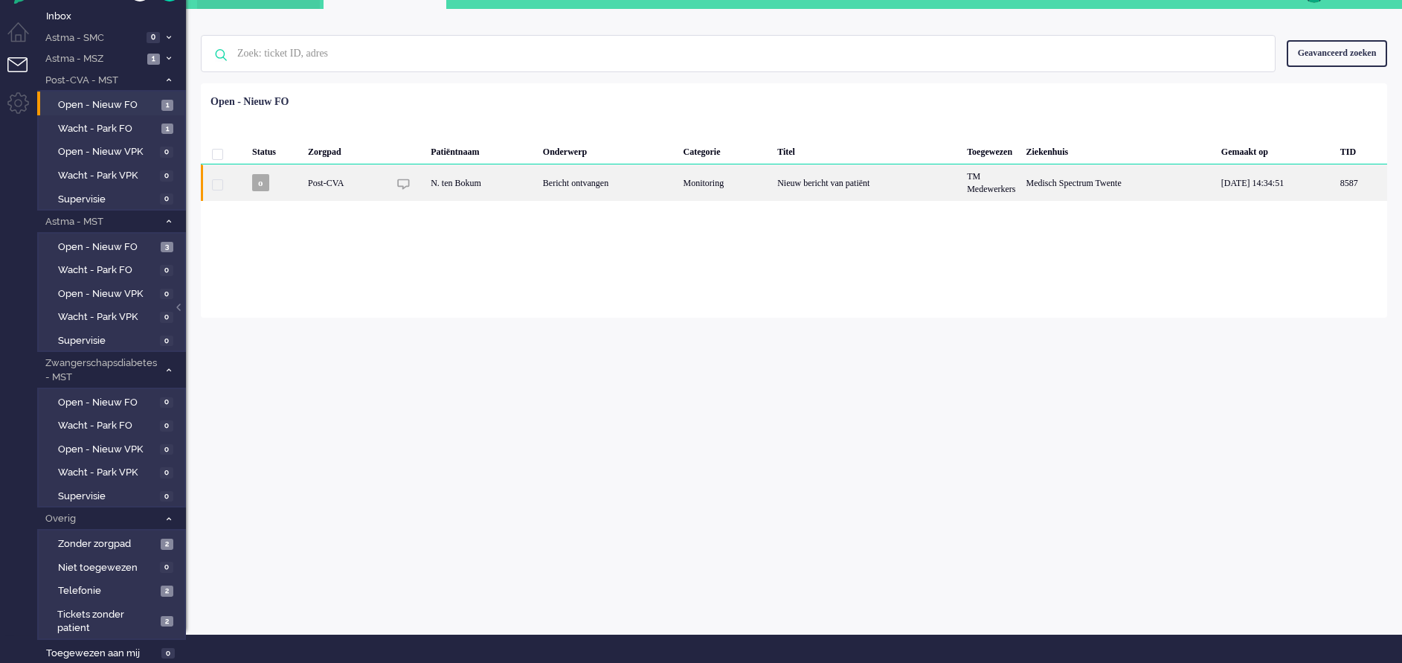
click at [587, 179] on div "Bericht ontvangen" at bounding box center [608, 182] width 141 height 36
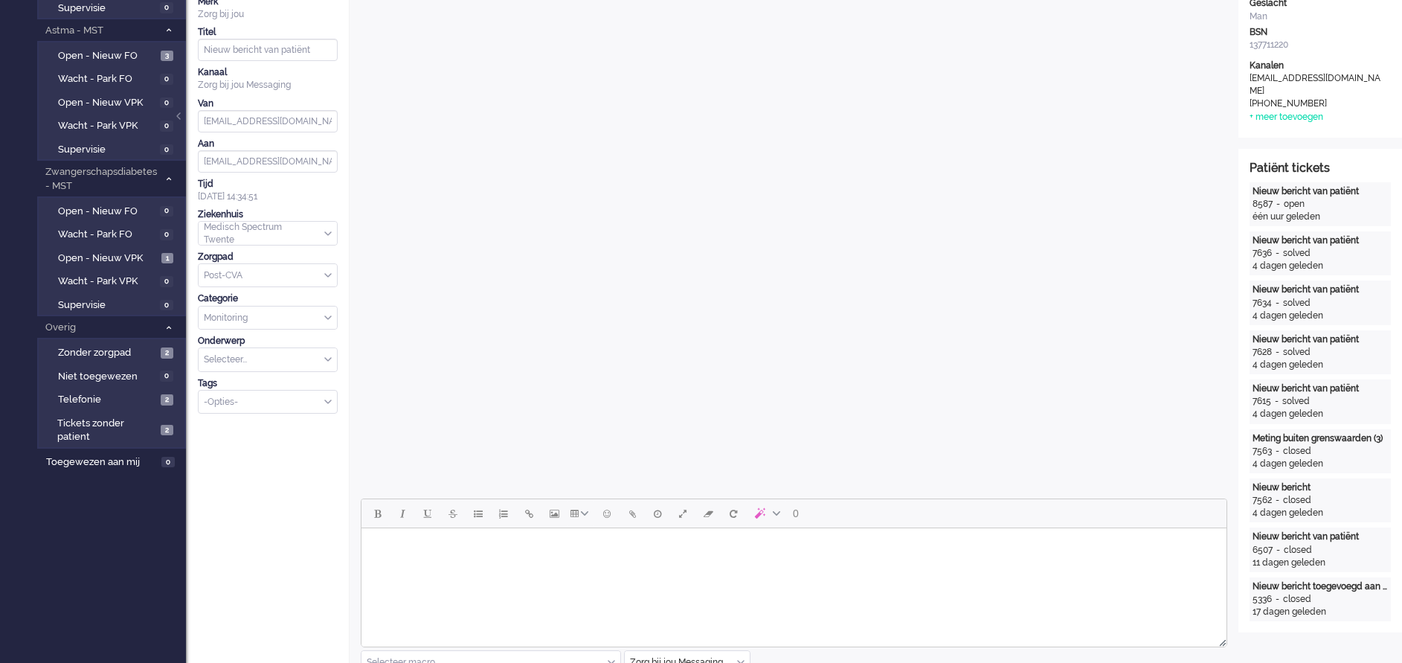
scroll to position [335, 0]
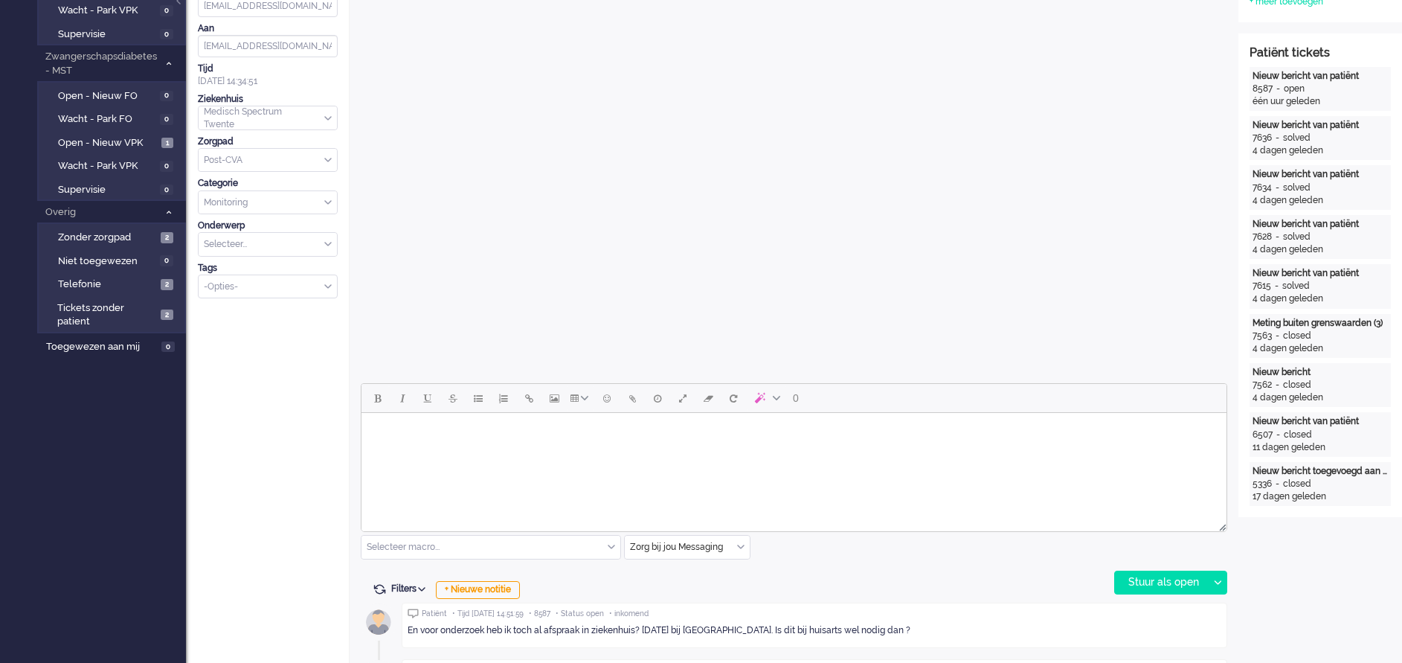
click at [458, 441] on body "Rich Text Area. Press ALT-0 for help." at bounding box center [794, 432] width 853 height 26
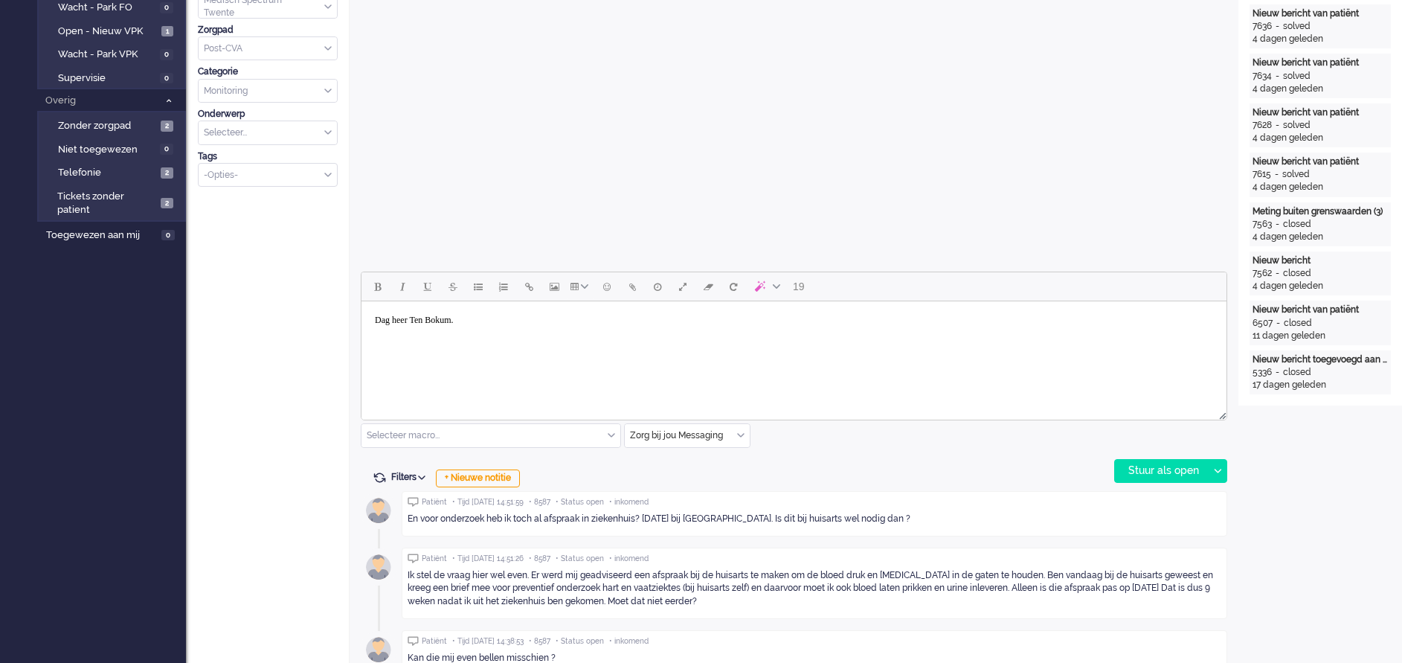
scroll to position [558, 0]
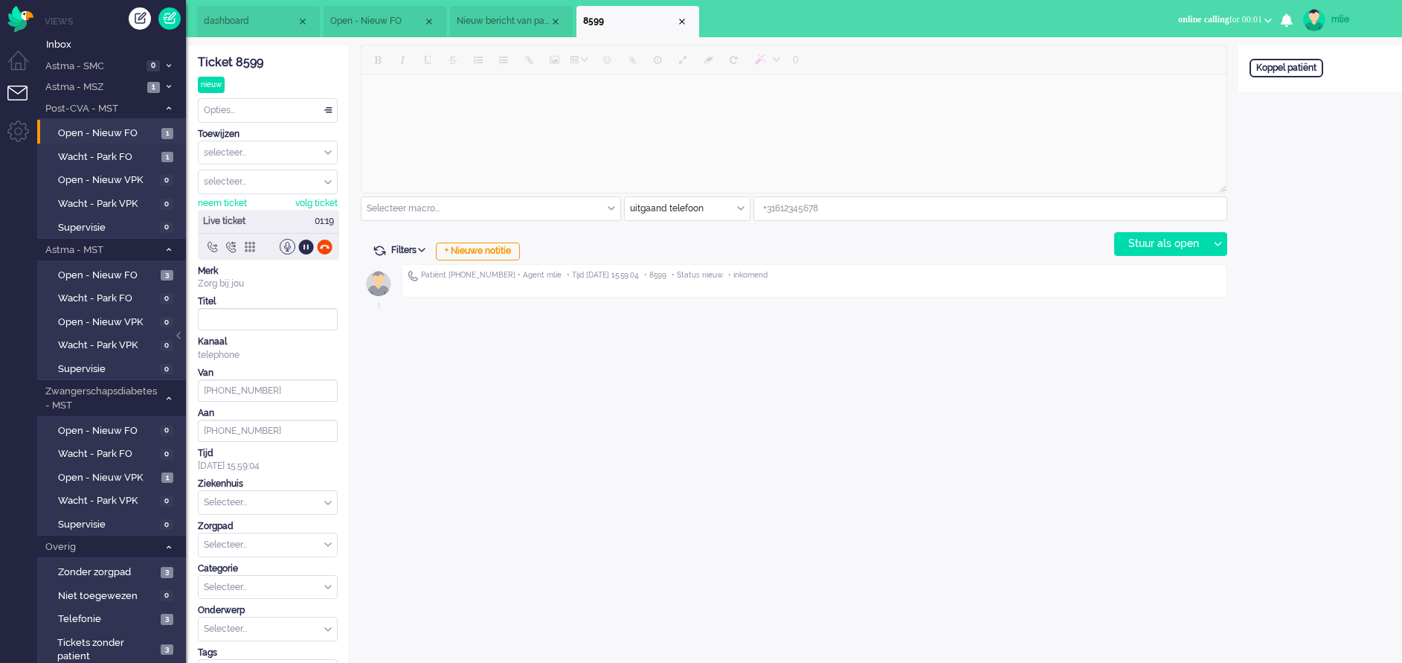
click at [495, 21] on span "Nieuw bericht van patiënt" at bounding box center [503, 21] width 93 height 13
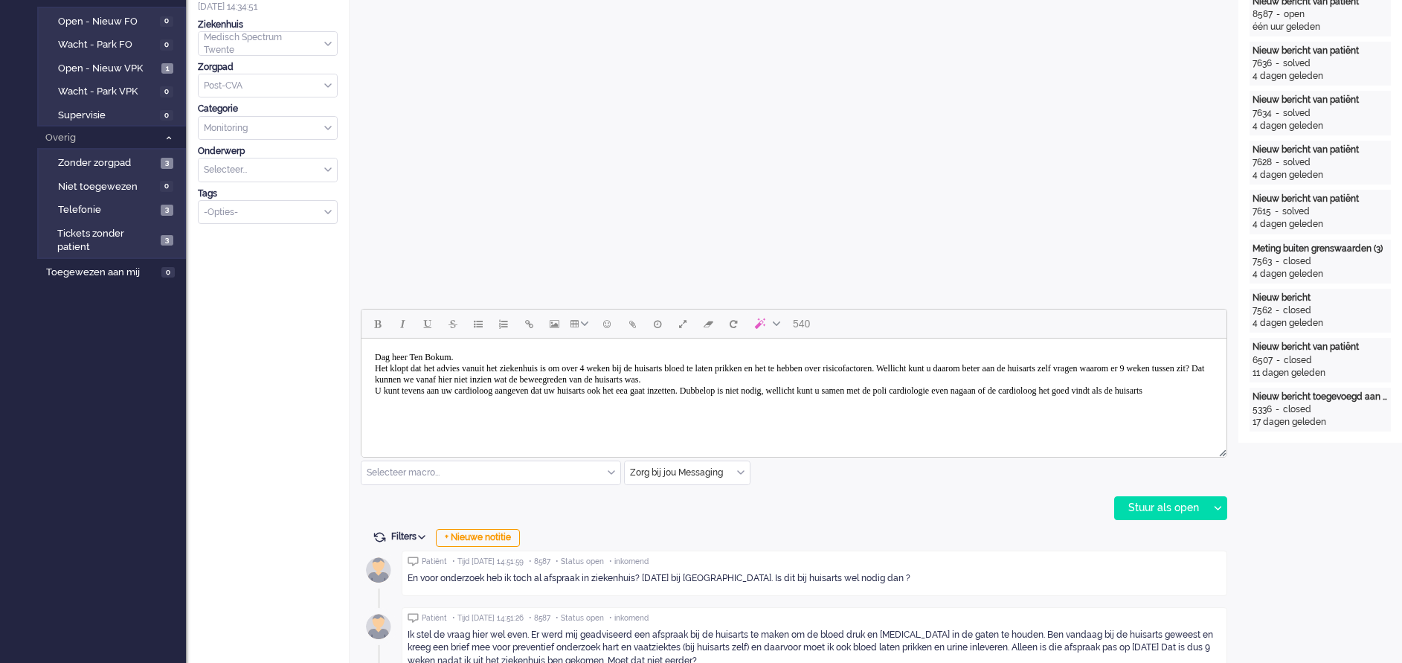
scroll to position [446, 0]
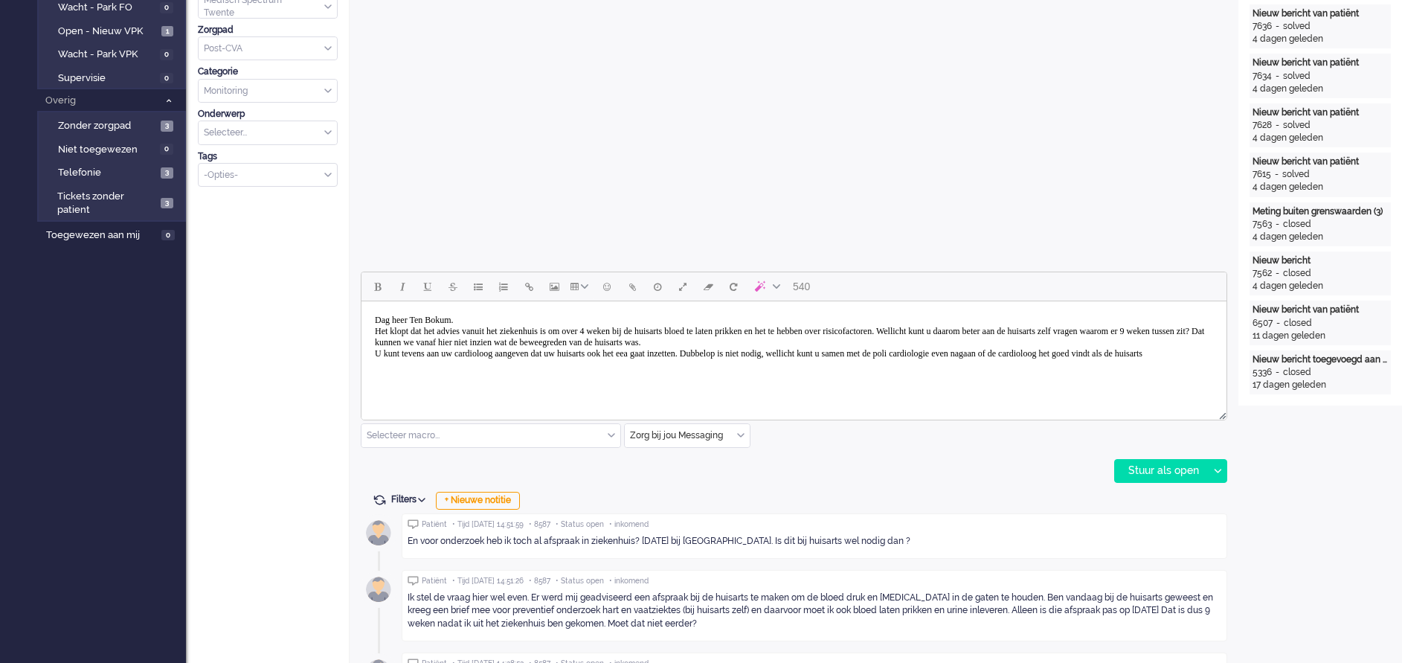
click at [532, 367] on body "Dag heer Ten Bokum. Het klopt dat het advies vanuit het ziekenhuis is om over 4…" at bounding box center [794, 337] width 853 height 60
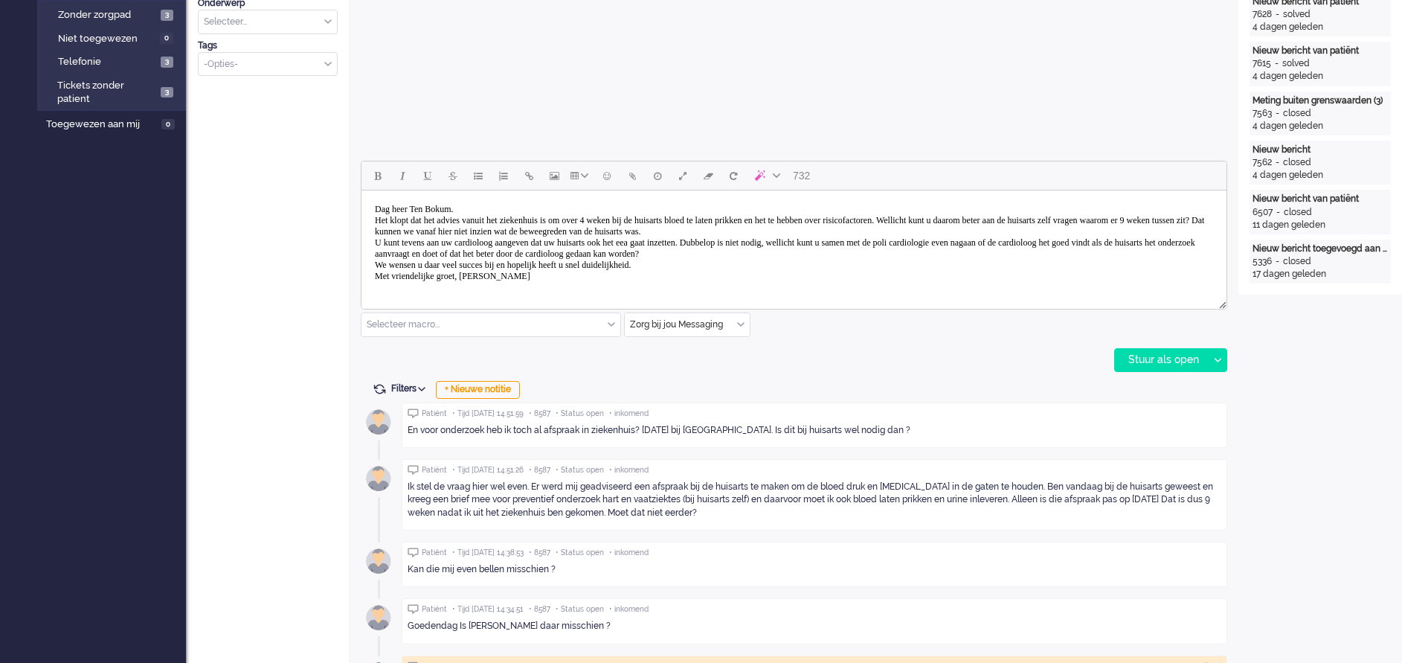
scroll to position [558, 0]
click at [1146, 365] on div "Stuur als open" at bounding box center [1161, 359] width 93 height 22
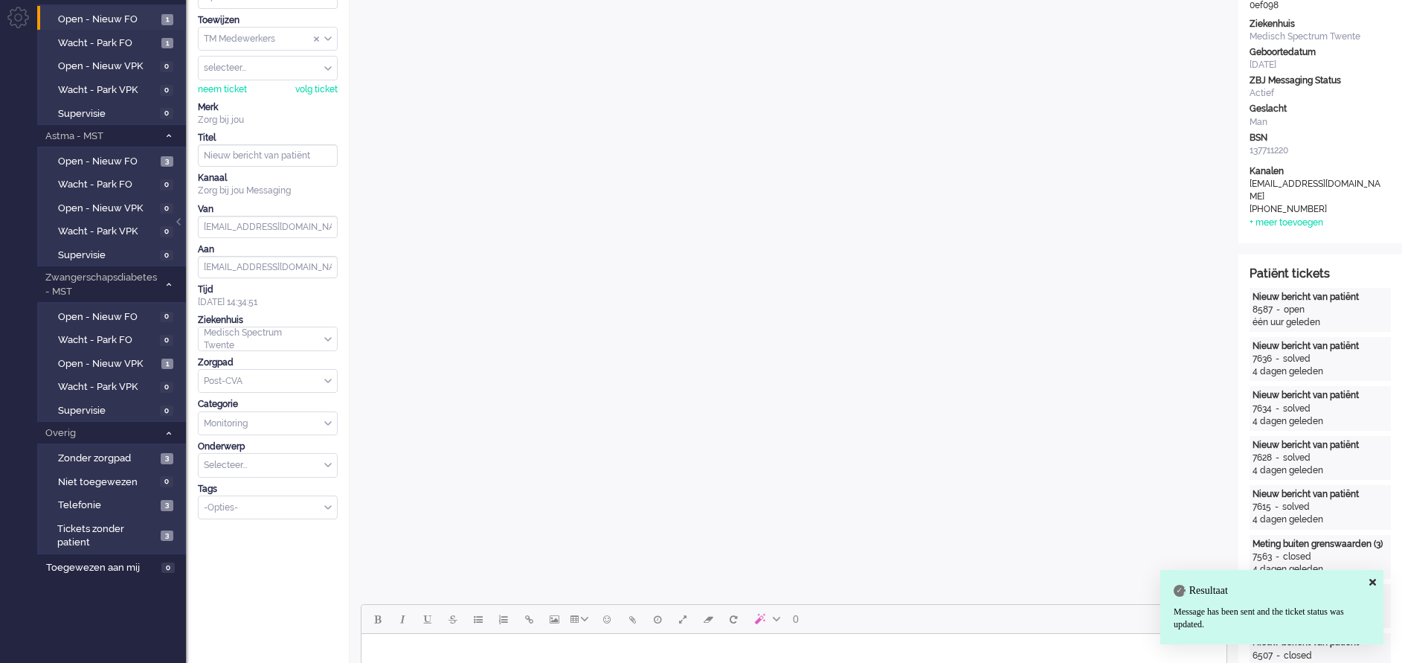
scroll to position [0, 0]
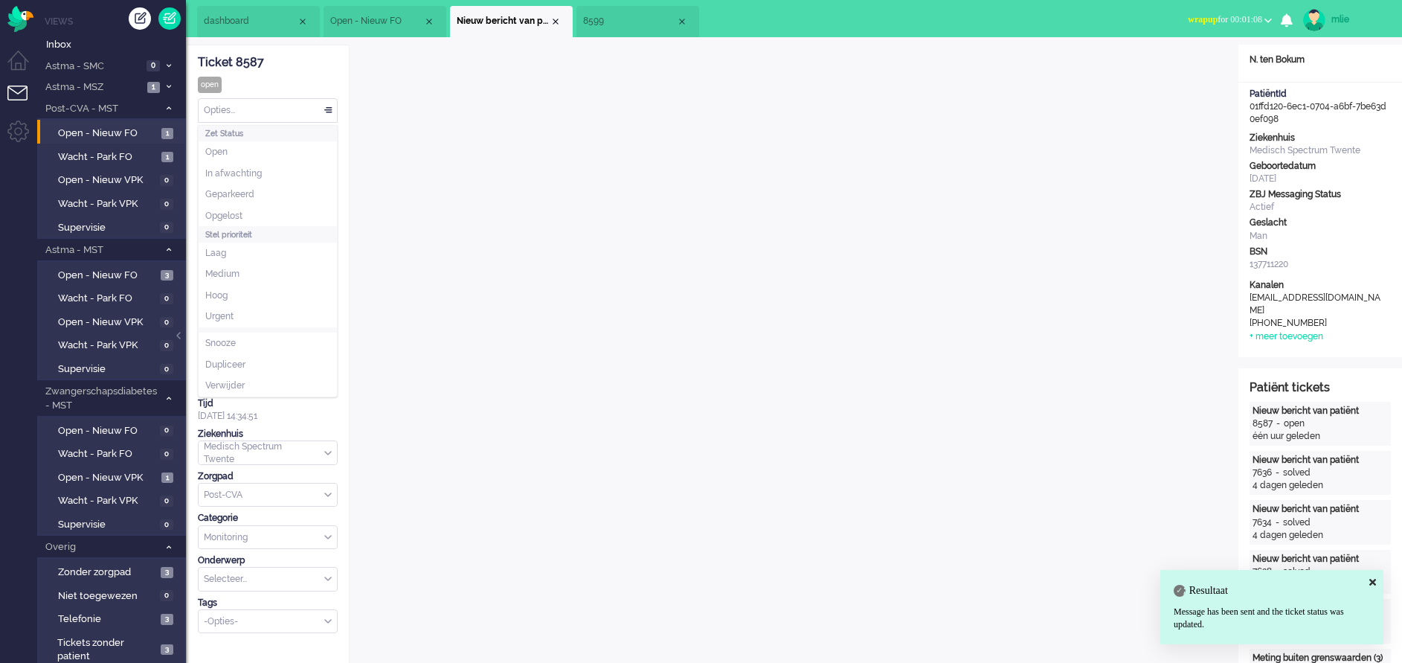
click at [327, 109] on div "Opties..." at bounding box center [268, 110] width 138 height 23
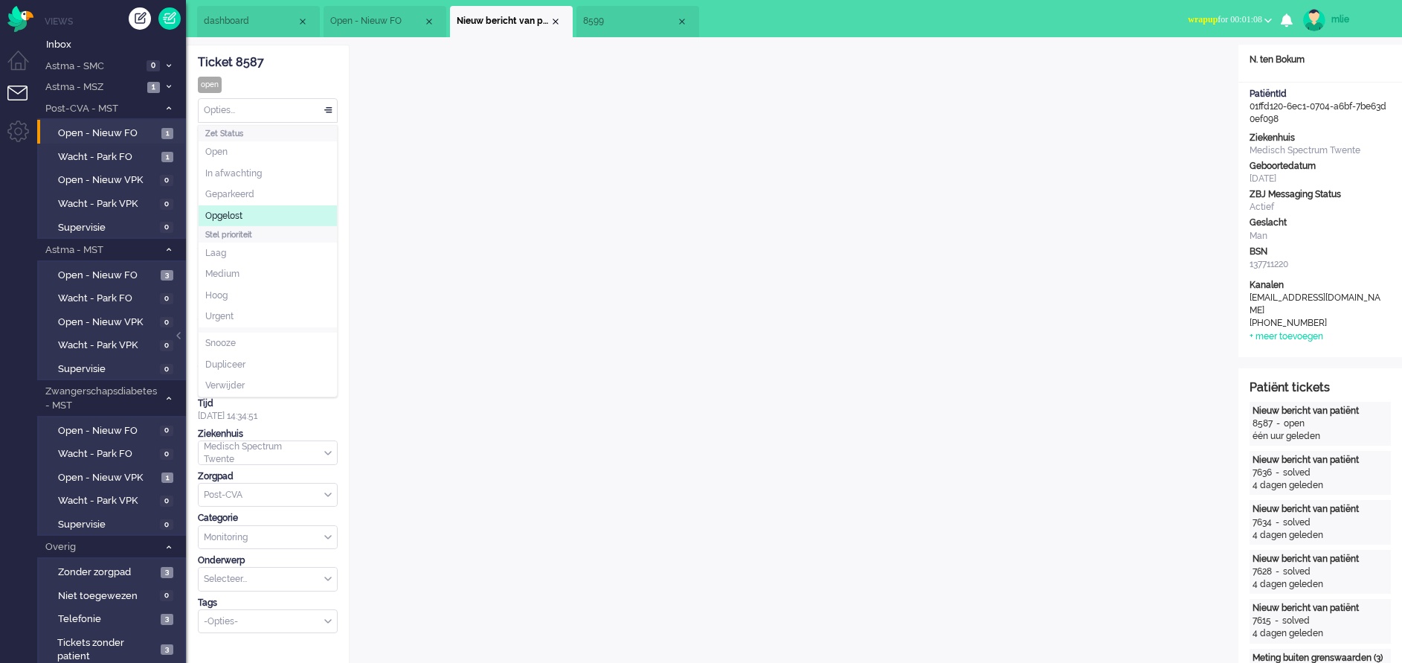
click at [249, 207] on li "Opgelost" at bounding box center [268, 216] width 138 height 22
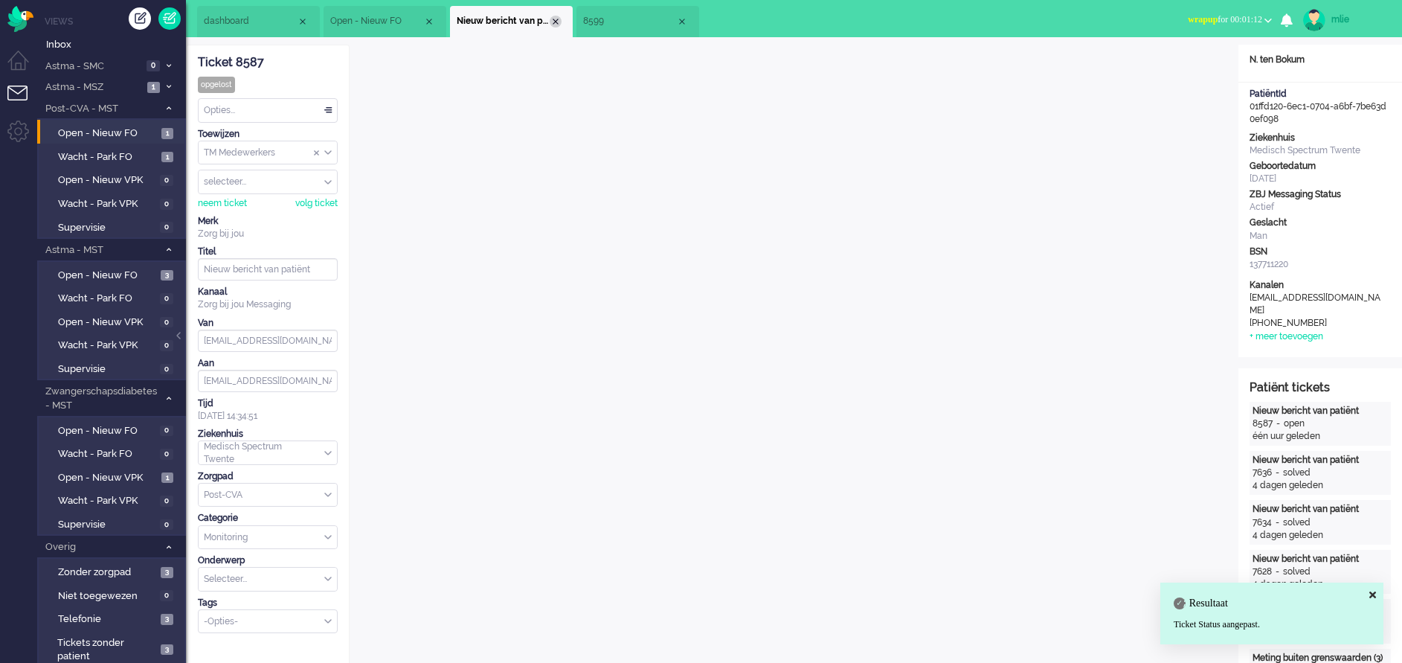
click at [553, 17] on div "Close tab" at bounding box center [556, 22] width 12 height 12
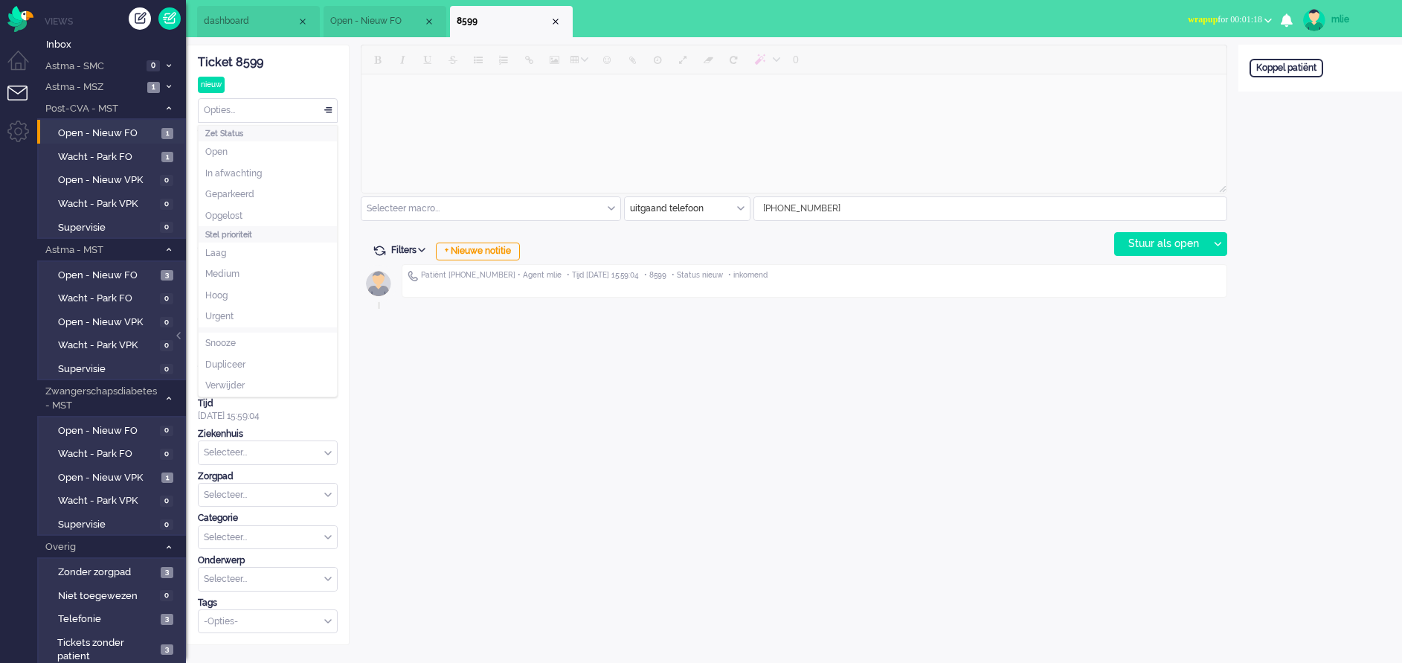
click at [328, 112] on div "Opties..." at bounding box center [268, 110] width 138 height 23
click at [227, 220] on span "Opgelost" at bounding box center [223, 216] width 37 height 13
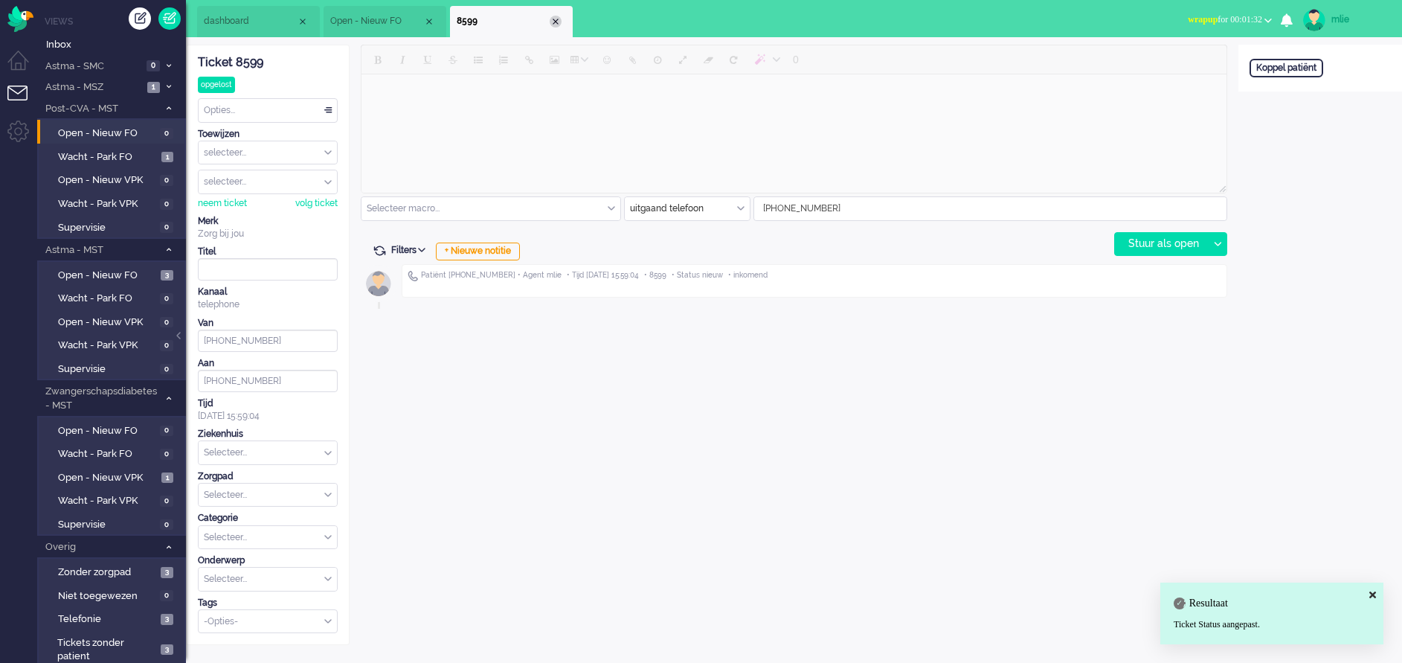
click at [556, 20] on div "Close tab" at bounding box center [556, 22] width 12 height 12
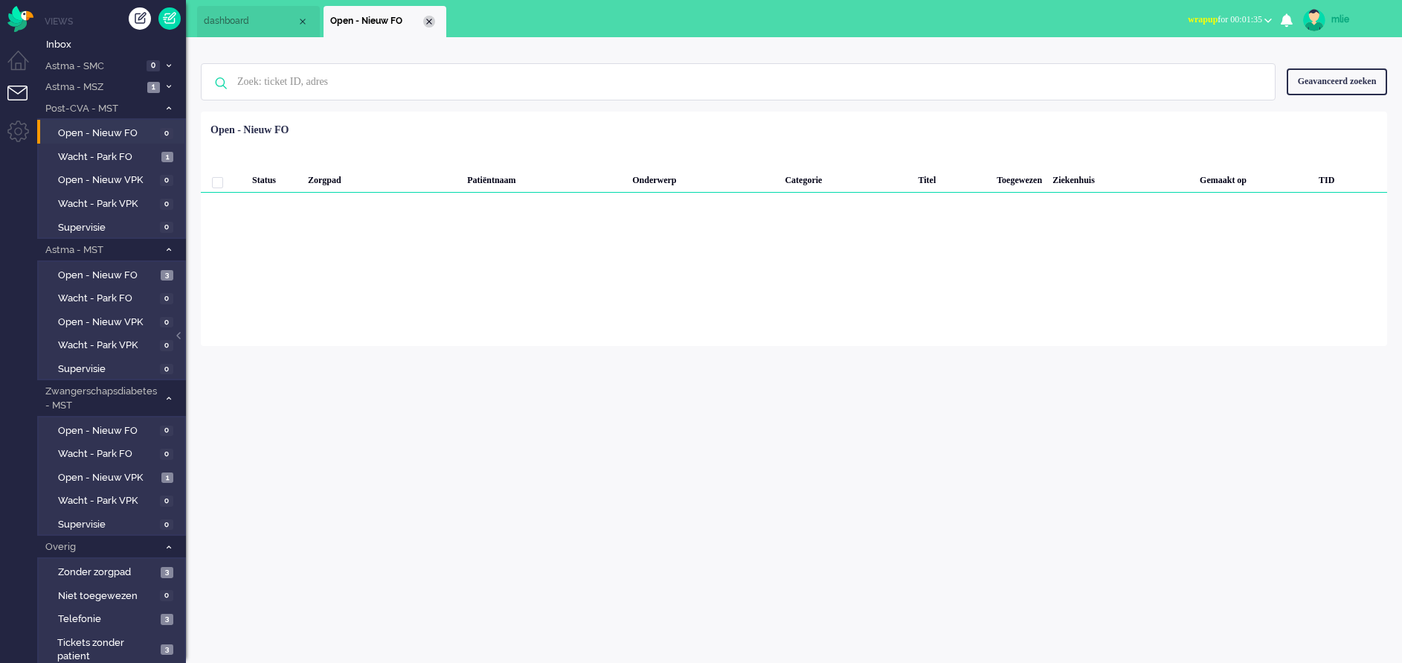
click at [431, 22] on div "Close tab" at bounding box center [429, 22] width 12 height 12
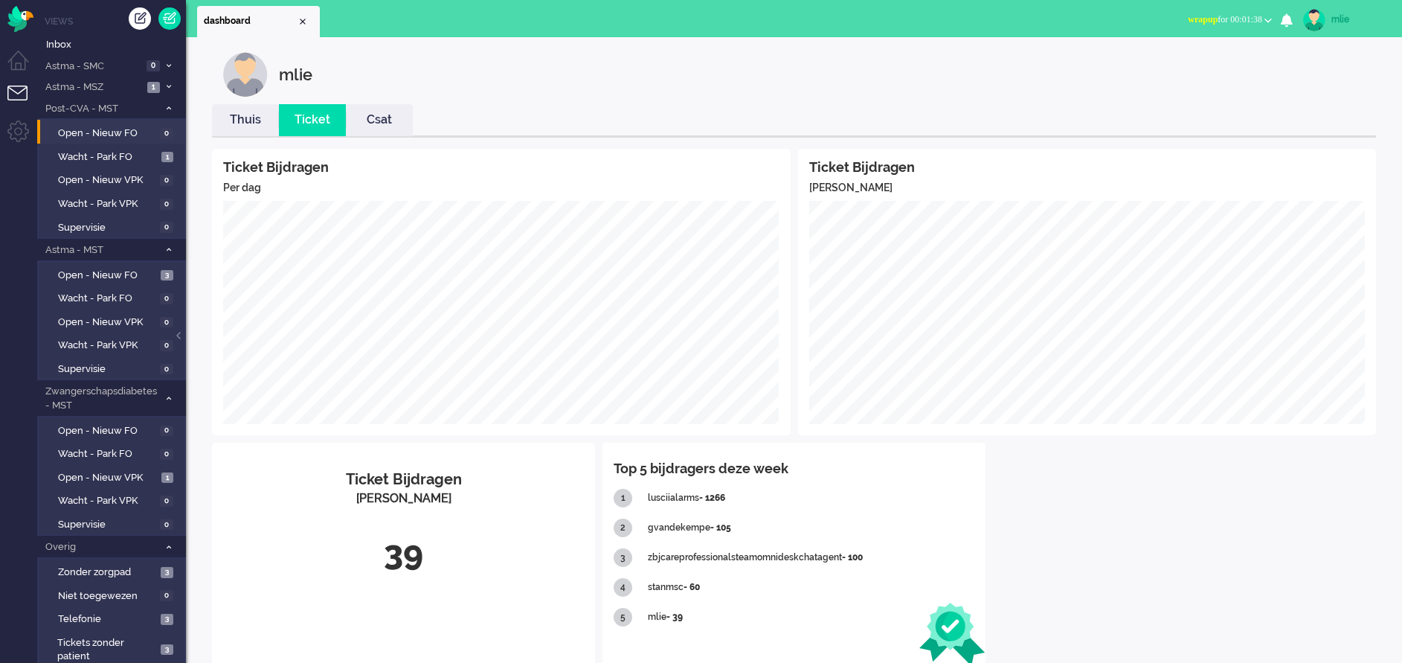
click at [253, 121] on link "Thuis" at bounding box center [245, 120] width 67 height 17
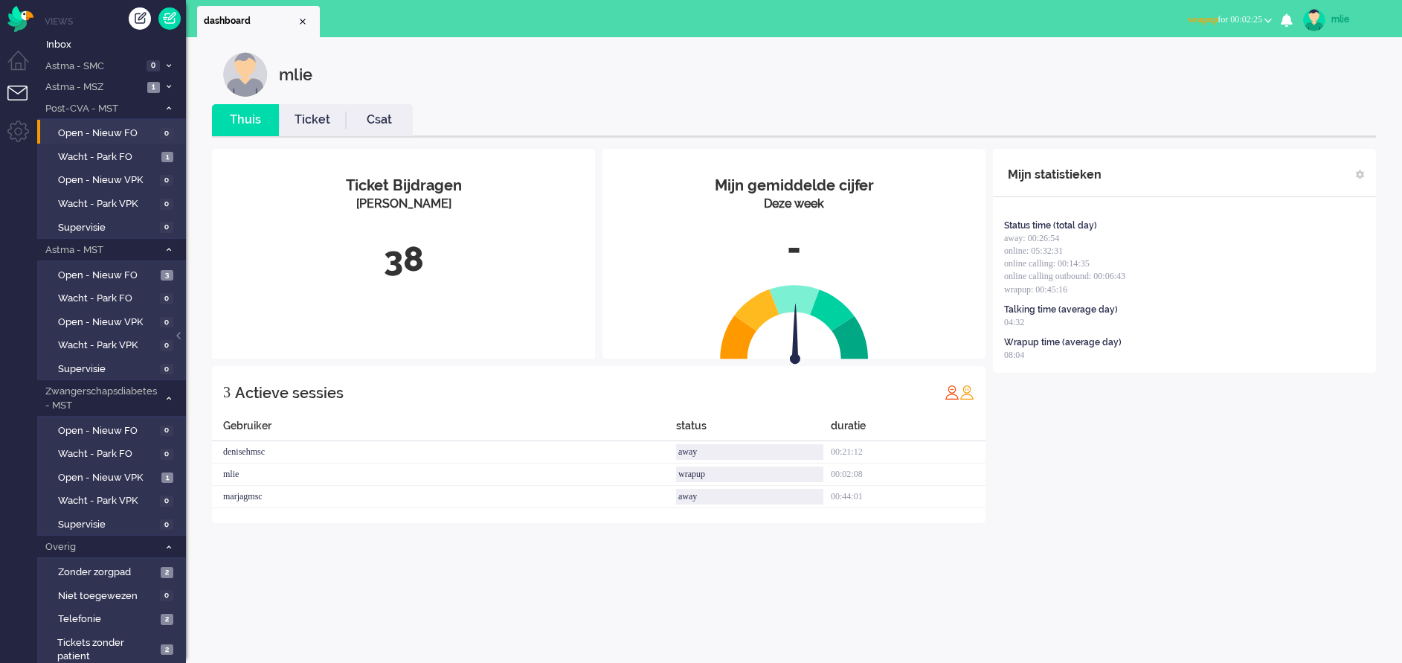
click at [1336, 17] on div "mlie" at bounding box center [1360, 19] width 56 height 15
click at [1303, 117] on link "Uitloggen" at bounding box center [1343, 119] width 103 height 15
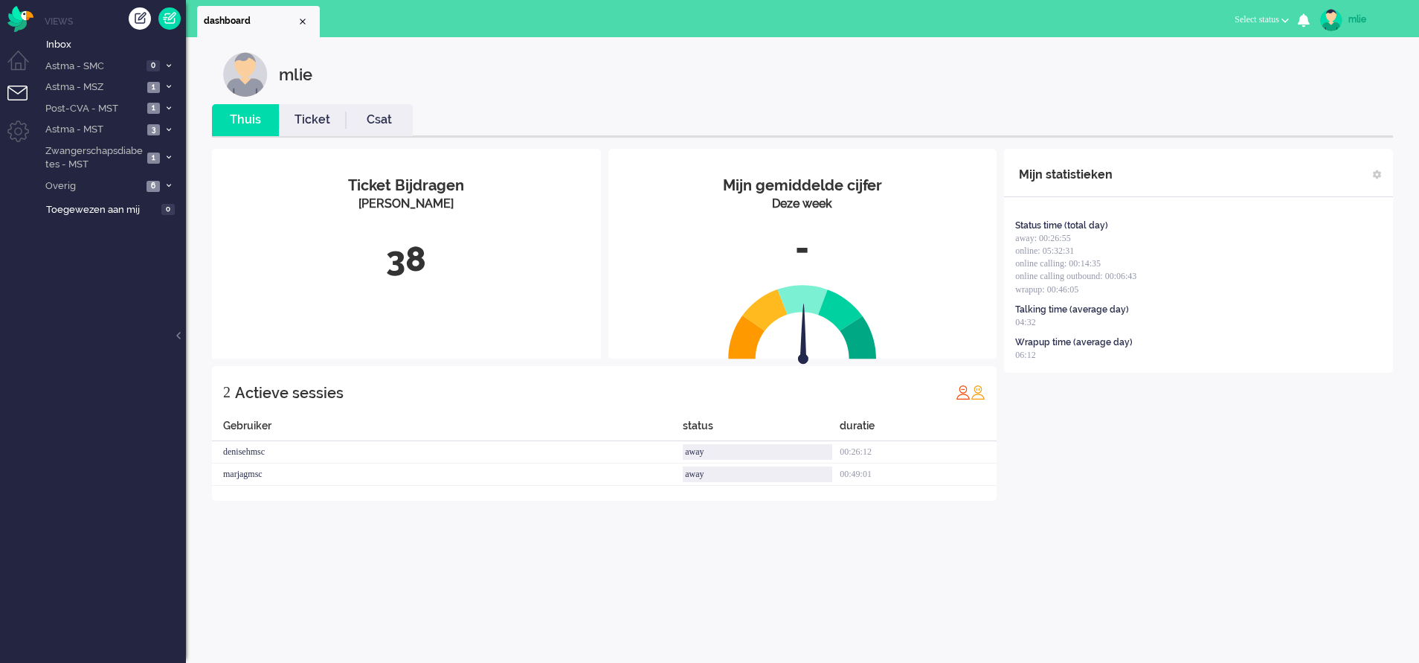
click at [1259, 18] on span "Select status" at bounding box center [1257, 19] width 45 height 10
click at [1184, 47] on label "Away" at bounding box center [1228, 50] width 118 height 13
click at [76, 44] on span "Inbox" at bounding box center [116, 45] width 140 height 14
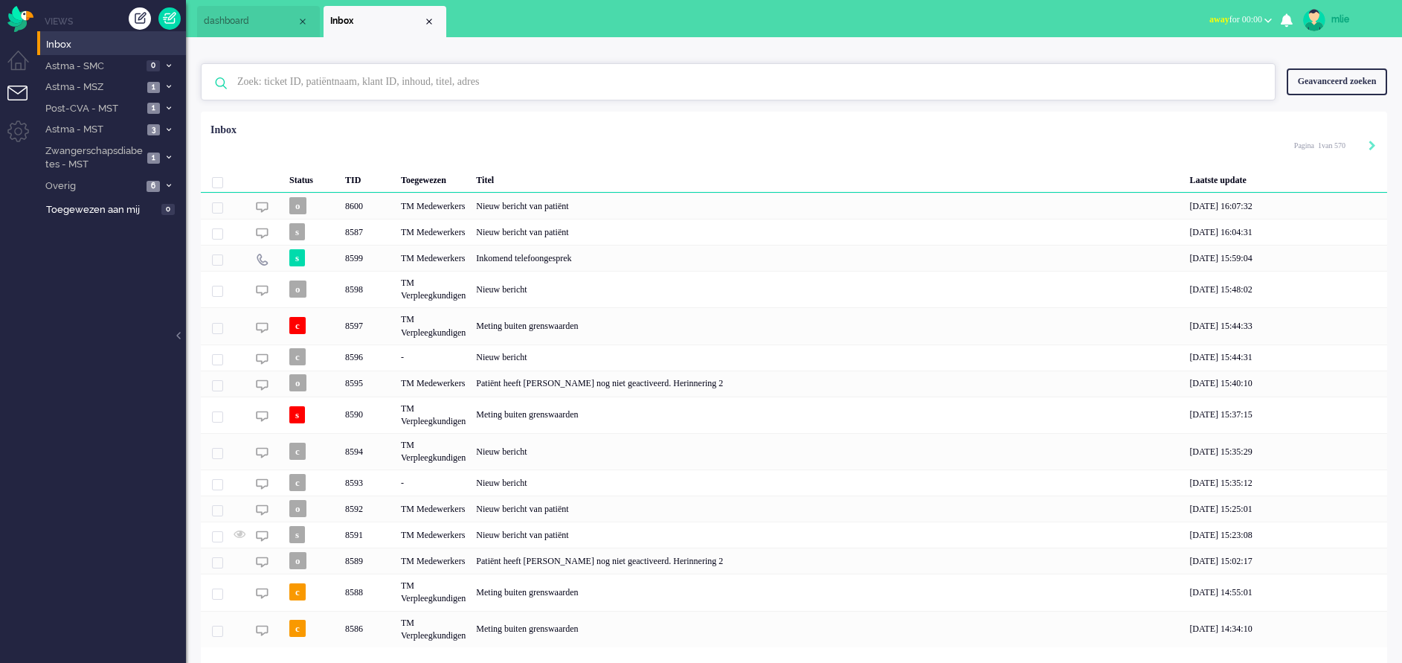
click at [284, 78] on input "text" at bounding box center [740, 82] width 1029 height 36
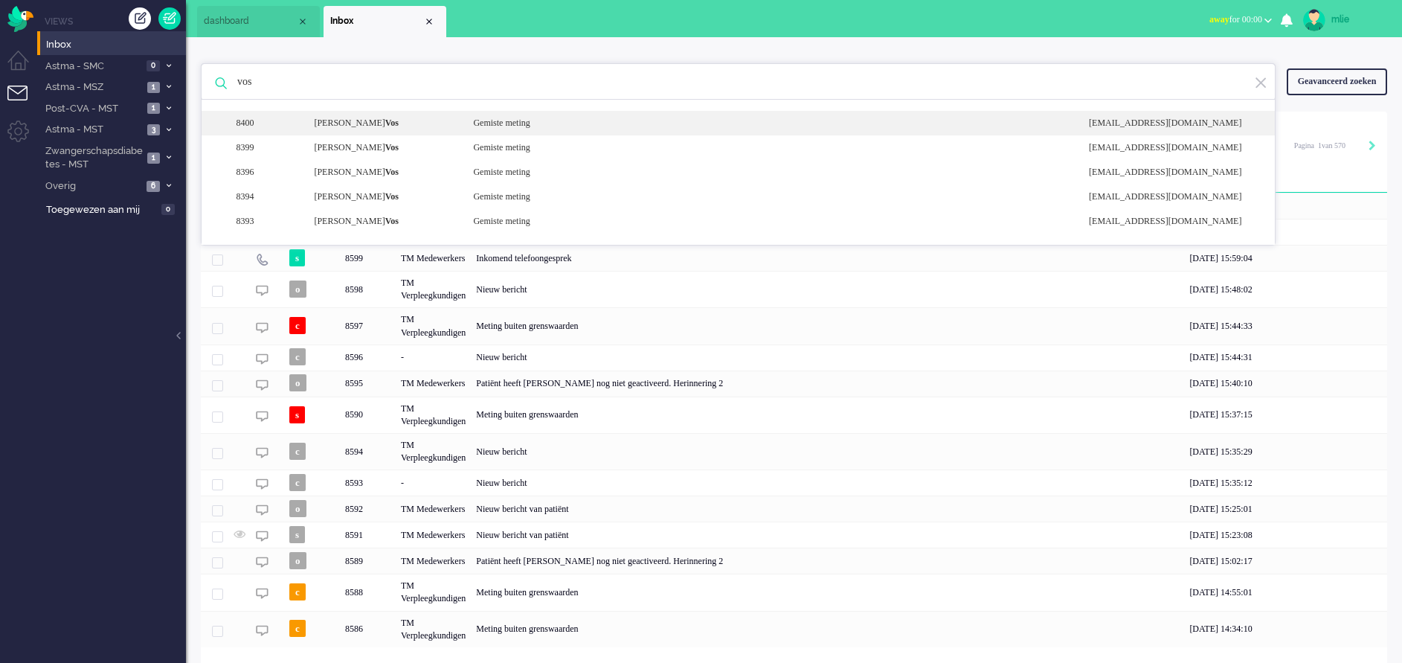
type input "vos"
click at [548, 121] on div "Gemiste meting" at bounding box center [770, 123] width 616 height 13
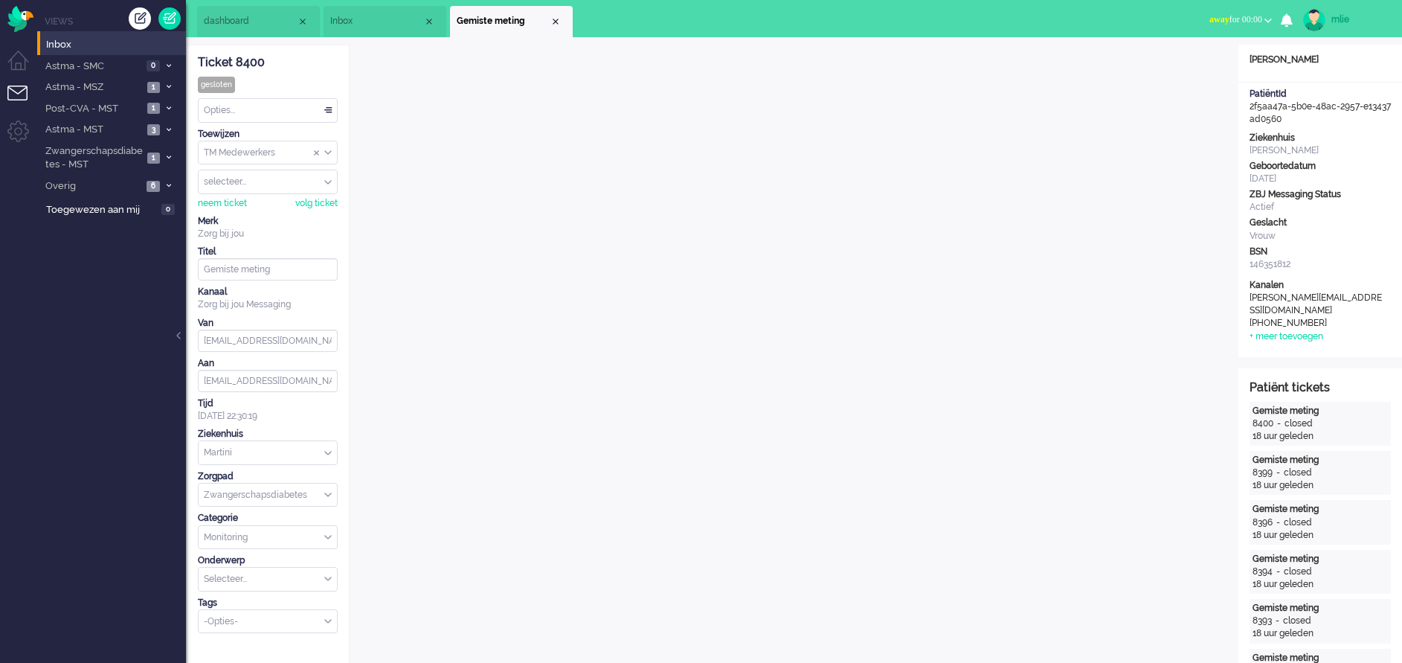
click at [562, 25] on li "Gemiste meting" at bounding box center [511, 21] width 123 height 31
click at [555, 17] on div "Close tab" at bounding box center [556, 22] width 12 height 12
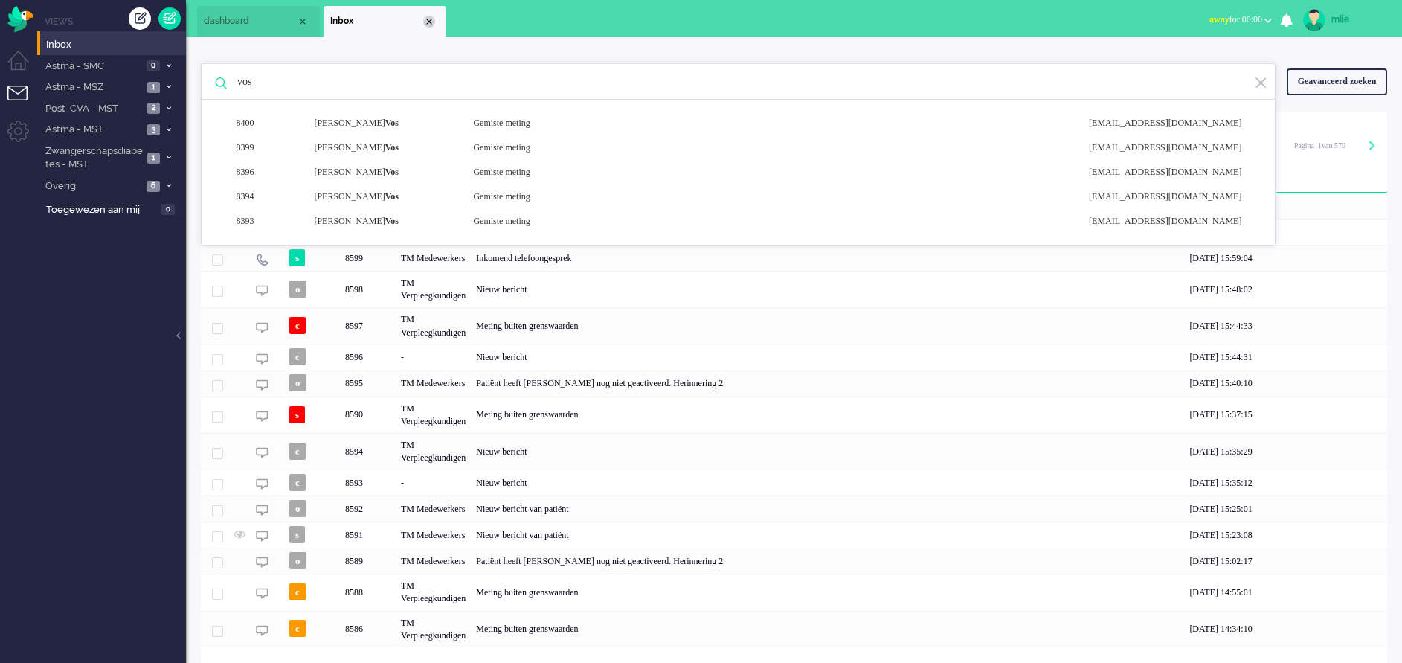
click at [429, 20] on div "Close tab" at bounding box center [429, 22] width 12 height 12
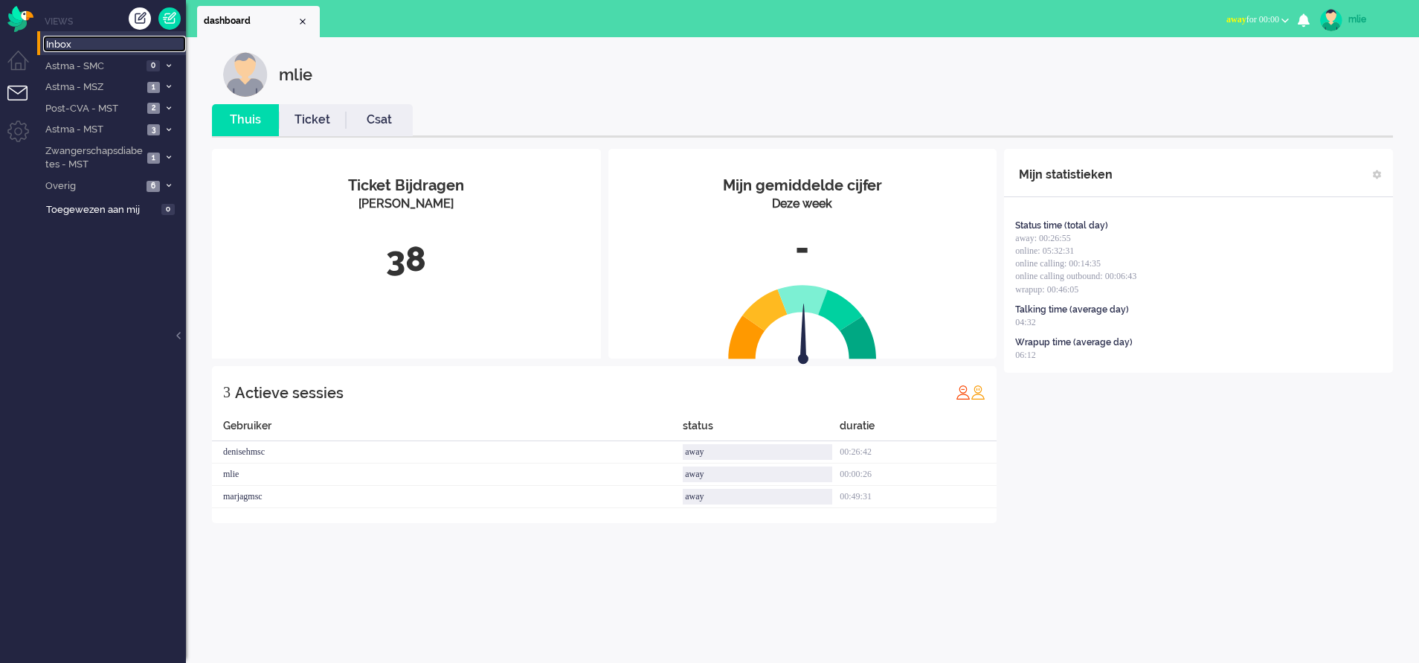
click at [86, 45] on span "Inbox" at bounding box center [116, 45] width 140 height 14
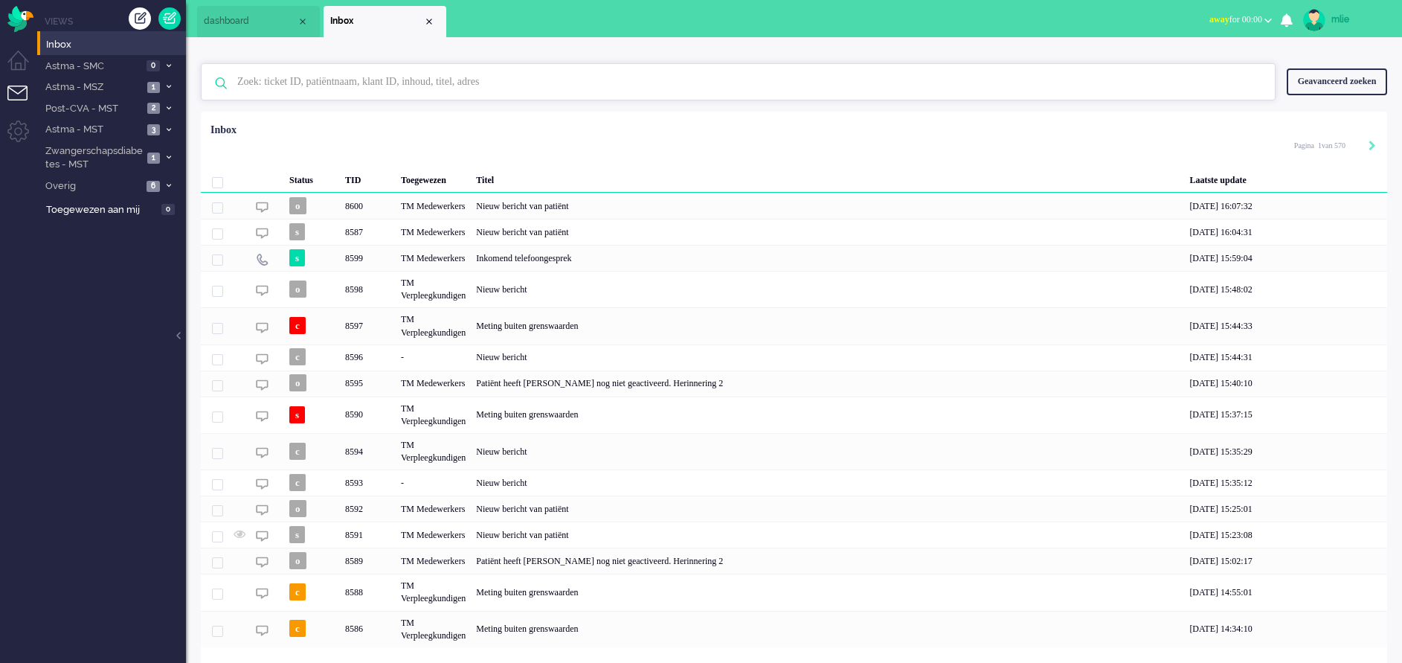
click at [315, 80] on input "text" at bounding box center [740, 82] width 1029 height 36
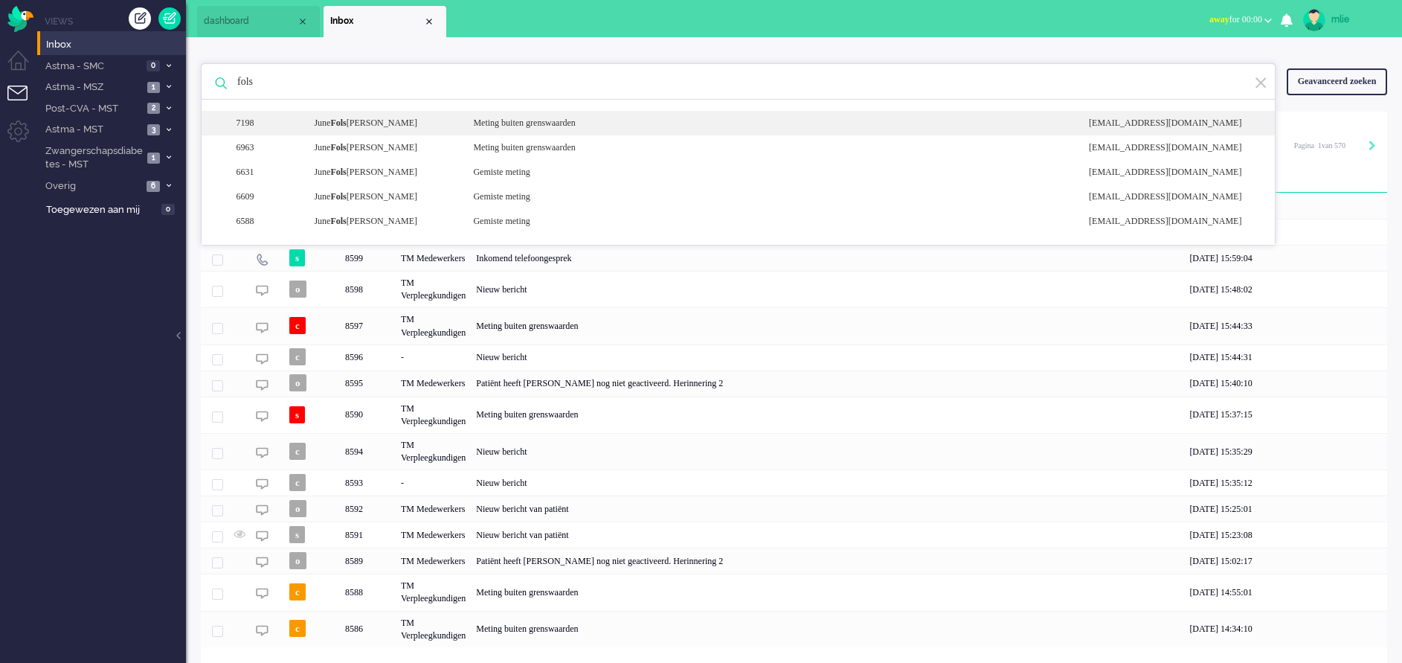
click at [551, 127] on div "Meting buiten grenswaarden" at bounding box center [770, 123] width 616 height 13
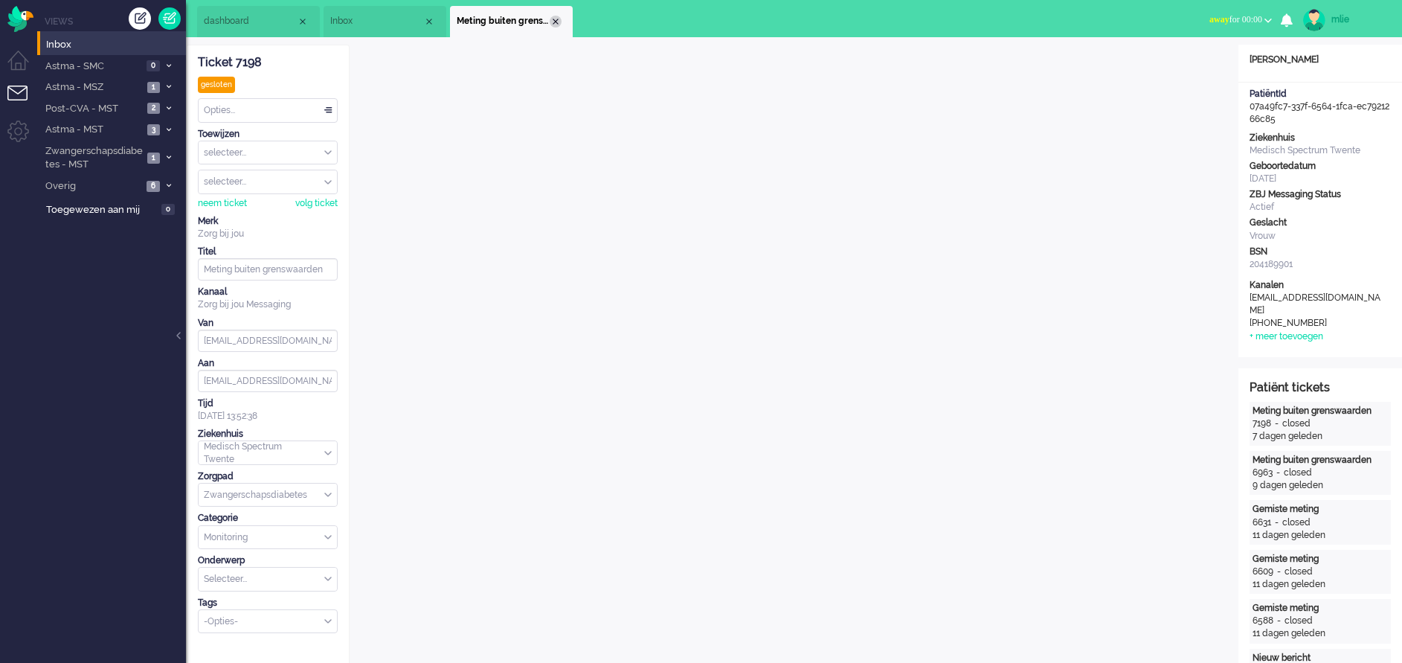
click at [559, 16] on div "Close tab" at bounding box center [556, 22] width 12 height 12
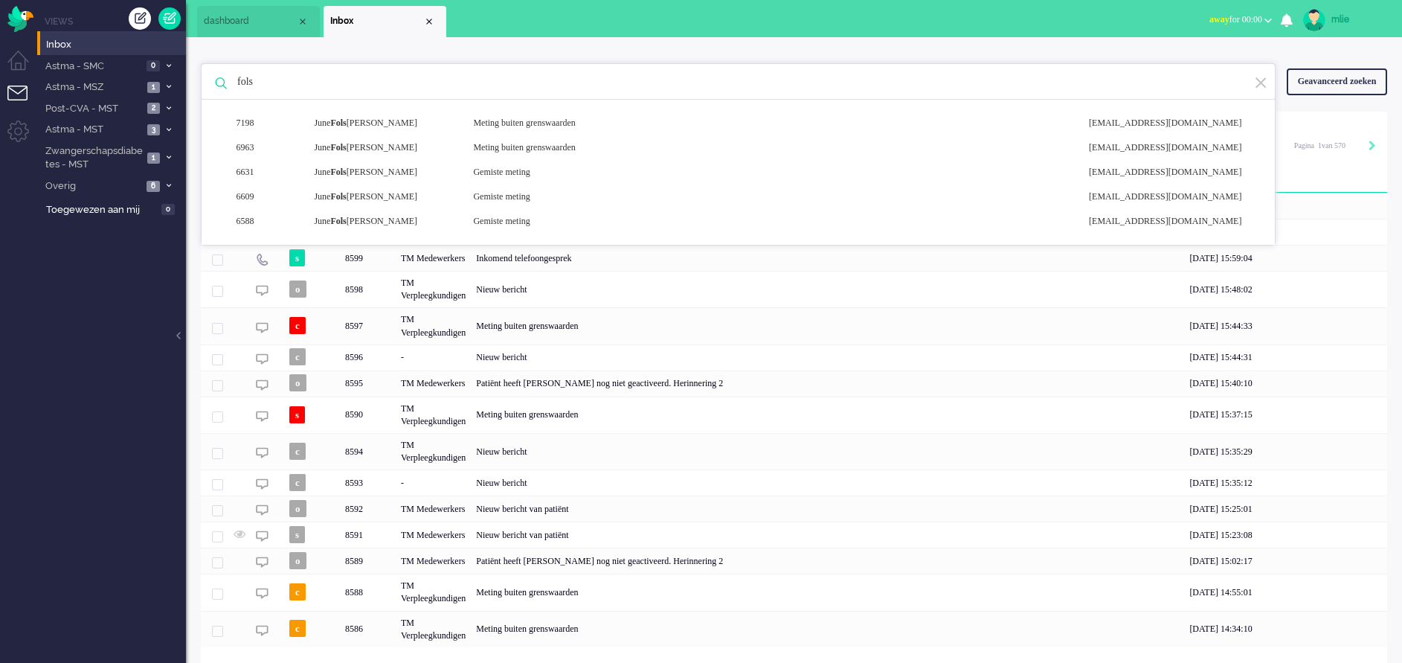
click at [293, 82] on input "fols" at bounding box center [740, 82] width 1029 height 36
type input "f"
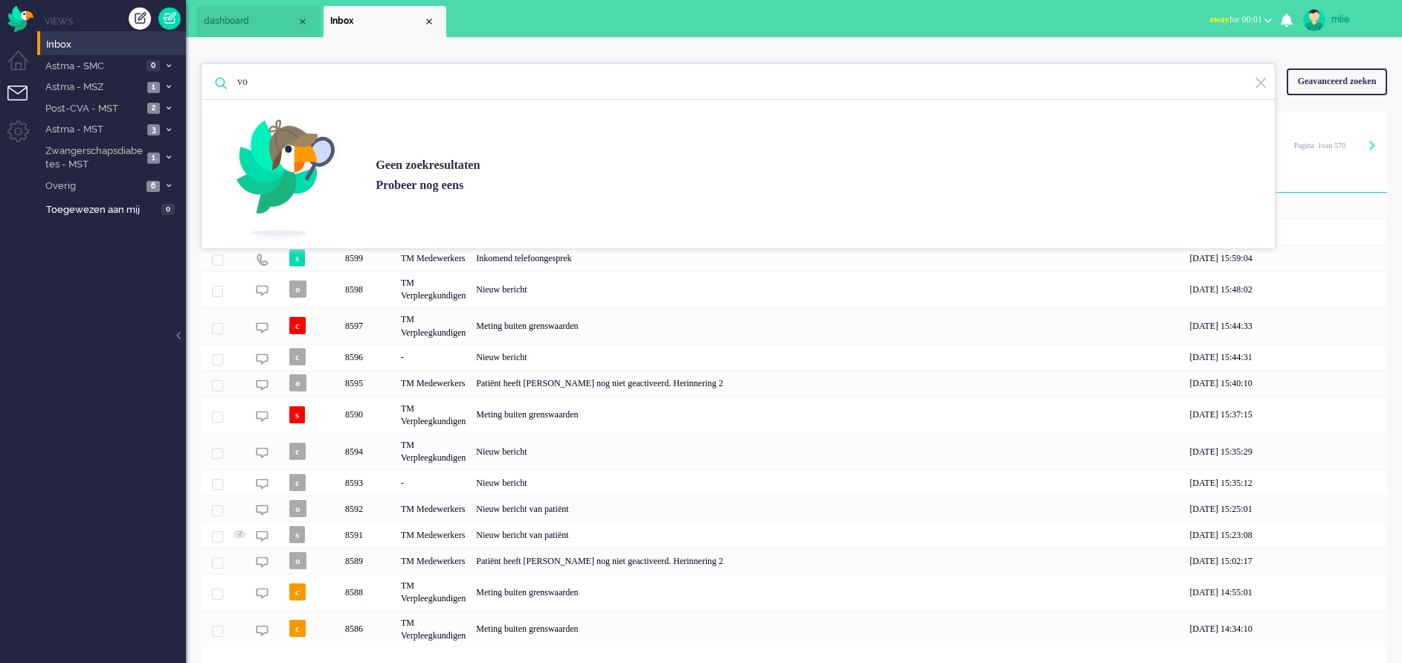
type input "v"
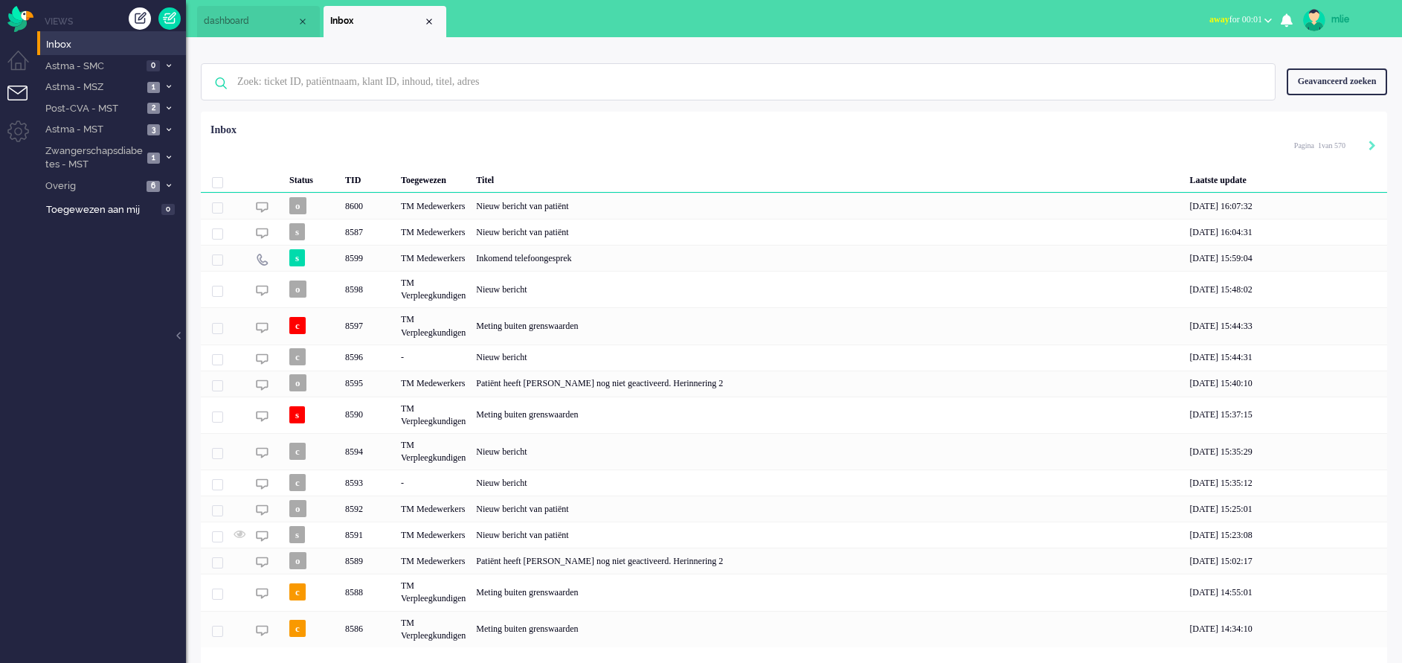
click at [1341, 21] on div "mlie" at bounding box center [1360, 19] width 56 height 15
click at [1309, 122] on link "Uitloggen" at bounding box center [1343, 119] width 103 height 15
